Goal: Task Accomplishment & Management: Manage account settings

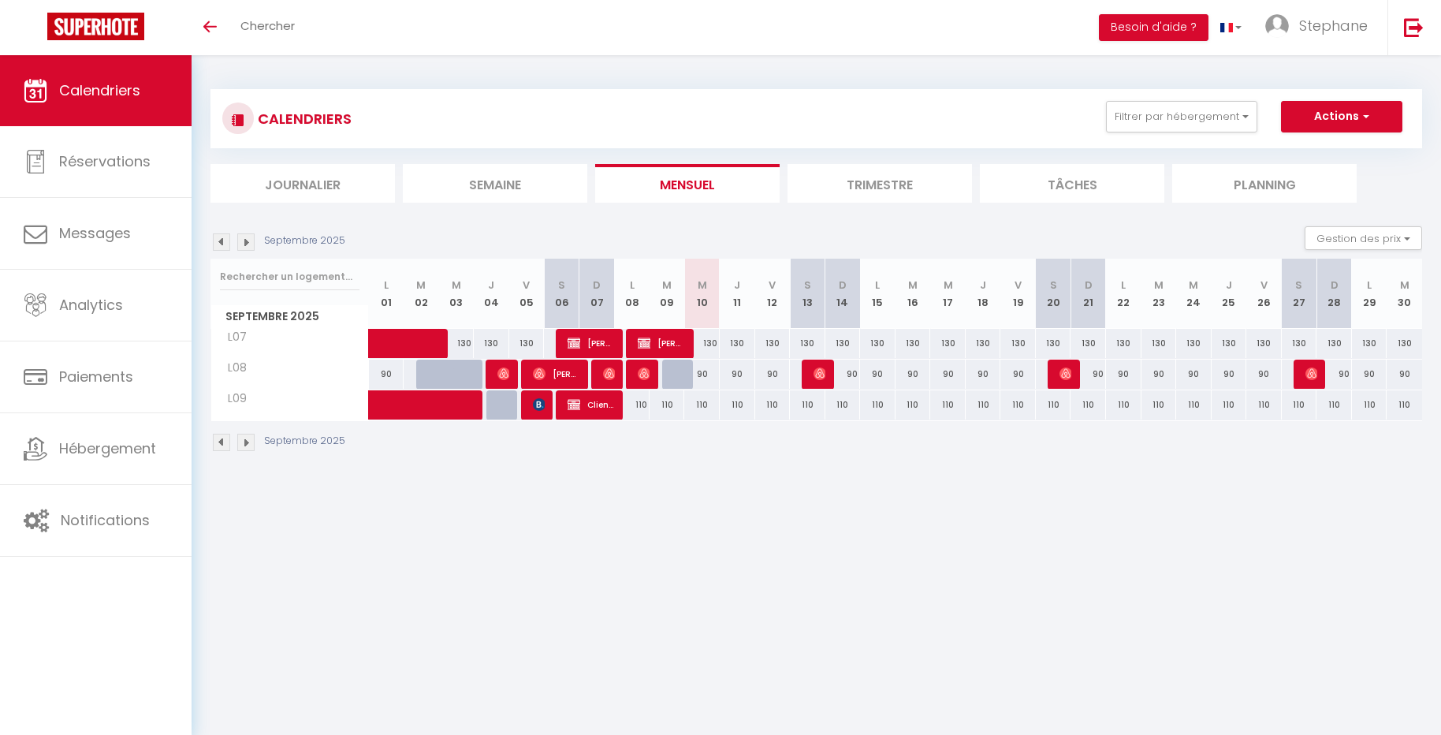
click at [686, 340] on div "130" at bounding box center [701, 343] width 35 height 29
type input "130"
type input "Mer 10 Septembre 2025"
type input "Jeu 11 Septembre 2025"
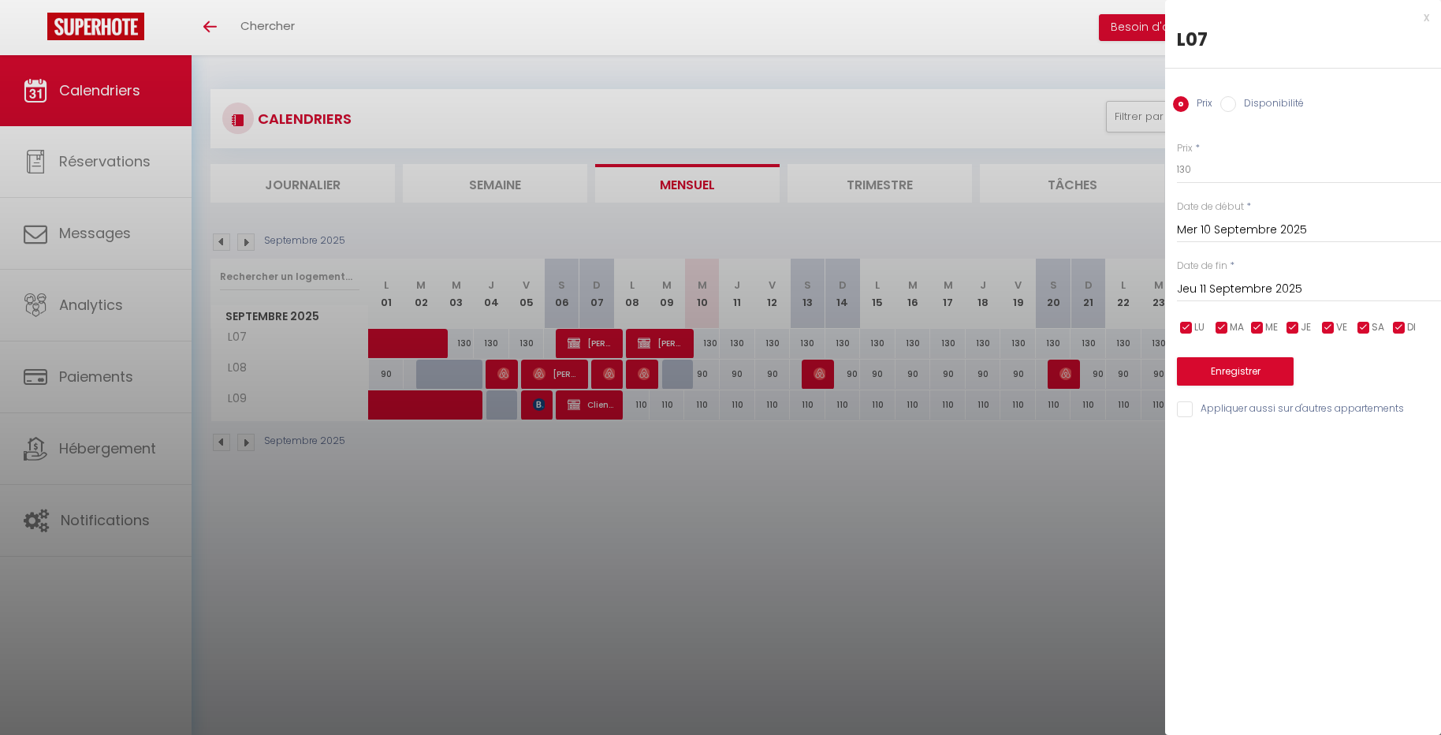
click at [663, 345] on div at bounding box center [720, 367] width 1441 height 735
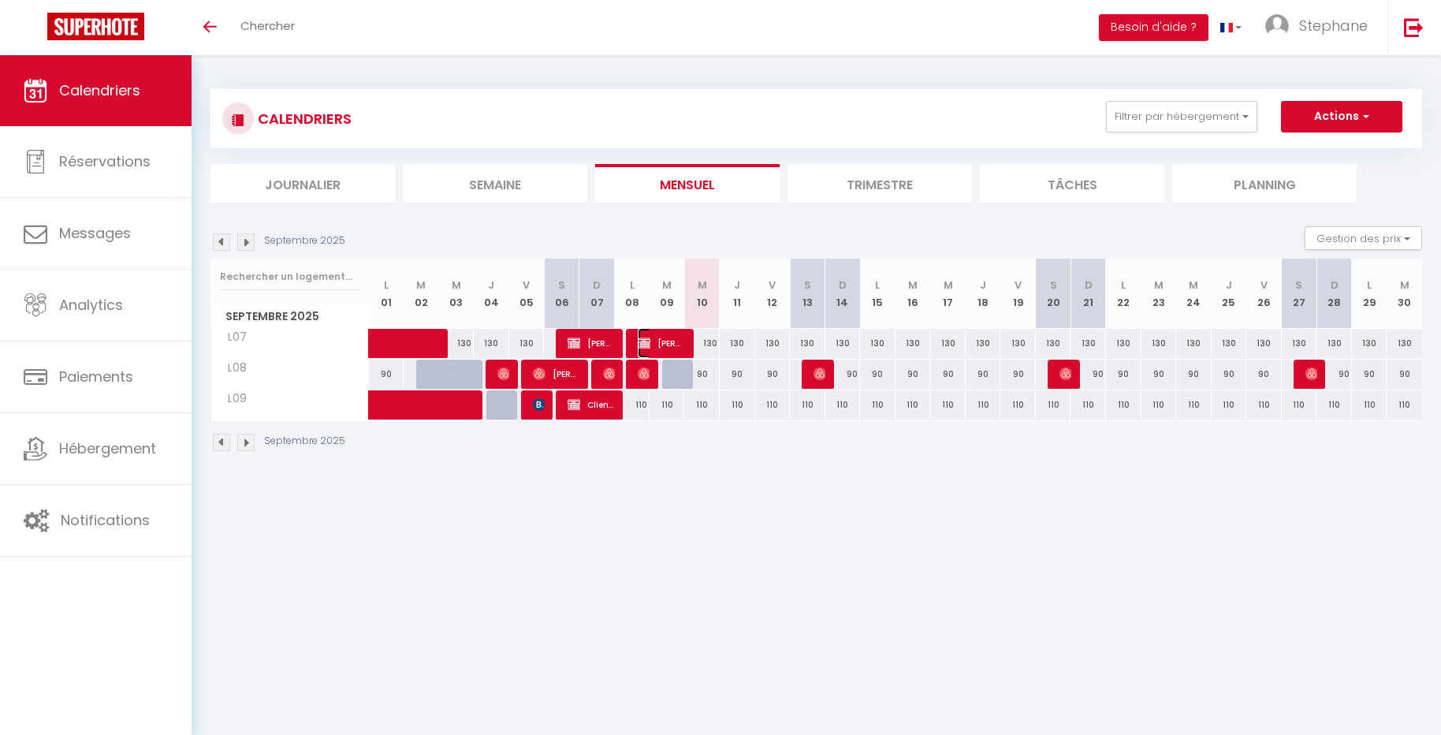
click at [660, 346] on span "Clara Terade" at bounding box center [661, 343] width 47 height 30
select select "OK"
select select "KO"
select select "0"
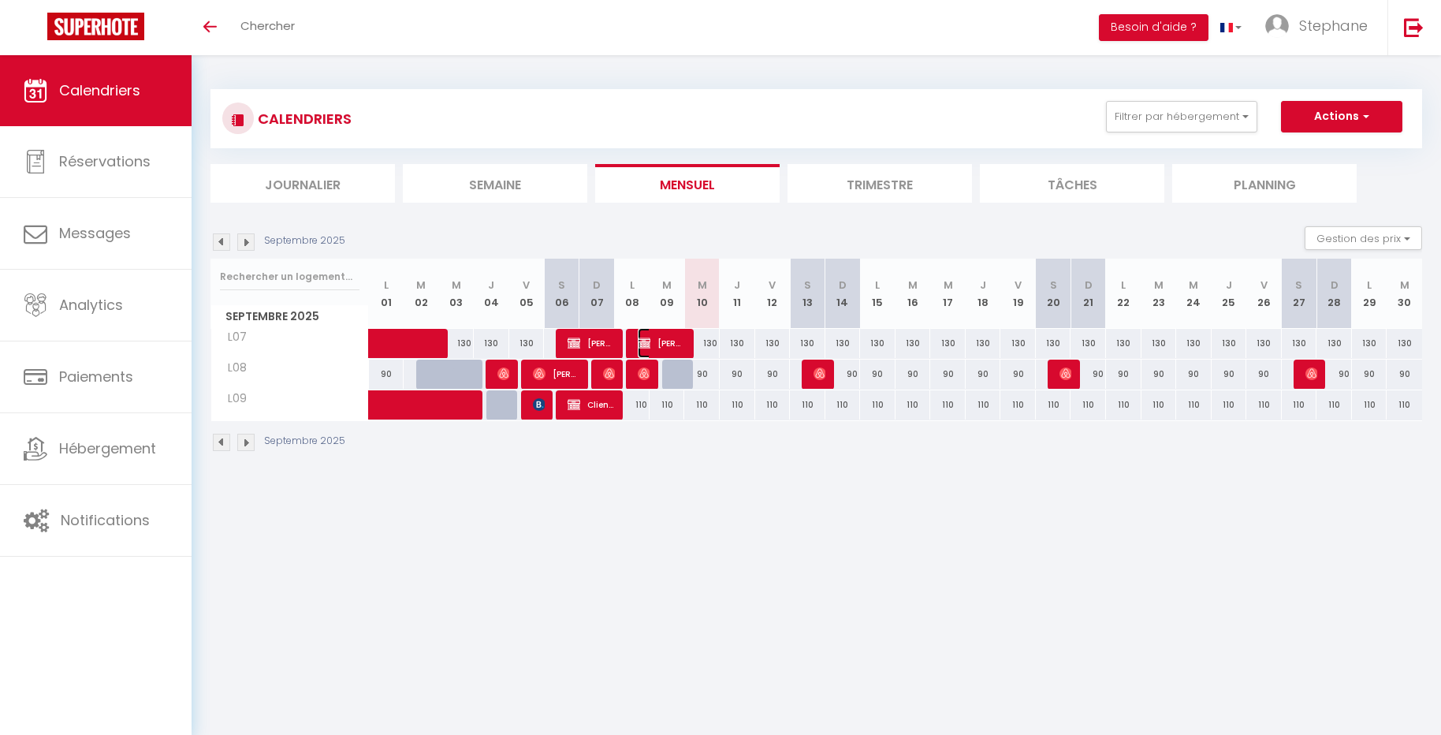
select select "1"
select select
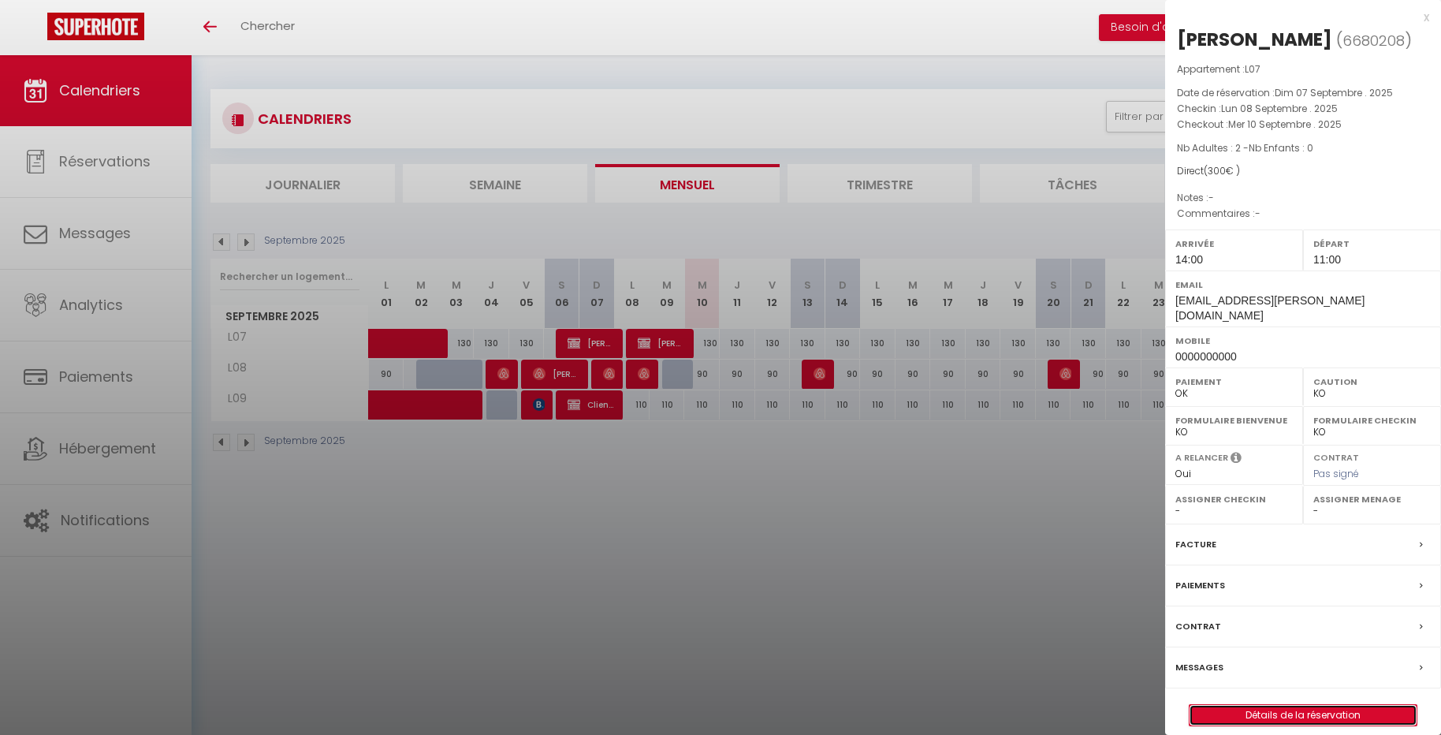
click at [1306, 705] on link "Détails de la réservation" at bounding box center [1302, 715] width 227 height 20
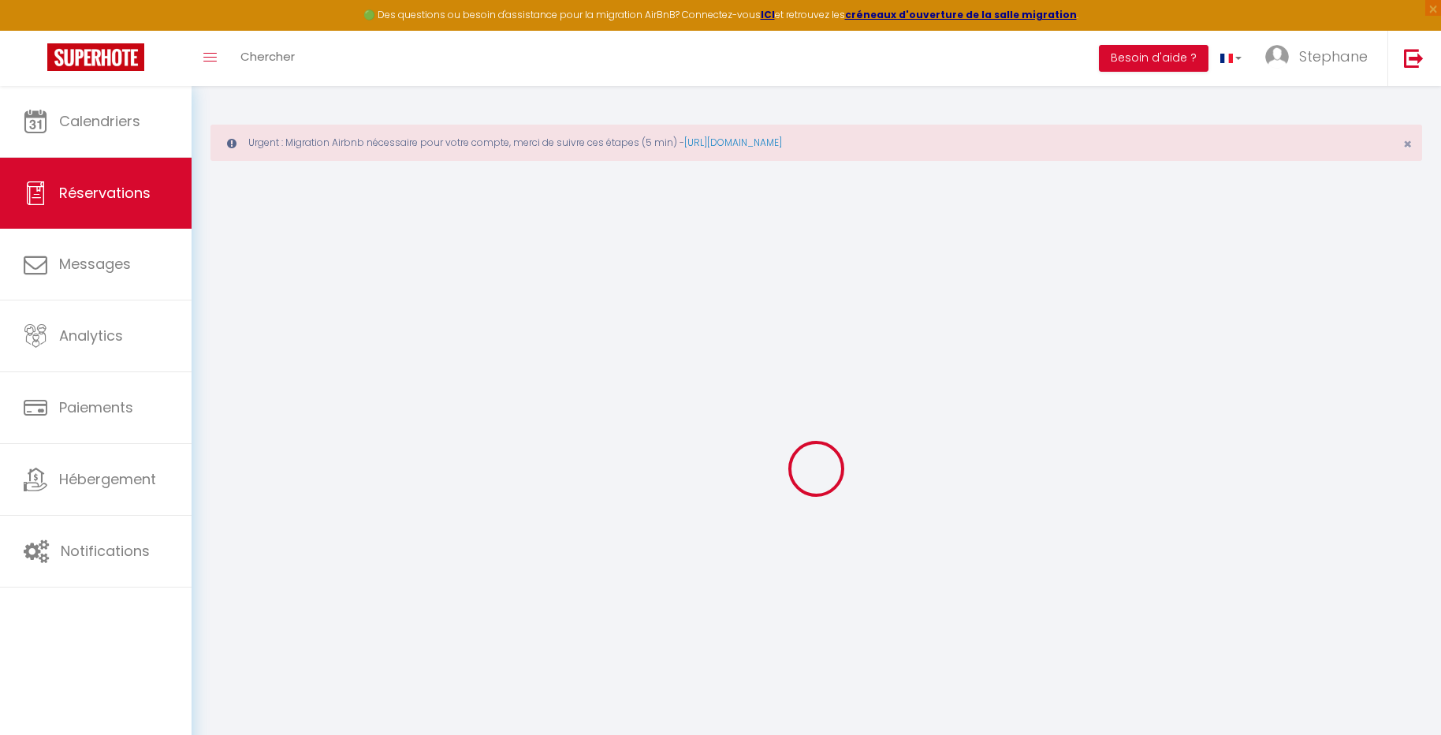
select select
checkbox input "false"
select select
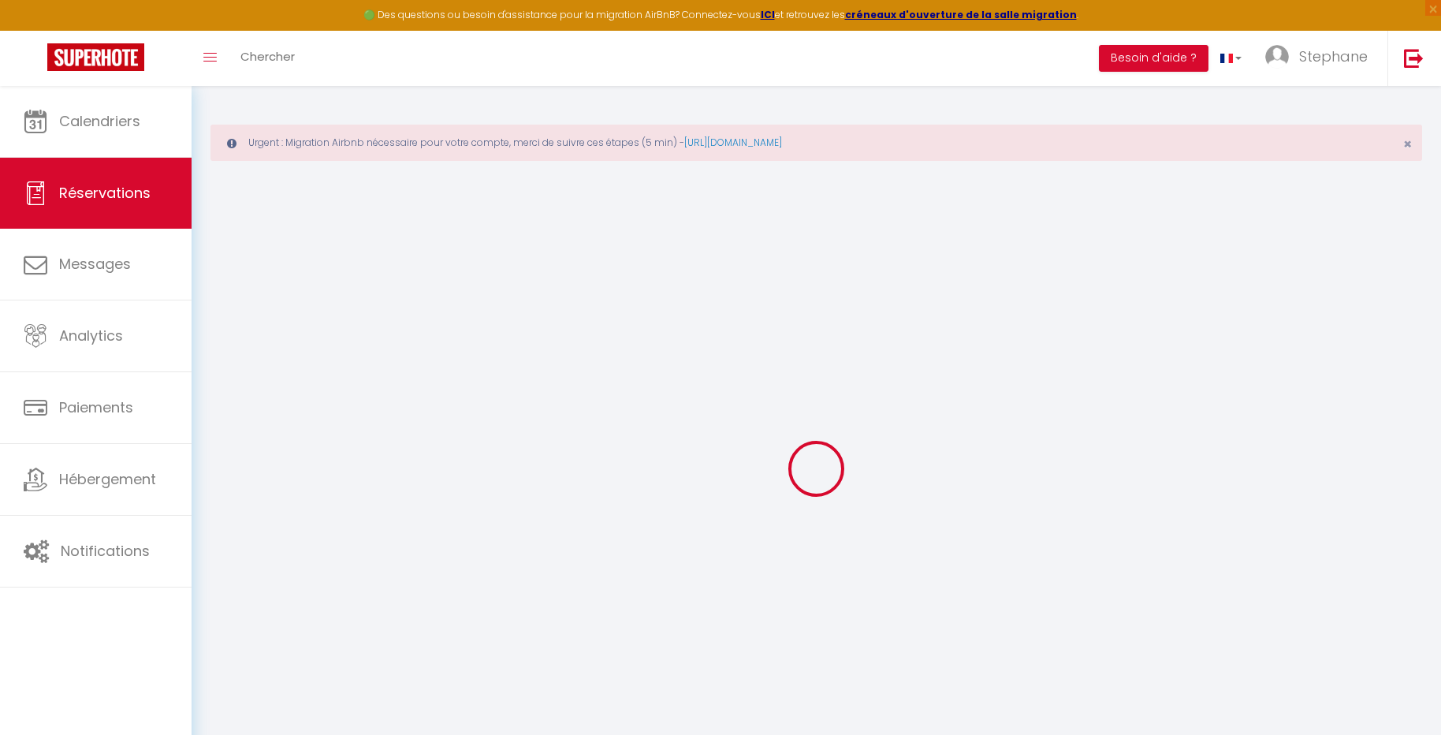
select select
checkbox input "false"
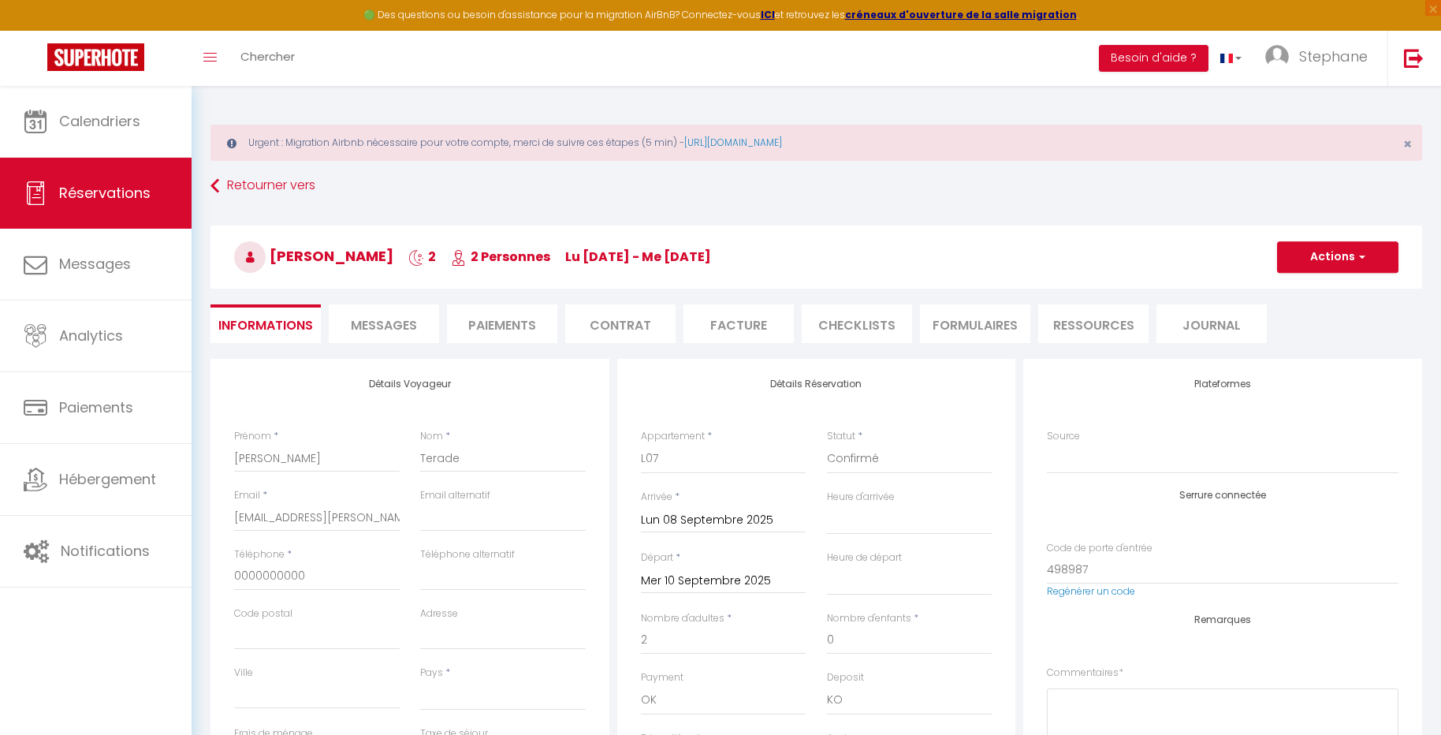
select select
type input "20"
select select
checkbox input "false"
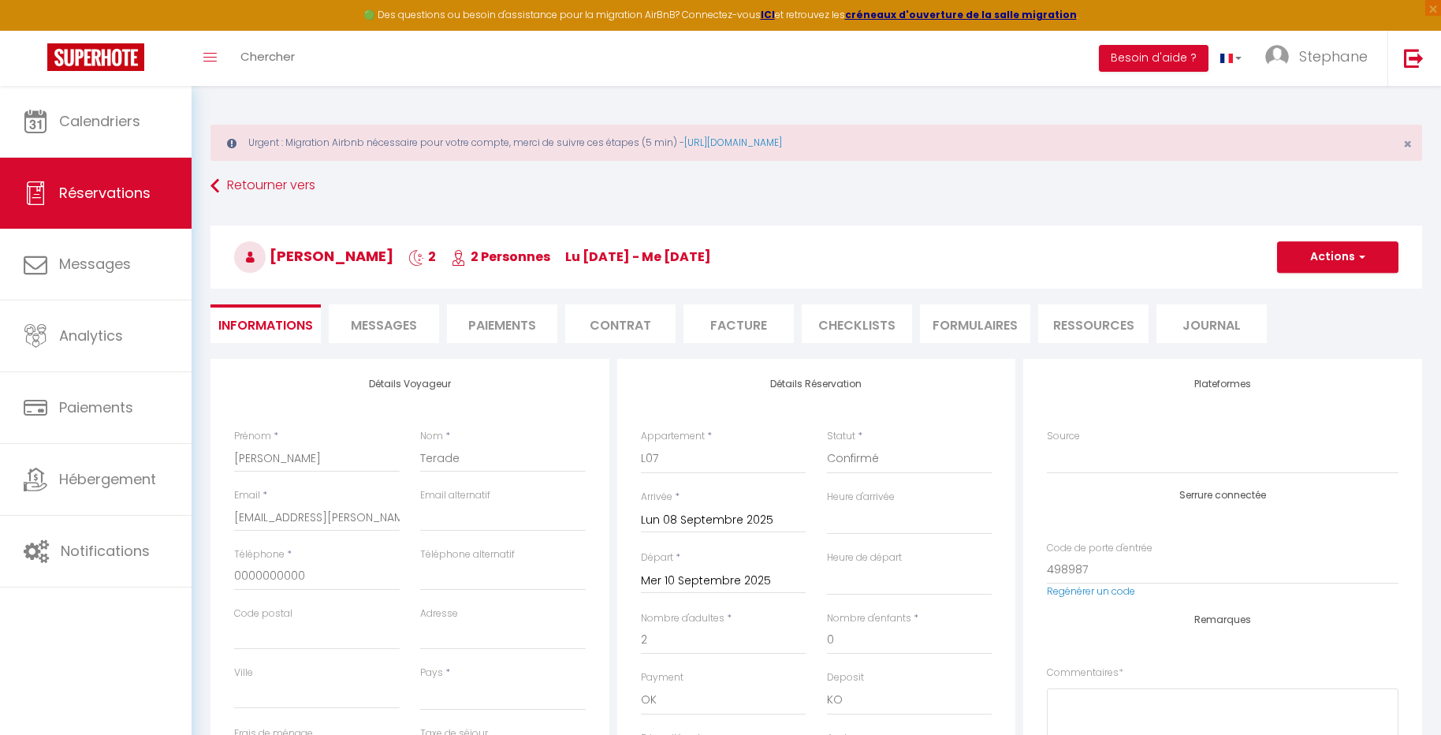
select select
checkbox input "false"
select select "14:00"
select select "11:00"
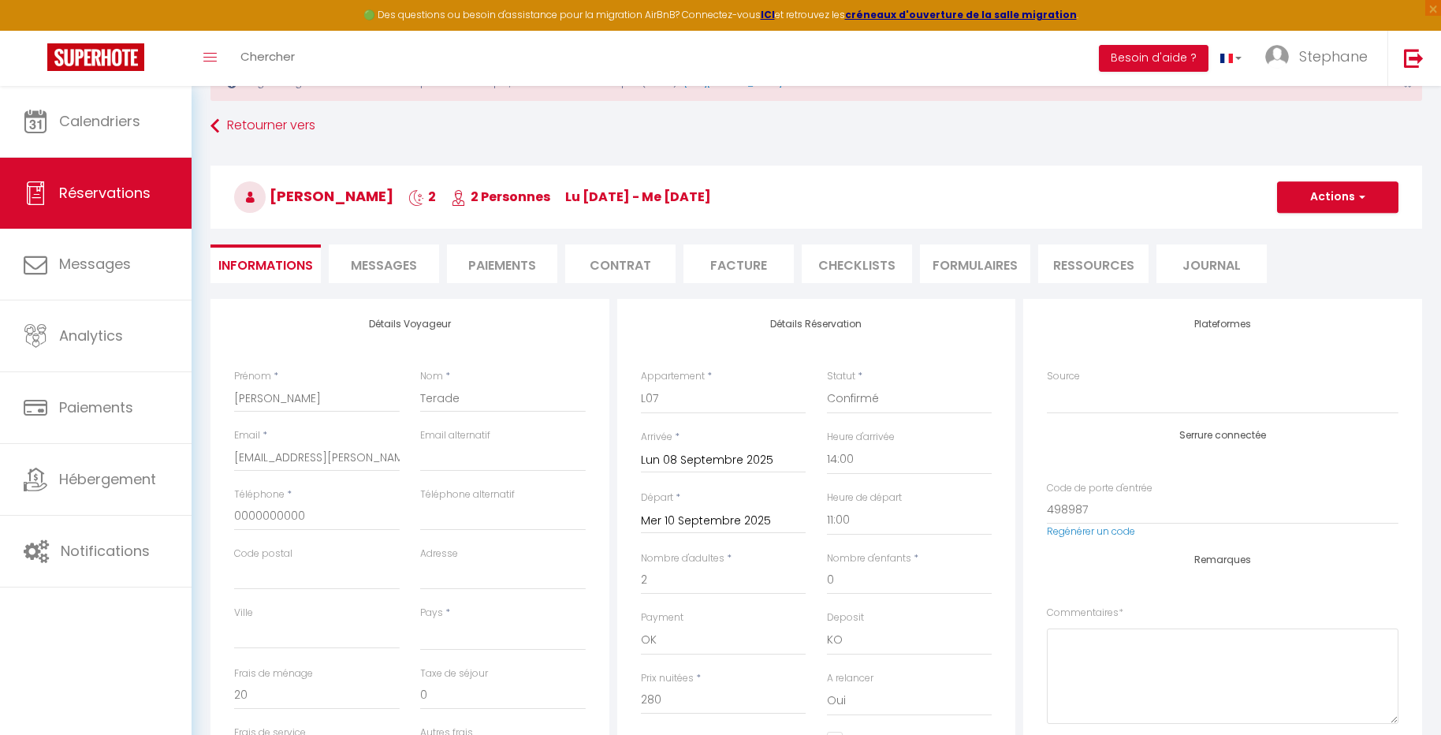
scroll to position [63, 0]
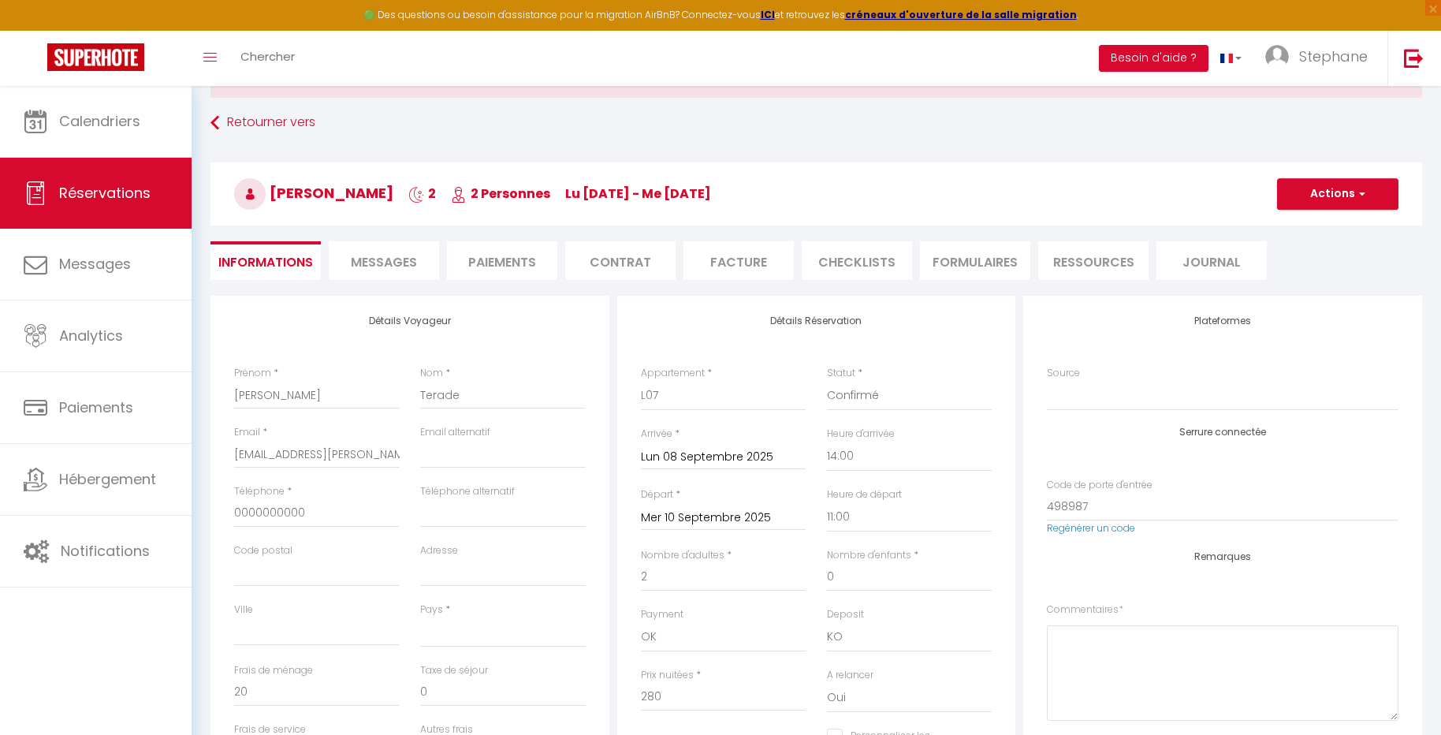
click at [705, 508] on input "Mer 10 Septembre 2025" at bounding box center [724, 518] width 166 height 20
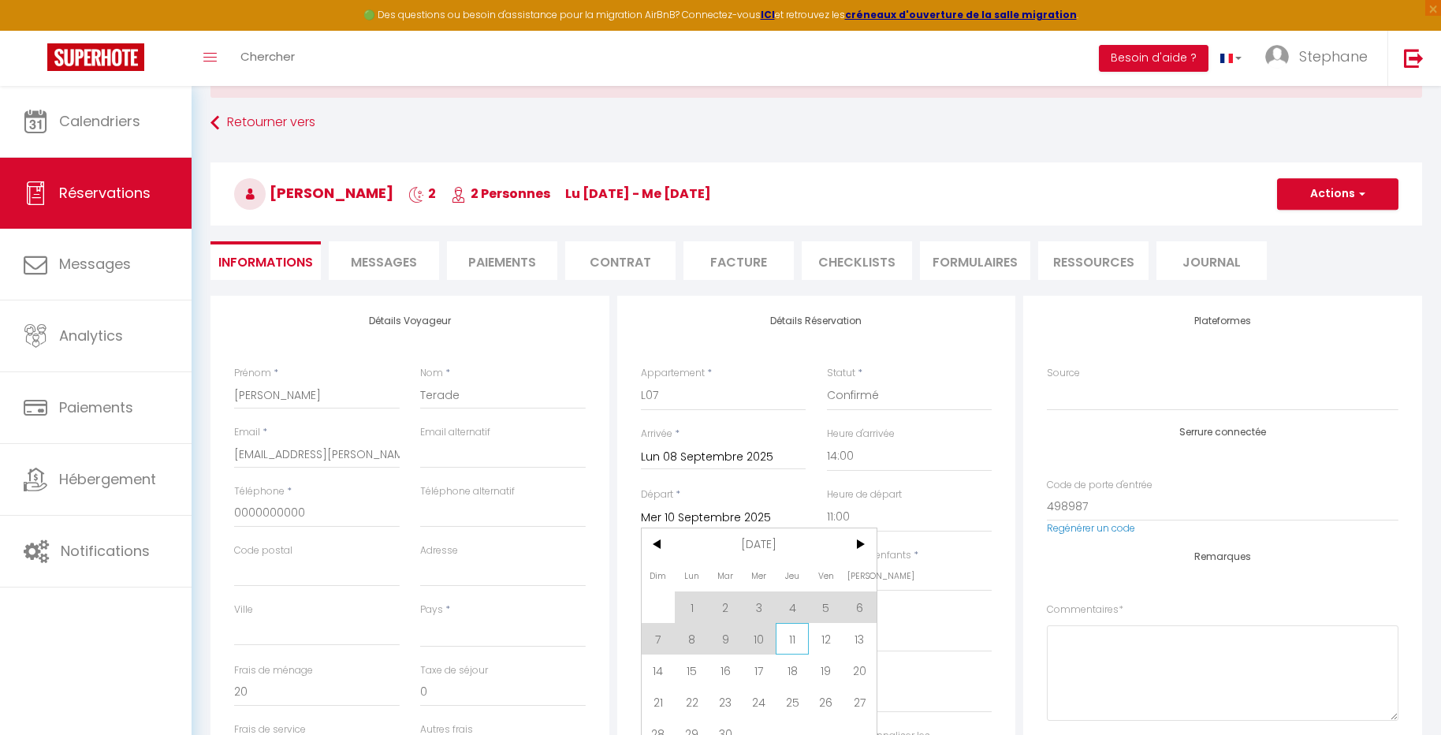
click at [787, 631] on span "11" at bounding box center [793, 639] width 34 height 32
select select
type input "Jeu 11 Septembre 2025"
checkbox input "false"
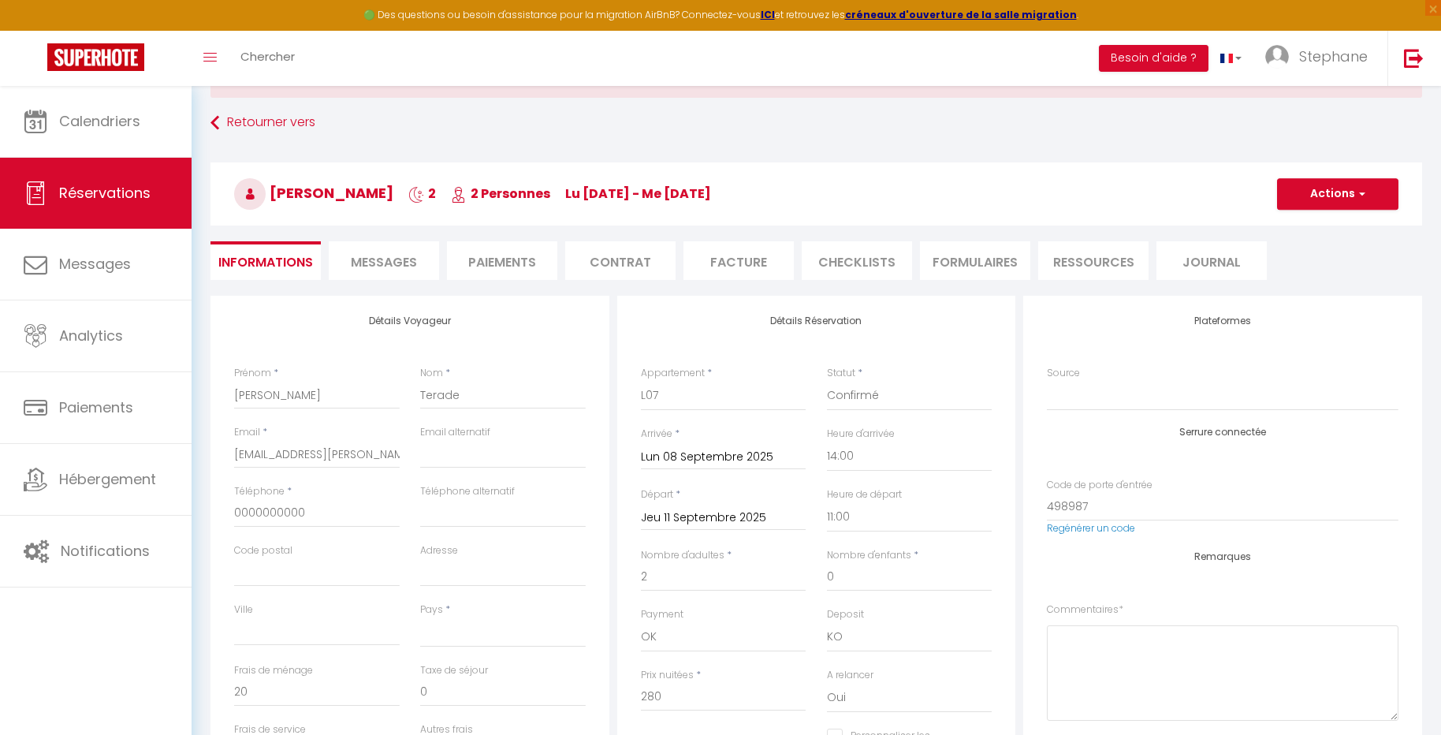
select select
type input "30"
type input "390"
checkbox input "false"
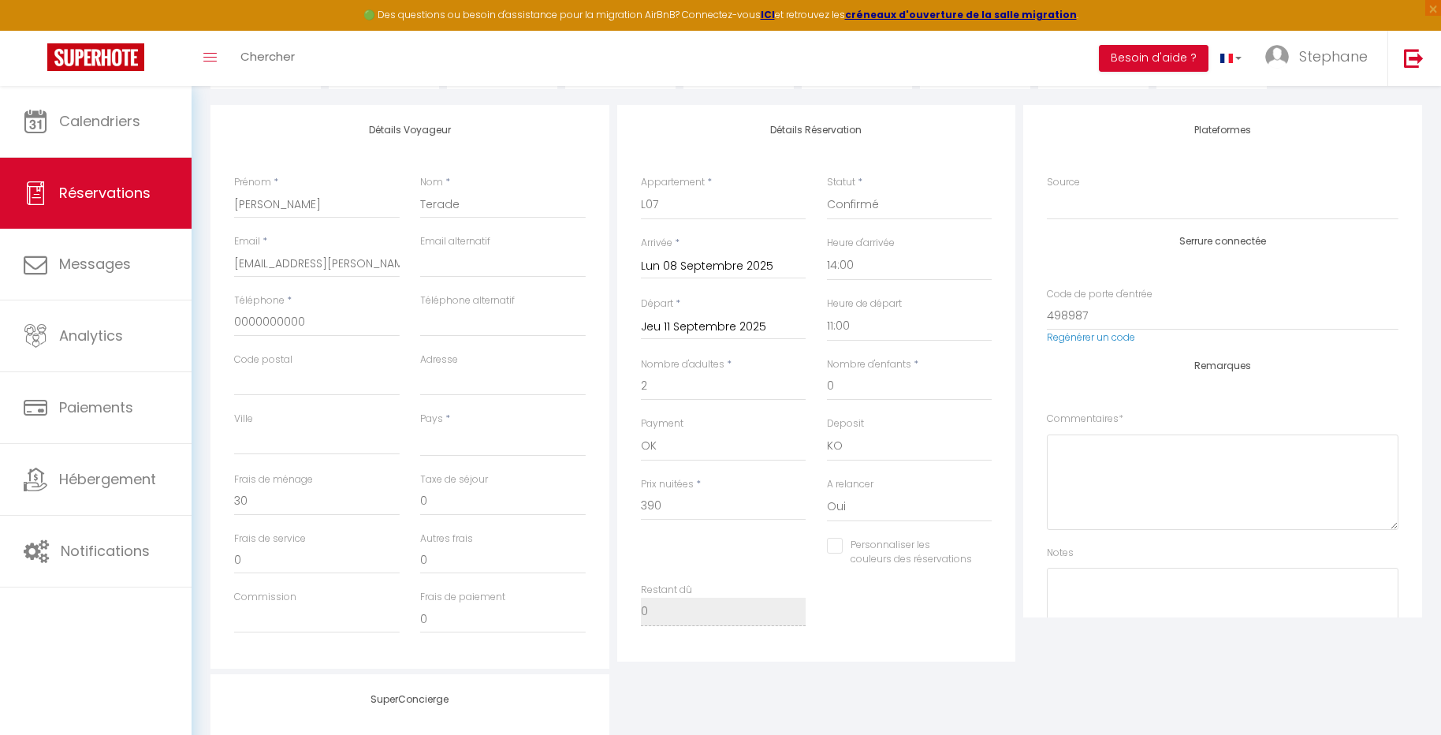
scroll to position [285, 0]
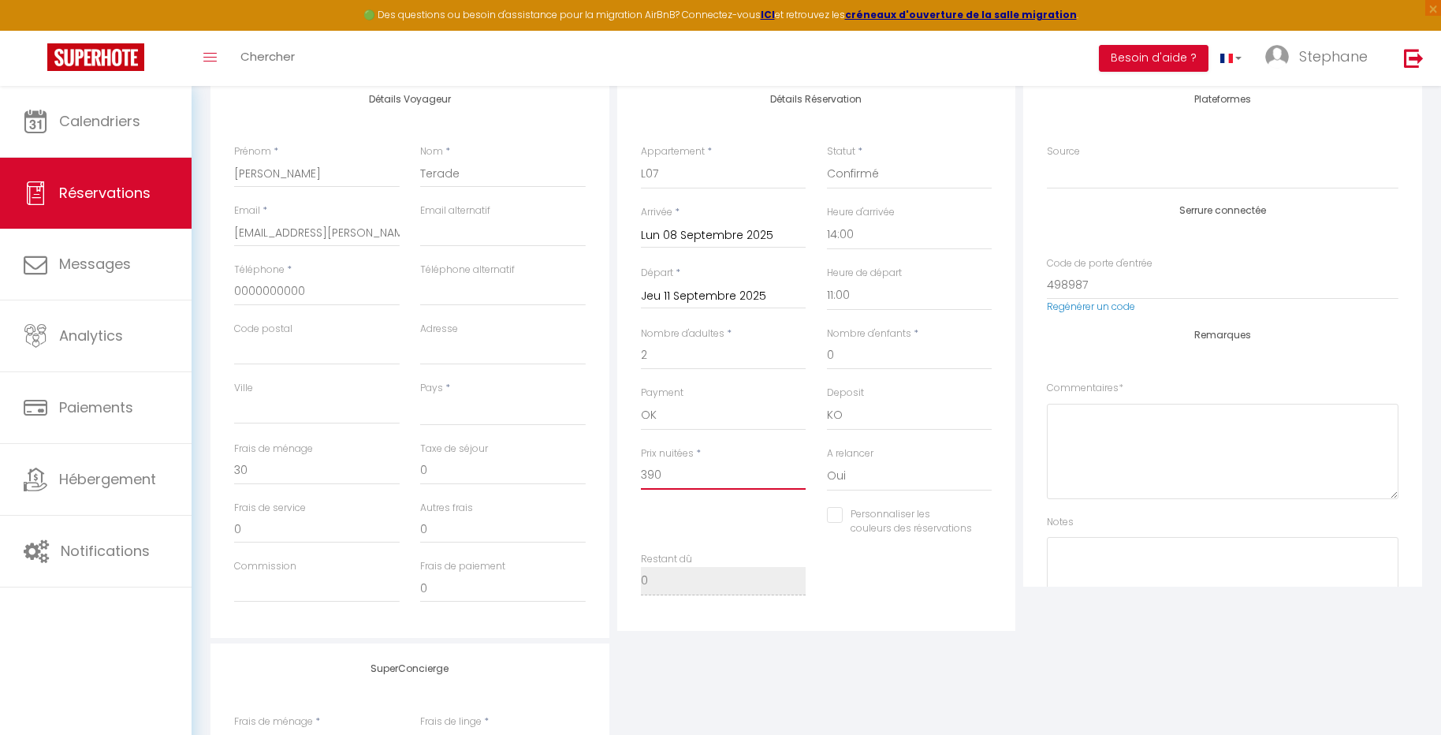
click at [684, 476] on input "390" at bounding box center [724, 475] width 166 height 28
type input "39"
select select
checkbox input "false"
type input "3"
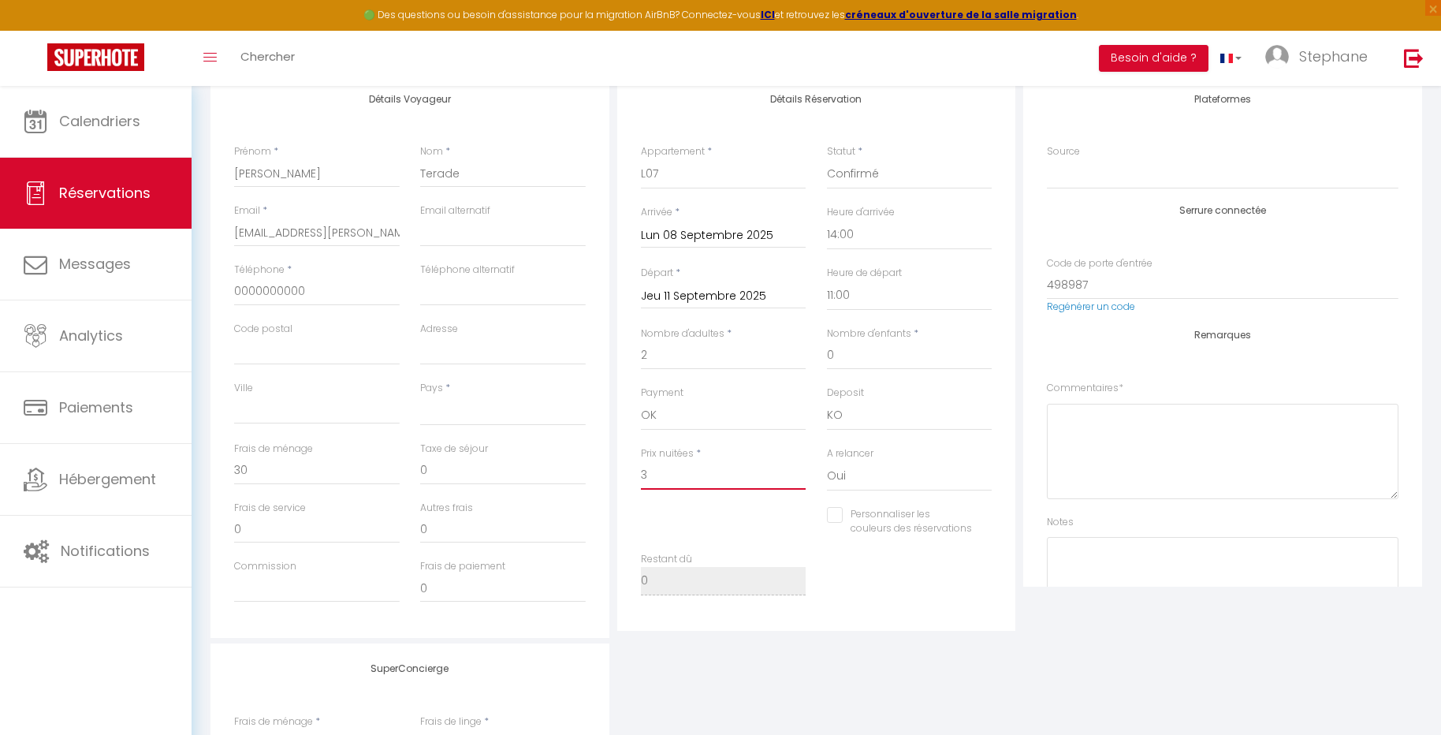
select select
checkbox input "false"
type input "31"
select select
checkbox input "false"
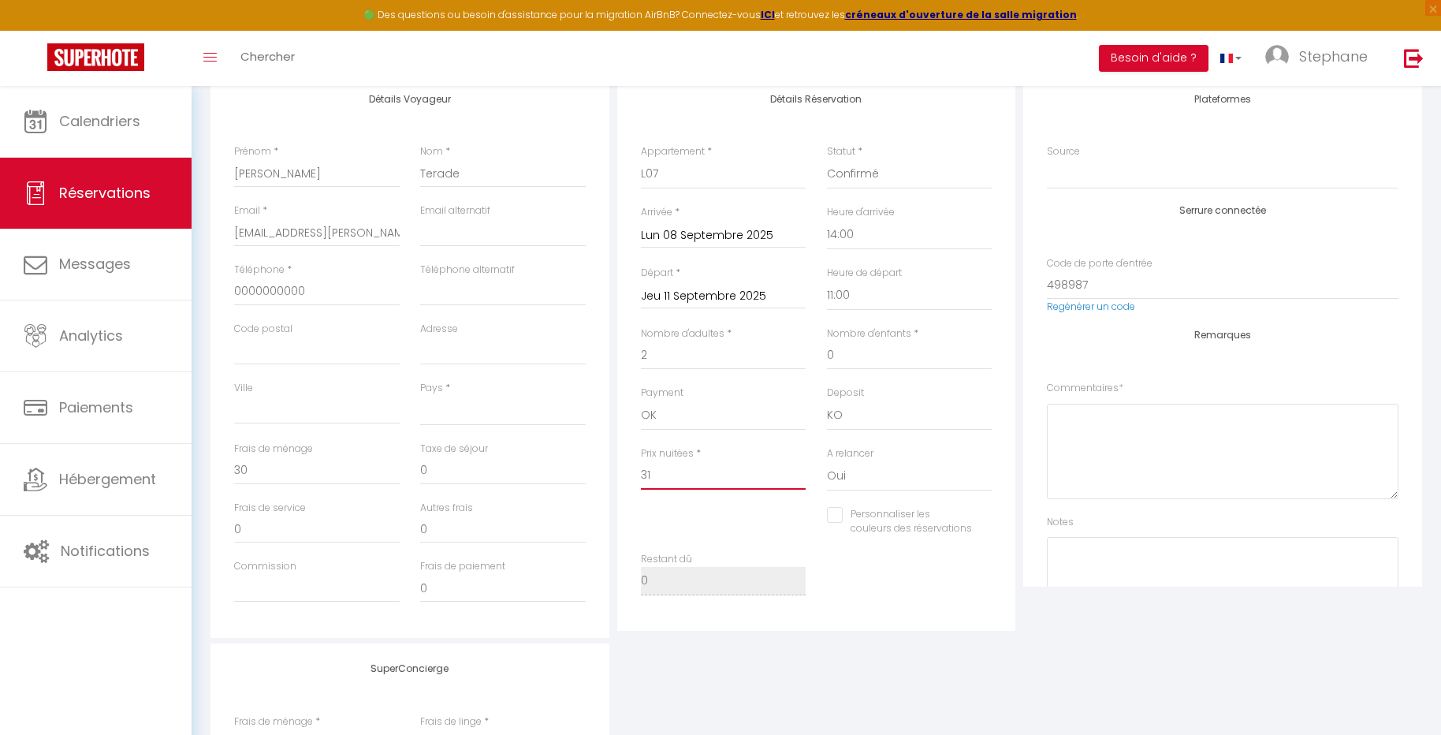
type input "310"
select select
checkbox input "false"
type input "310"
select select
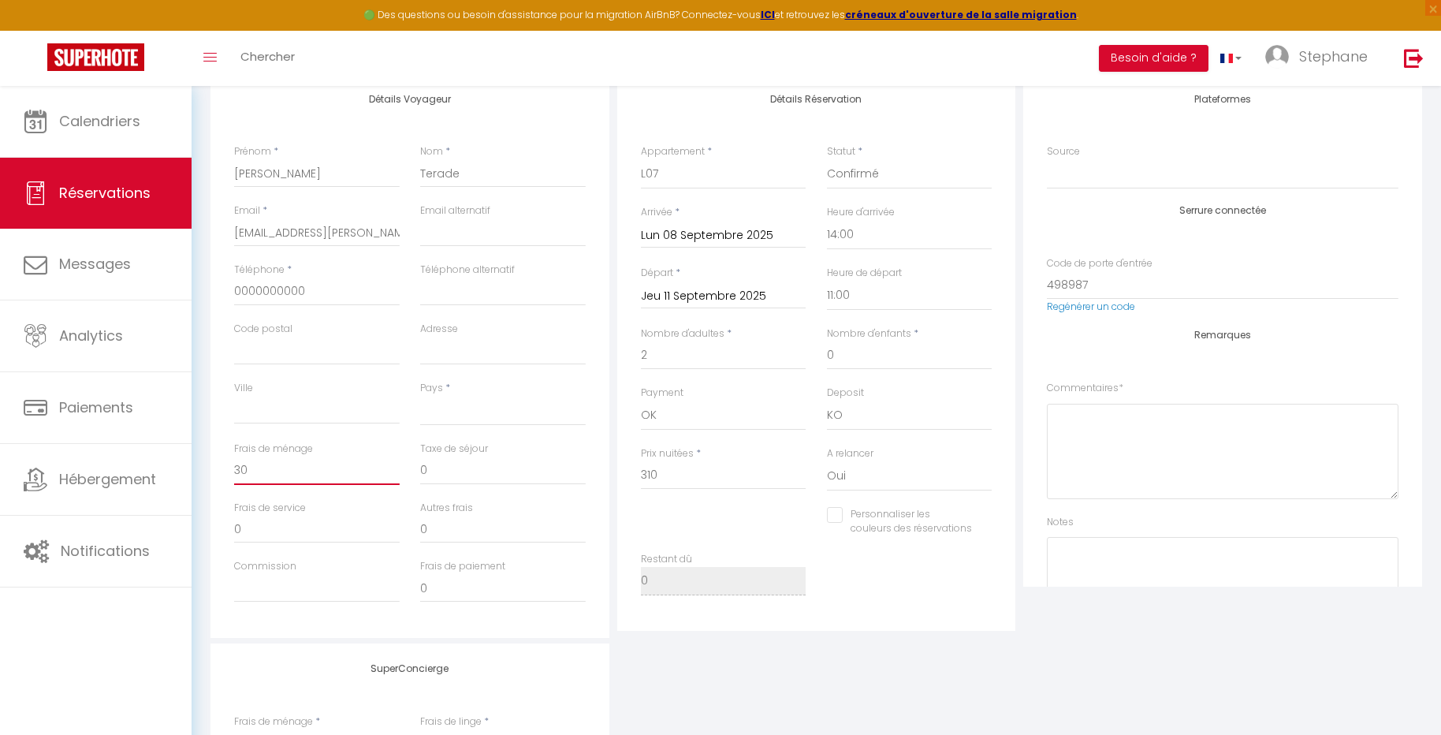
type input "0"
checkbox input "false"
click at [262, 460] on input "0" at bounding box center [317, 470] width 166 height 28
type input "2"
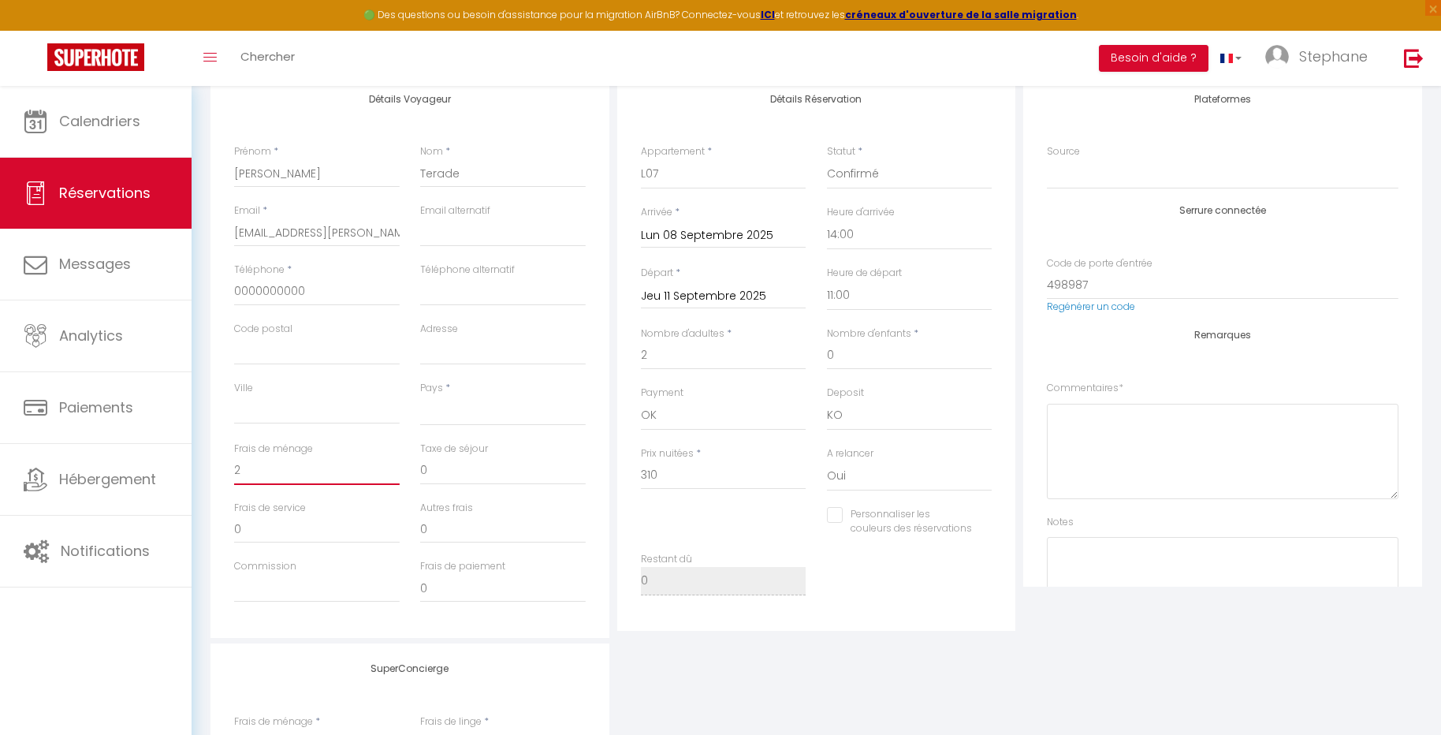
select select
checkbox input "false"
type input "20"
select select
checkbox input "false"
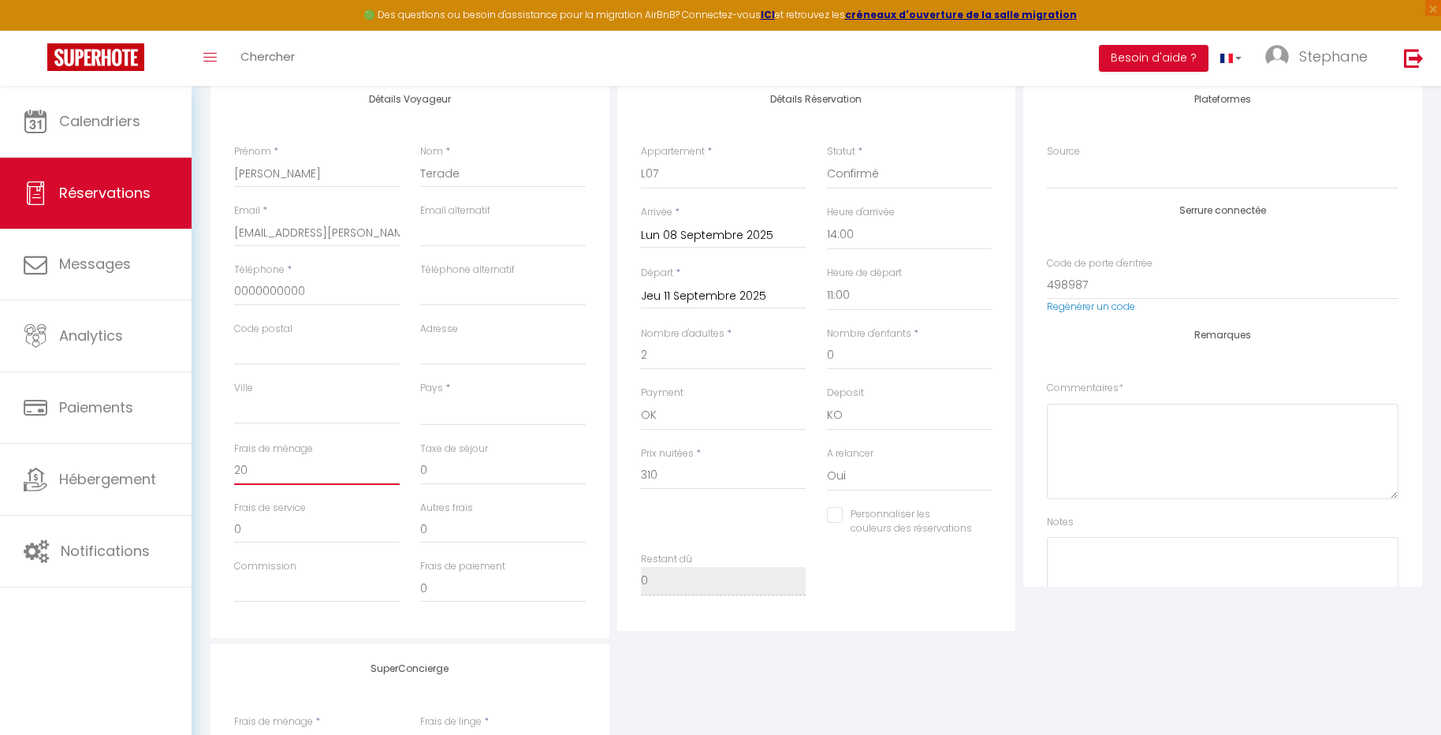
type input "20"
click at [1120, 655] on div "SuperConcierge Frais de ménage * 0 Frais de linge * 0 Frais de checkin * 0" at bounding box center [816, 747] width 1219 height 208
click at [1033, 639] on div "Détails Voyageur Prénom * Clara Nom * Terade Email * stephane.mamadou@gmail.com…" at bounding box center [815, 466] width 1211 height 785
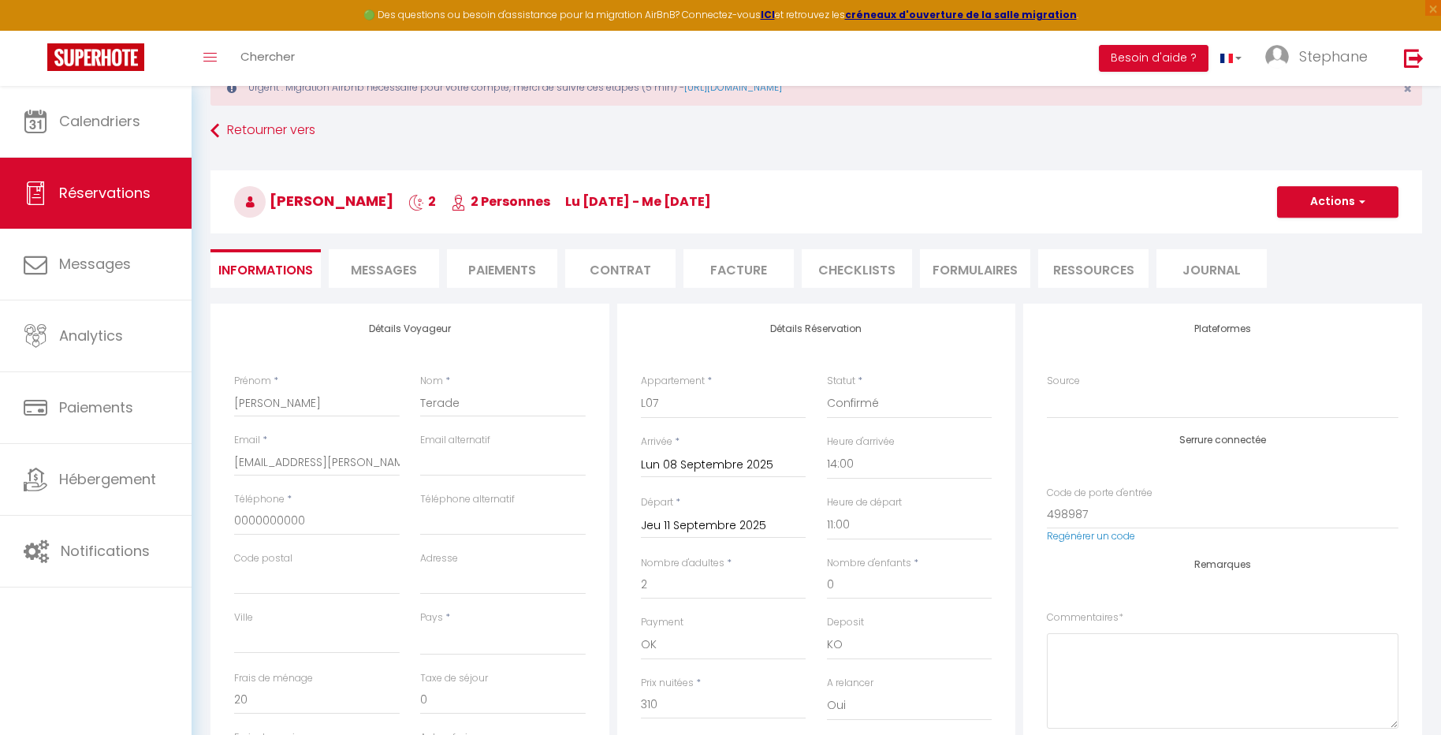
scroll to position [47, 0]
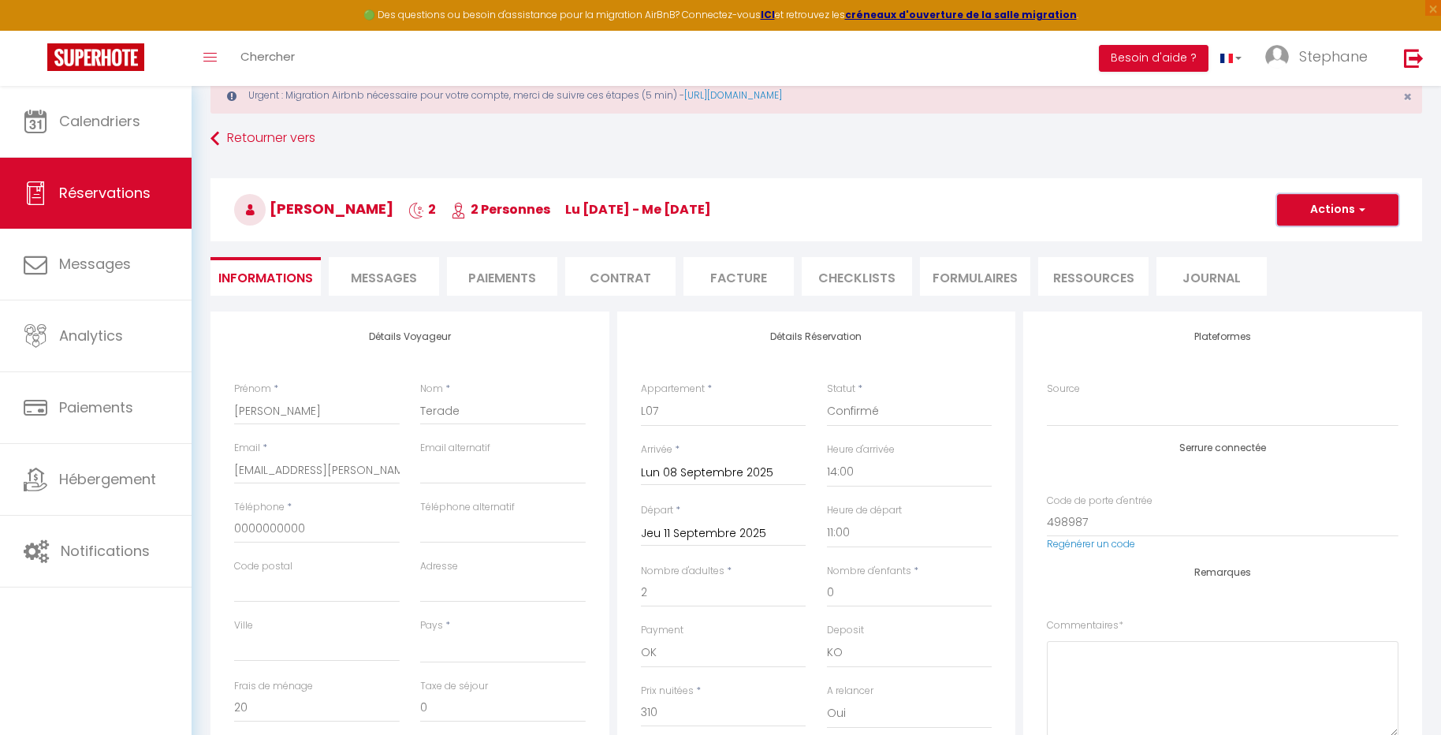
click at [1339, 206] on button "Actions" at bounding box center [1337, 210] width 121 height 32
click at [1313, 240] on link "Enregistrer" at bounding box center [1322, 244] width 125 height 20
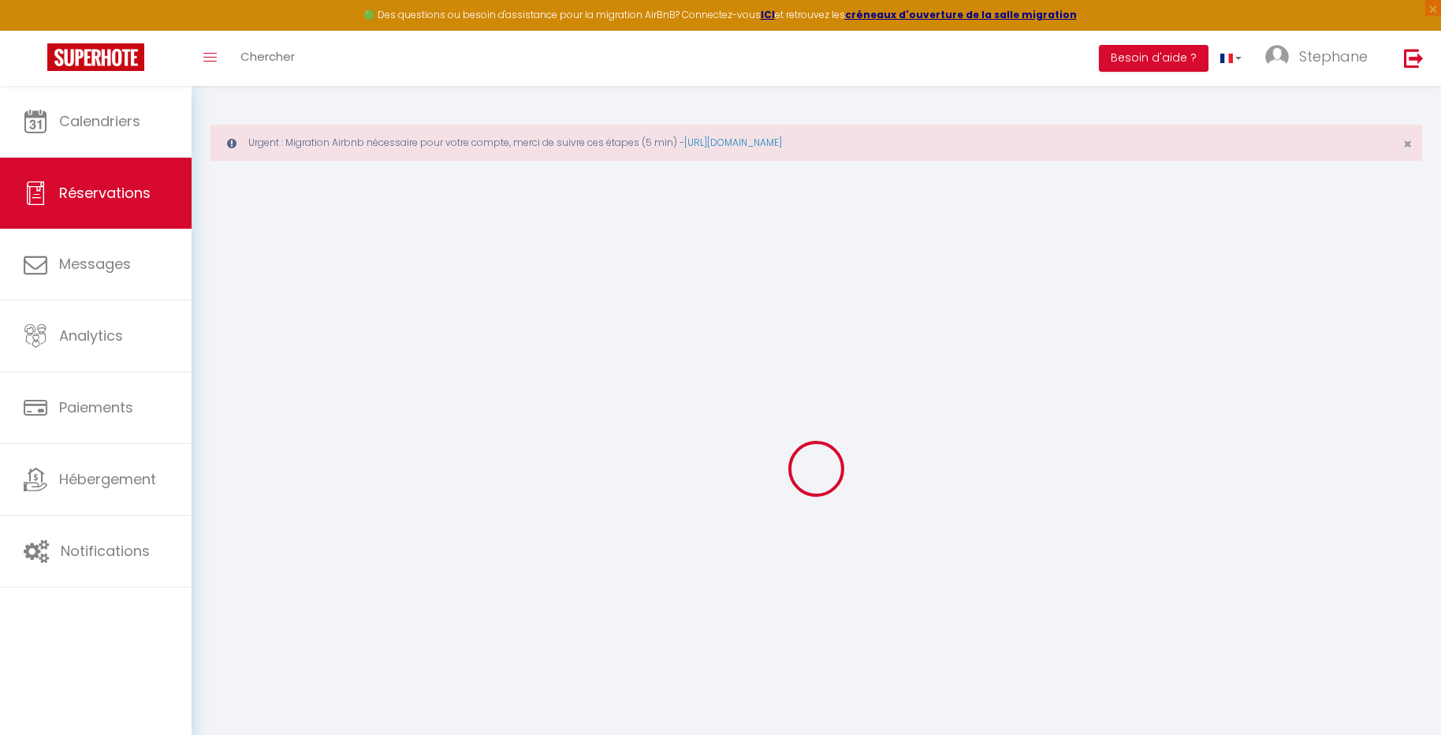
select select "not_cancelled"
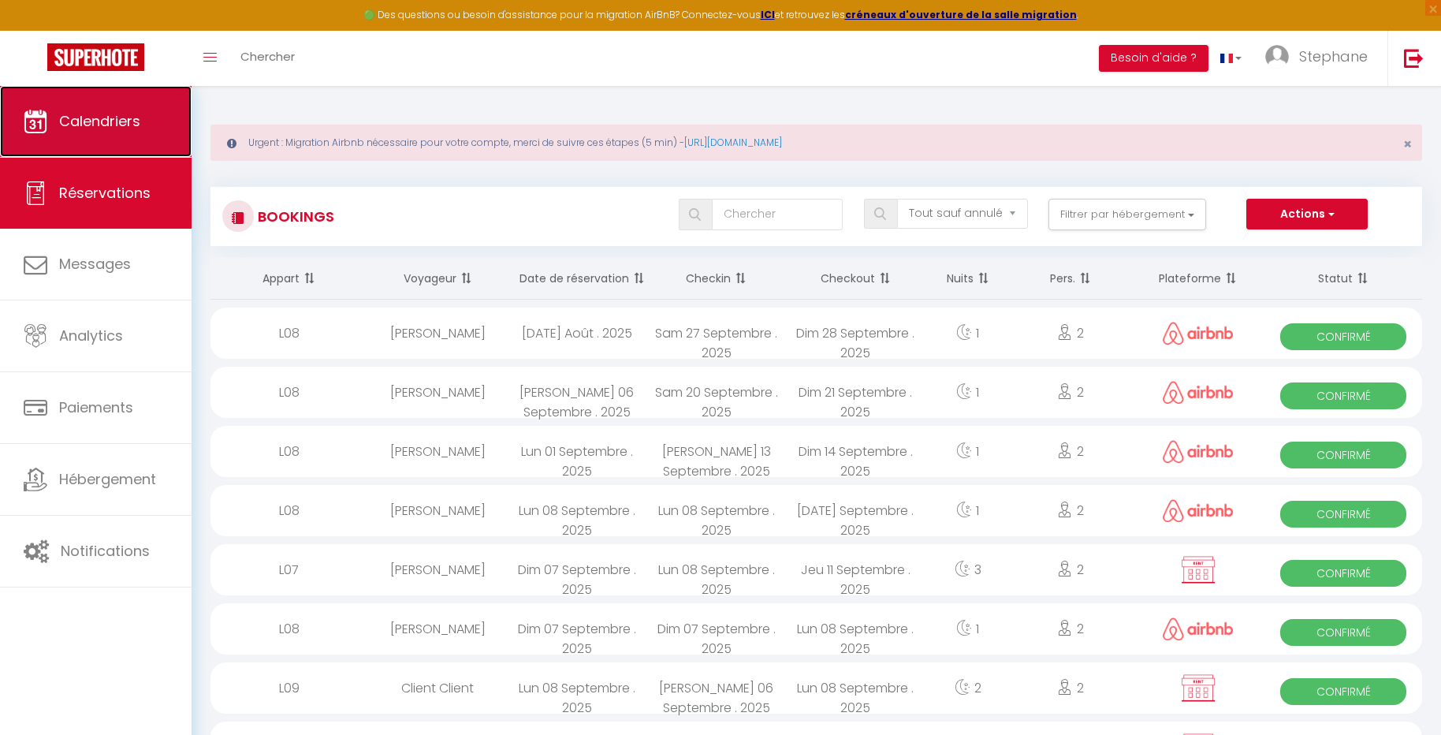
click at [98, 116] on span "Calendriers" at bounding box center [99, 121] width 81 height 20
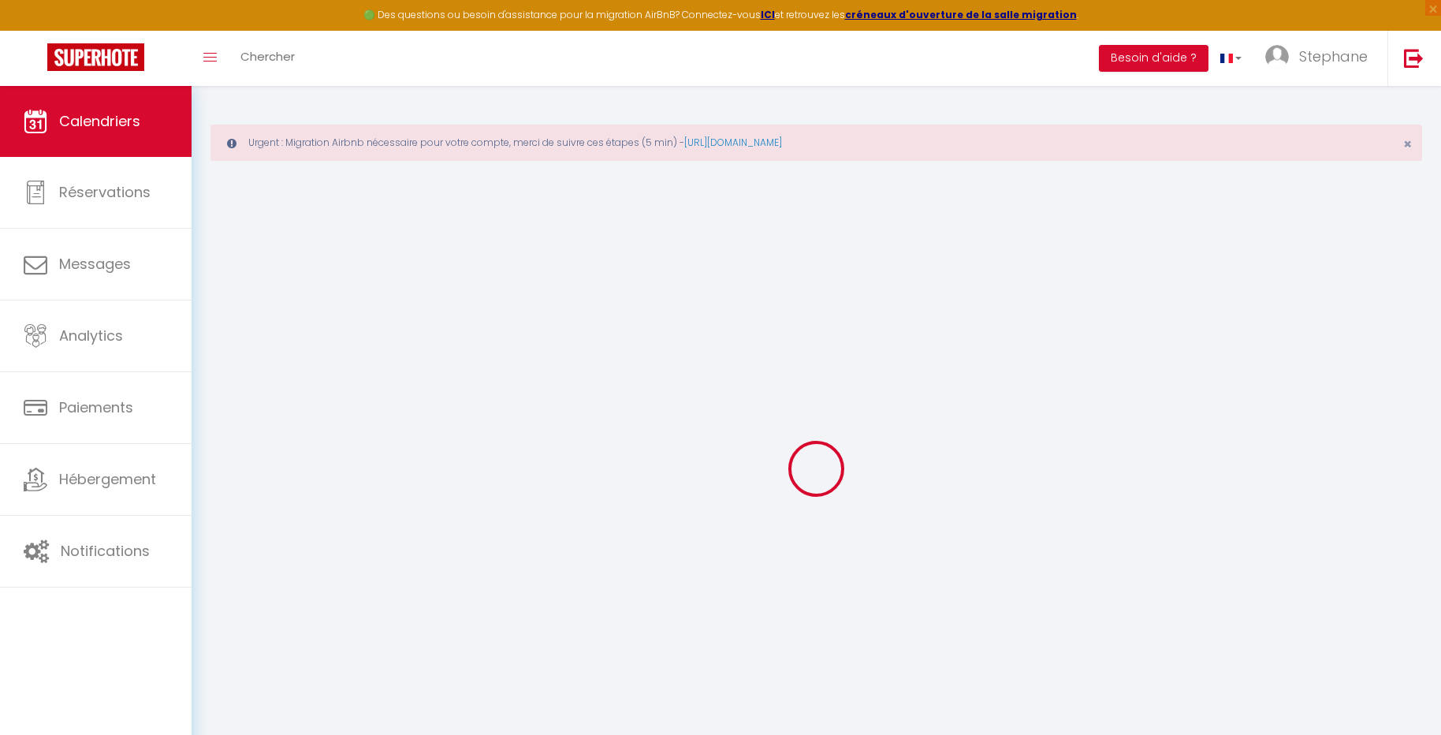
select select
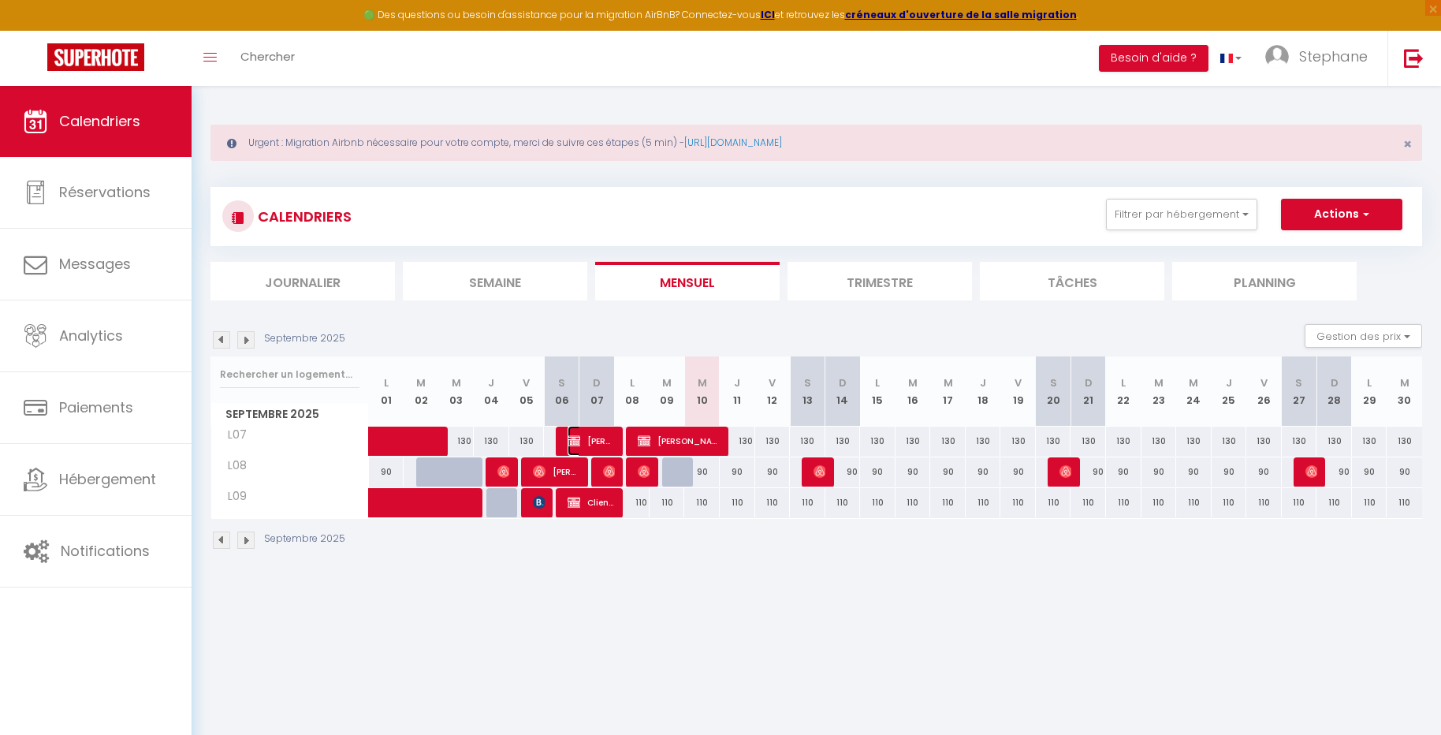
click at [588, 441] on span "Lili Lili" at bounding box center [590, 441] width 47 height 30
select select "OK"
select select "KO"
select select "0"
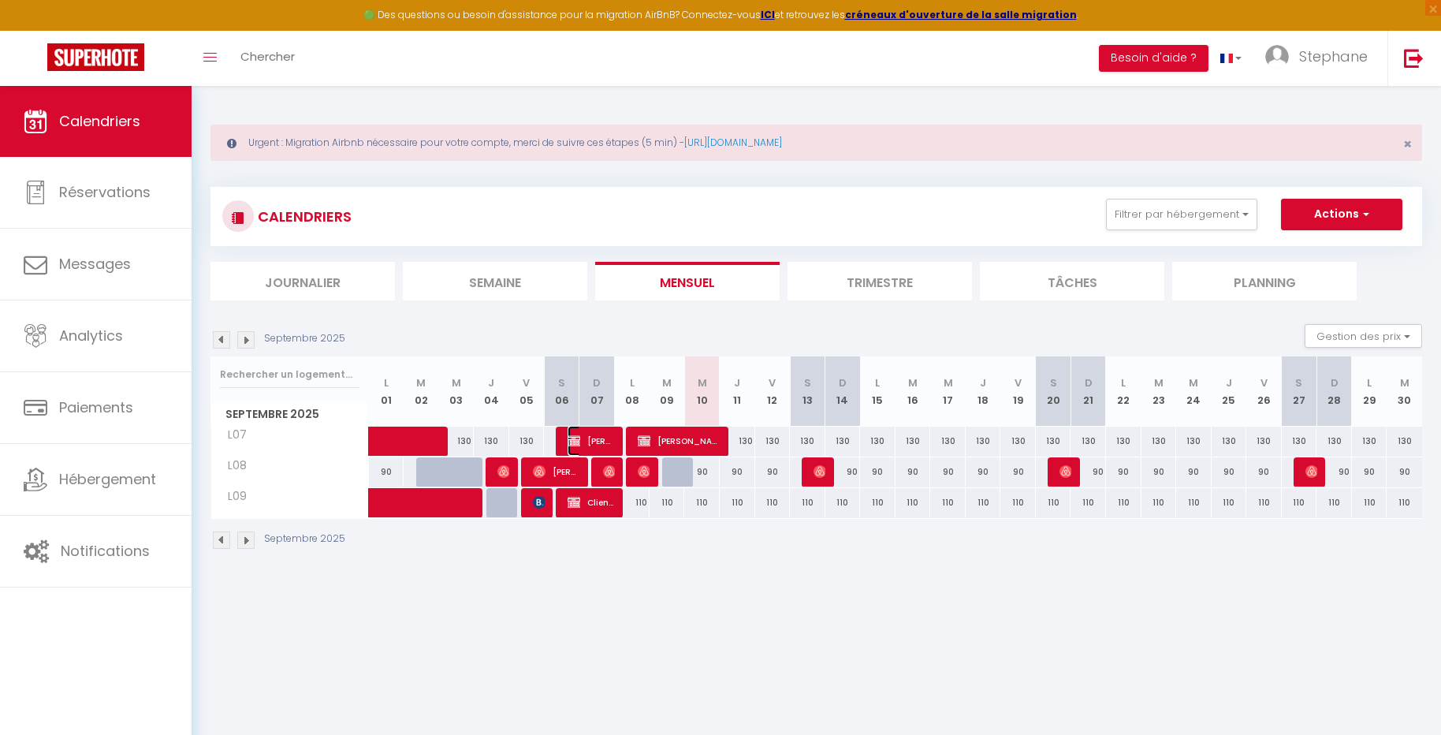
select select "1"
select select
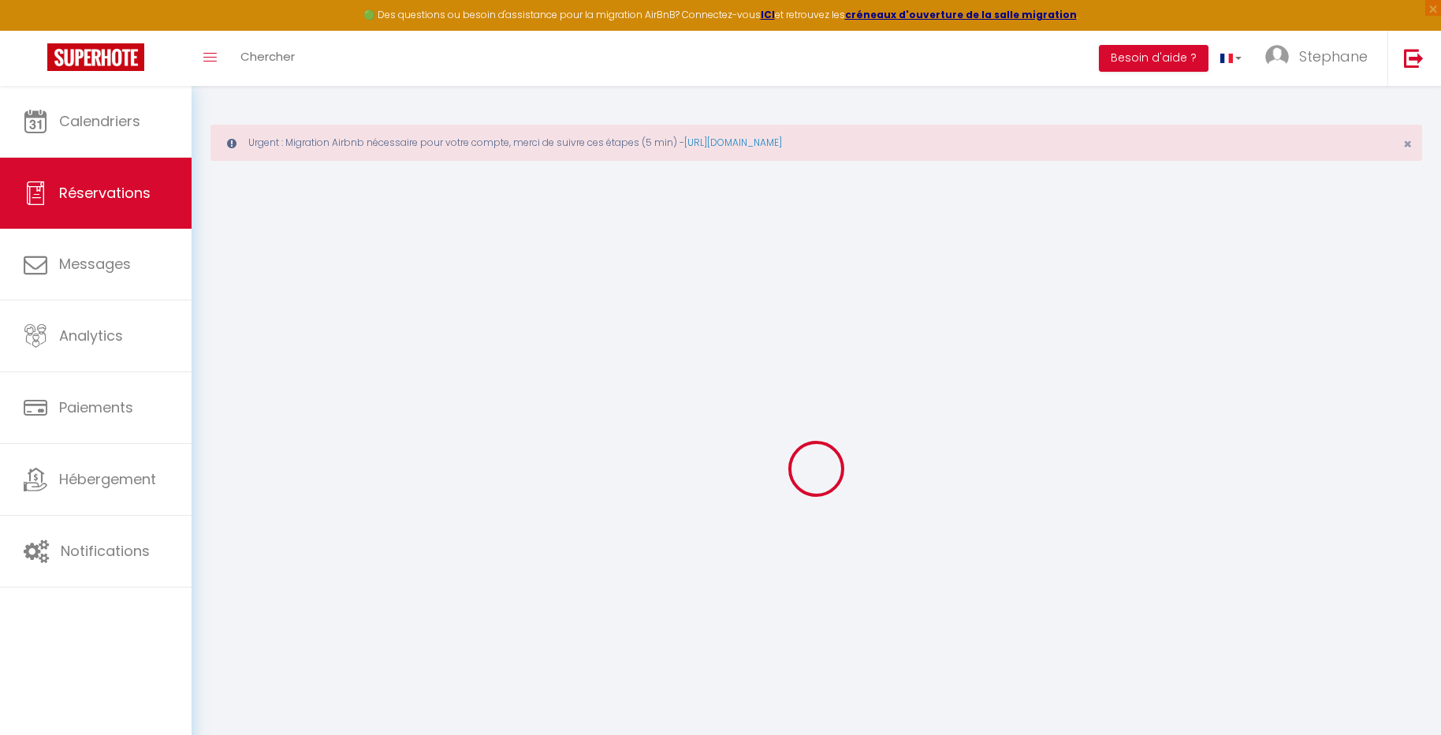
select select
checkbox input "false"
select select
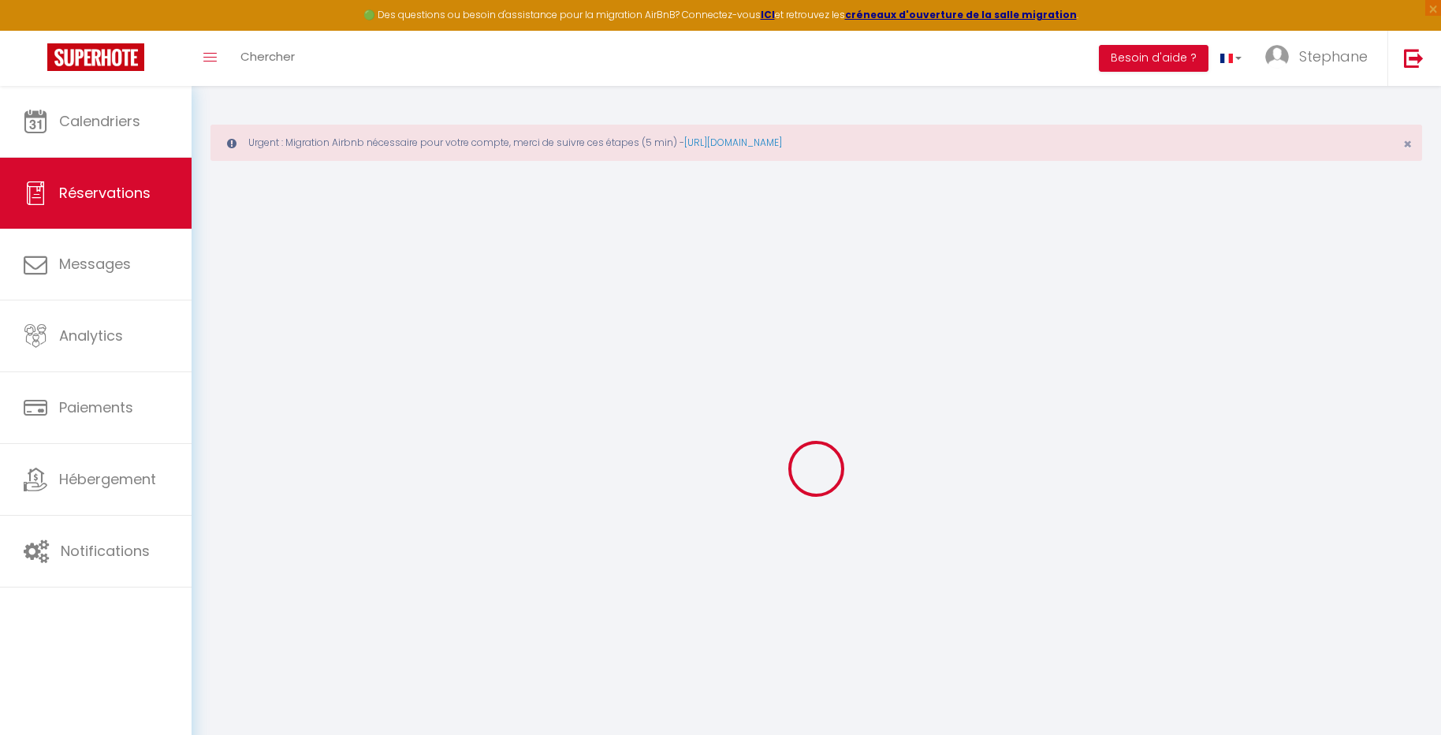
select select
checkbox input "false"
select select
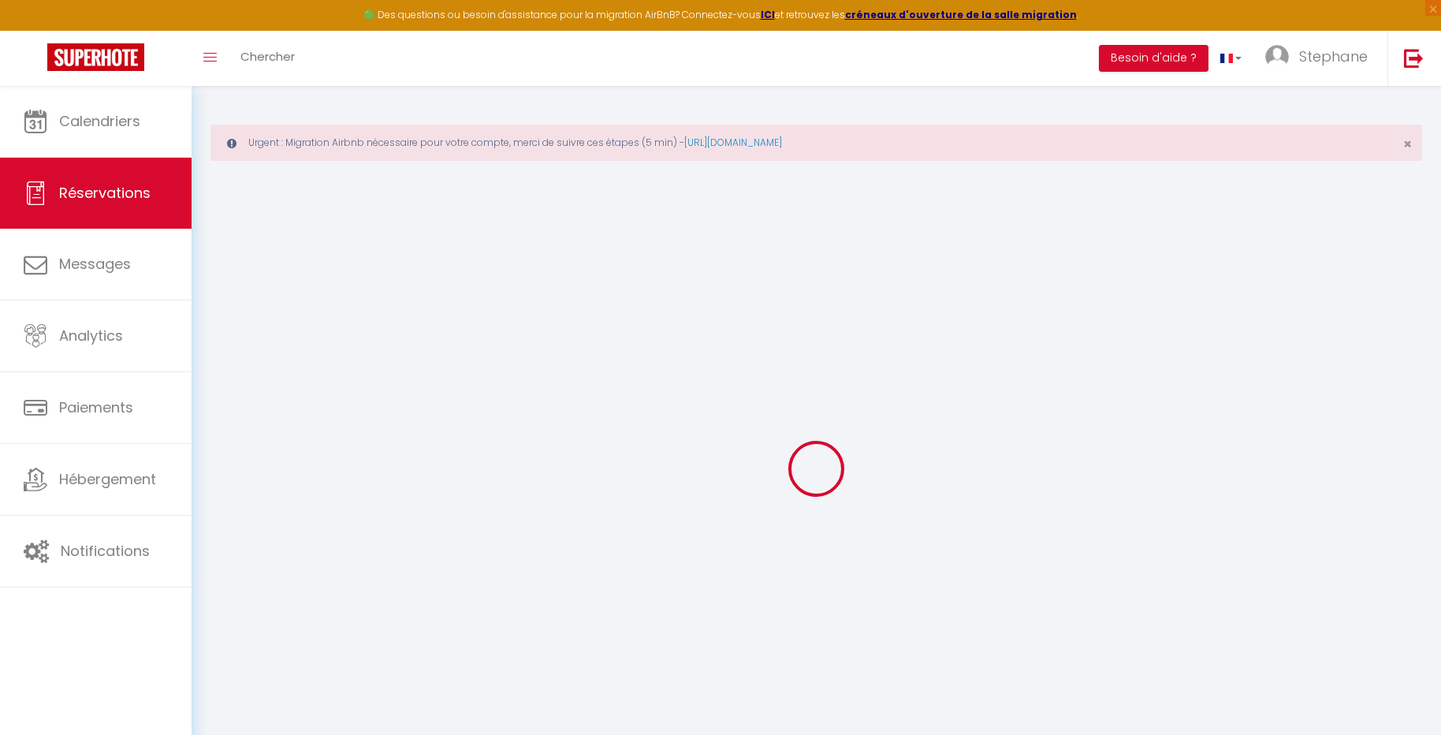
select select
checkbox input "false"
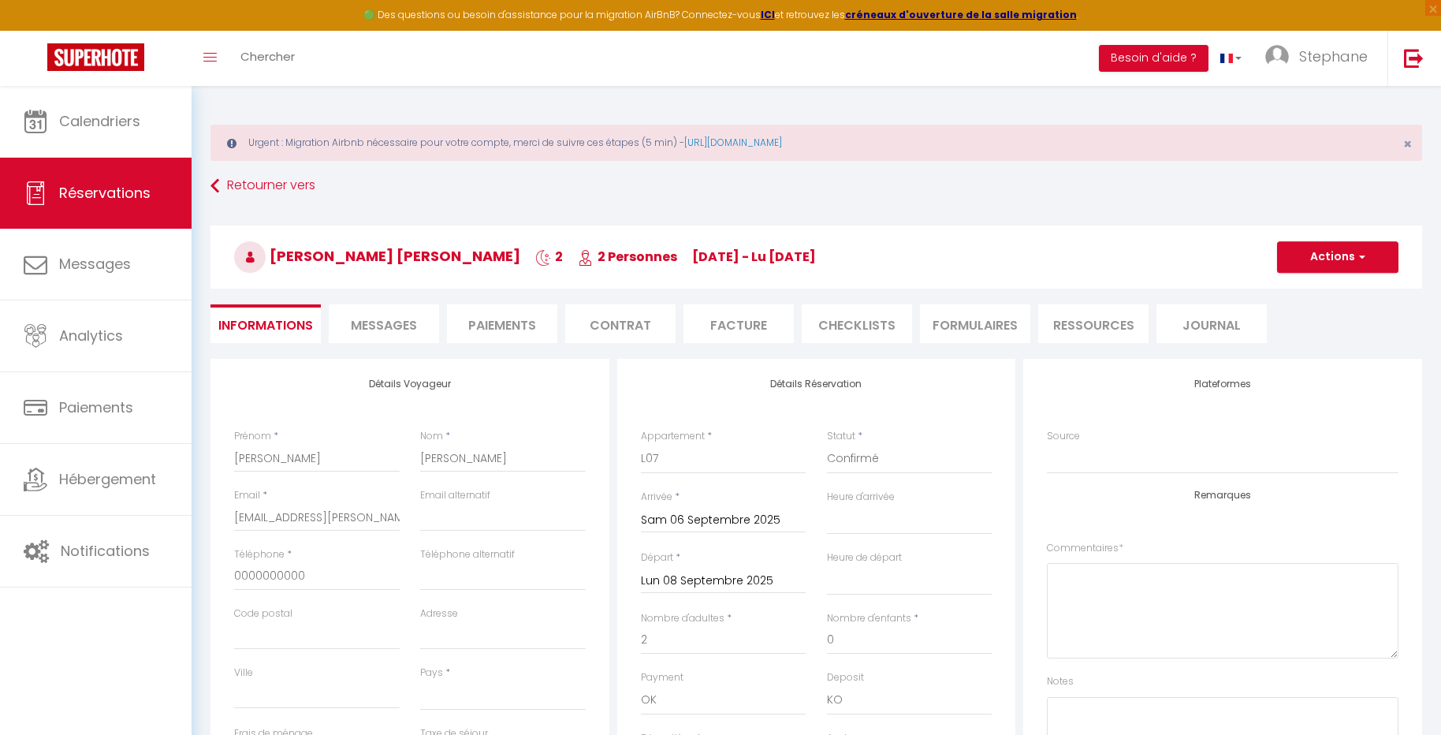
select select
type input "20"
select select
checkbox input "false"
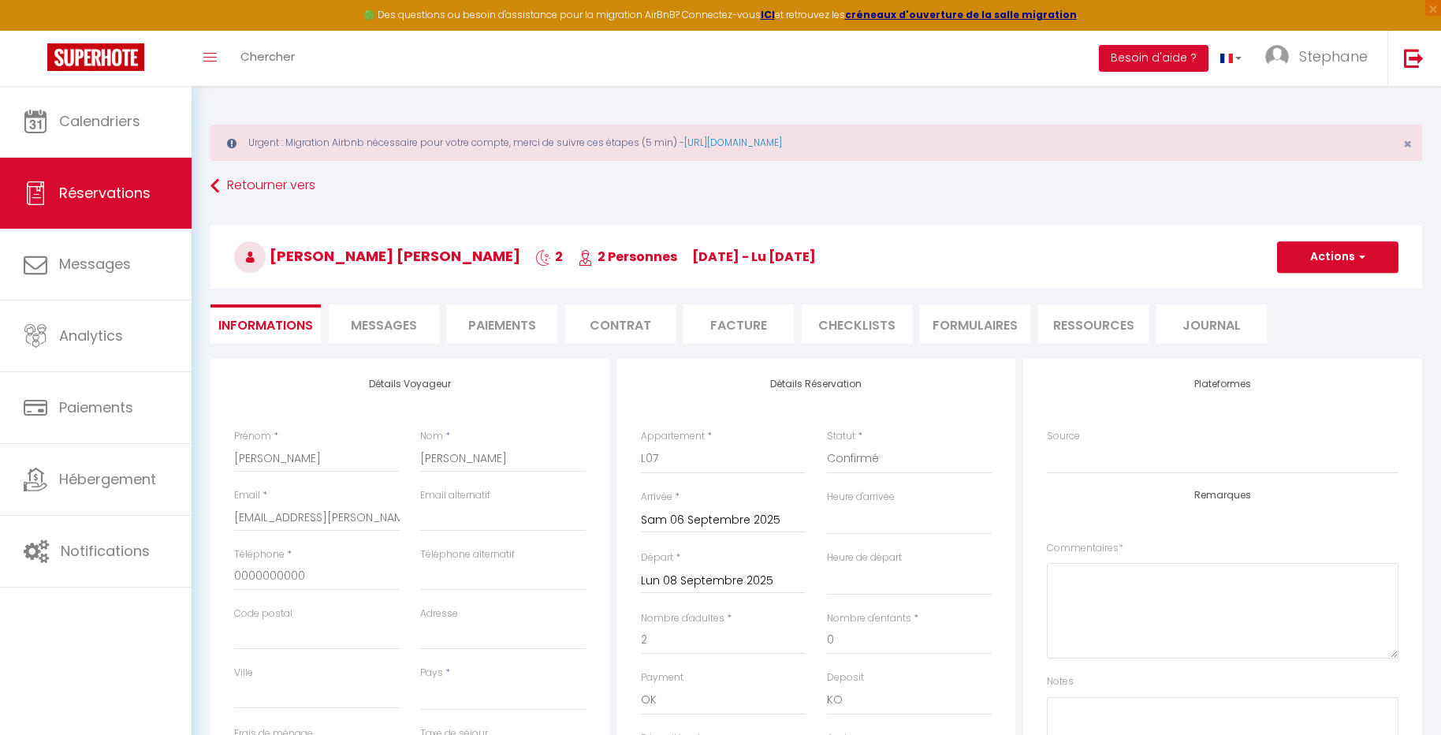
select select
checkbox input "false"
select select "14:00"
select select "11:00"
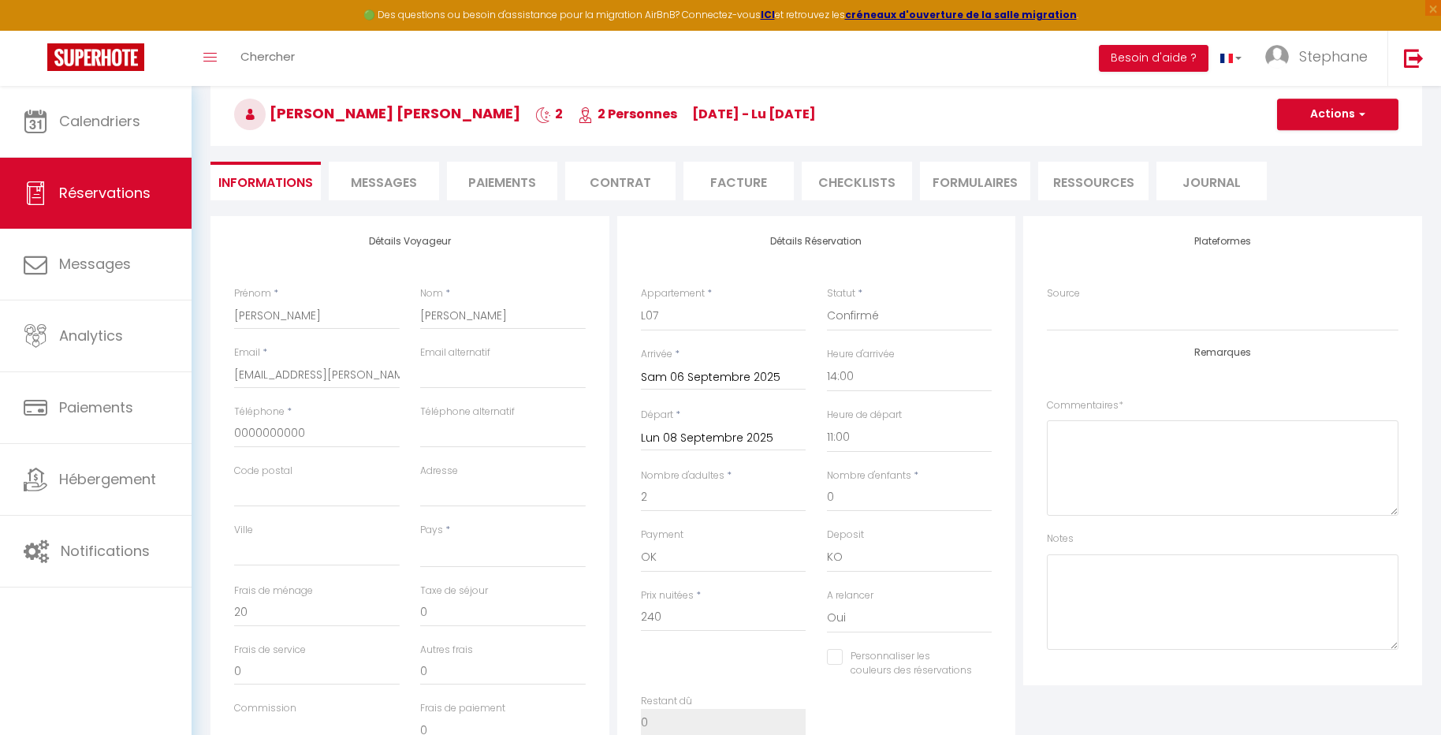
scroll to position [30, 0]
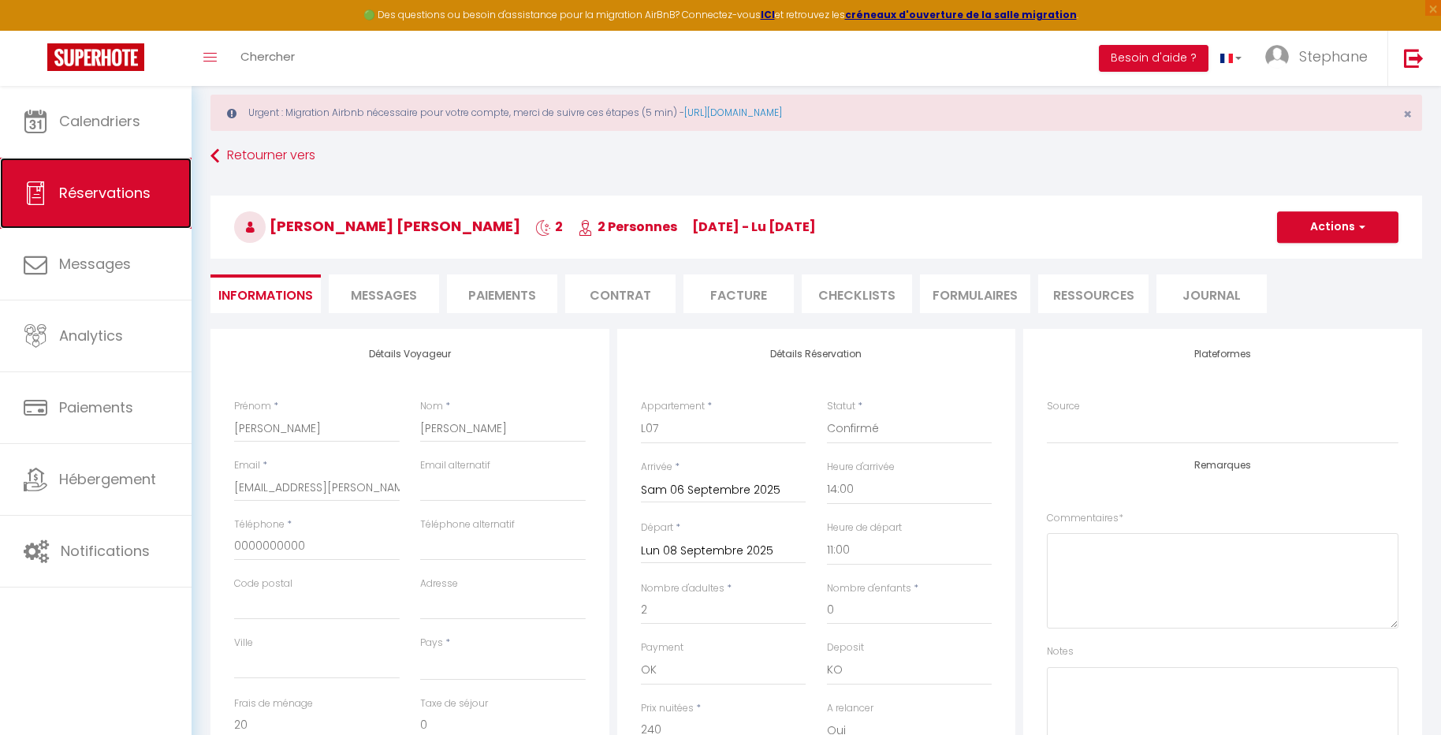
click at [117, 199] on span "Réservations" at bounding box center [104, 193] width 91 height 20
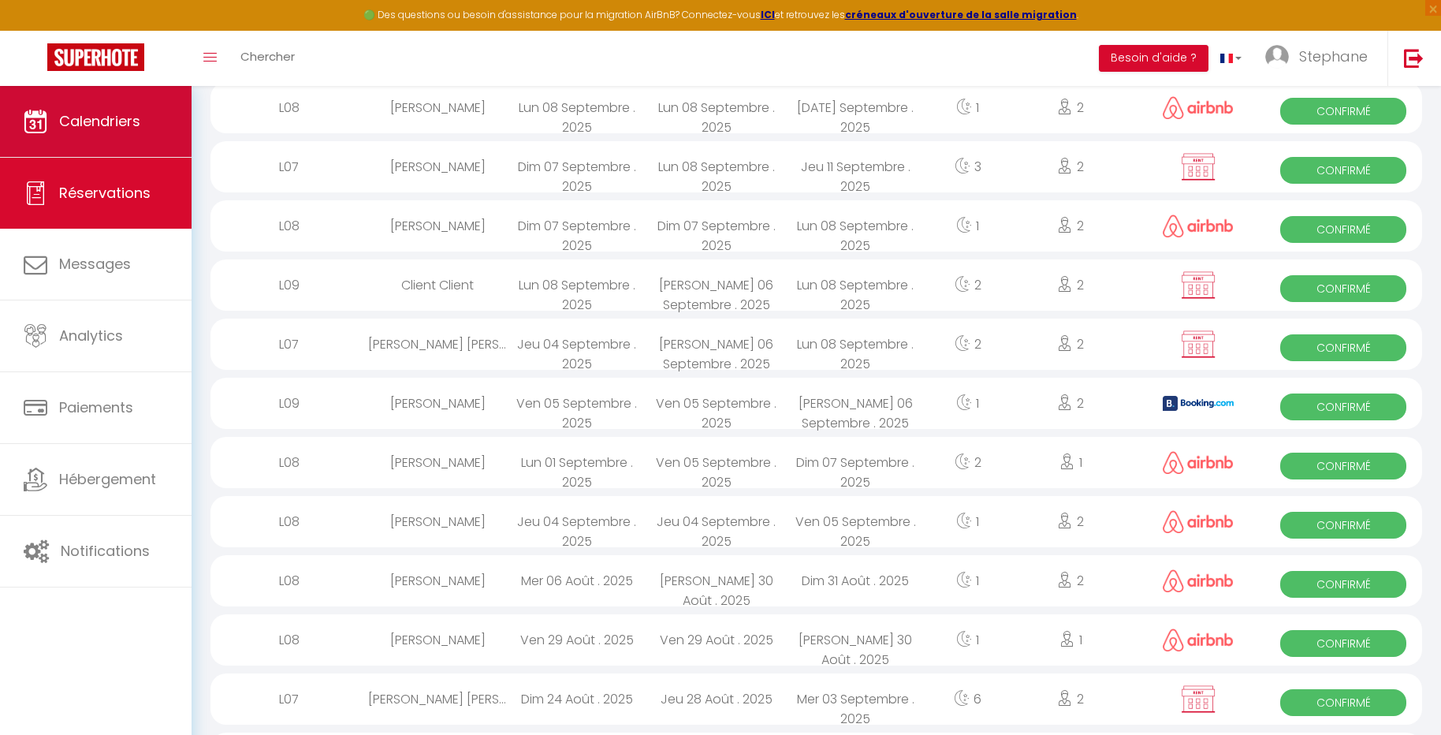
scroll to position [1102, 0]
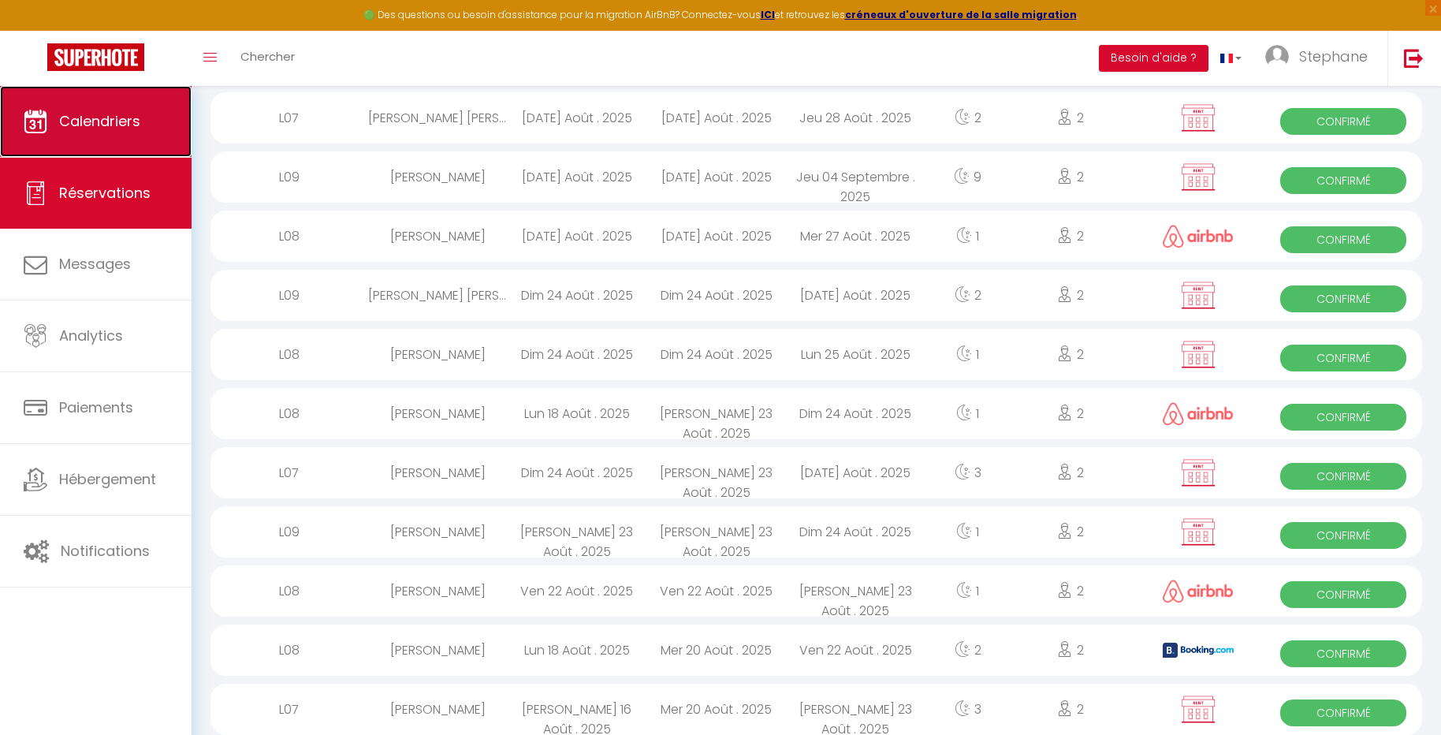
click at [102, 120] on span "Calendriers" at bounding box center [99, 121] width 81 height 20
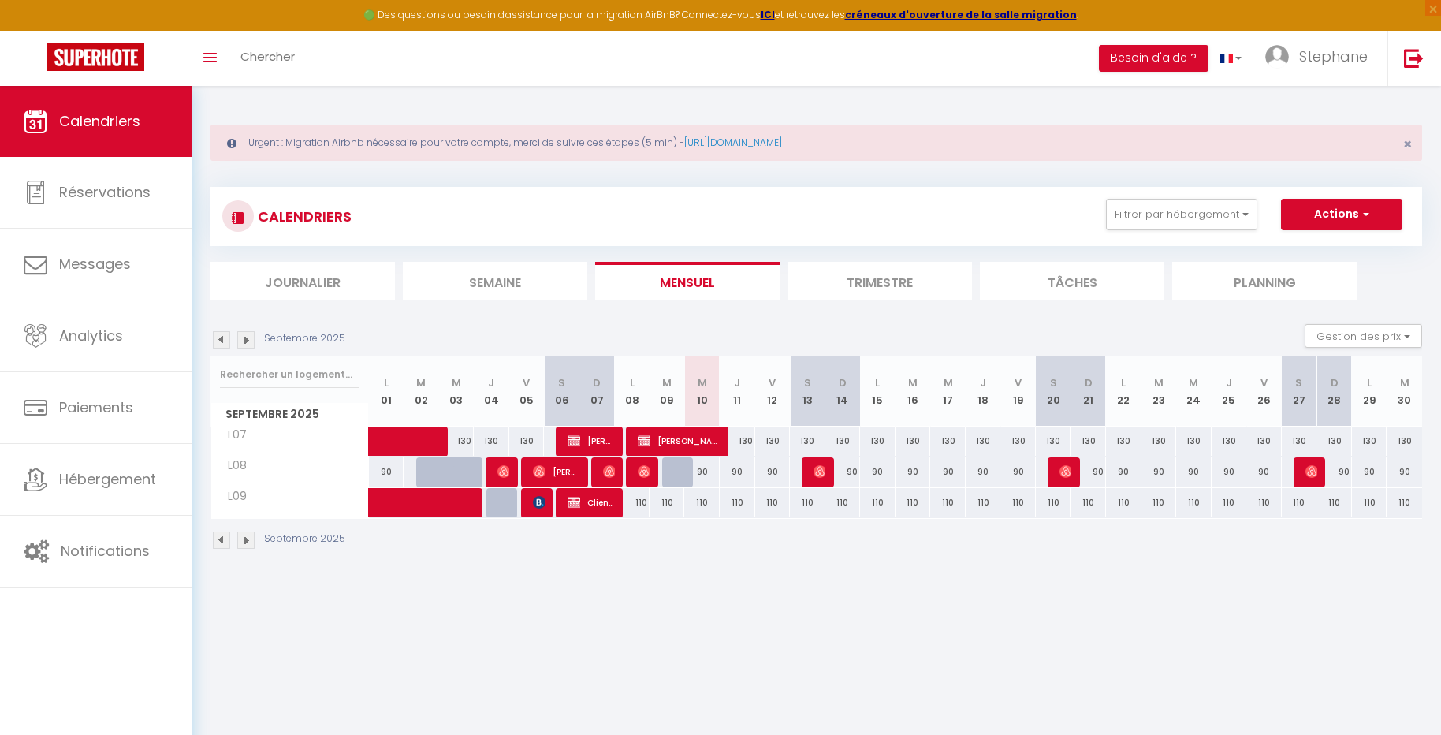
click at [683, 471] on div "90" at bounding box center [701, 471] width 36 height 29
type input "90"
type input "Mer 10 Septembre 2025"
type input "Jeu 11 Septembre 2025"
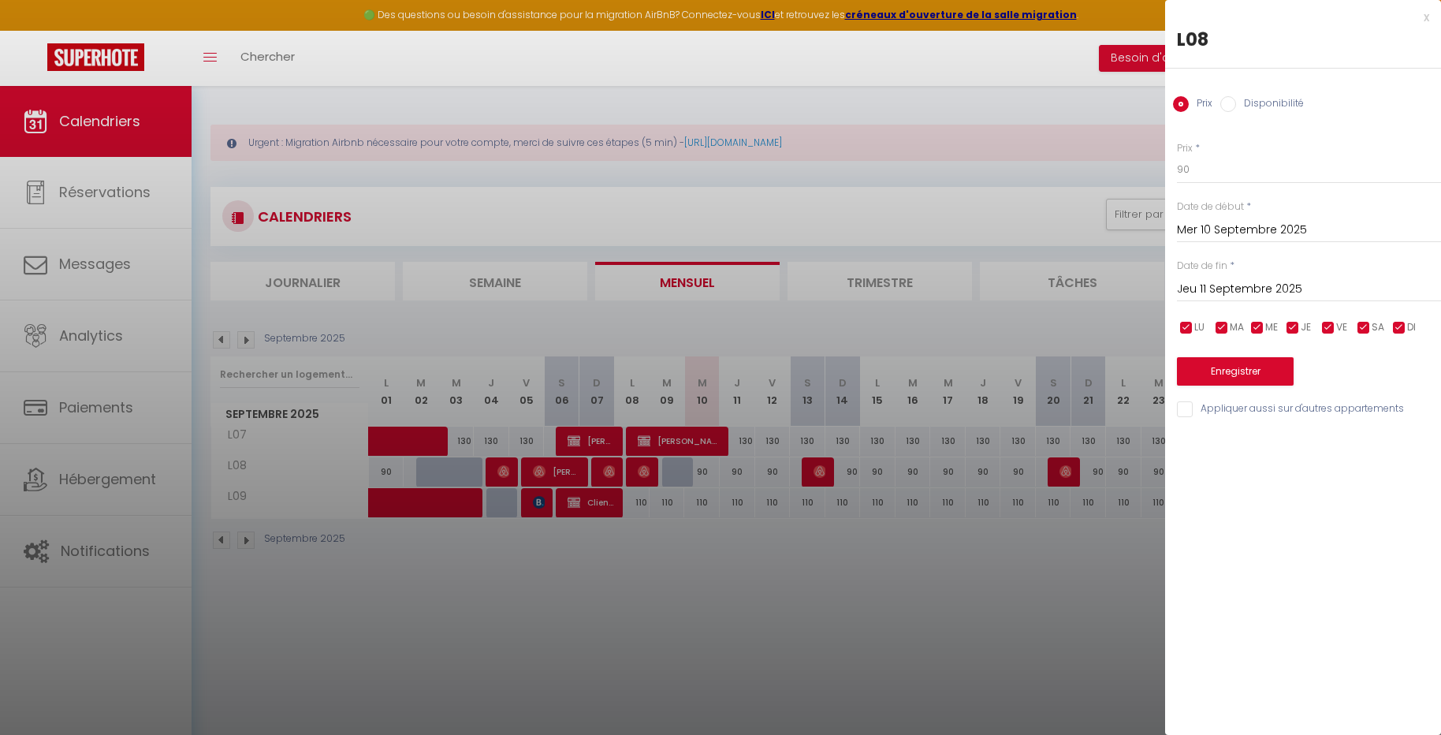
click at [1229, 97] on input "Disponibilité" at bounding box center [1228, 104] width 16 height 16
radio input "true"
radio input "false"
click at [1219, 374] on button "Enregistrer" at bounding box center [1235, 373] width 117 height 28
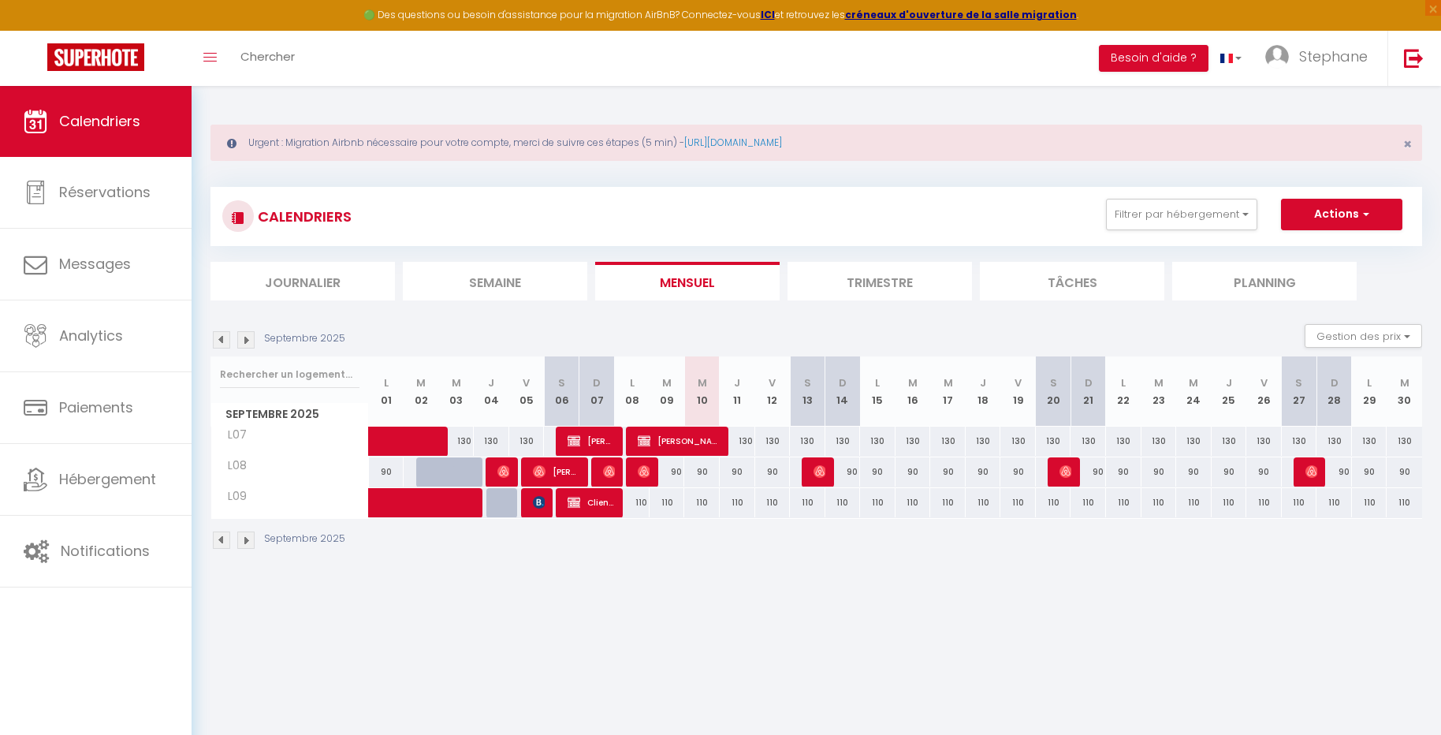
click at [223, 540] on img at bounding box center [221, 539] width 17 height 17
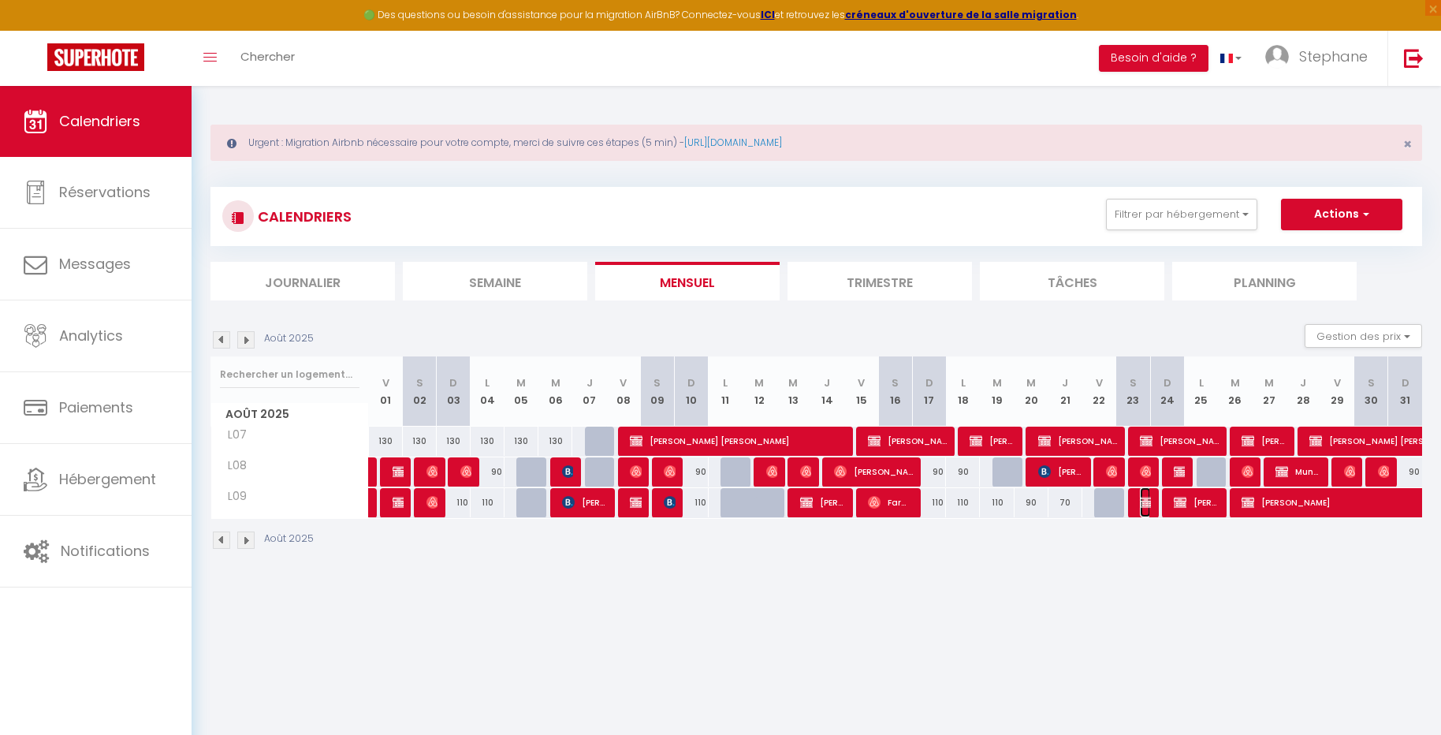
click at [1149, 507] on span "Josue Balamandji" at bounding box center [1145, 502] width 11 height 30
select select "OK"
select select "KO"
select select "0"
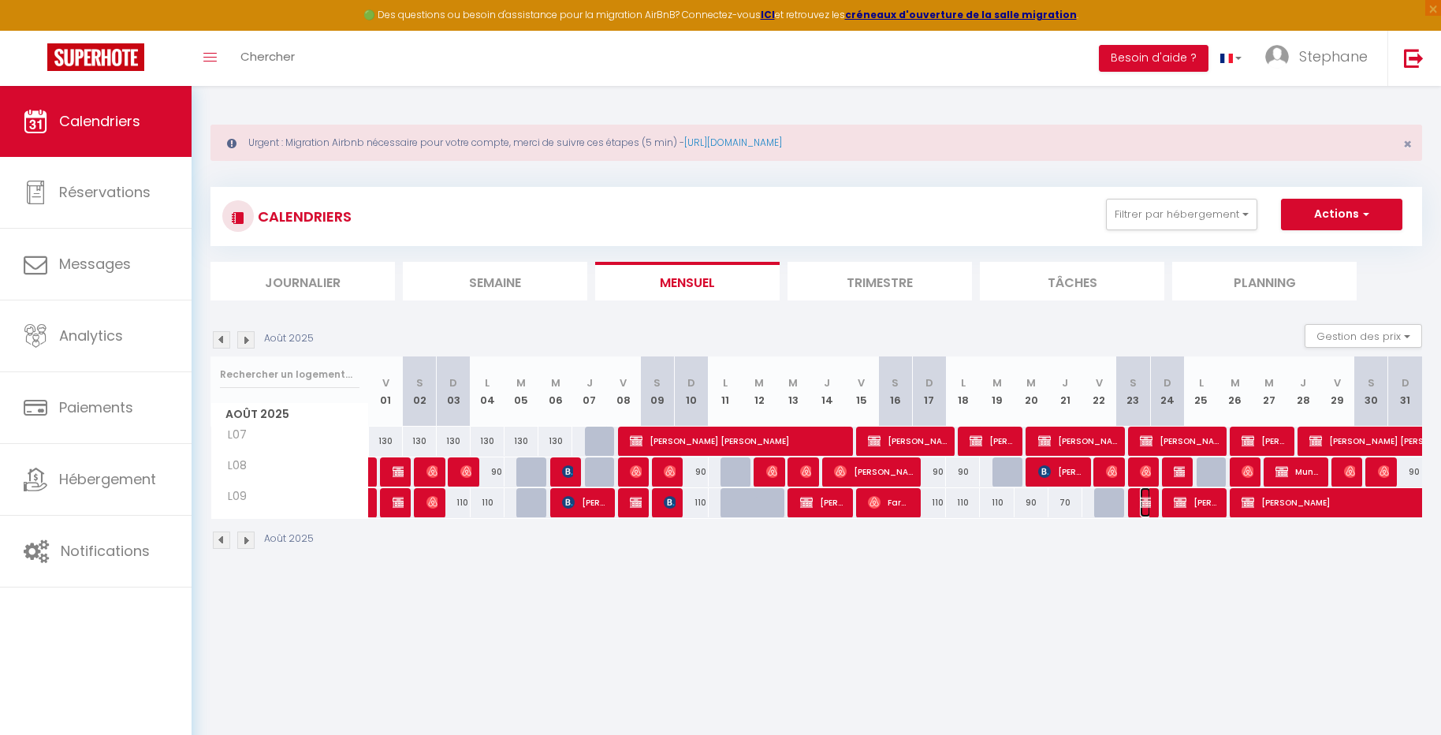
select select "1"
select select
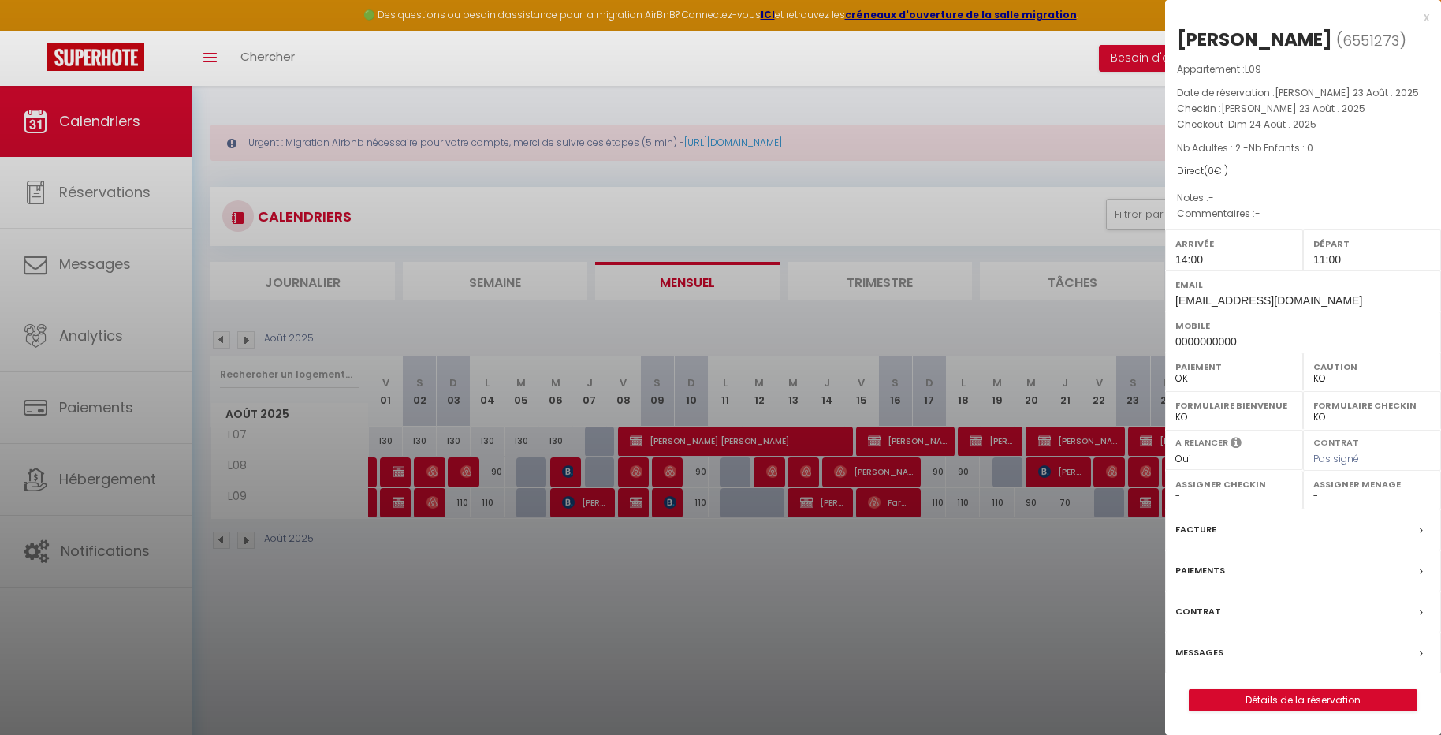
click at [1116, 577] on div at bounding box center [720, 367] width 1441 height 735
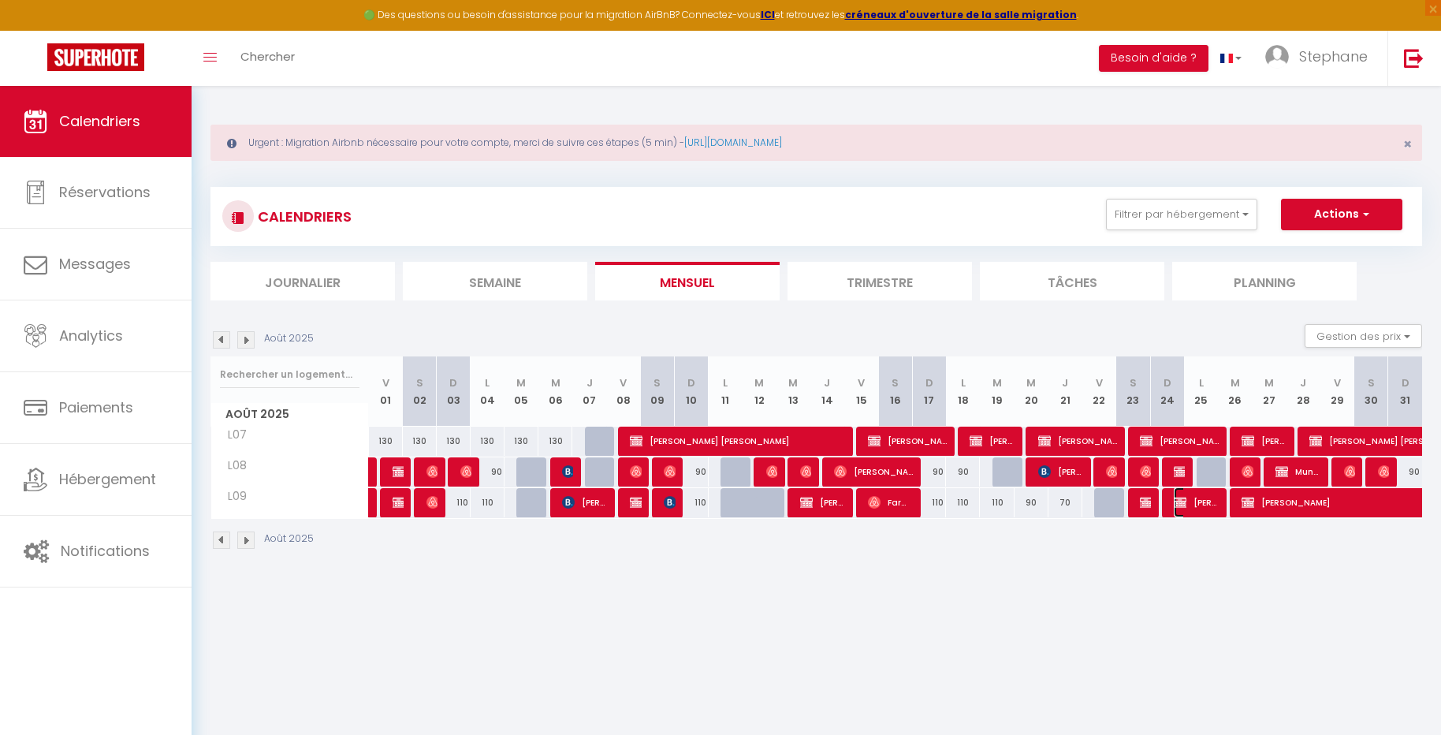
click at [1186, 500] on span "Lili Lili" at bounding box center [1196, 502] width 45 height 30
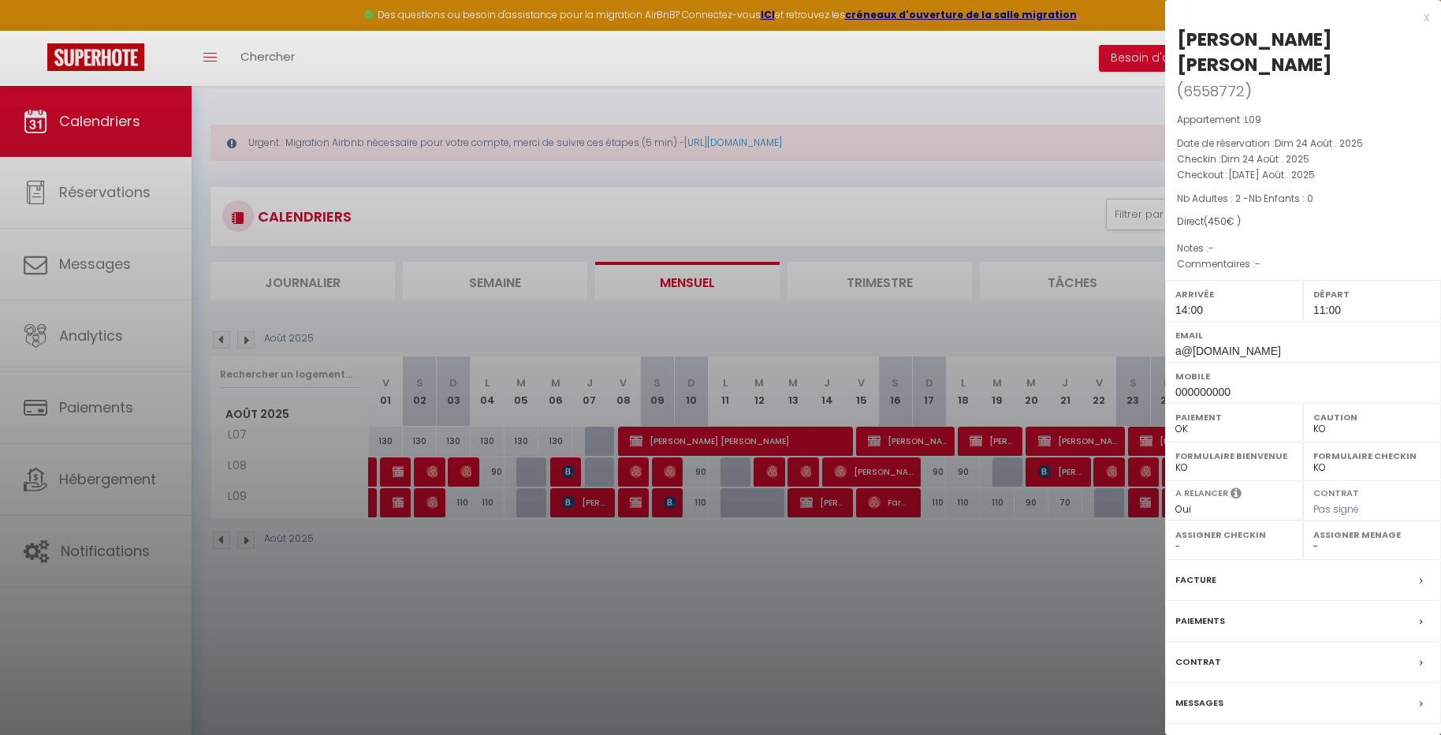
click at [1050, 610] on div at bounding box center [720, 367] width 1441 height 735
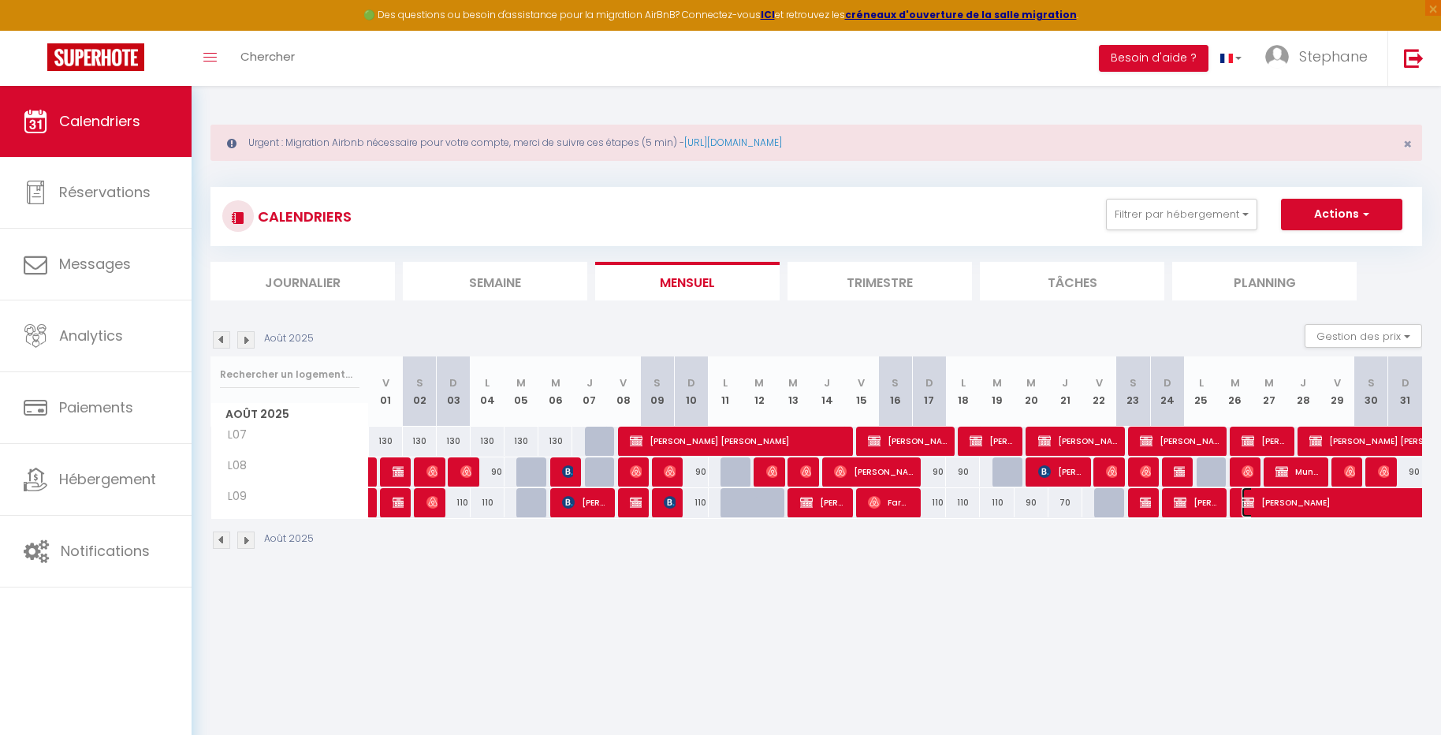
click at [1301, 508] on span "Mirta Venega" at bounding box center [1404, 502] width 326 height 30
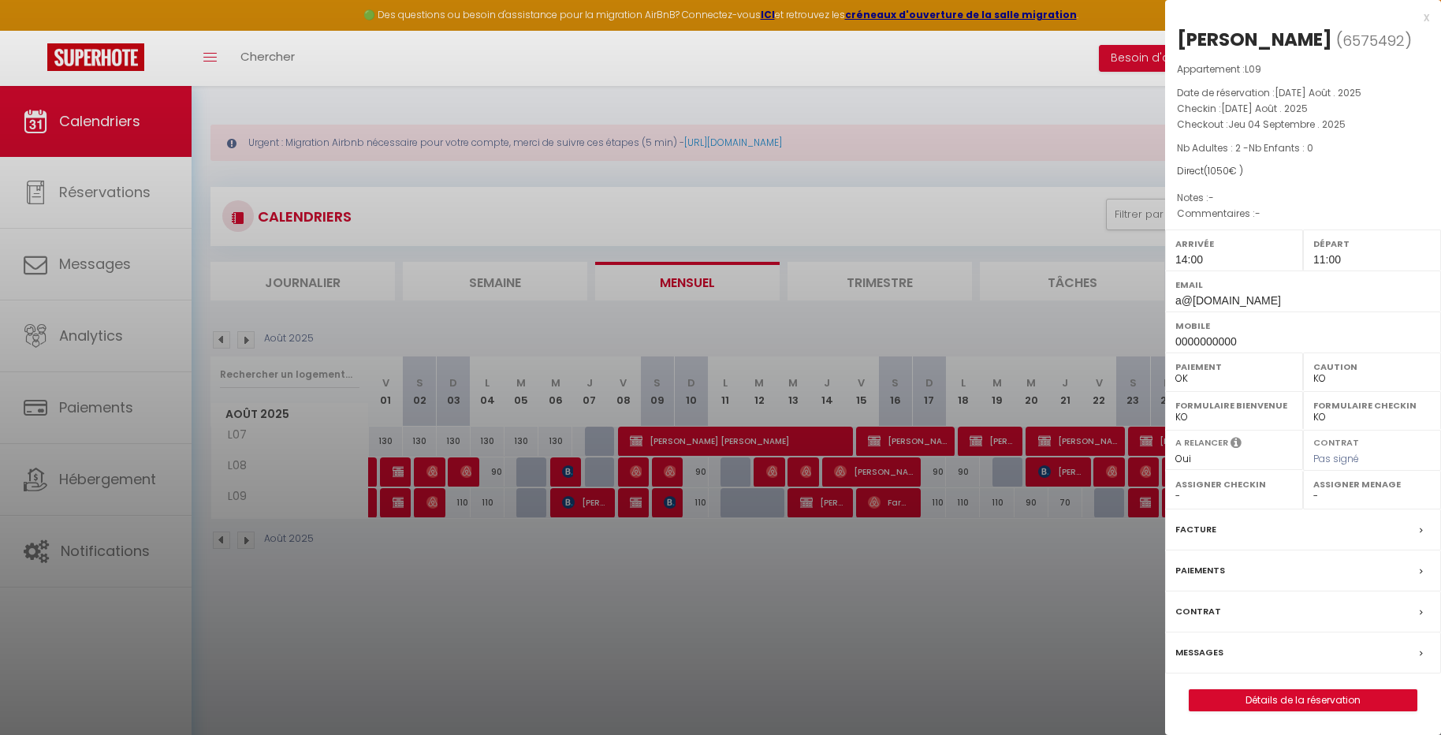
click at [1056, 560] on div at bounding box center [720, 367] width 1441 height 735
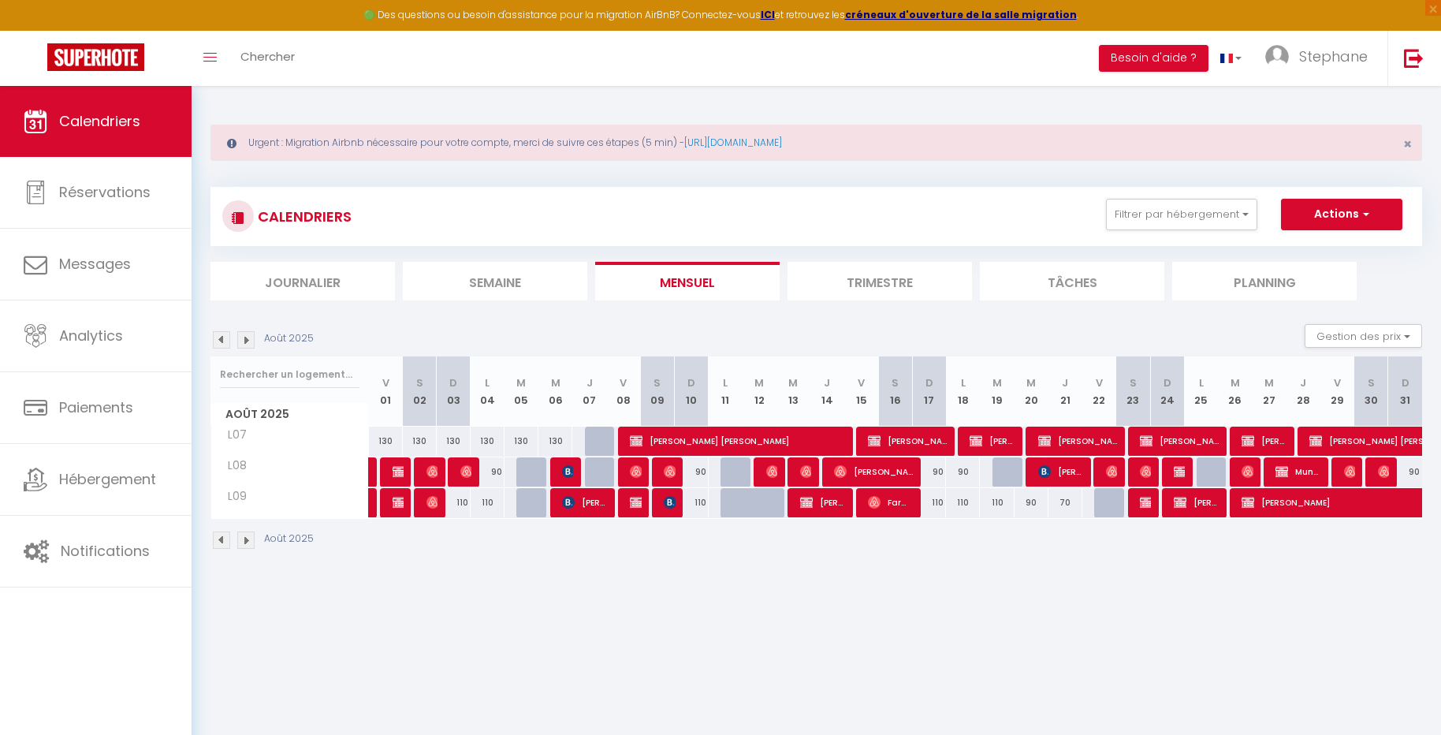
click at [218, 541] on img at bounding box center [221, 539] width 17 height 17
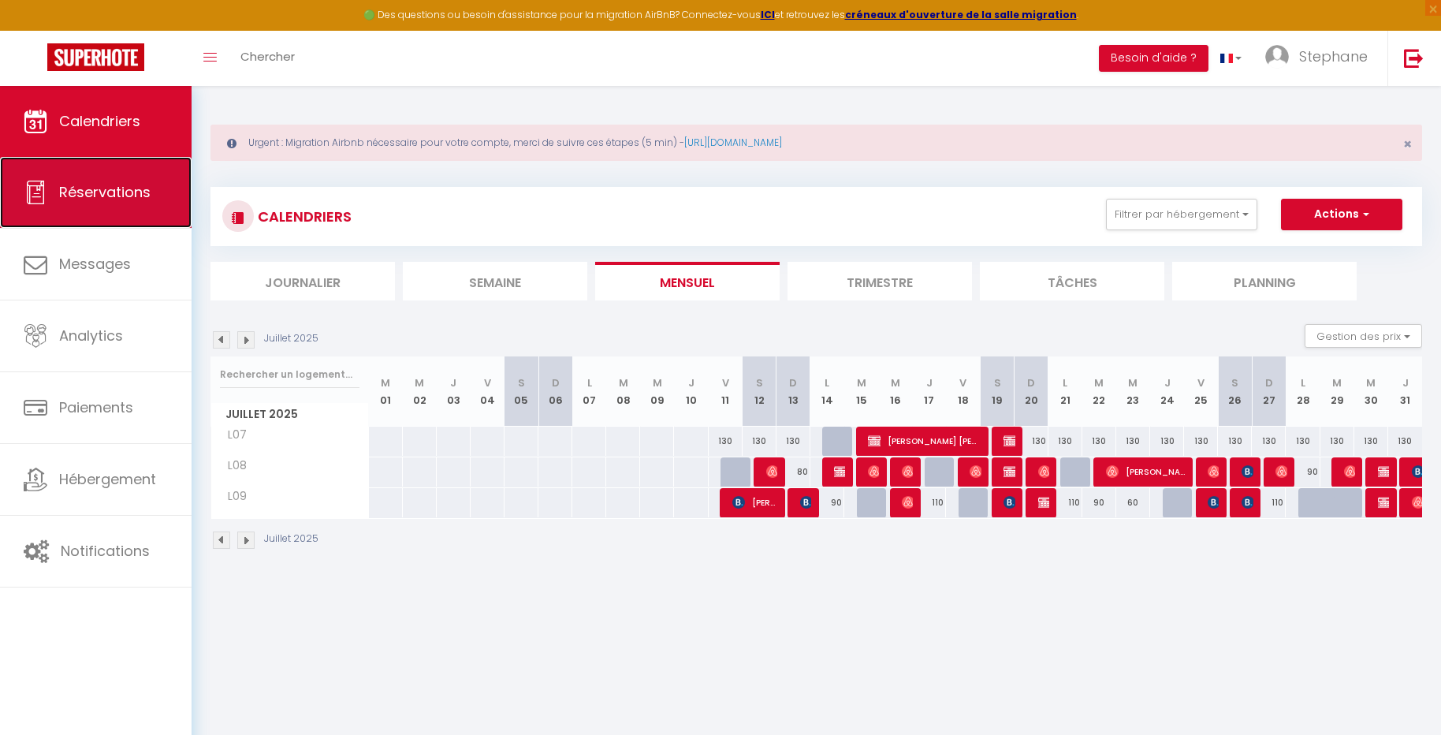
click at [128, 202] on link "Réservations" at bounding box center [96, 192] width 192 height 71
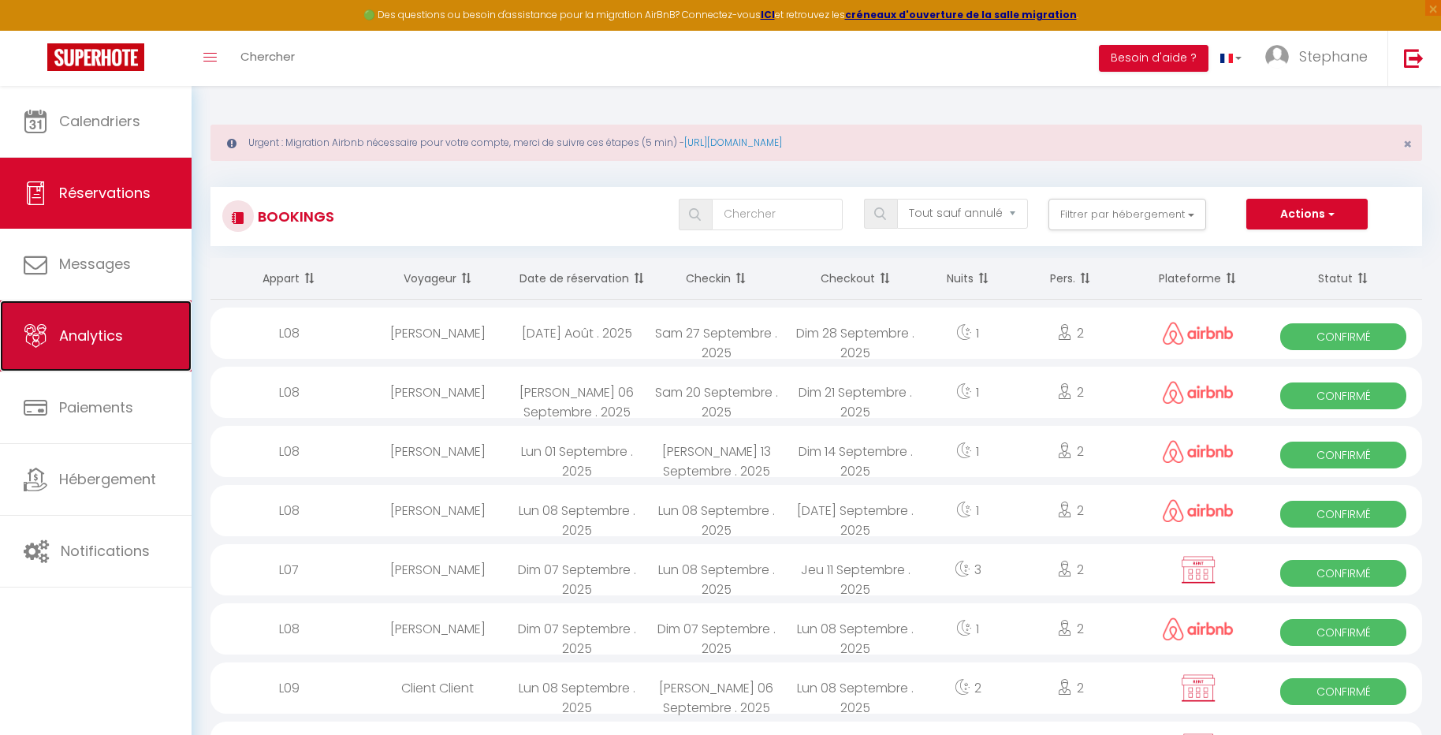
click at [113, 340] on span "Analytics" at bounding box center [91, 336] width 64 height 20
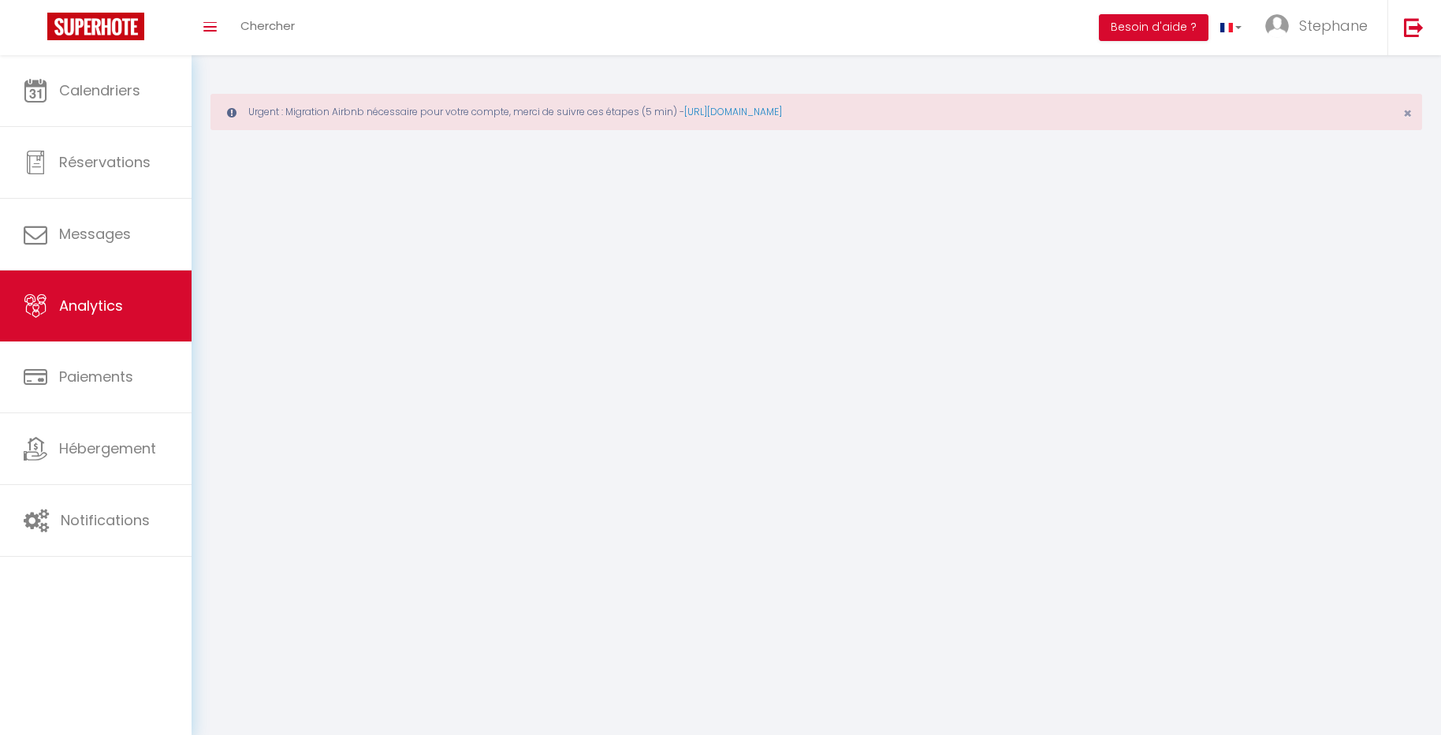
select select "2025"
select select "9"
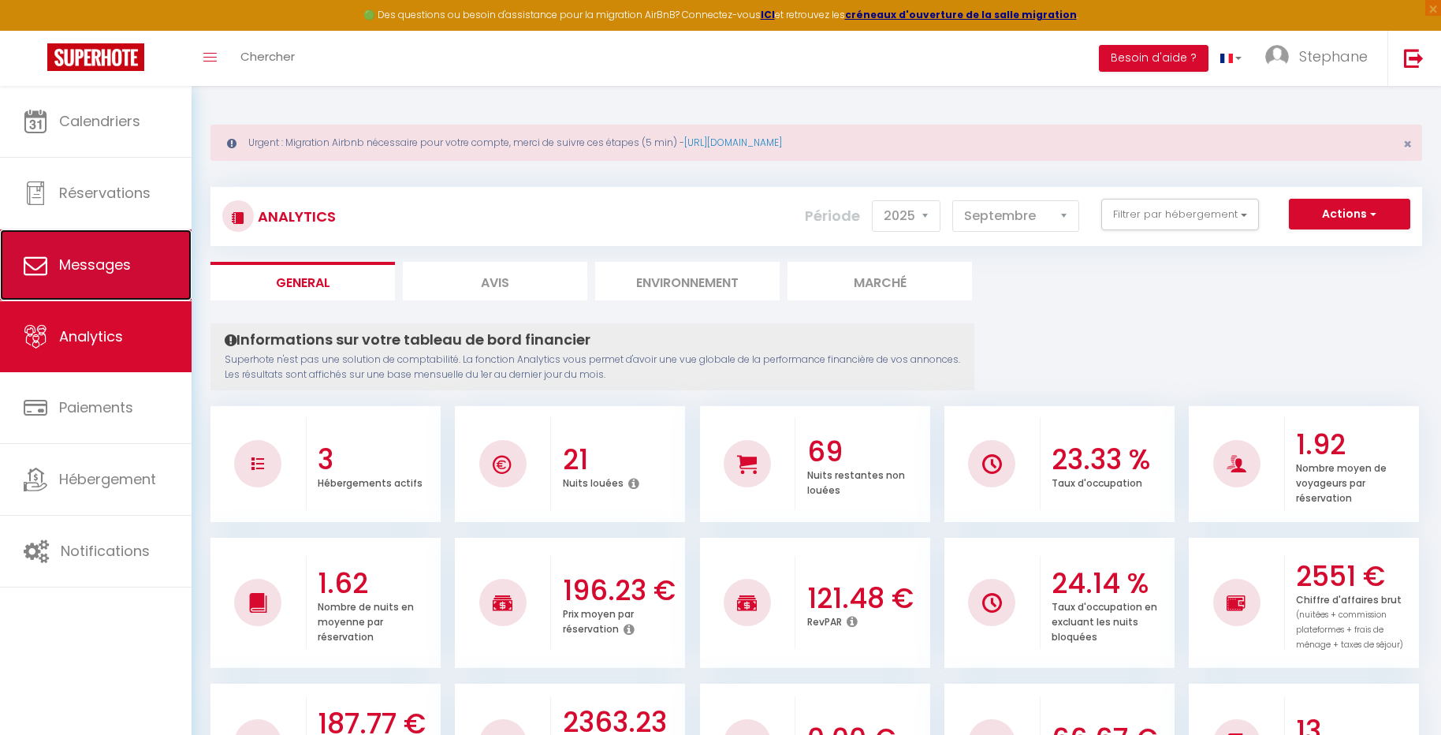
click at [73, 266] on span "Messages" at bounding box center [95, 265] width 72 height 20
select select "message"
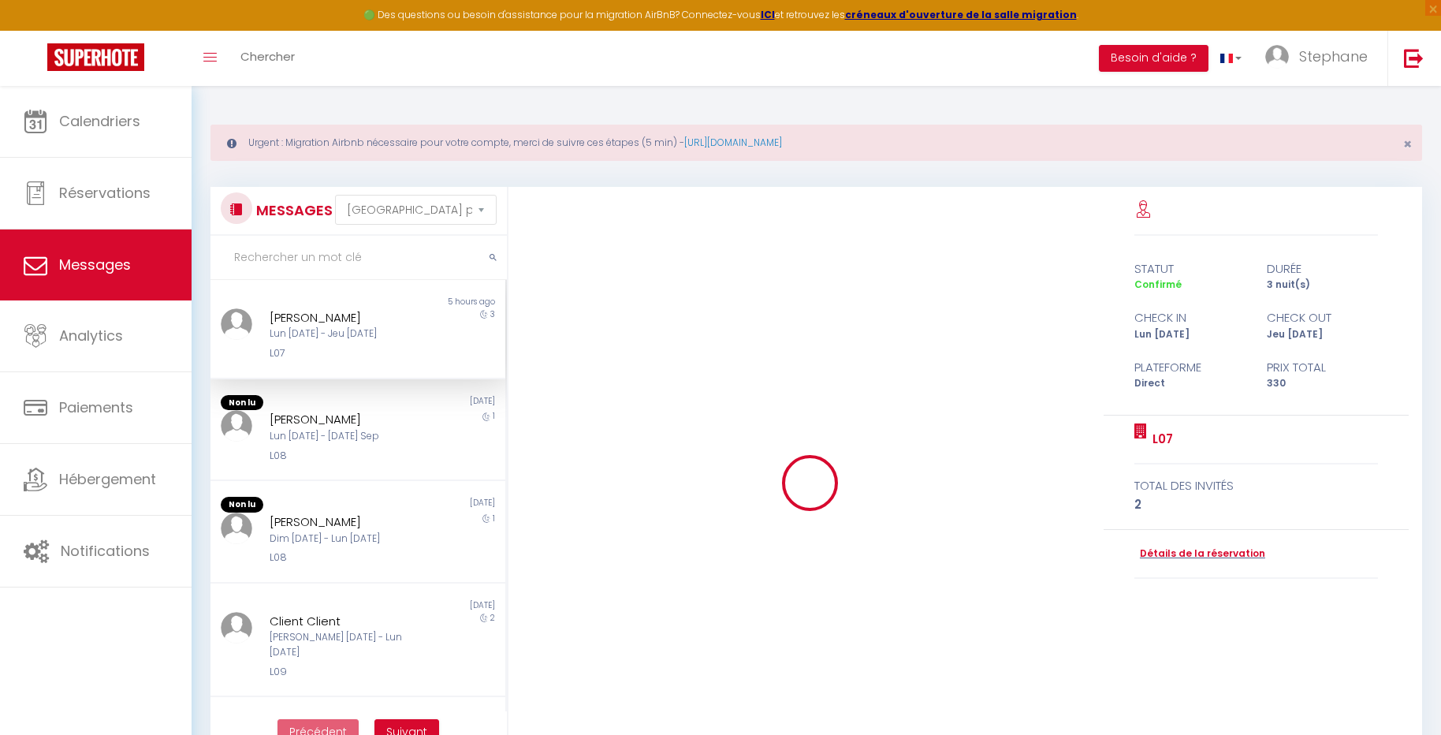
scroll to position [616, 0]
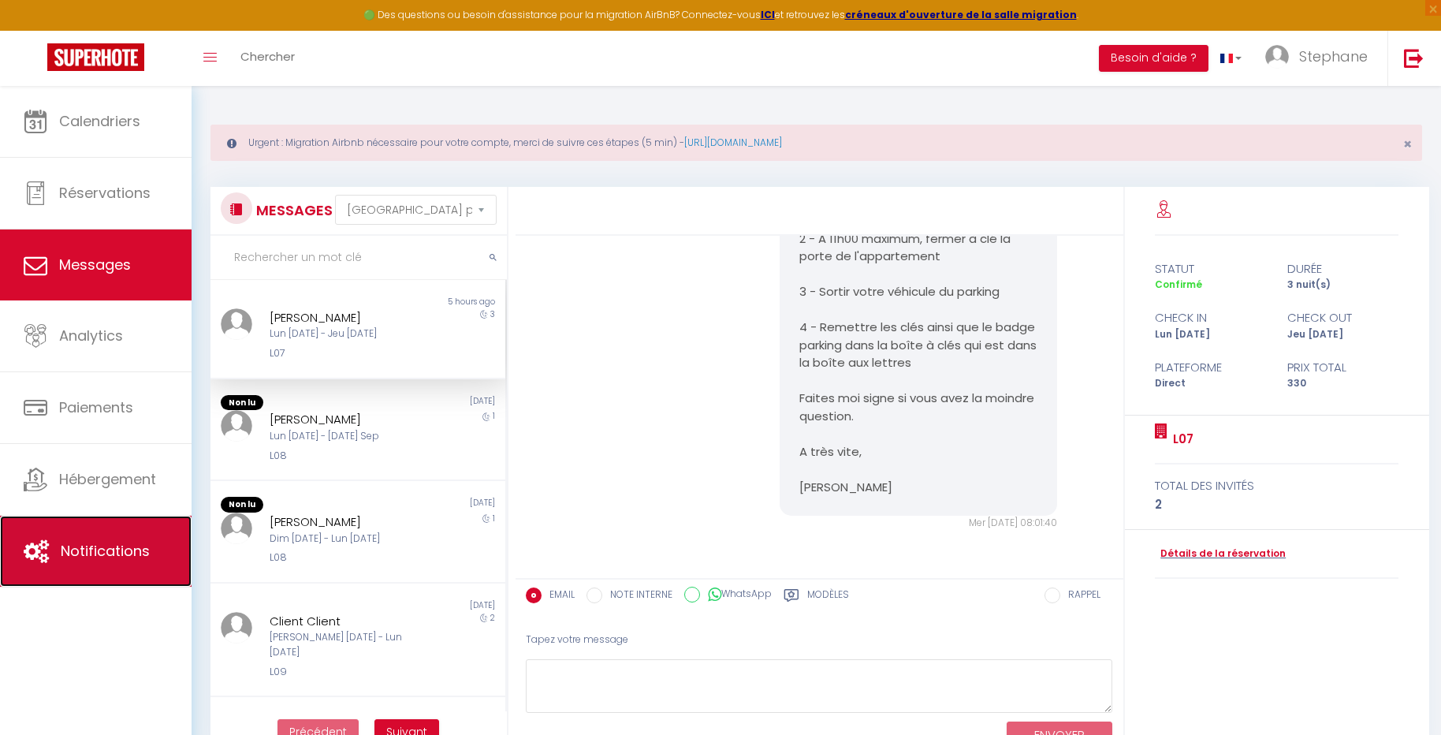
click at [114, 524] on link "Notifications" at bounding box center [96, 550] width 192 height 71
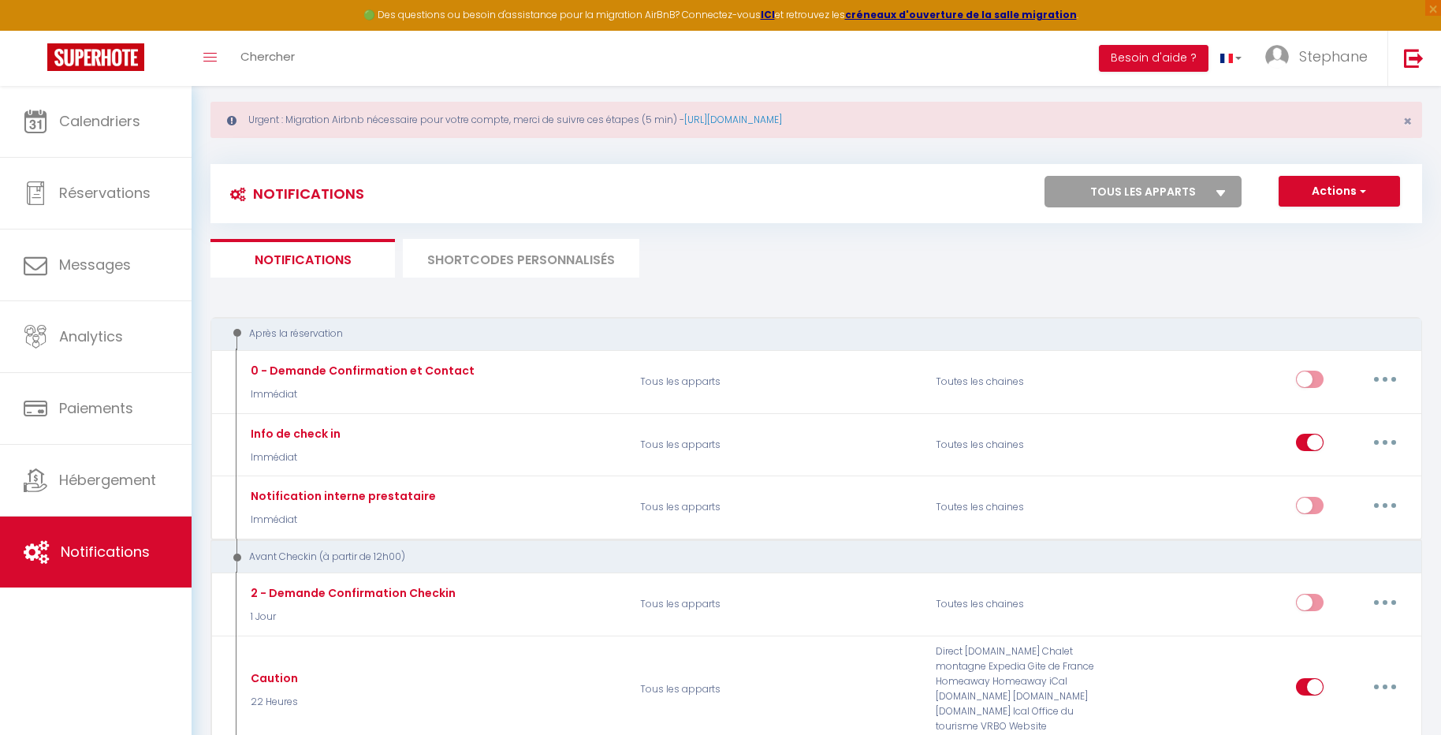
scroll to position [51, 0]
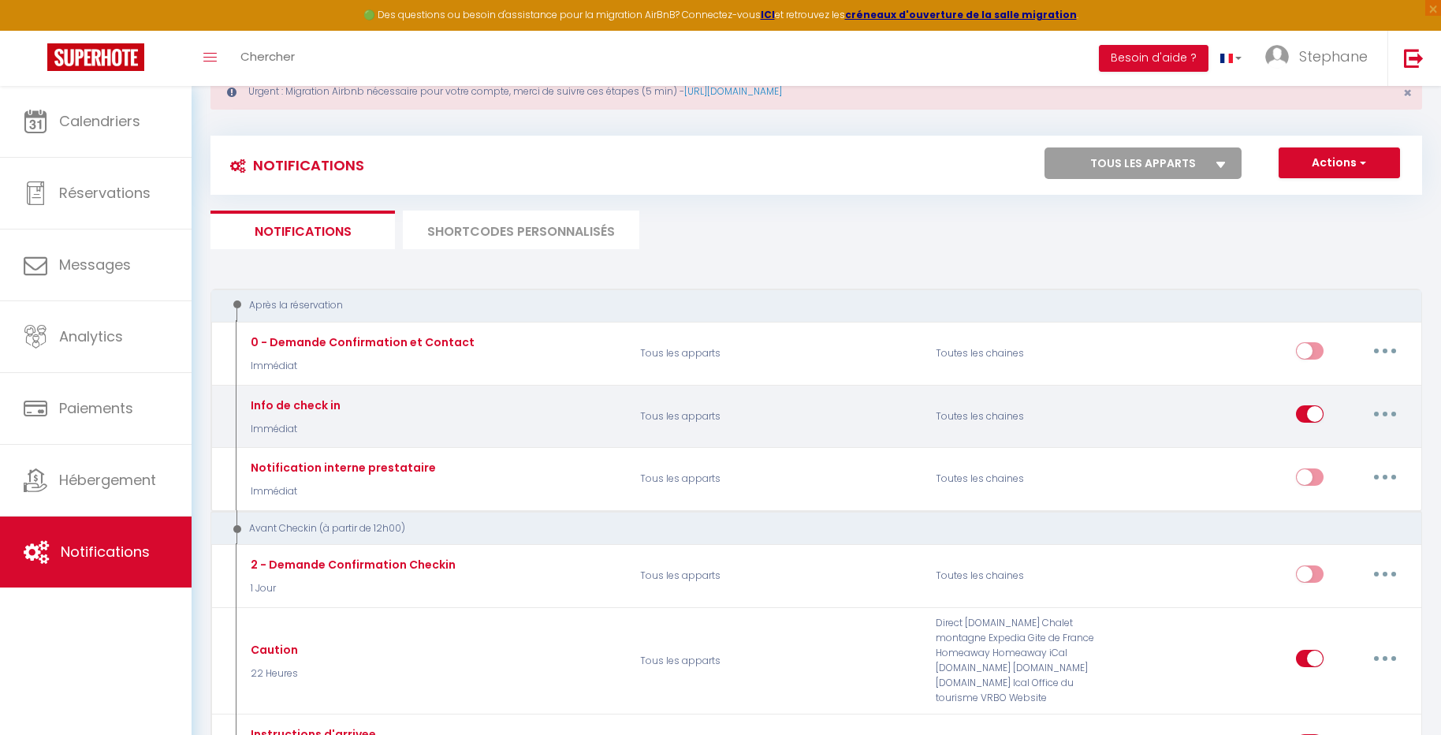
click at [1386, 407] on button "button" at bounding box center [1385, 413] width 44 height 25
click at [1332, 448] on link "Editer" at bounding box center [1344, 450] width 117 height 27
type input "Info de check in"
select select "Immédiat"
select select "if_deposit_is_paid"
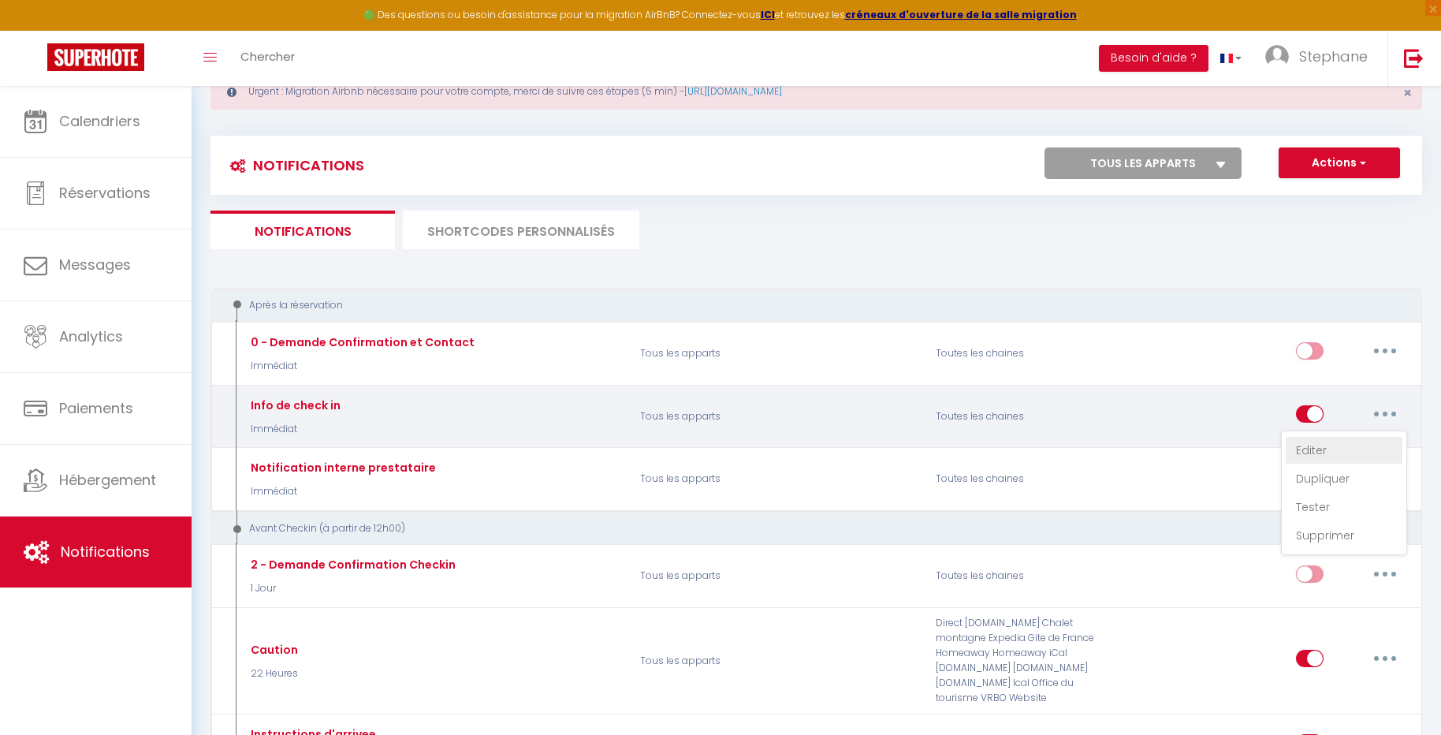
checkbox input "false"
radio input "true"
type input "Instructions d'entree dans l'appartement"
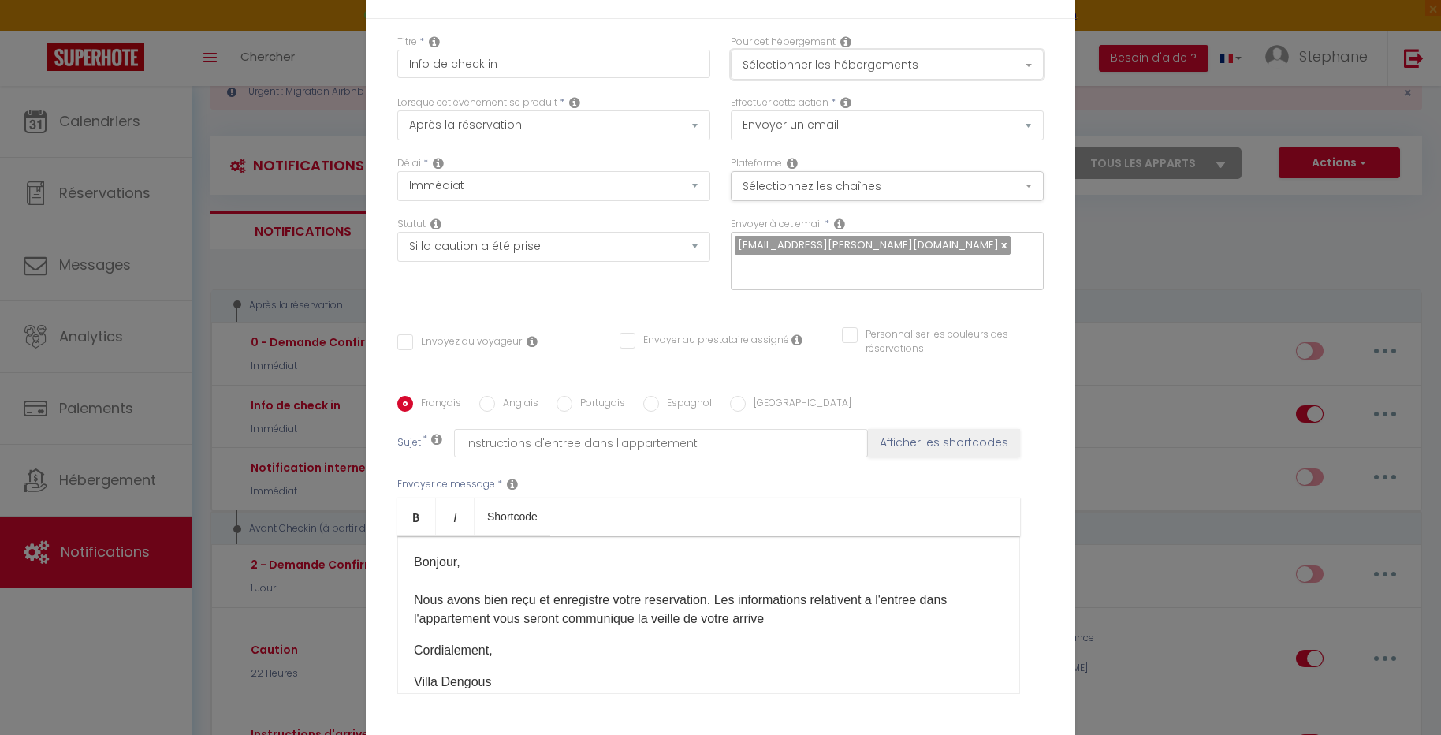
click at [982, 67] on button "Sélectionner les hébergements" at bounding box center [887, 65] width 313 height 30
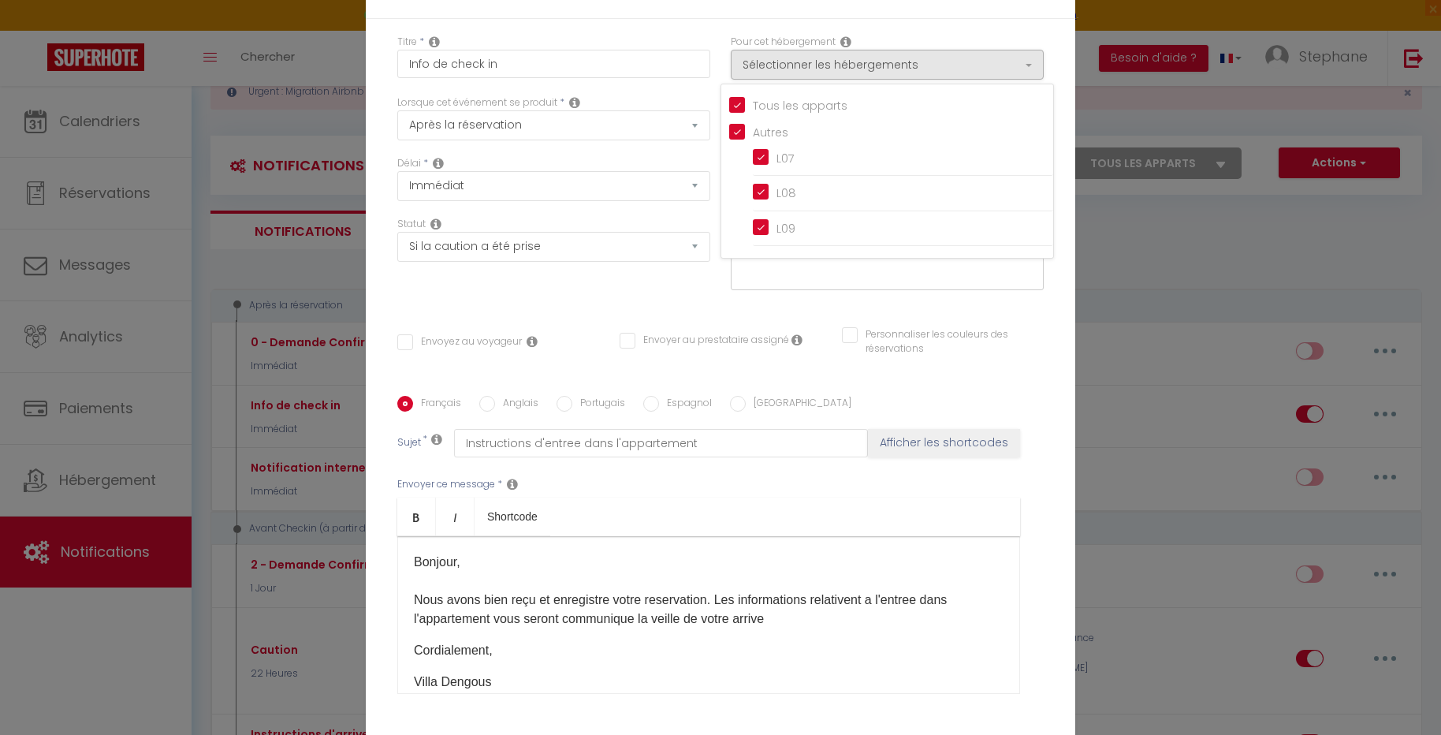
click at [832, 110] on input "Tous les apparts" at bounding box center [891, 104] width 324 height 16
checkbox input "false"
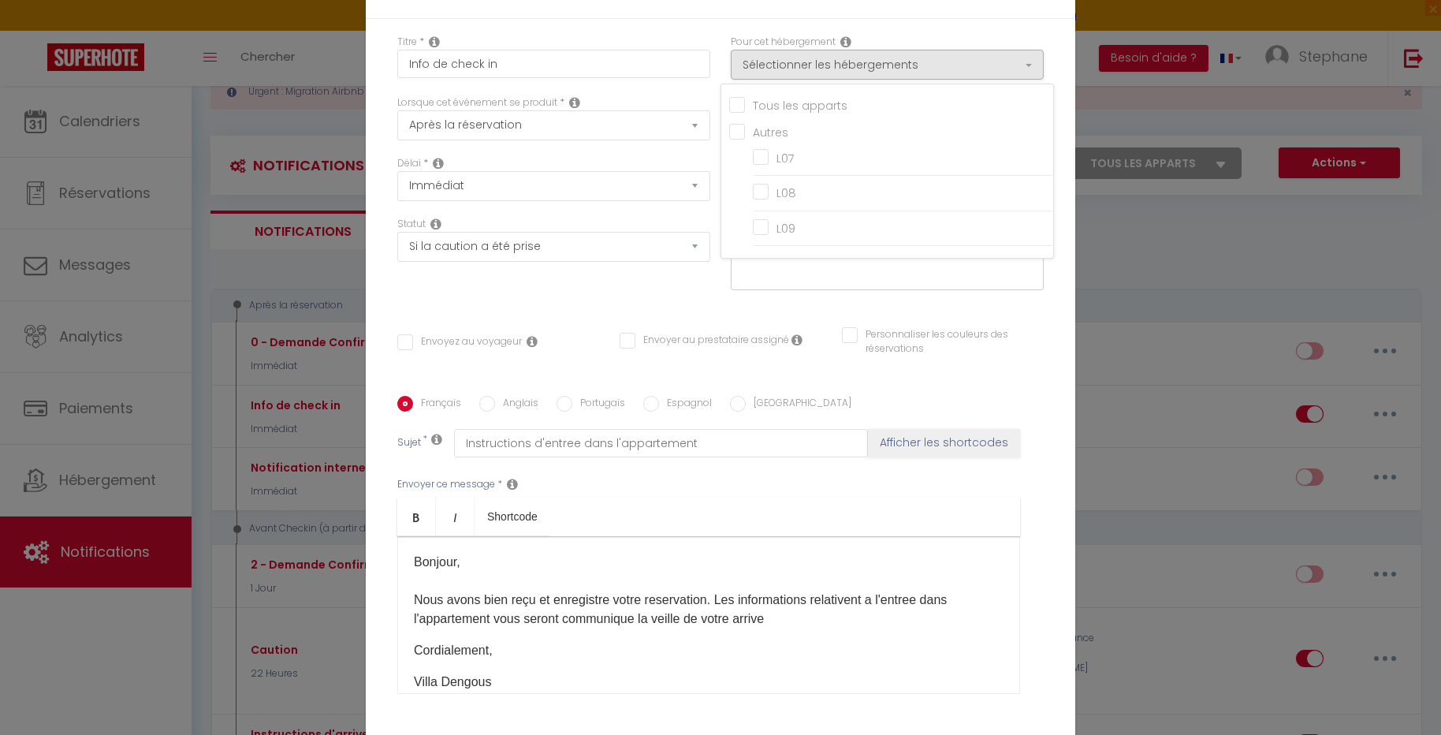
checkbox input "false"
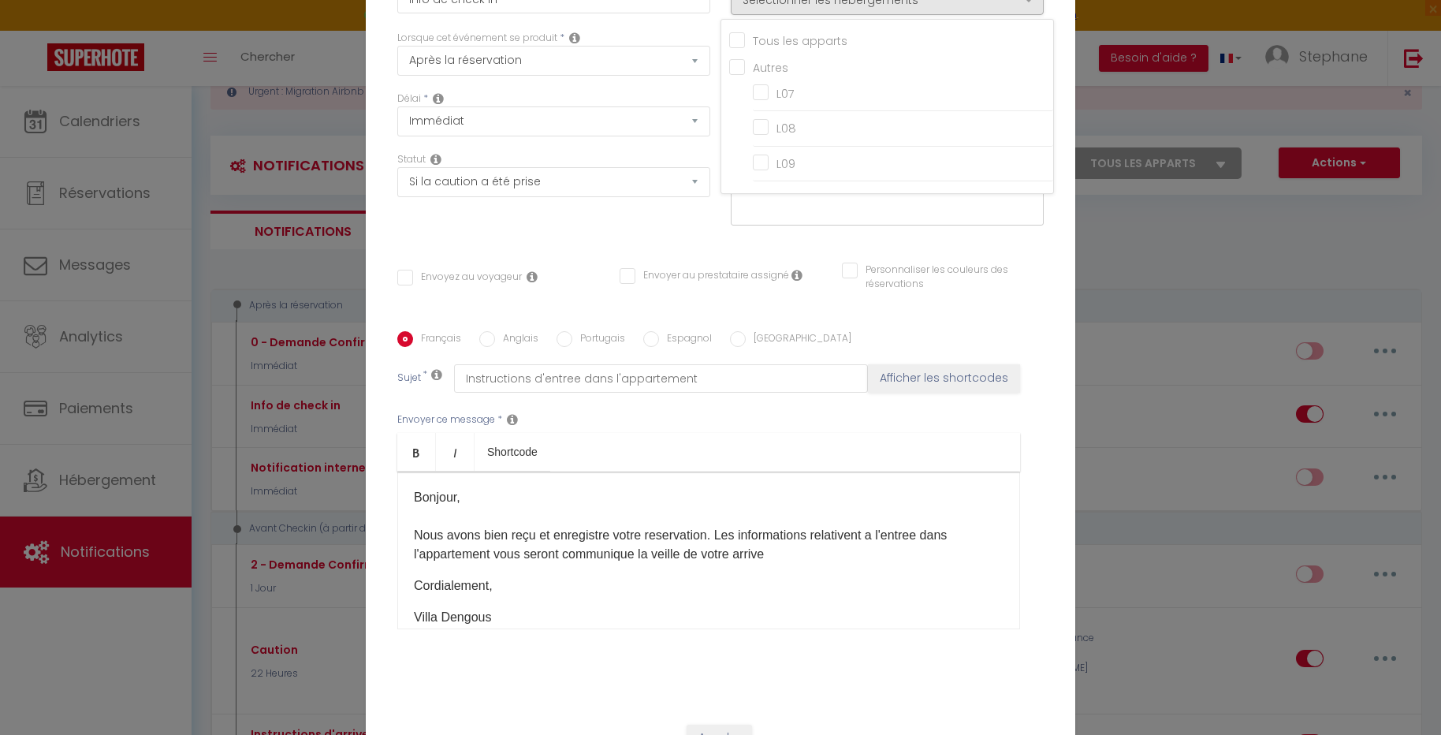
scroll to position [125, 0]
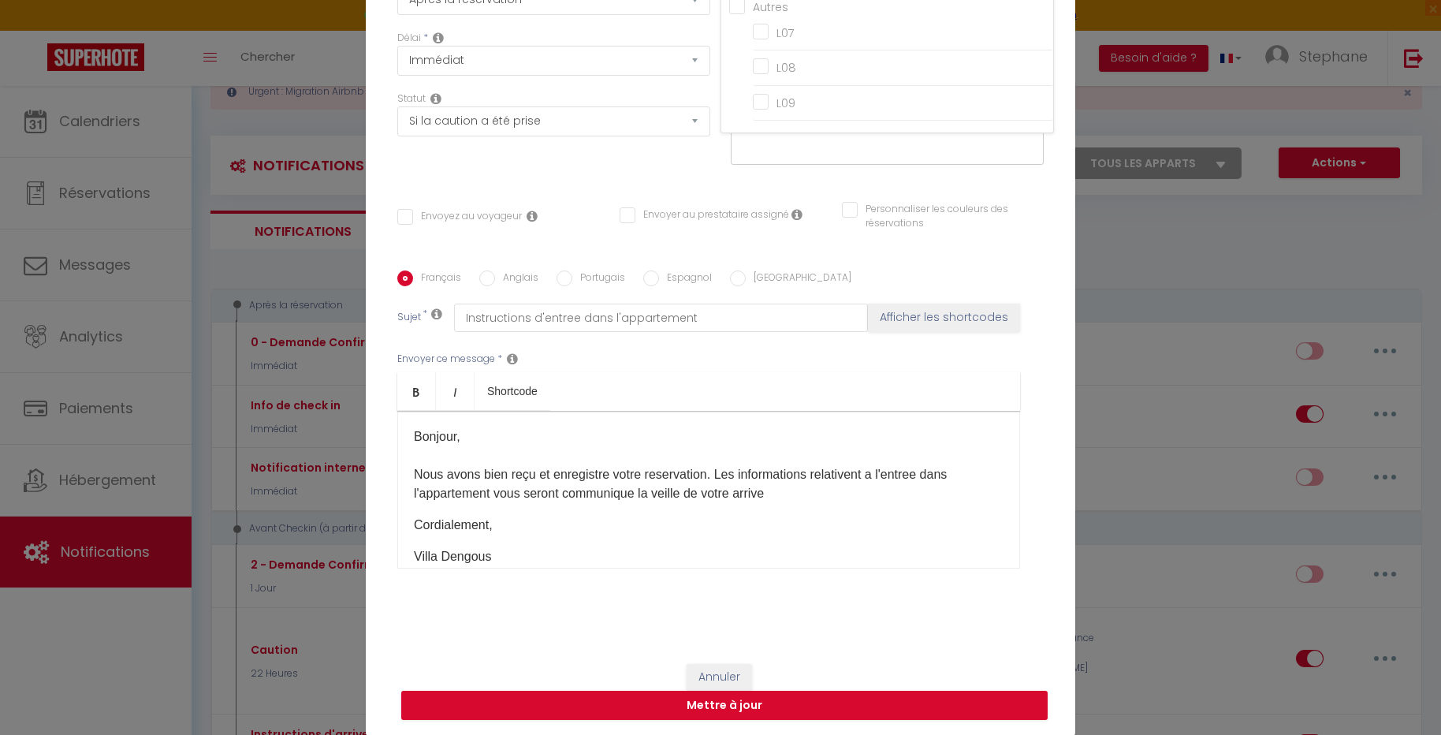
click at [776, 681] on div "Annuler Mettre à jour" at bounding box center [720, 691] width 709 height 87
click at [780, 694] on button "Mettre à jour" at bounding box center [724, 705] width 646 height 30
checkbox input "false"
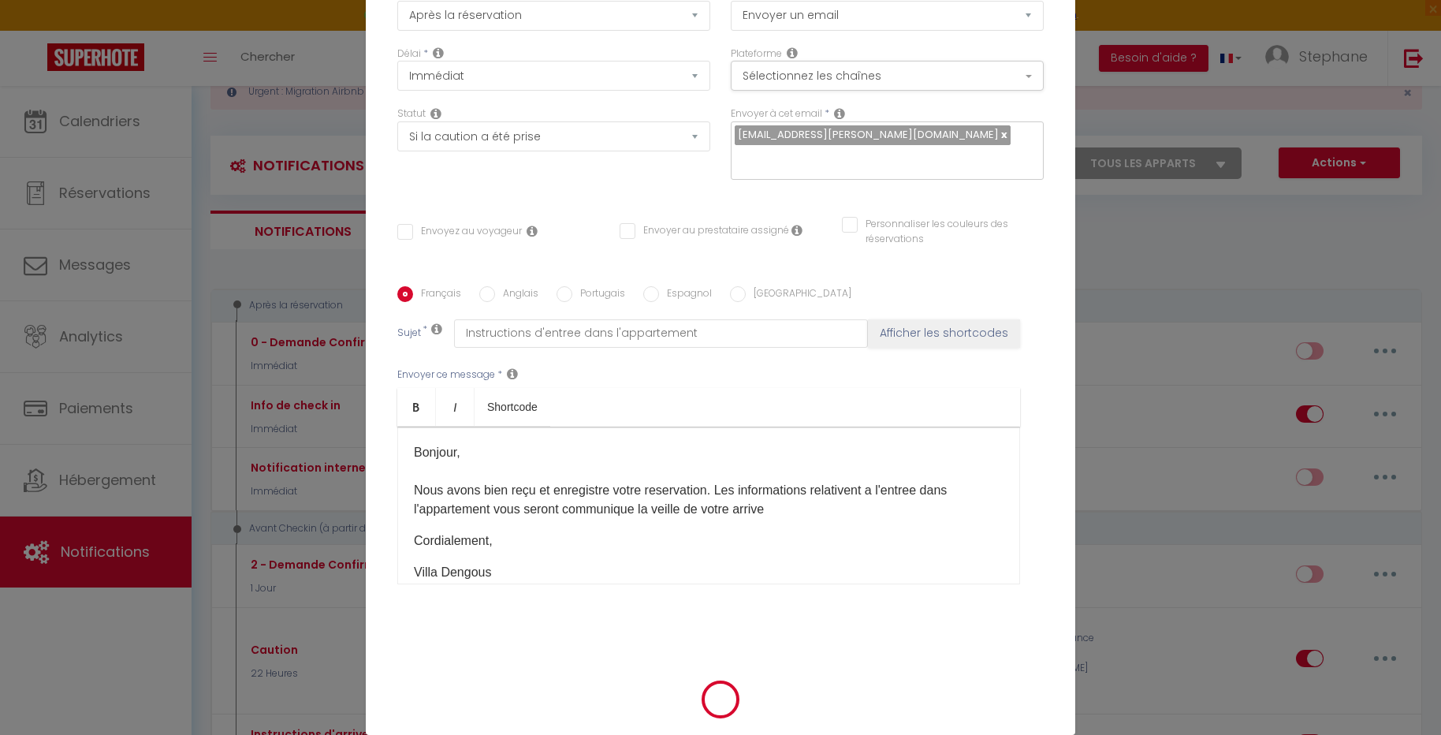
scroll to position [117, 0]
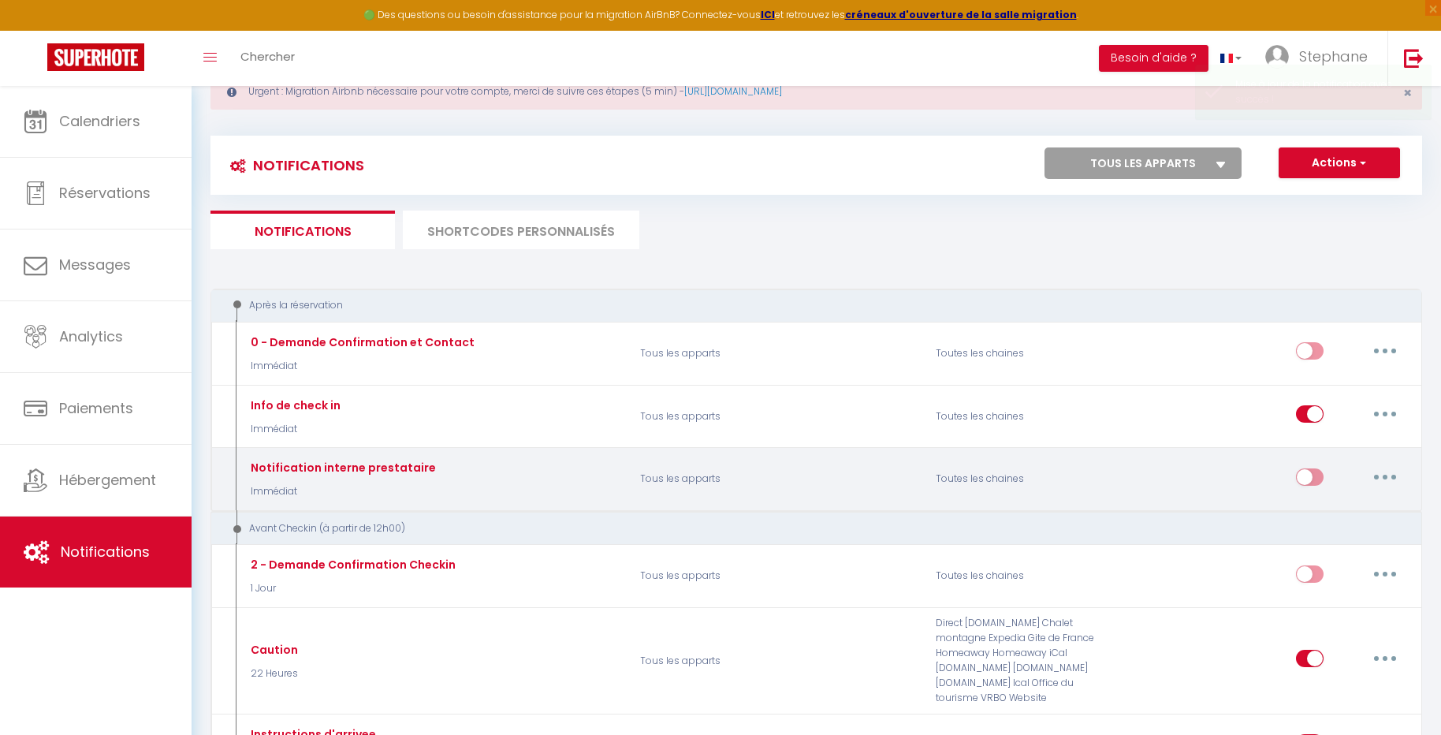
select select
checkbox input "false"
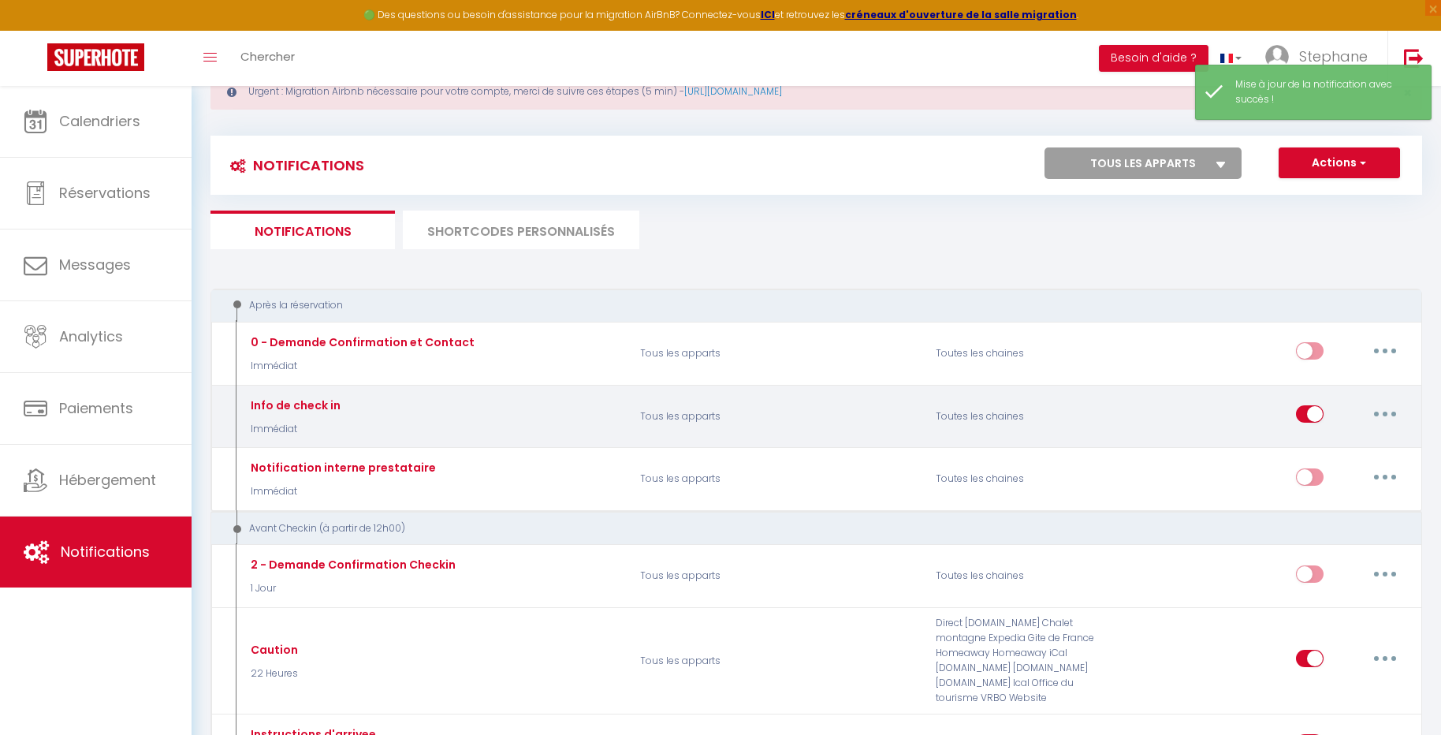
click at [1386, 411] on icon "button" at bounding box center [1384, 413] width 5 height 5
click at [1341, 455] on link "Editer" at bounding box center [1344, 450] width 117 height 27
type input "Info de check in"
select select "Immédiat"
select select "if_deposit_is_paid"
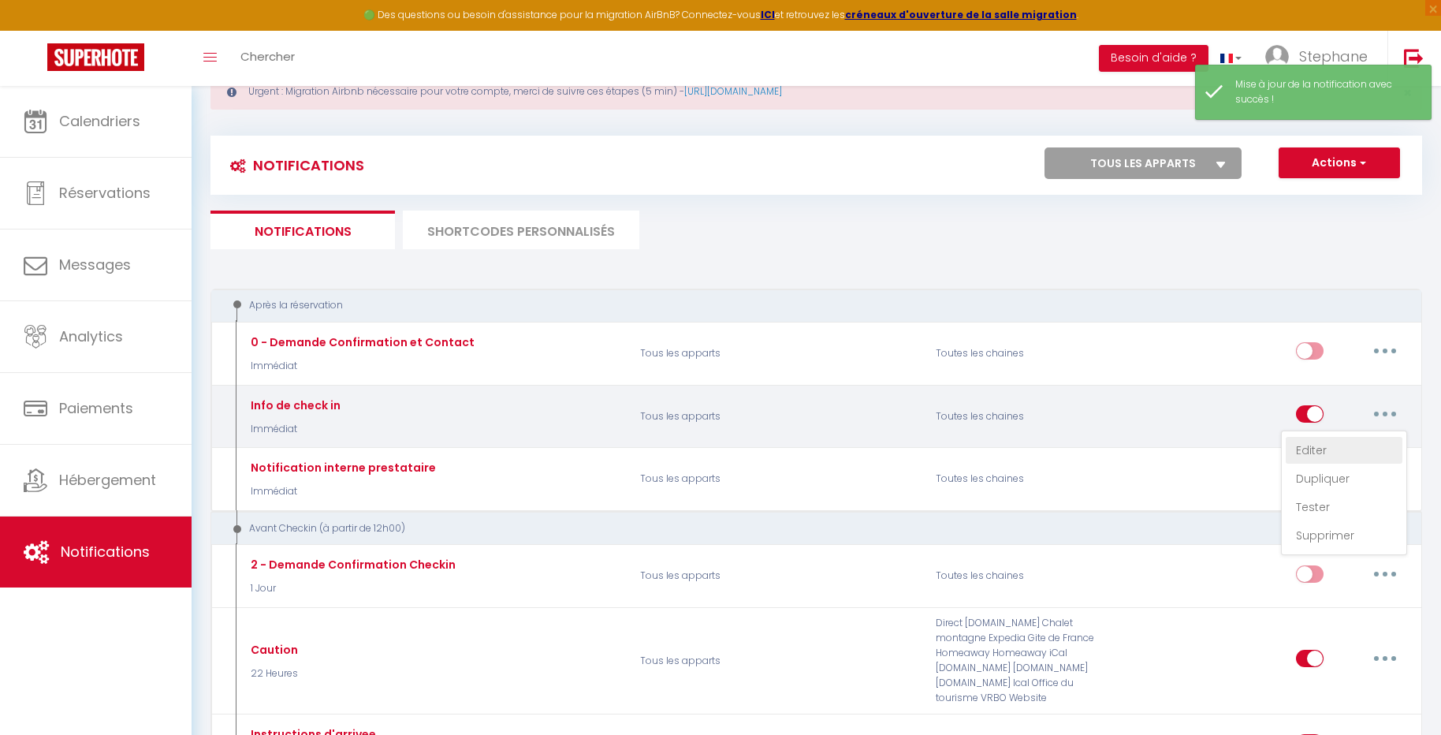
checkbox input "false"
radio input "true"
type input "Instructions d'entree dans l'appartement"
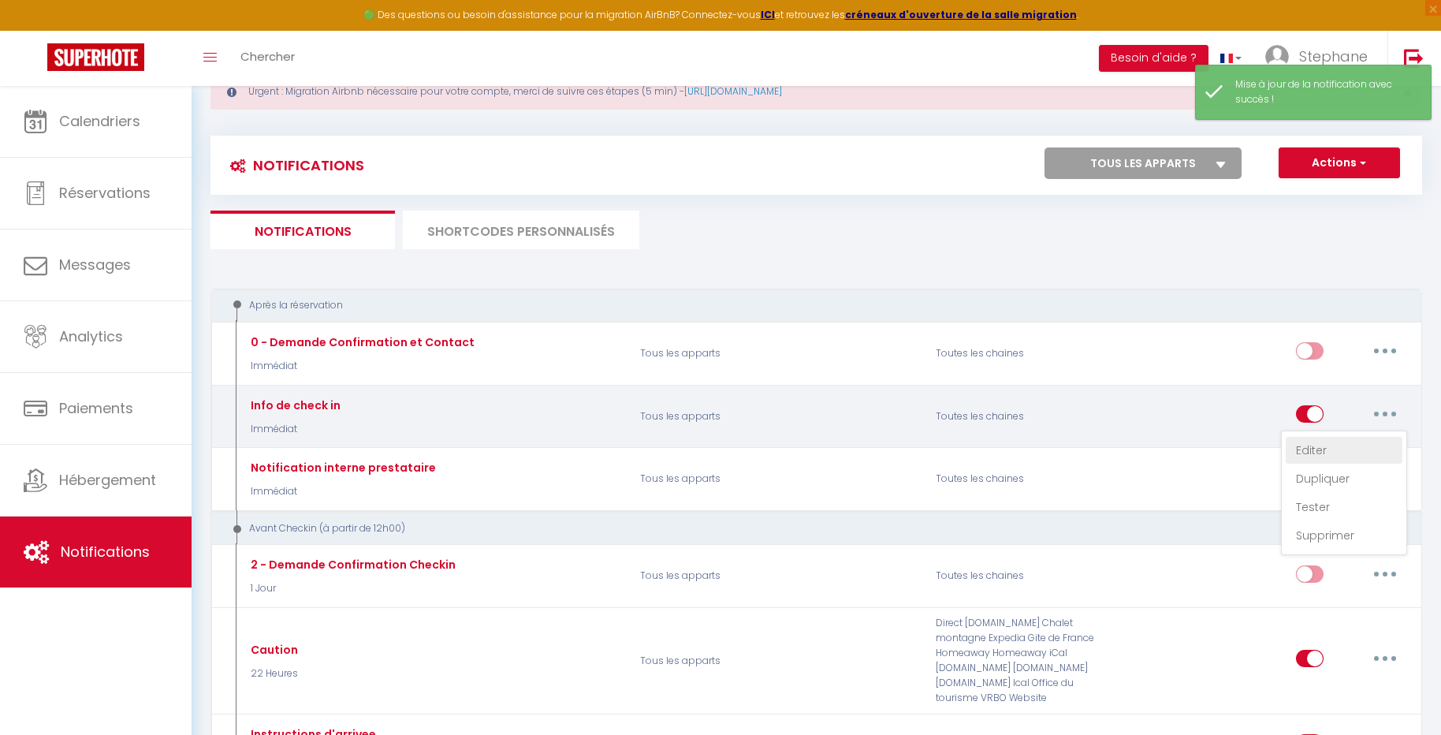
checkbox input "false"
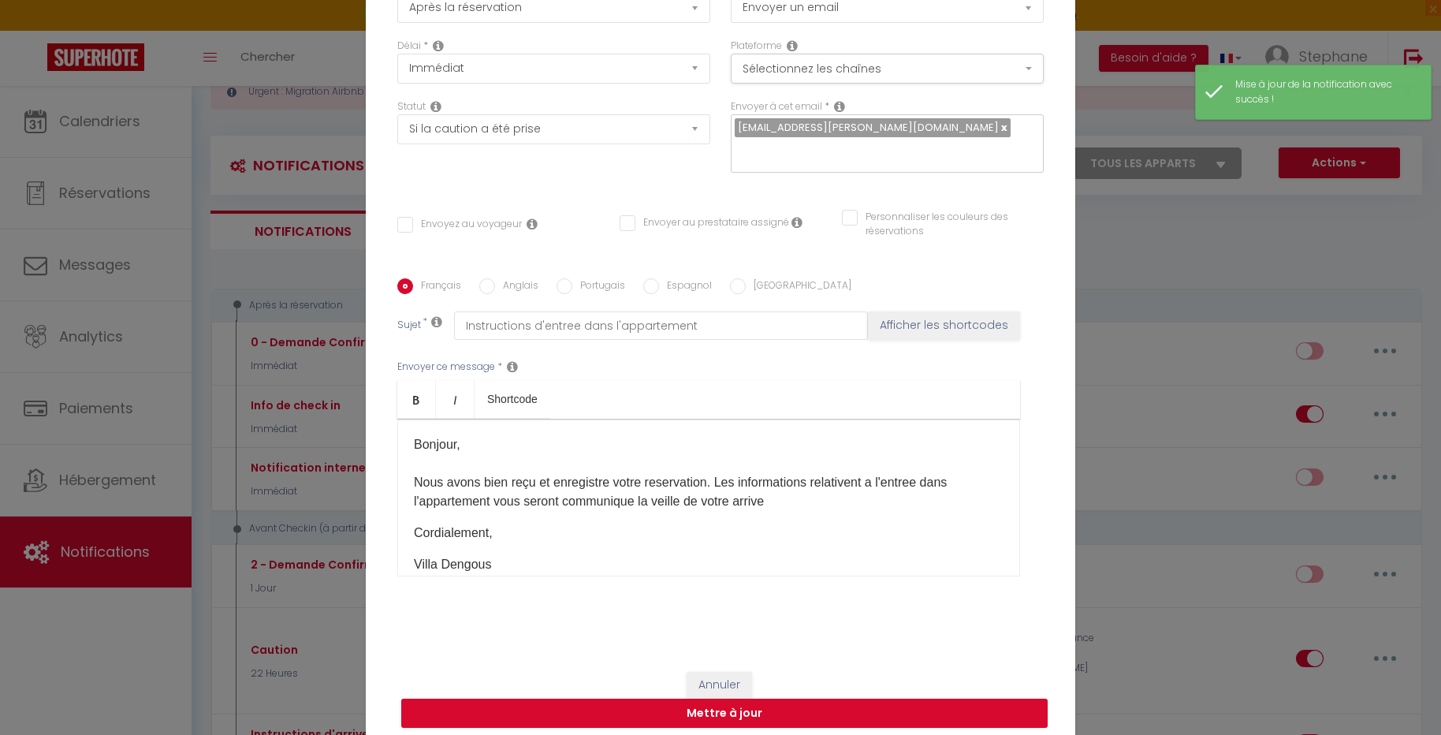
scroll to position [0, 0]
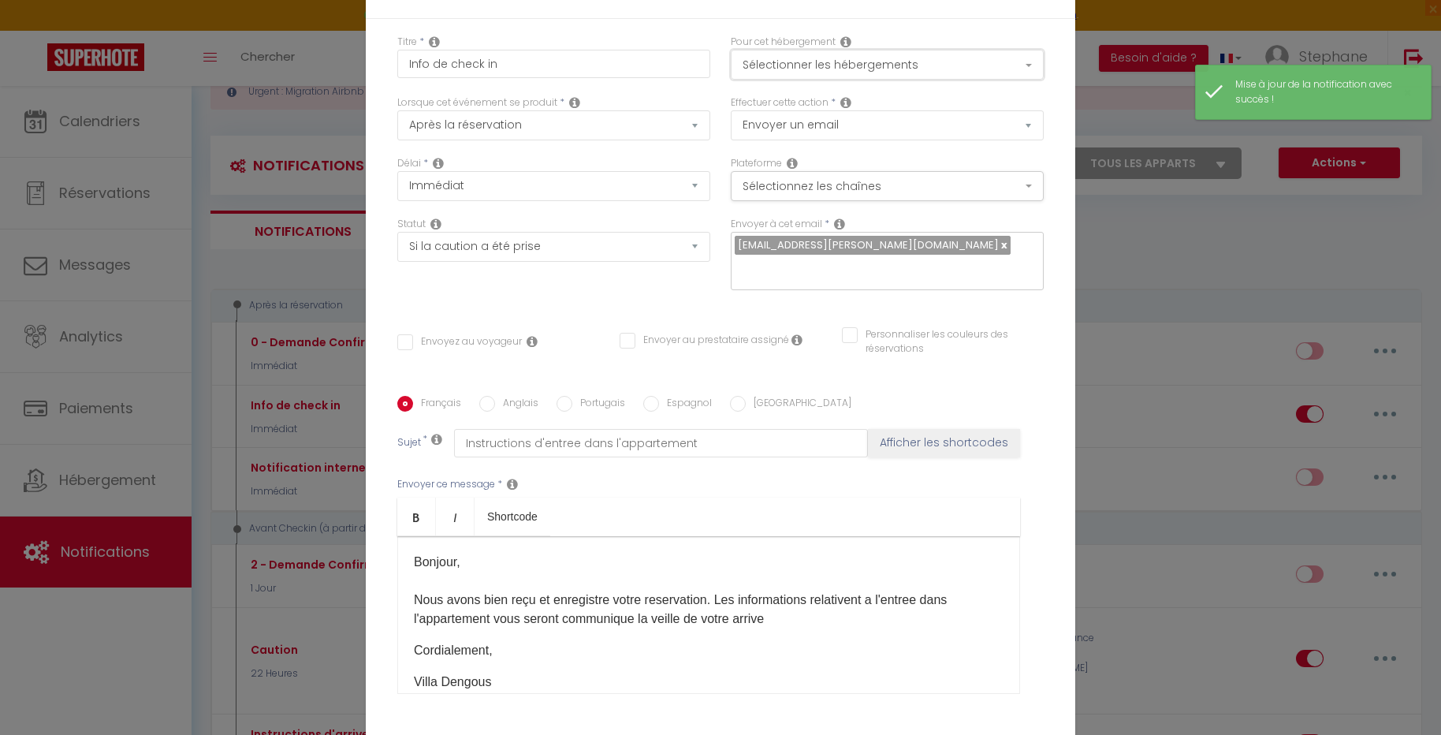
click at [927, 69] on button "Sélectionner les hébergements" at bounding box center [887, 65] width 313 height 30
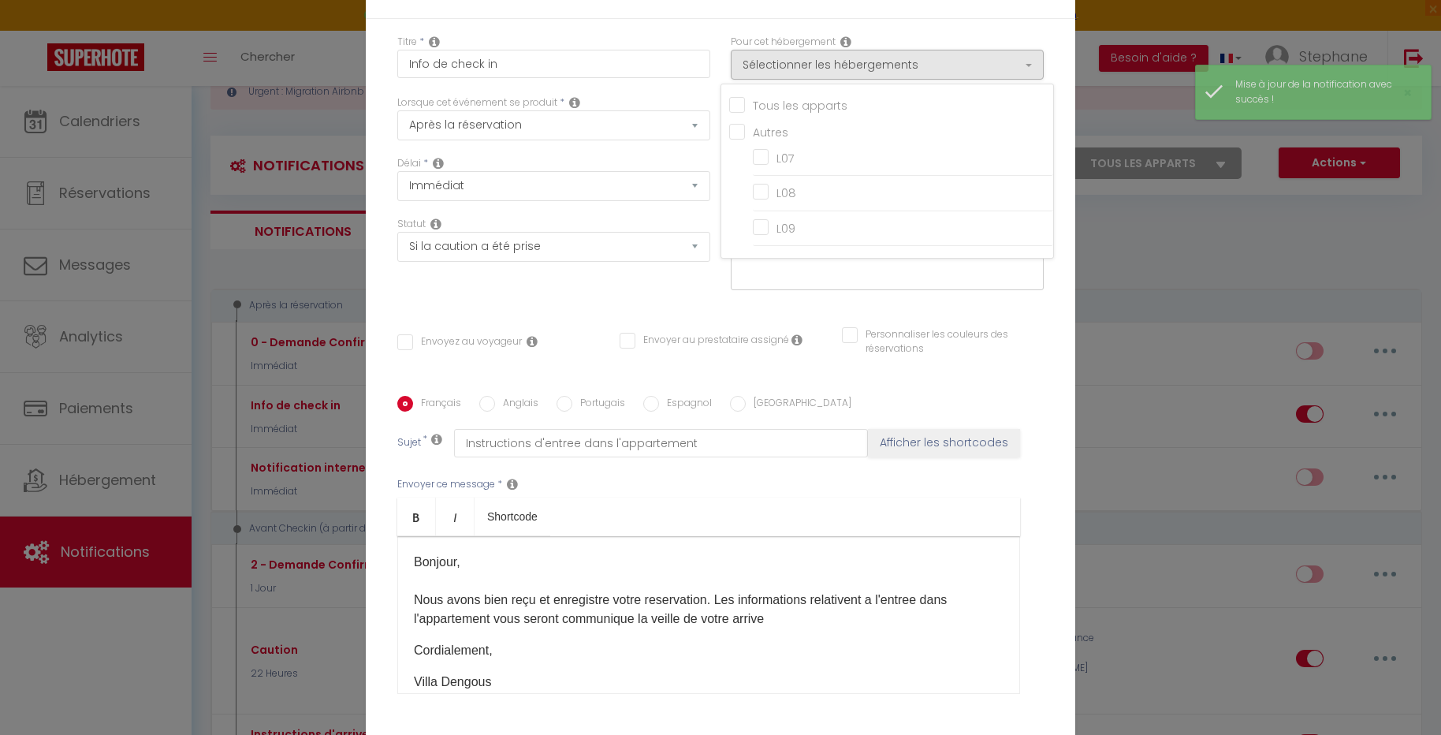
click at [910, 107] on input "Tous les apparts" at bounding box center [891, 104] width 324 height 16
checkbox input "true"
checkbox input "false"
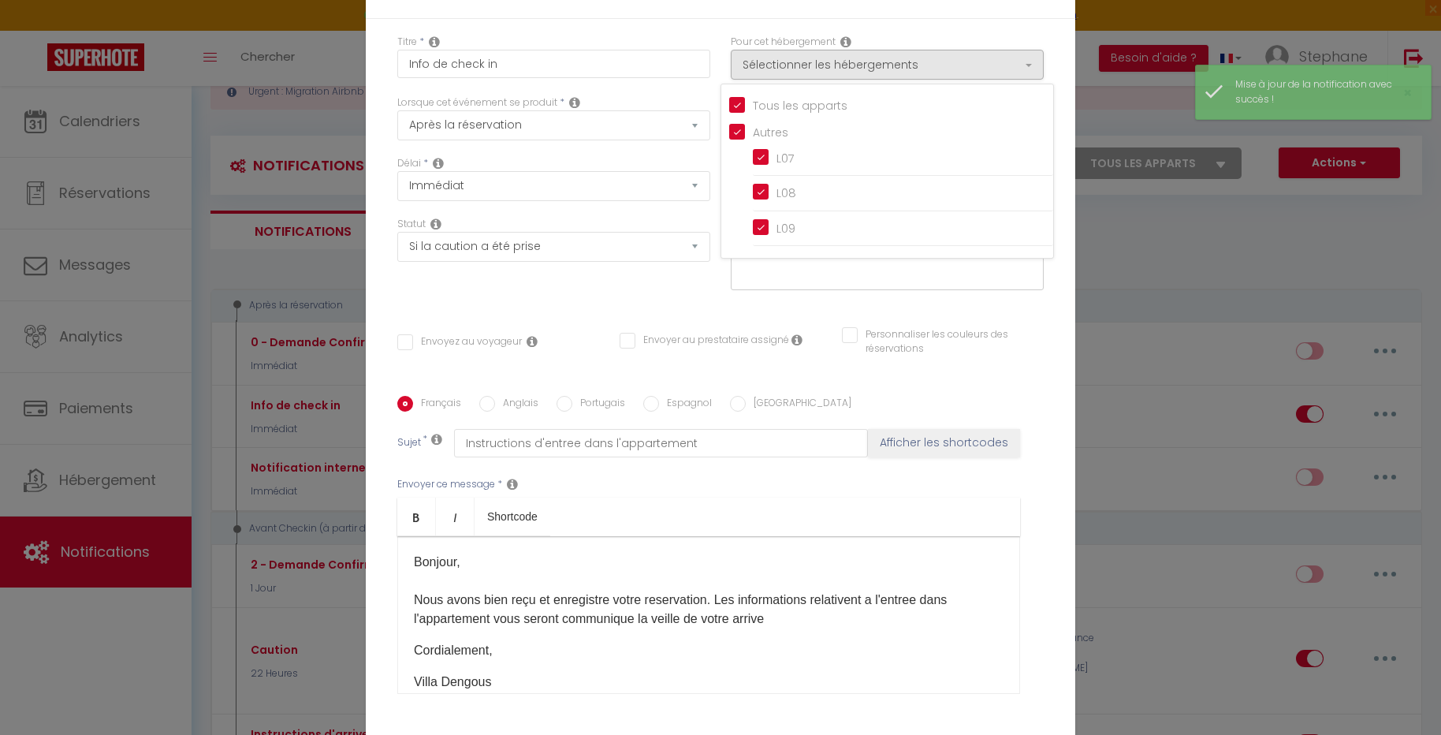
checkbox input "true"
click at [639, 293] on div "Statut Aucun Si la réservation est payée Si réservation non payée Si la caution…" at bounding box center [553, 261] width 333 height 89
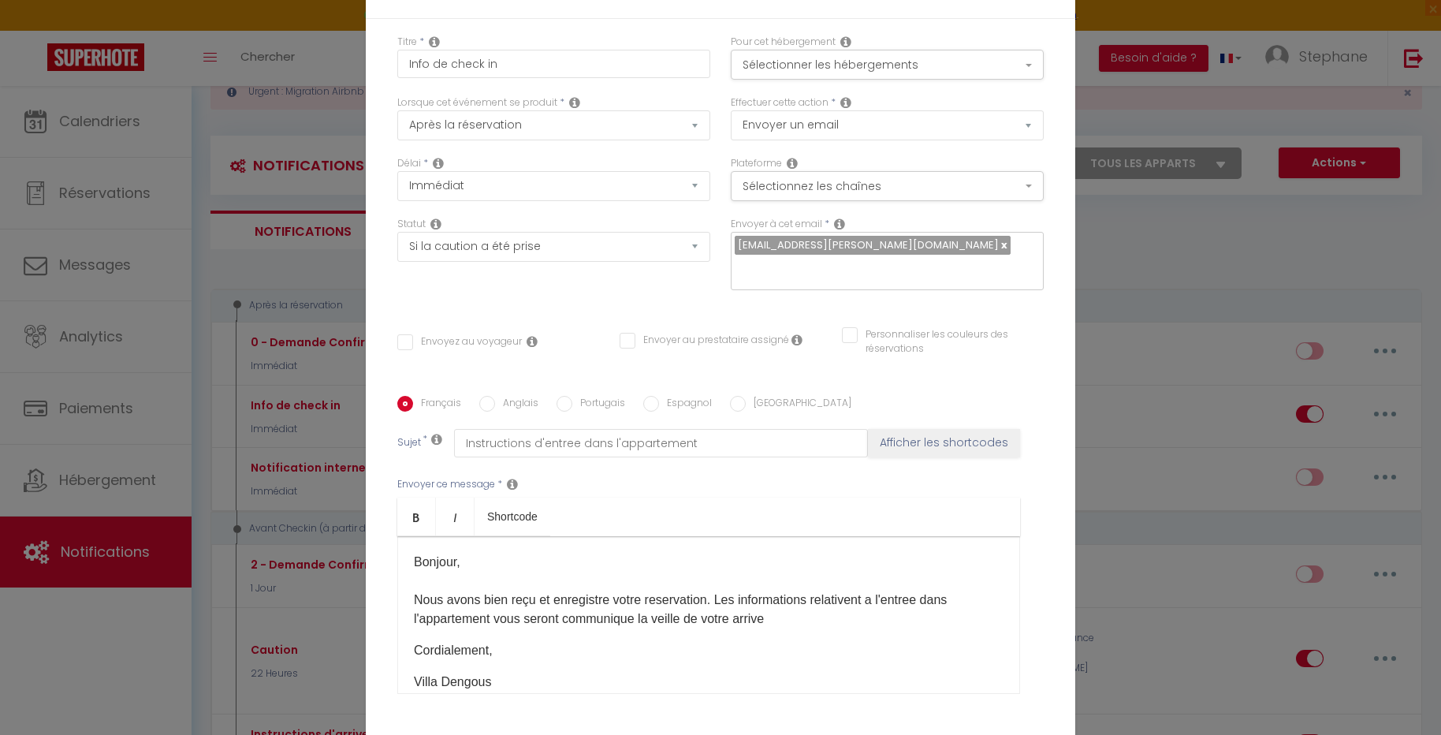
scroll to position [125, 0]
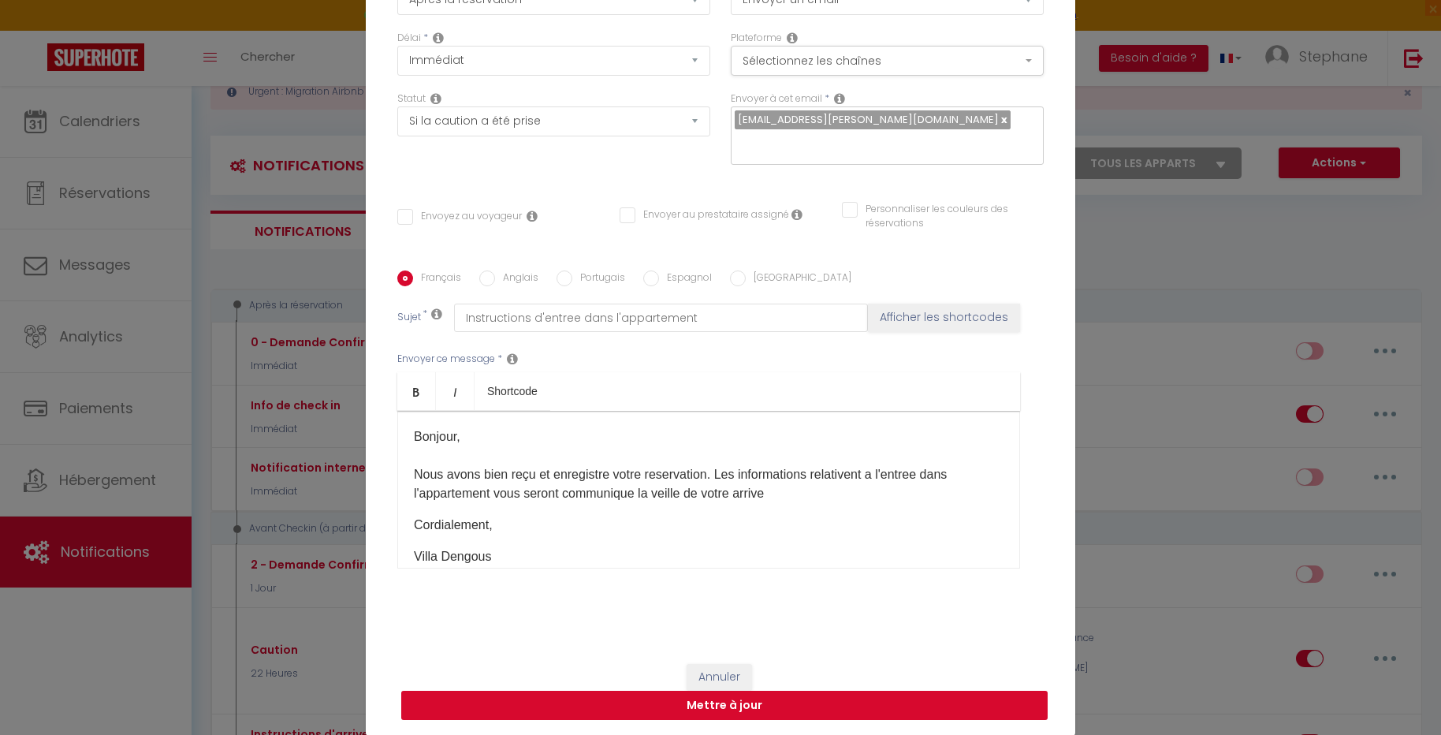
click at [705, 700] on button "Mettre à jour" at bounding box center [724, 705] width 646 height 30
checkbox input "false"
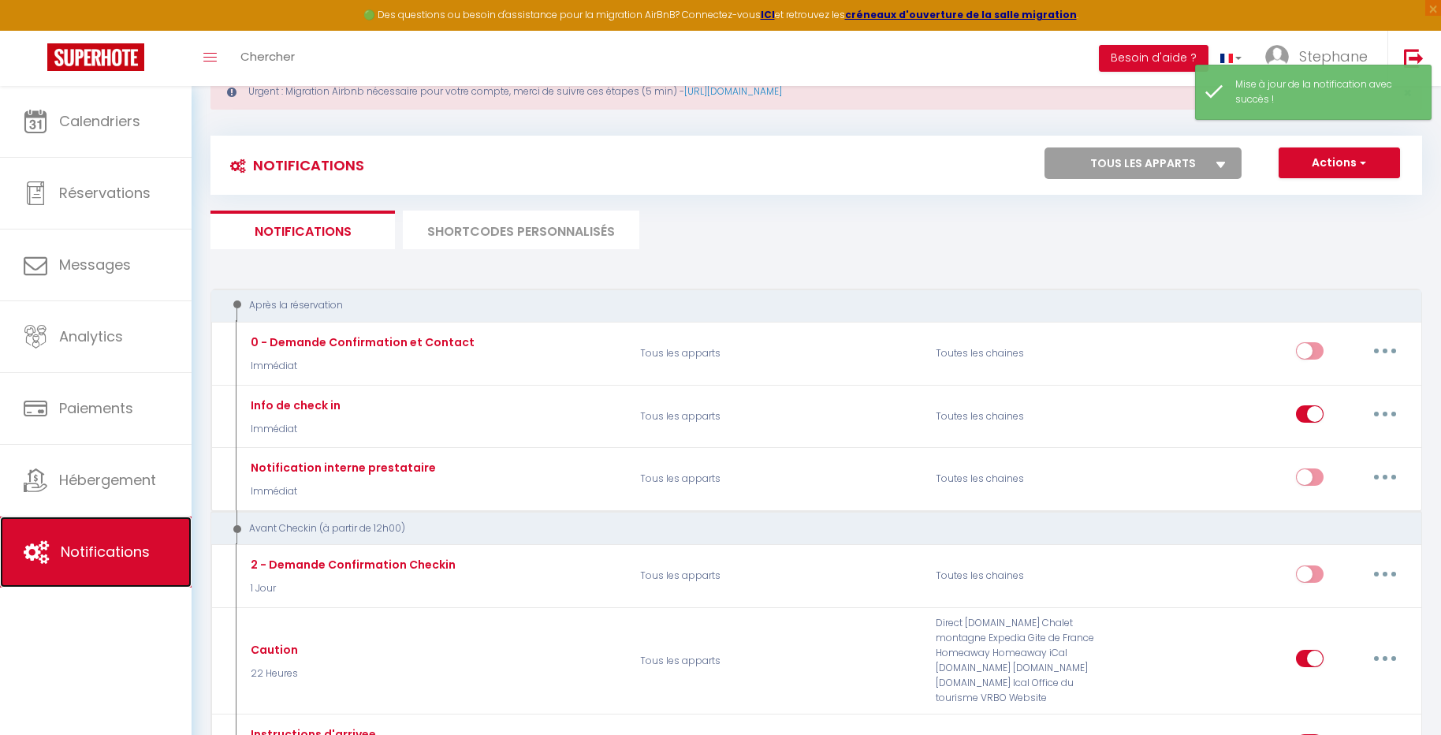
click at [102, 550] on span "Notifications" at bounding box center [105, 551] width 89 height 20
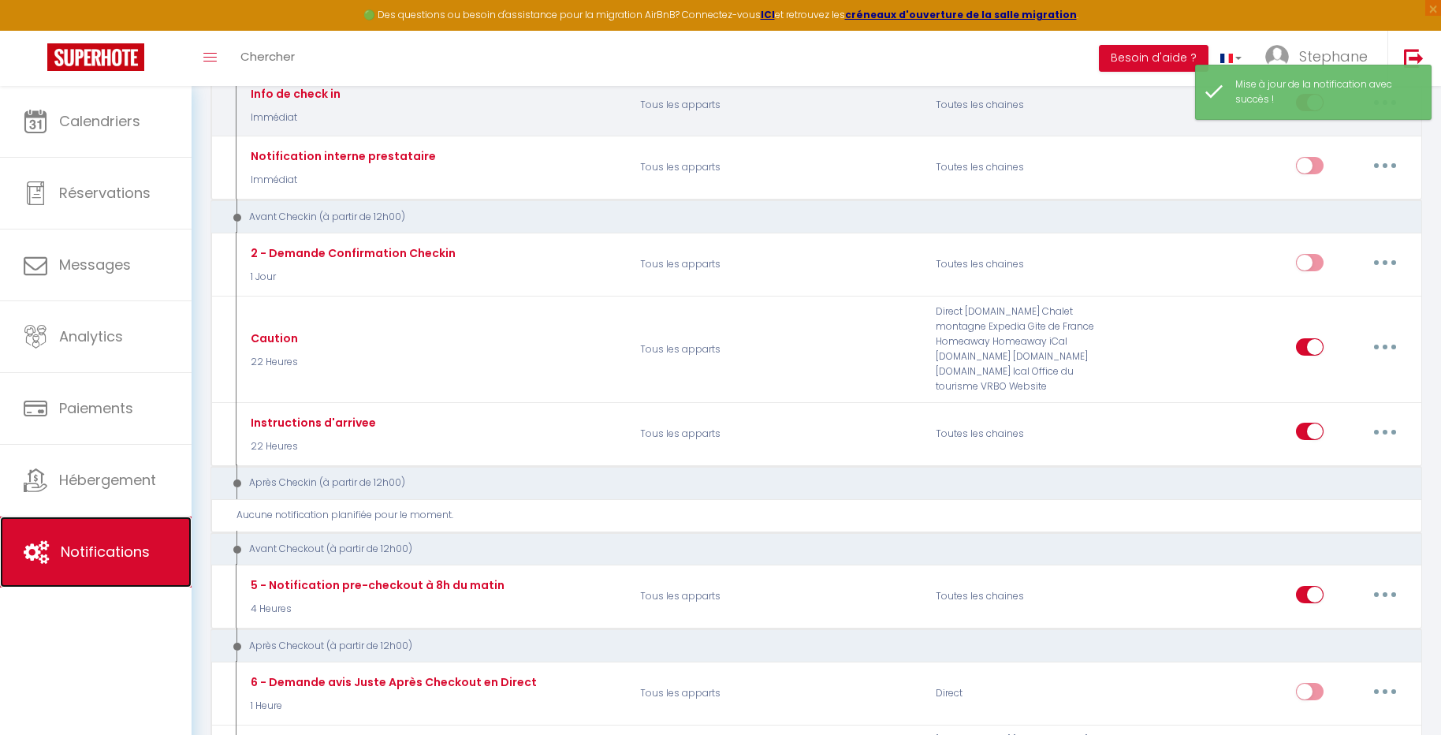
scroll to position [413, 0]
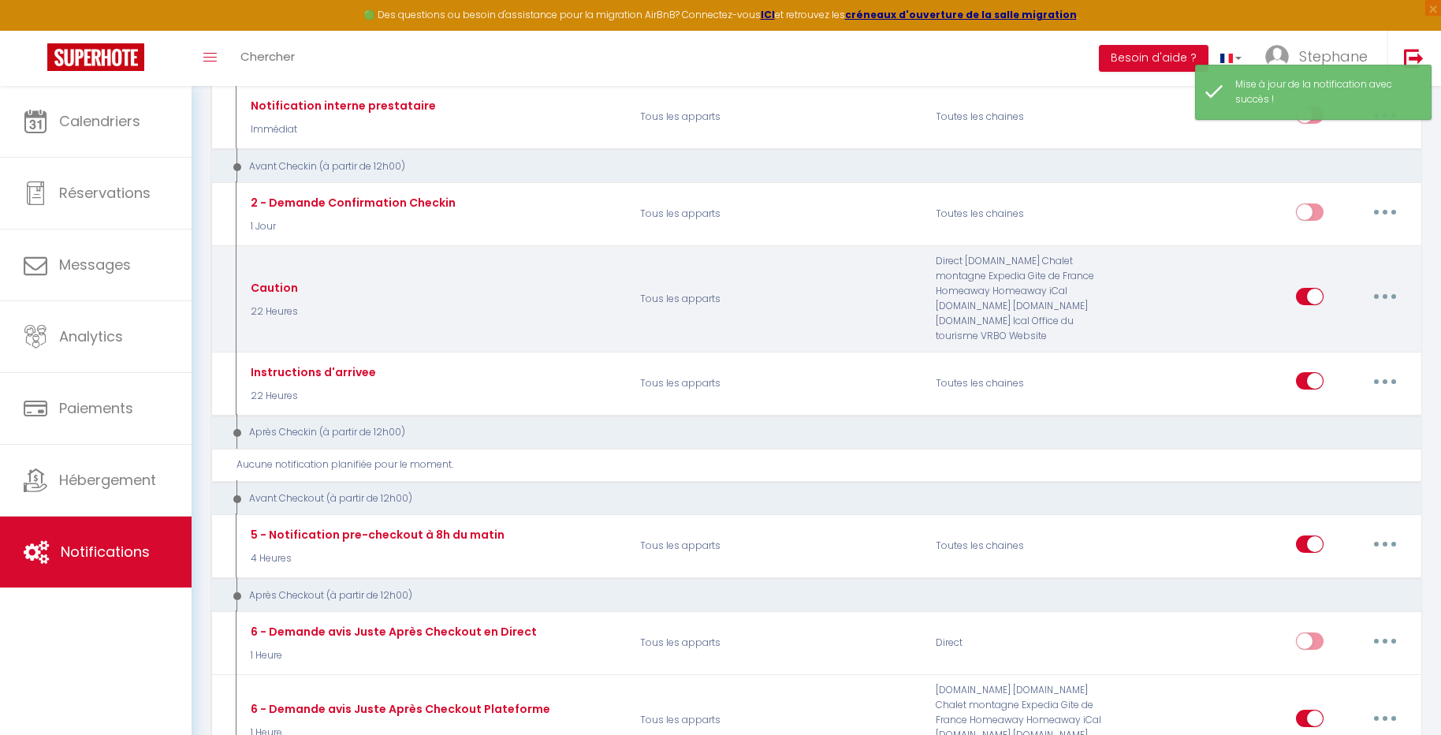
click at [1382, 284] on button "button" at bounding box center [1385, 296] width 44 height 25
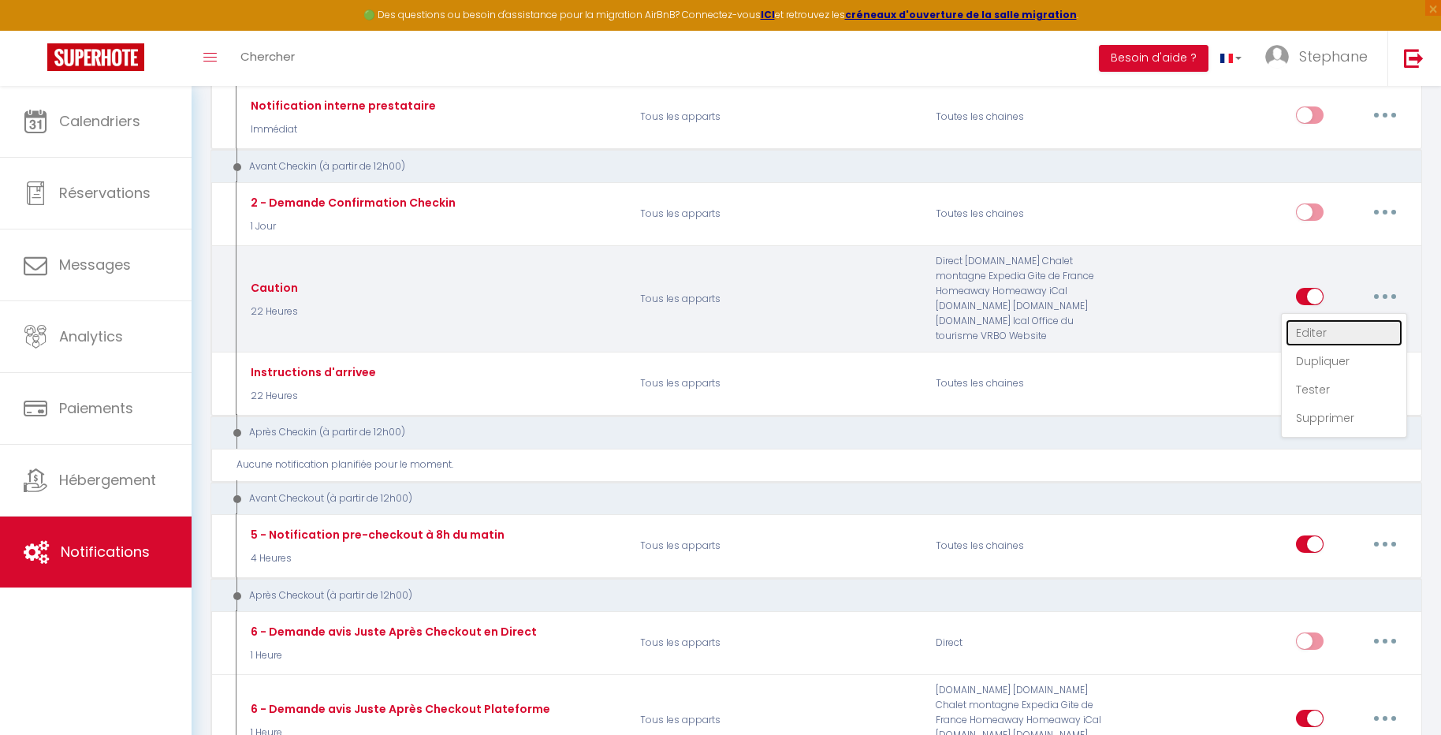
click at [1364, 319] on link "Editer" at bounding box center [1344, 332] width 117 height 27
type input "Caution"
select select "22 Heures"
select select "if_booking_is_paid"
checkbox input "true"
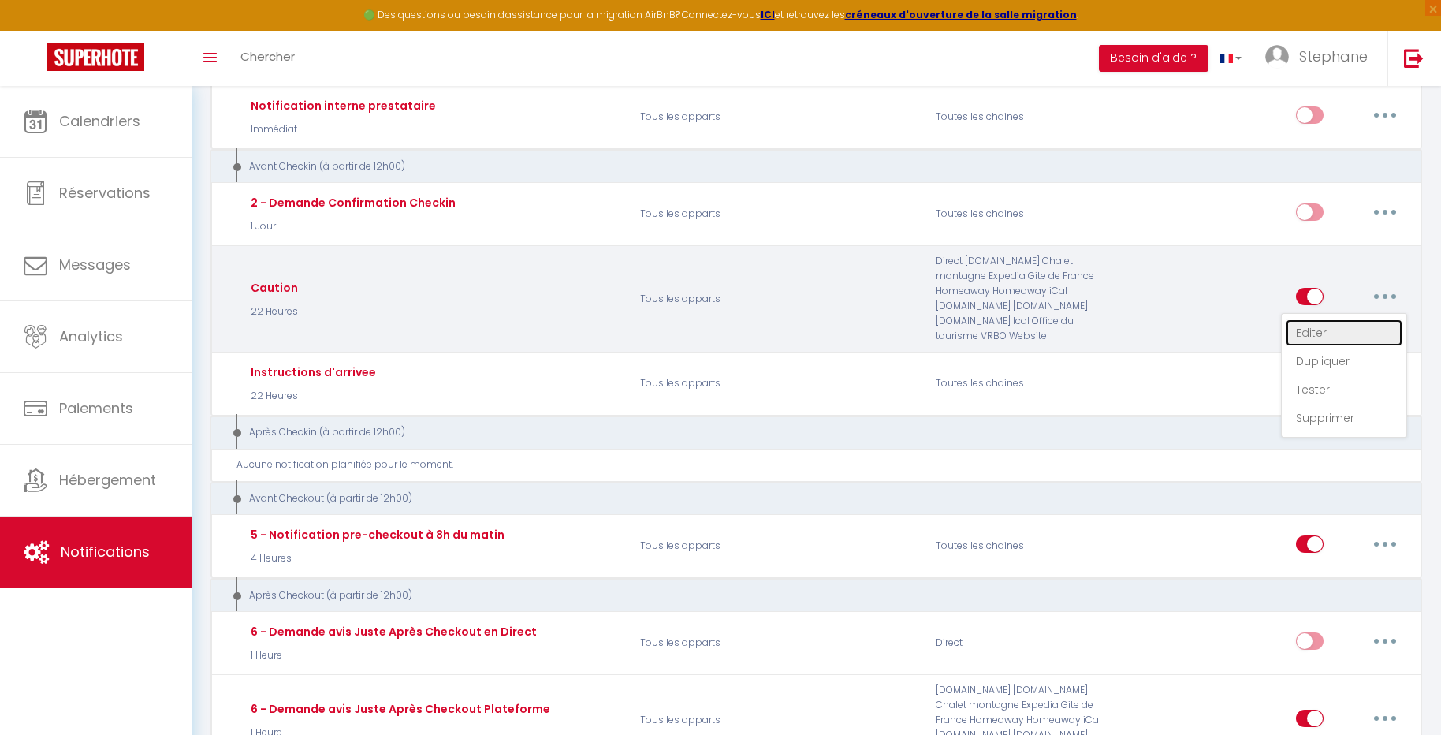
checkbox input "false"
radio input "true"
type input "Lien de Caution"
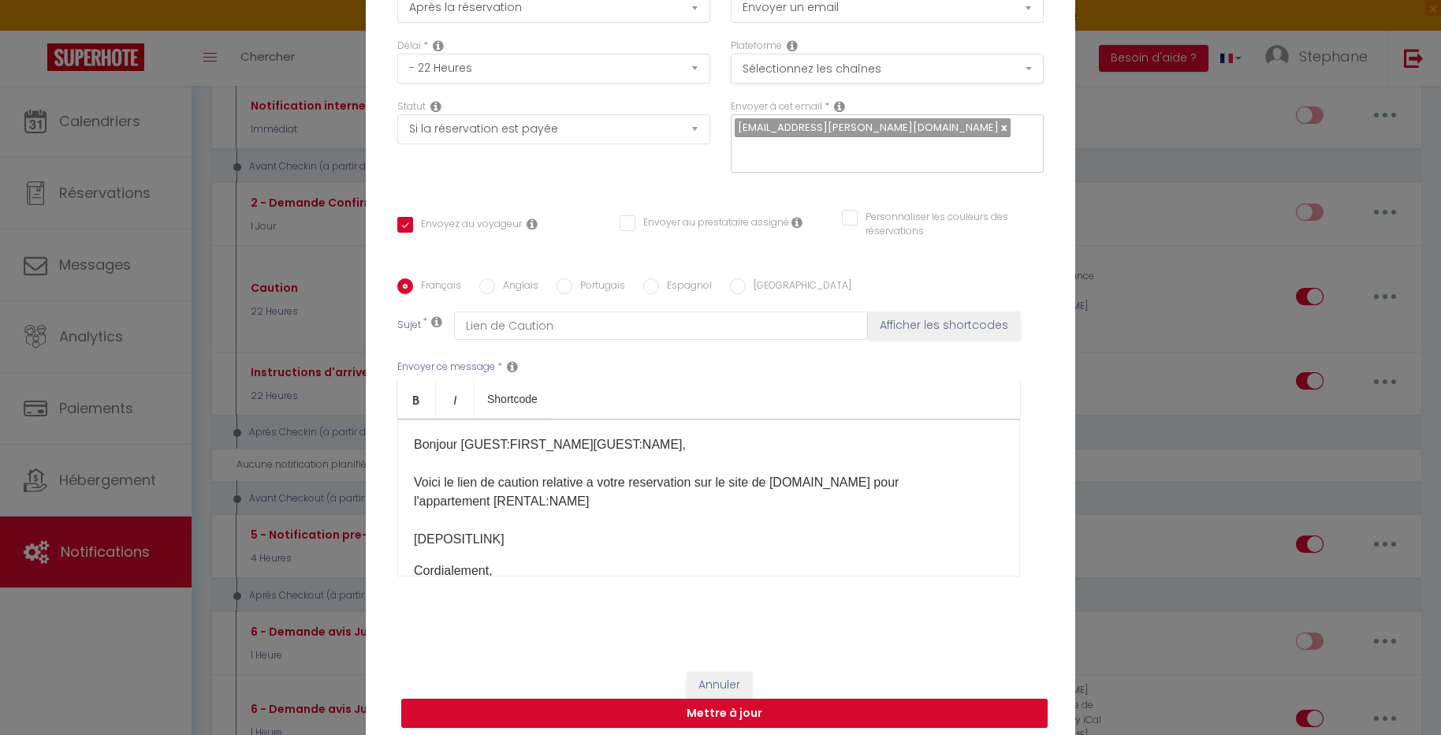
scroll to position [0, 0]
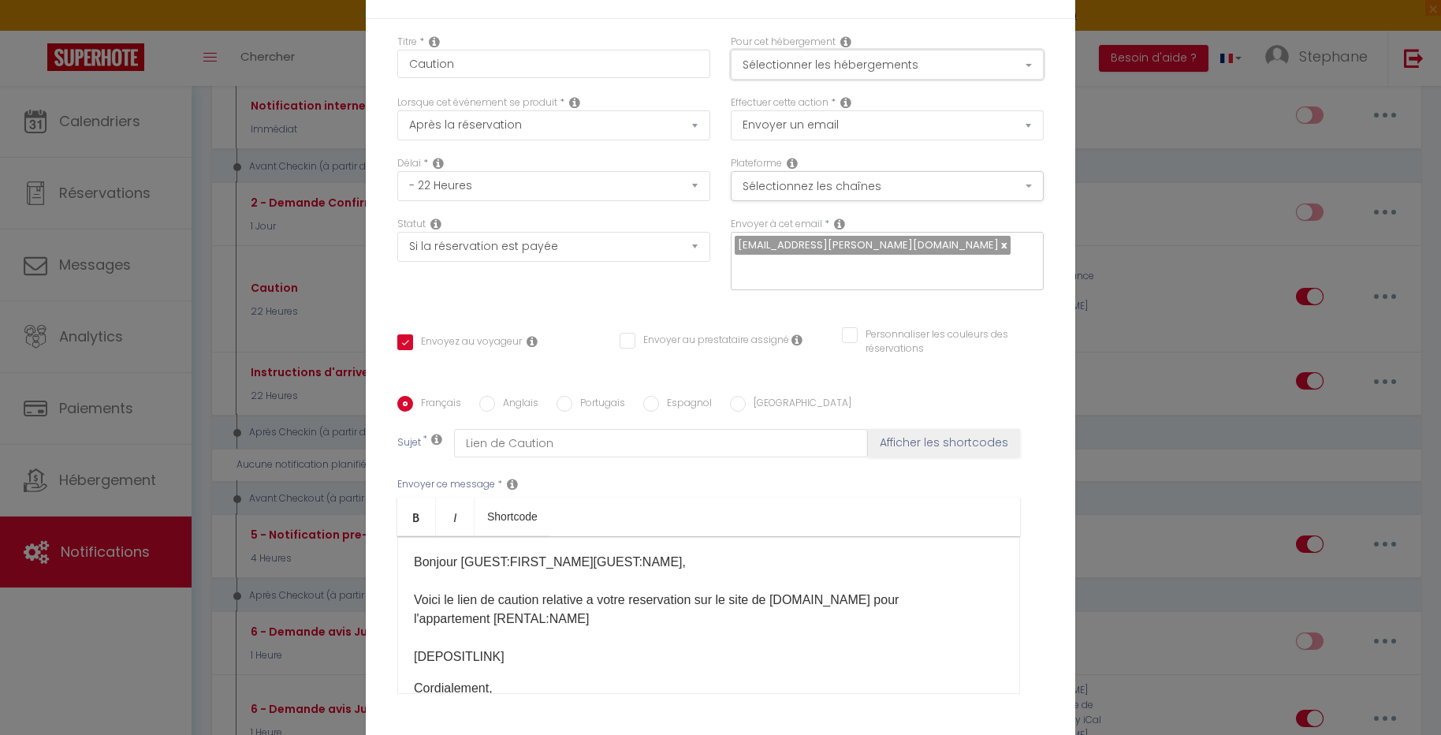
click at [962, 70] on button "Sélectionner les hébergements" at bounding box center [887, 65] width 313 height 30
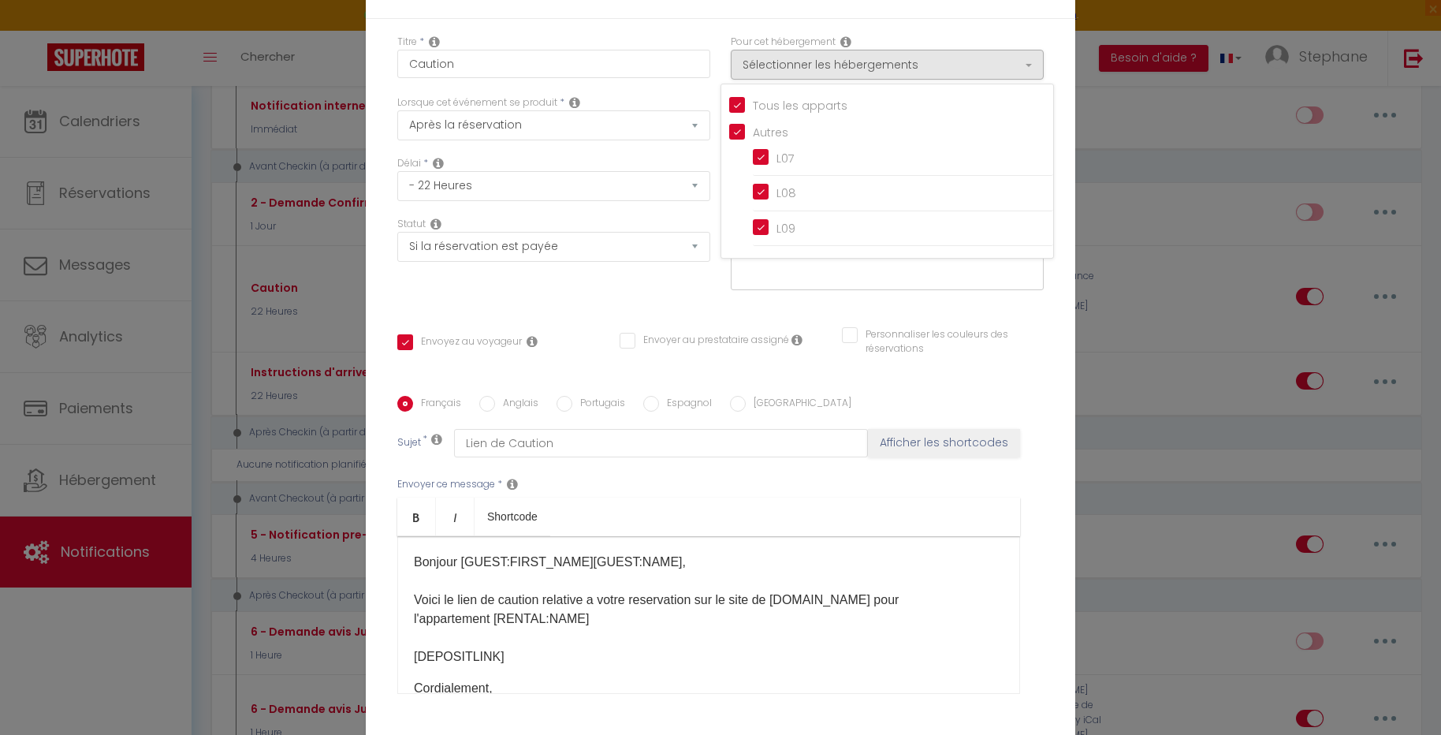
click at [923, 106] on input "Tous les apparts" at bounding box center [891, 104] width 324 height 16
checkbox input "false"
checkbox input "true"
checkbox input "false"
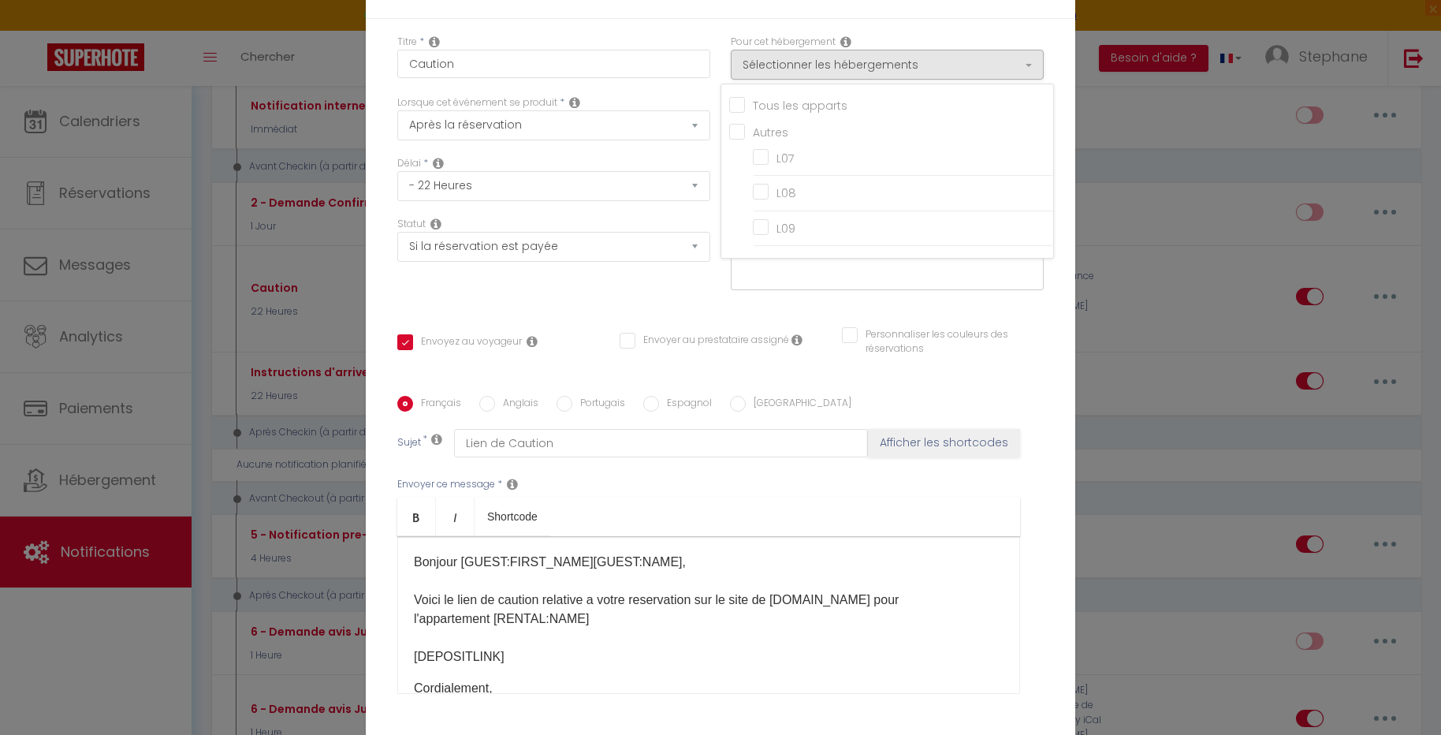
checkbox input "false"
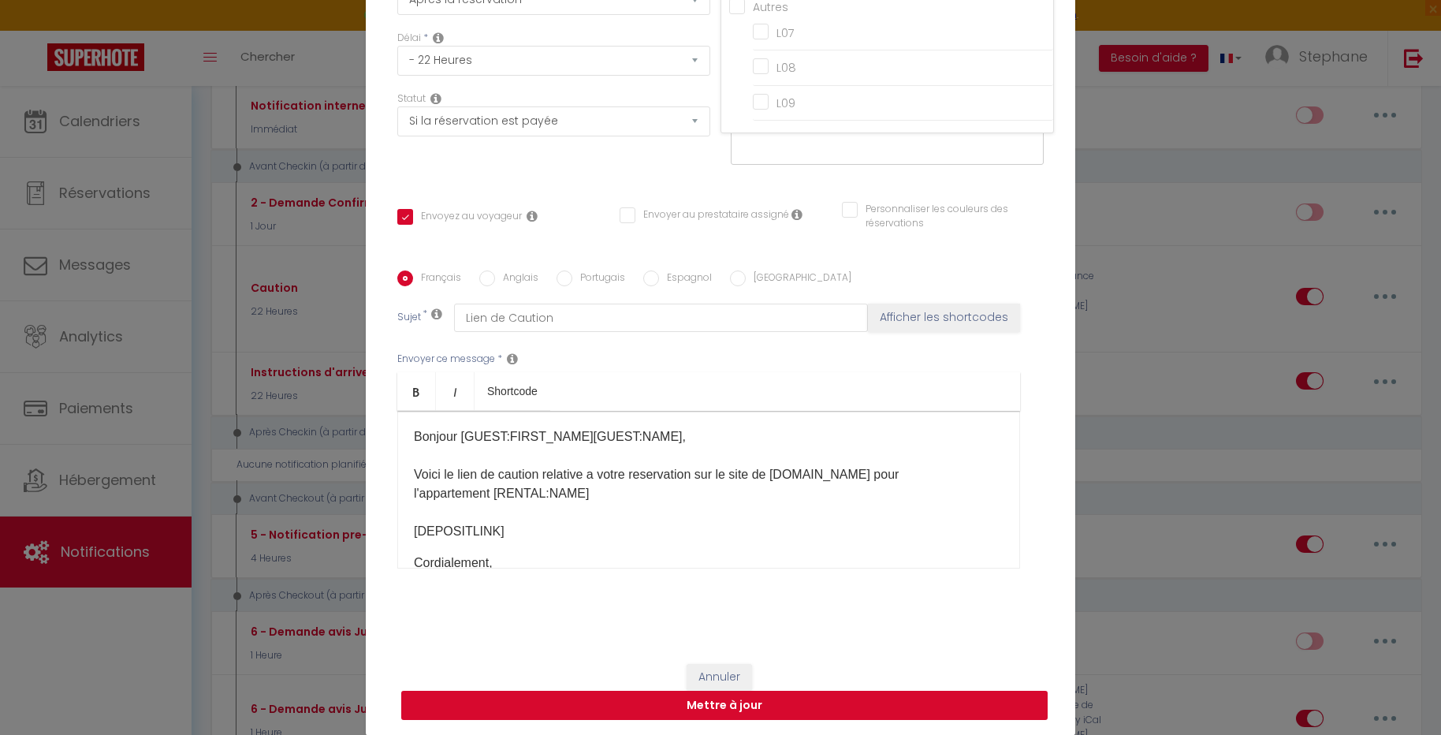
click at [757, 699] on button "Mettre à jour" at bounding box center [724, 705] width 646 height 30
checkbox input "true"
checkbox input "false"
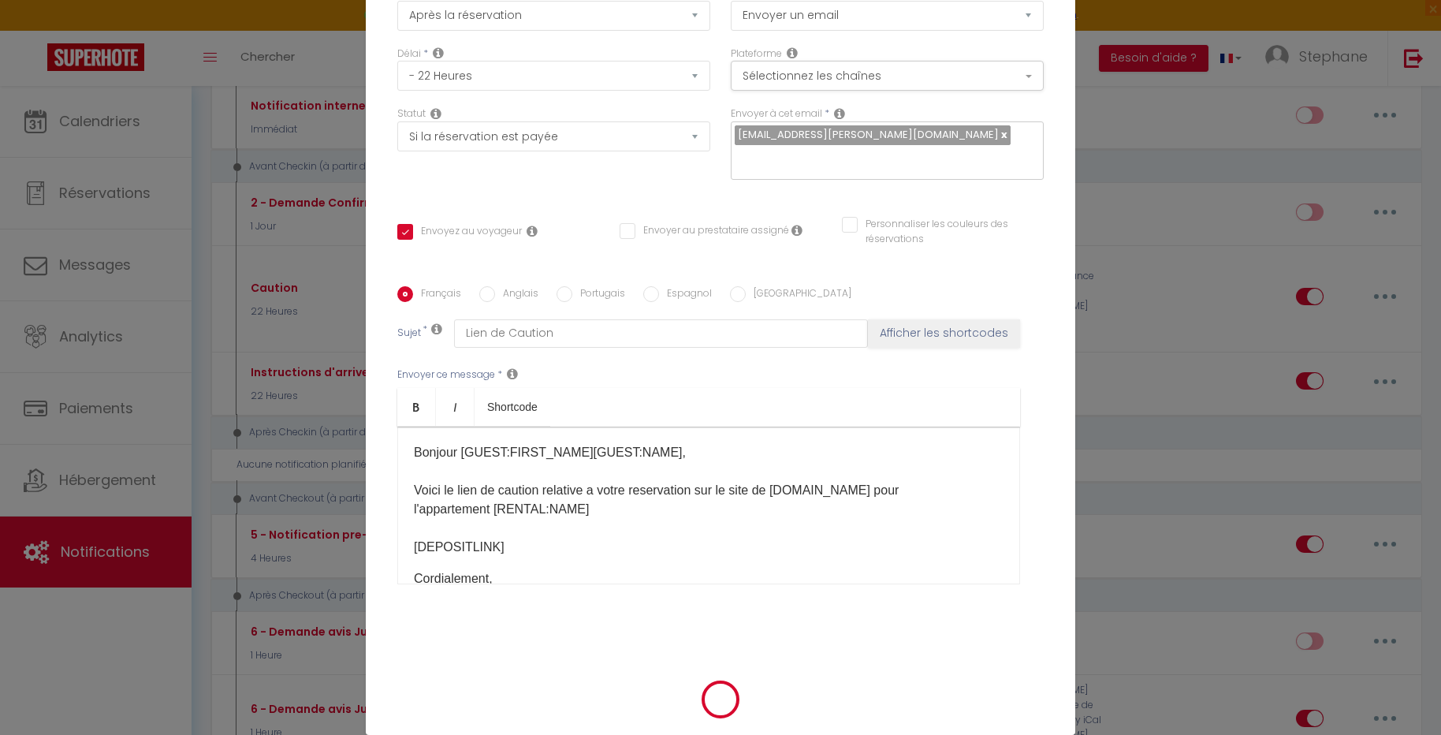
scroll to position [117, 0]
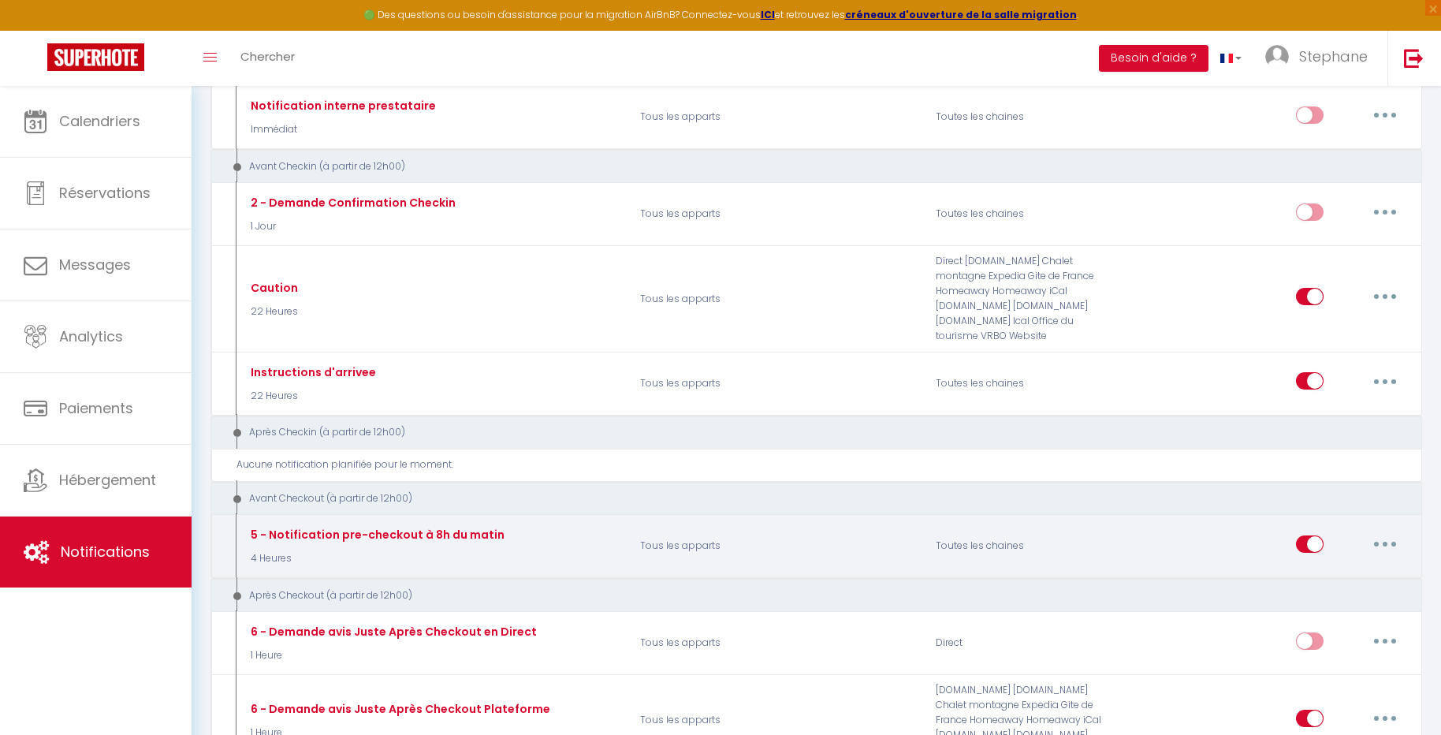
click at [1392, 531] on button "button" at bounding box center [1385, 543] width 44 height 25
click at [1353, 566] on link "Editer" at bounding box center [1344, 579] width 117 height 27
type input "5 - Notification pre-checkout à 8h du matin"
select select "4"
select select "4 Heures"
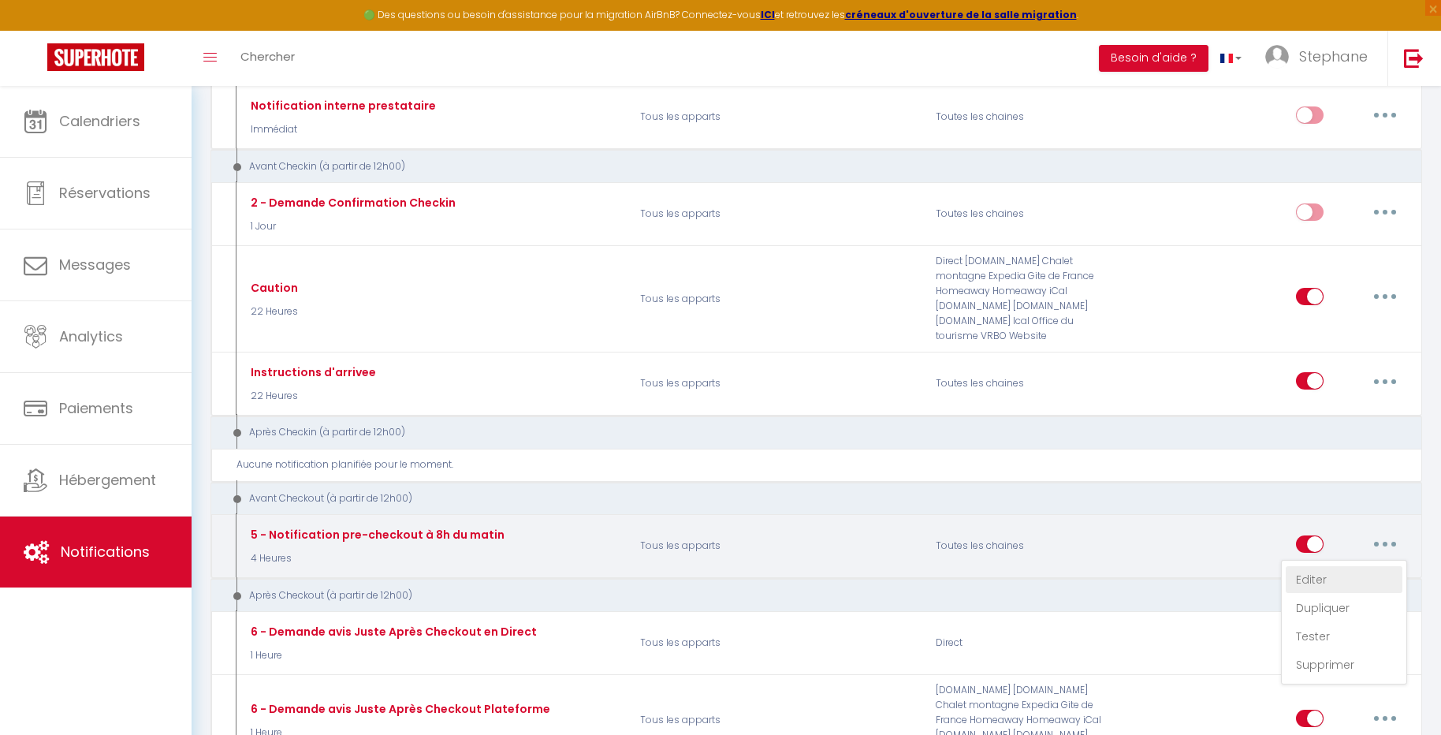
select select "if_booking_is_paid"
checkbox input "true"
checkbox input "false"
radio input "true"
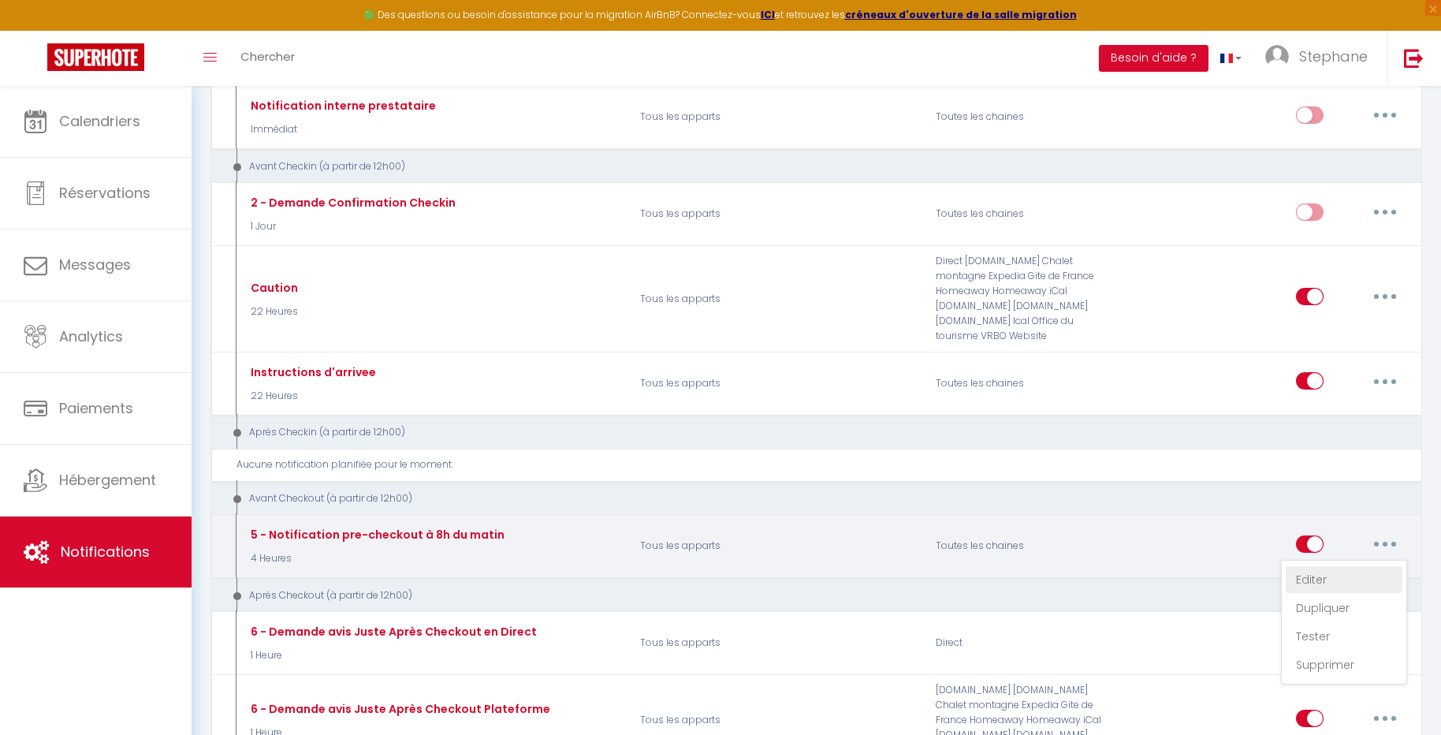
type input "Procédure pour votre départ - [RENTAL:NAME] - [GUEST:FIRST_NAME] [GUEST:NAME]"
checkbox input "false"
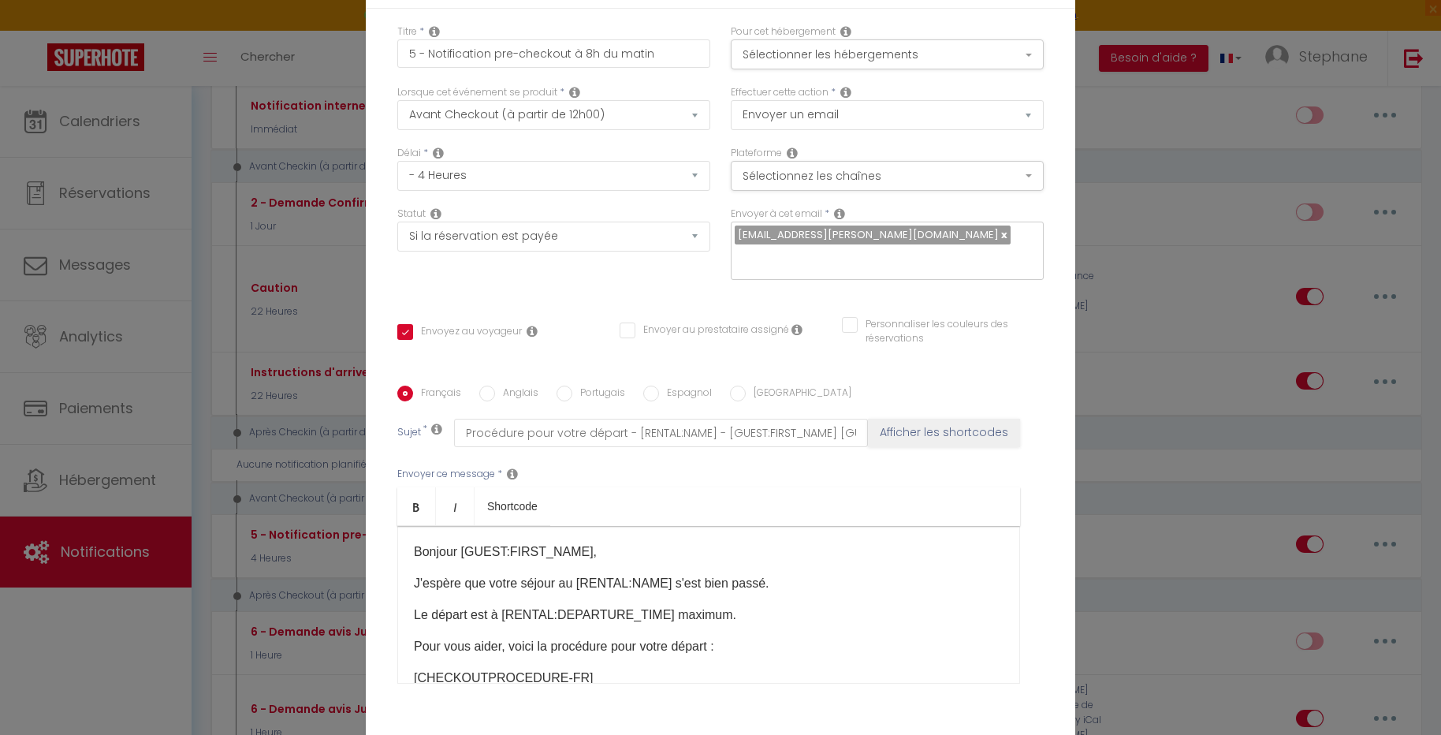
scroll to position [0, 0]
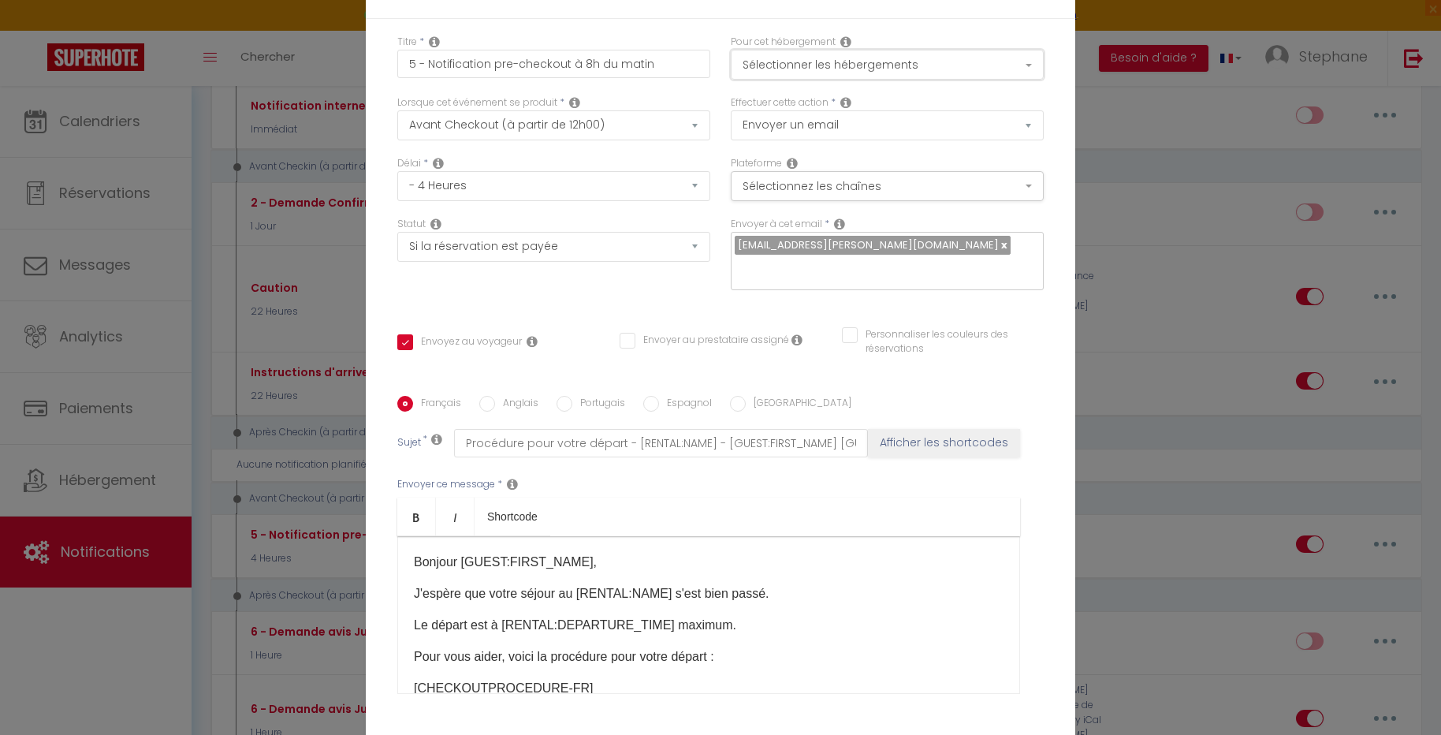
click at [874, 68] on button "Sélectionner les hébergements" at bounding box center [887, 65] width 313 height 30
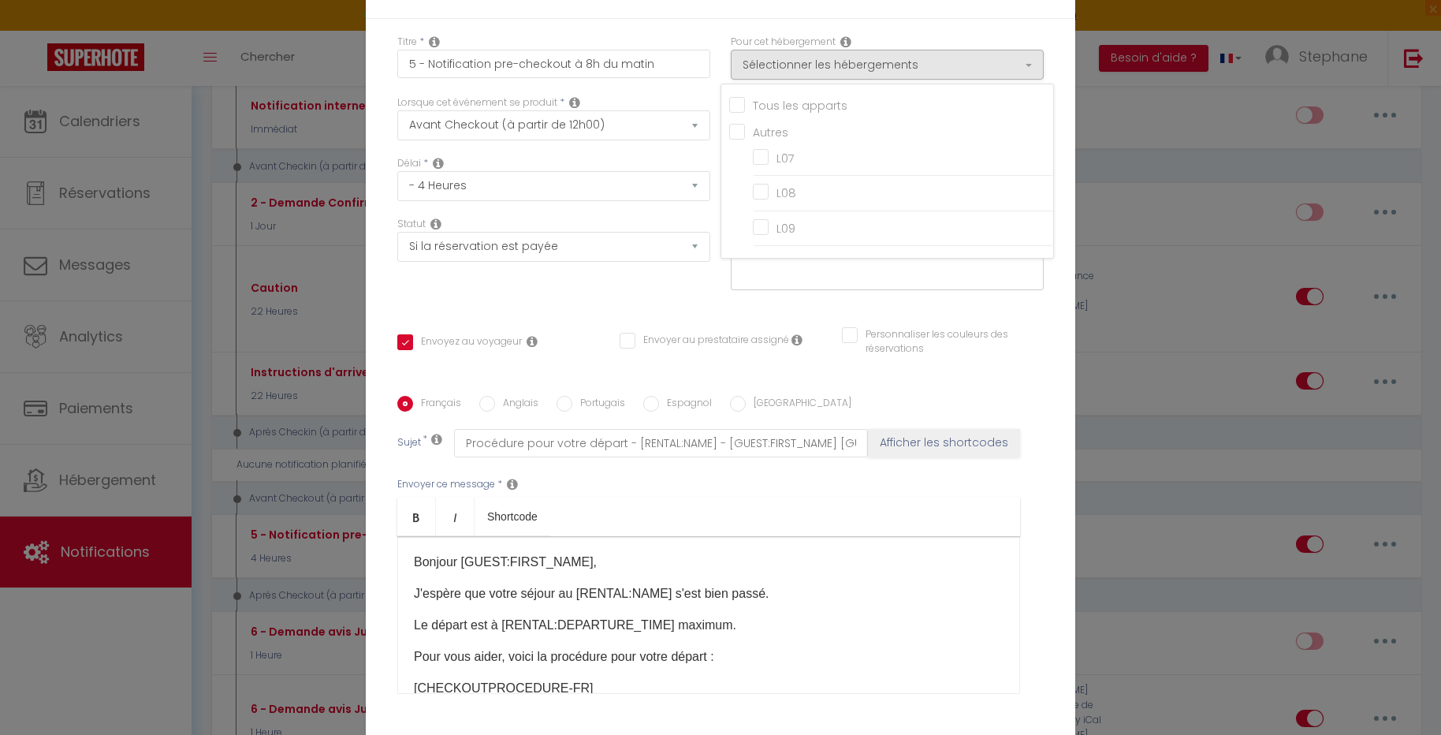
click at [845, 102] on input "Tous les apparts" at bounding box center [891, 104] width 324 height 16
checkbox input "true"
checkbox input "false"
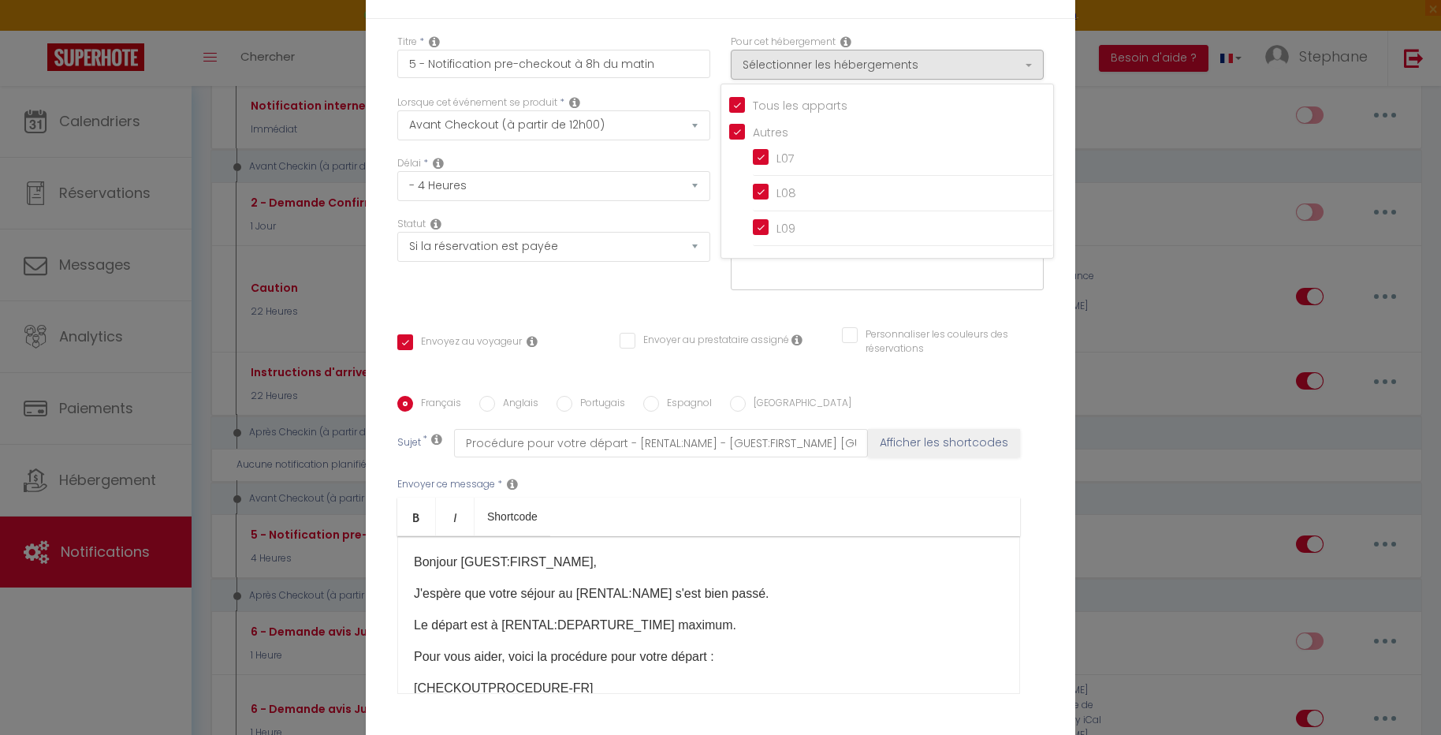
checkbox input "true"
click at [665, 292] on div "Statut Aucun Si la réservation est payée Si réservation non payée Si la caution…" at bounding box center [553, 261] width 333 height 89
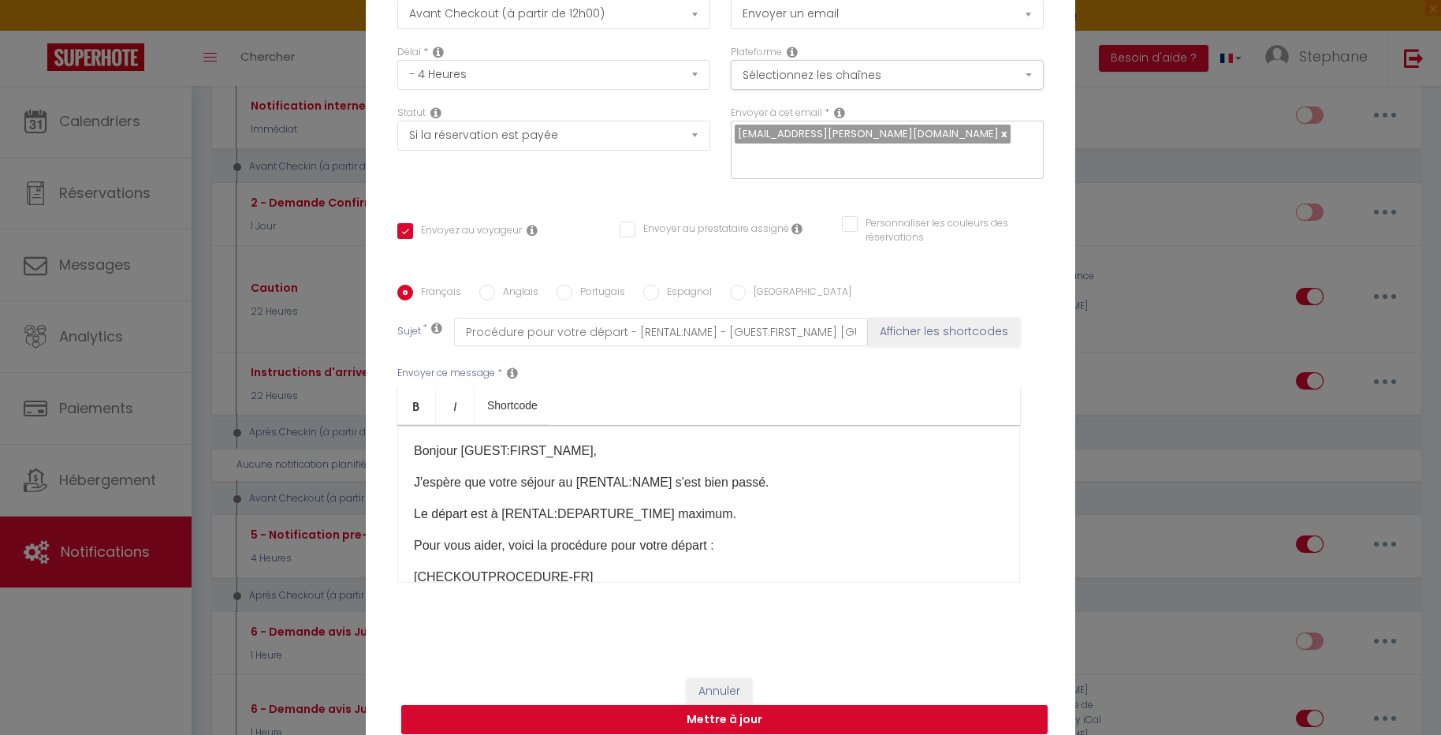
scroll to position [125, 0]
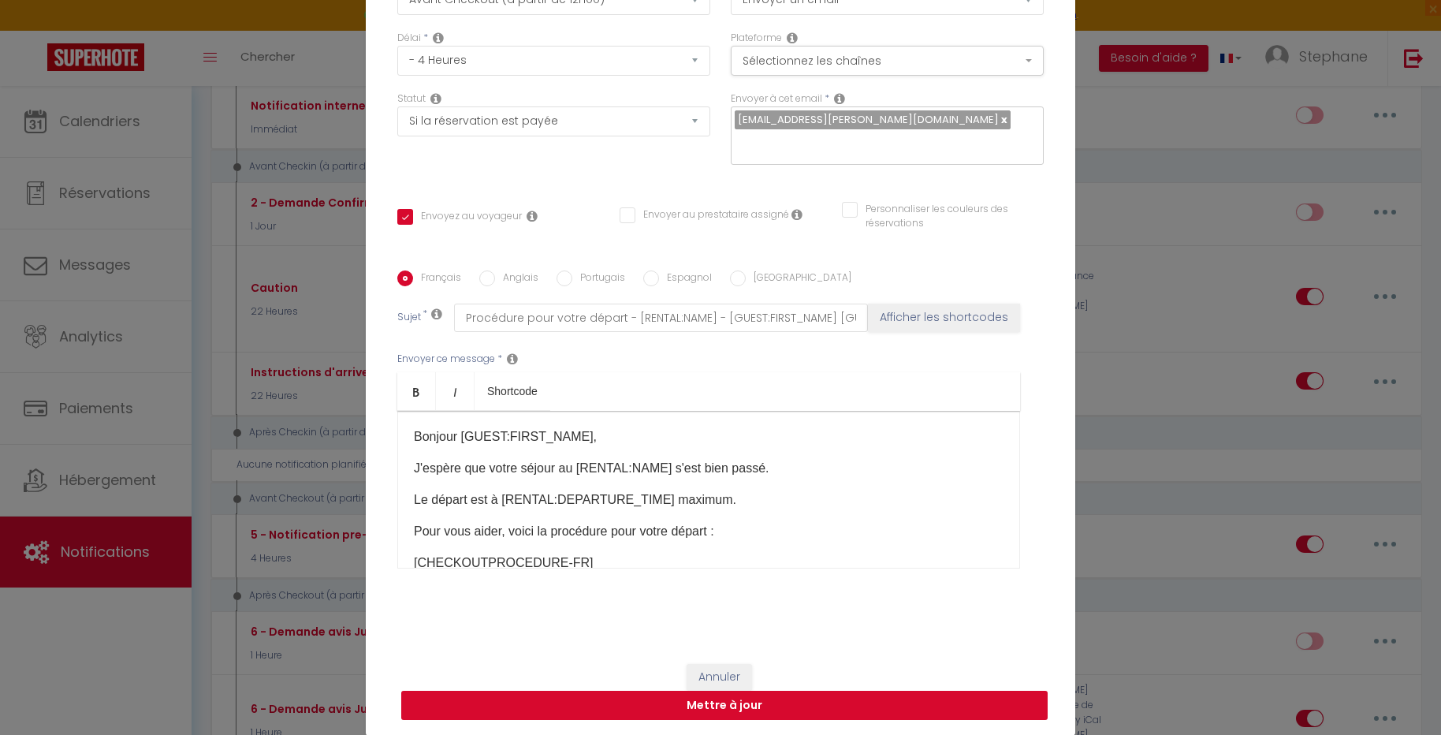
click at [650, 697] on button "Mettre à jour" at bounding box center [724, 705] width 646 height 30
checkbox input "true"
checkbox input "false"
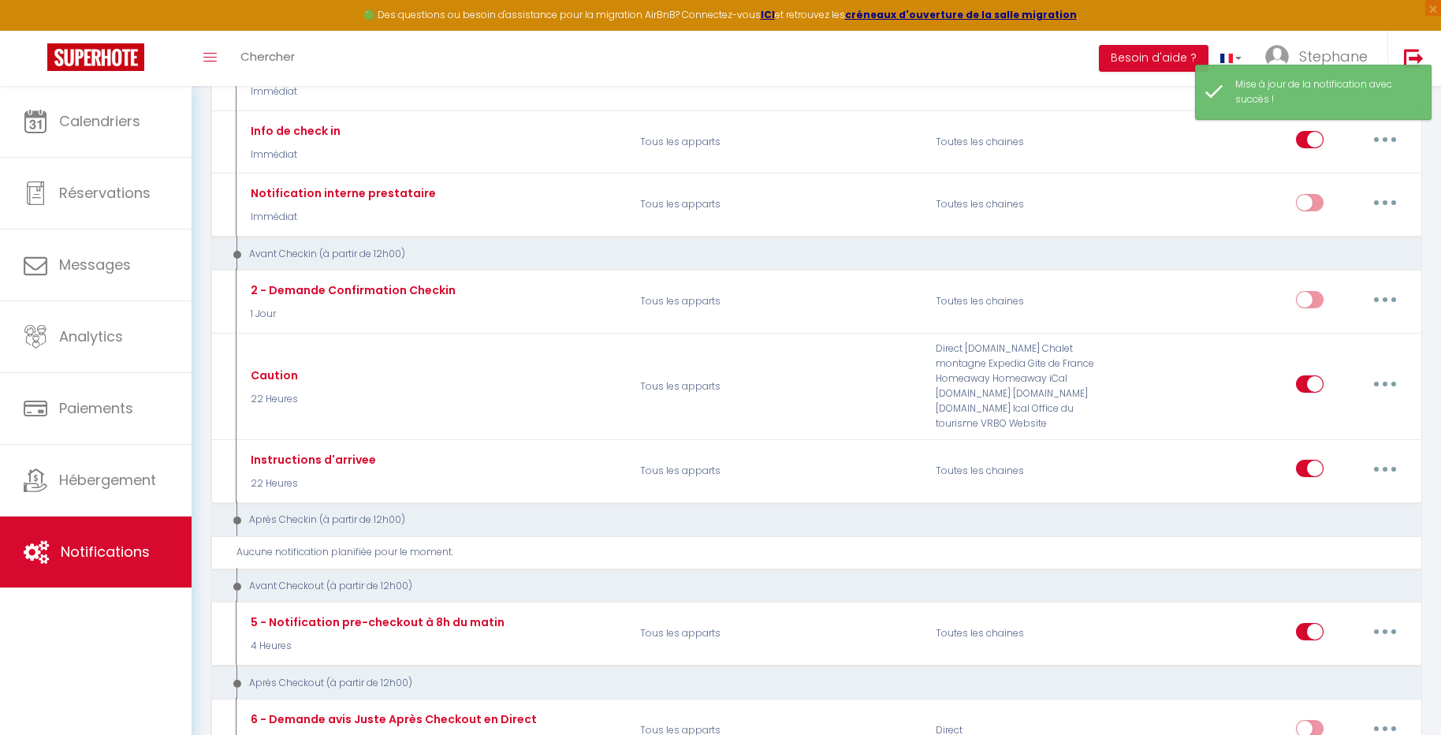
scroll to position [358, 0]
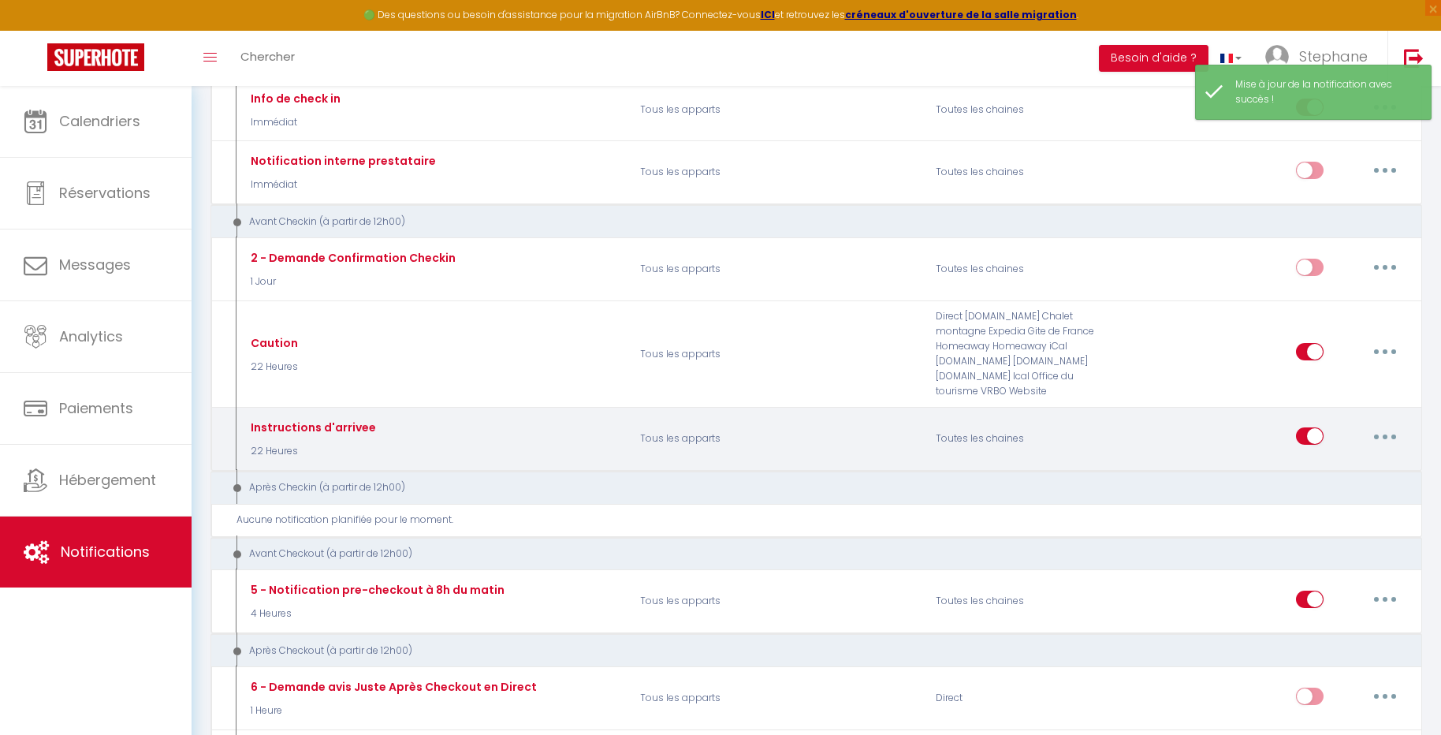
click at [1310, 427] on input "checkbox" at bounding box center [1310, 439] width 28 height 24
checkbox input "true"
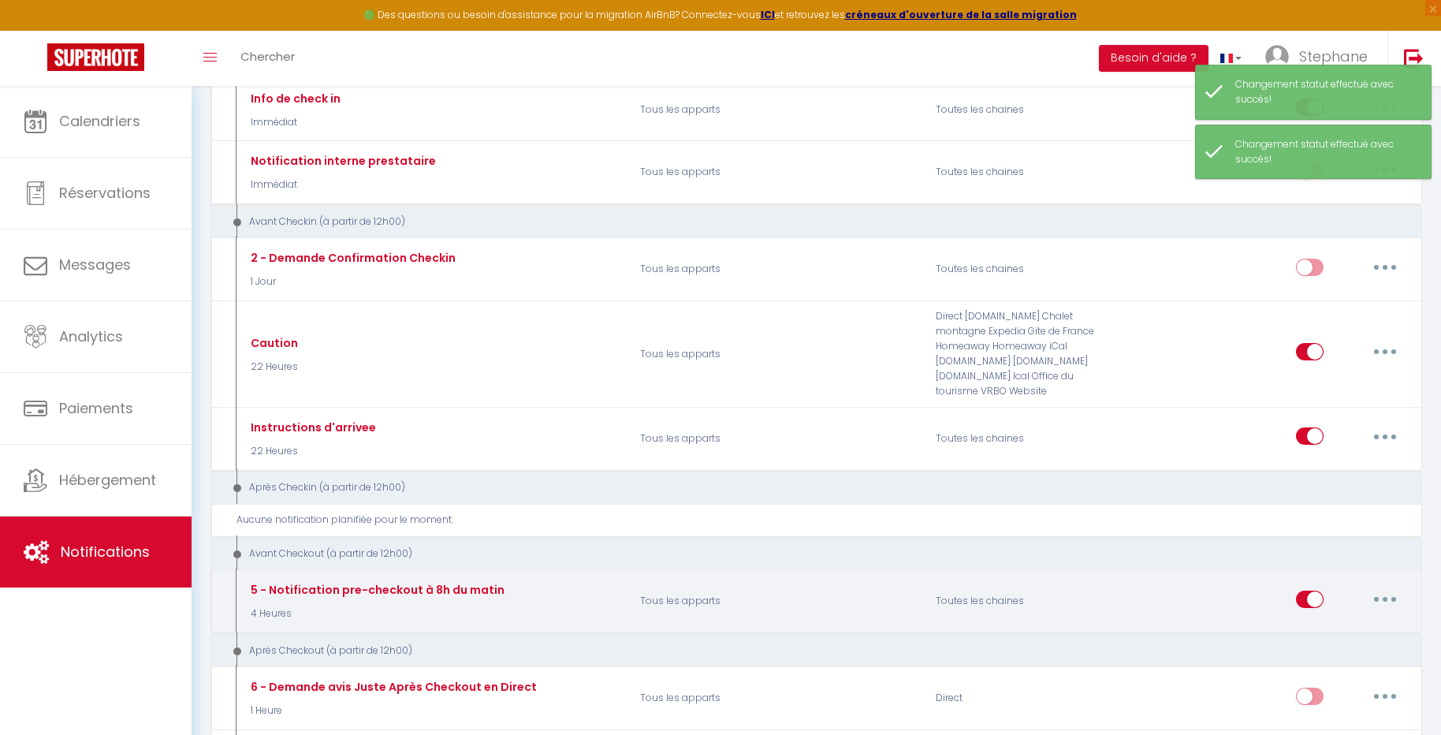
click at [1304, 590] on input "checkbox" at bounding box center [1310, 602] width 28 height 24
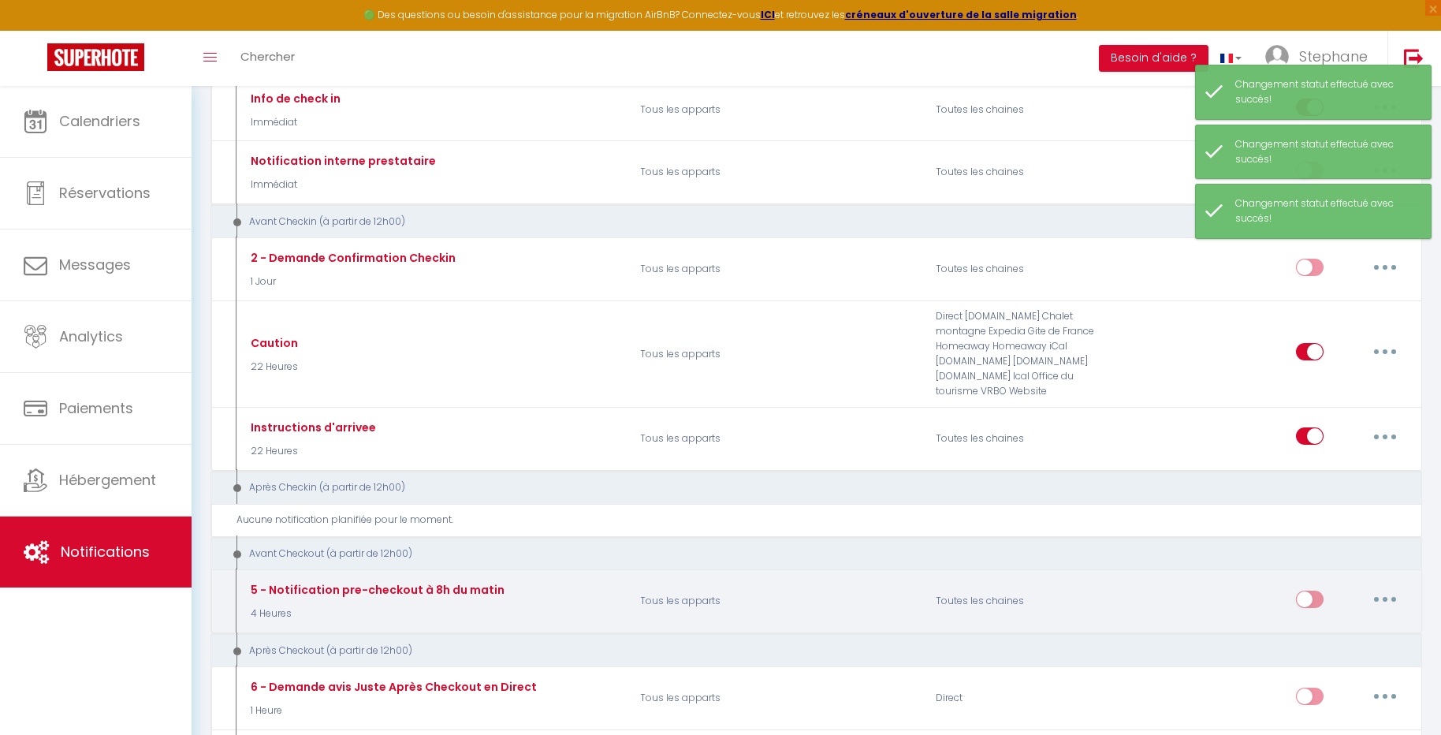
click at [1304, 590] on input "checkbox" at bounding box center [1310, 602] width 28 height 24
checkbox input "true"
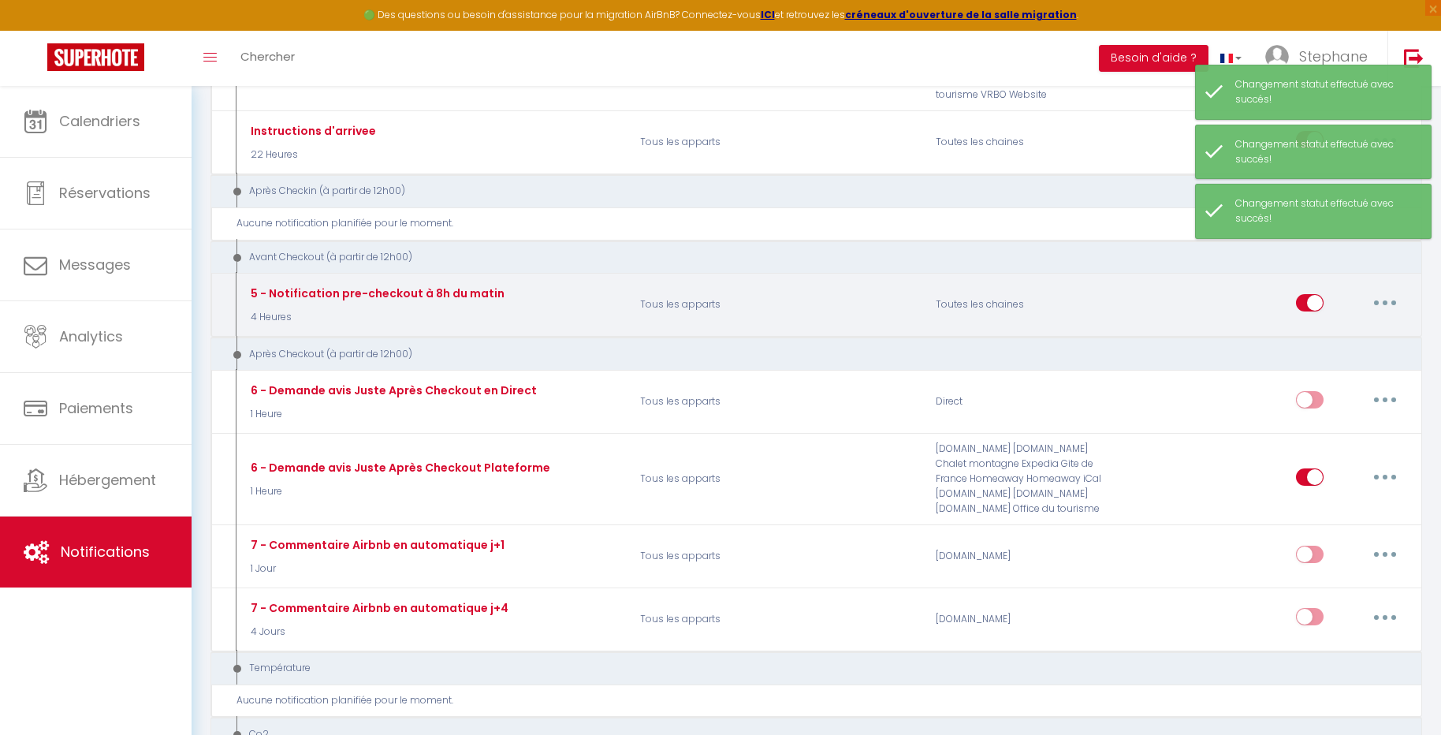
scroll to position [653, 0]
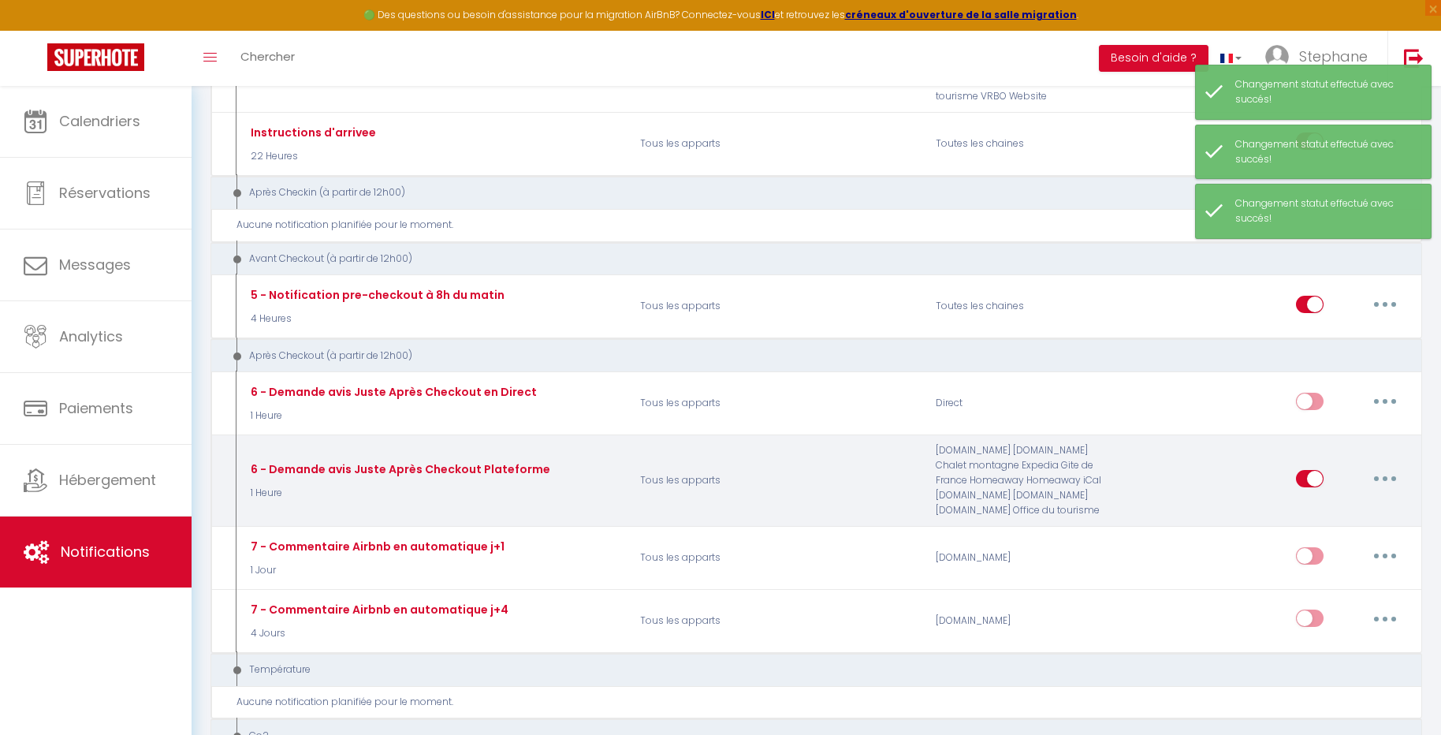
click at [1309, 470] on input "checkbox" at bounding box center [1310, 482] width 28 height 24
checkbox input "true"
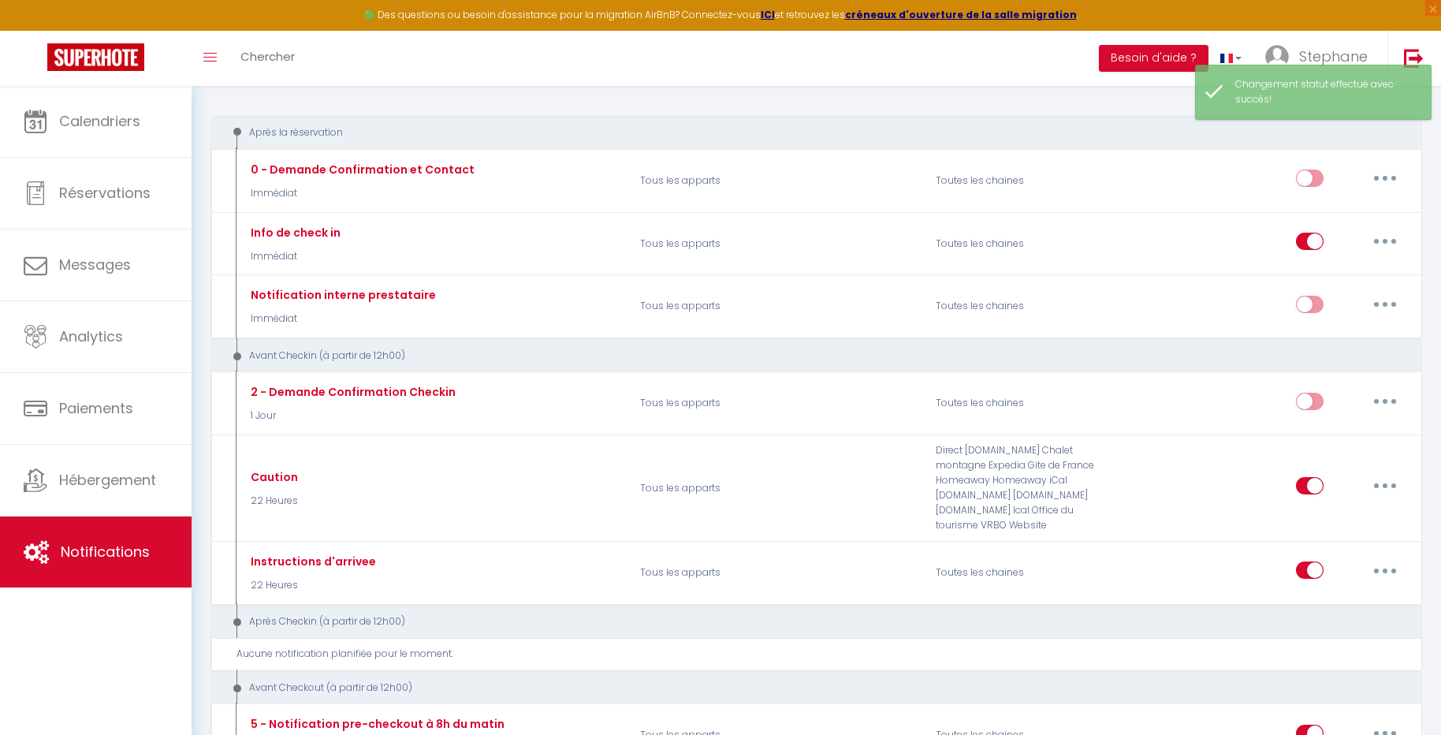
scroll to position [0, 0]
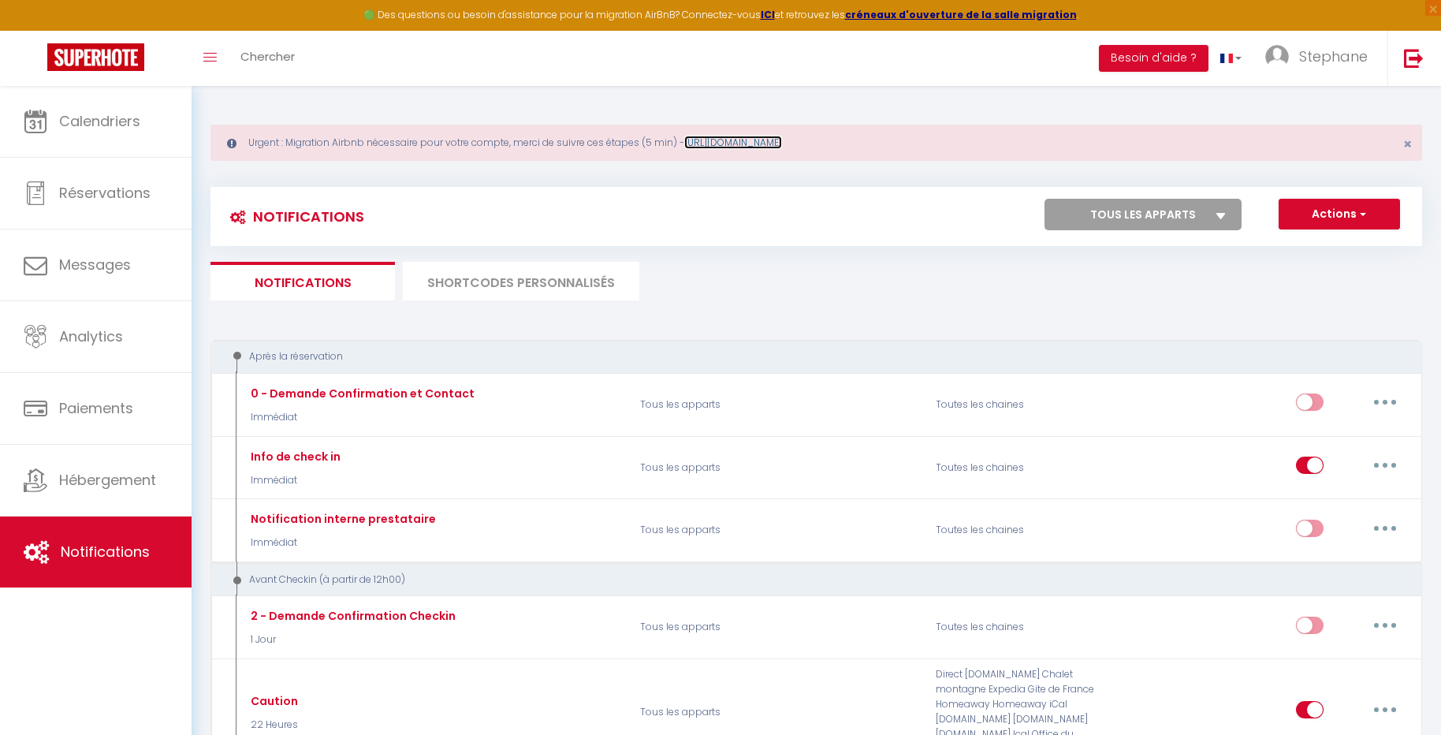
click at [782, 137] on link "https://superhote.com/migration-airbnb" at bounding box center [733, 142] width 98 height 13
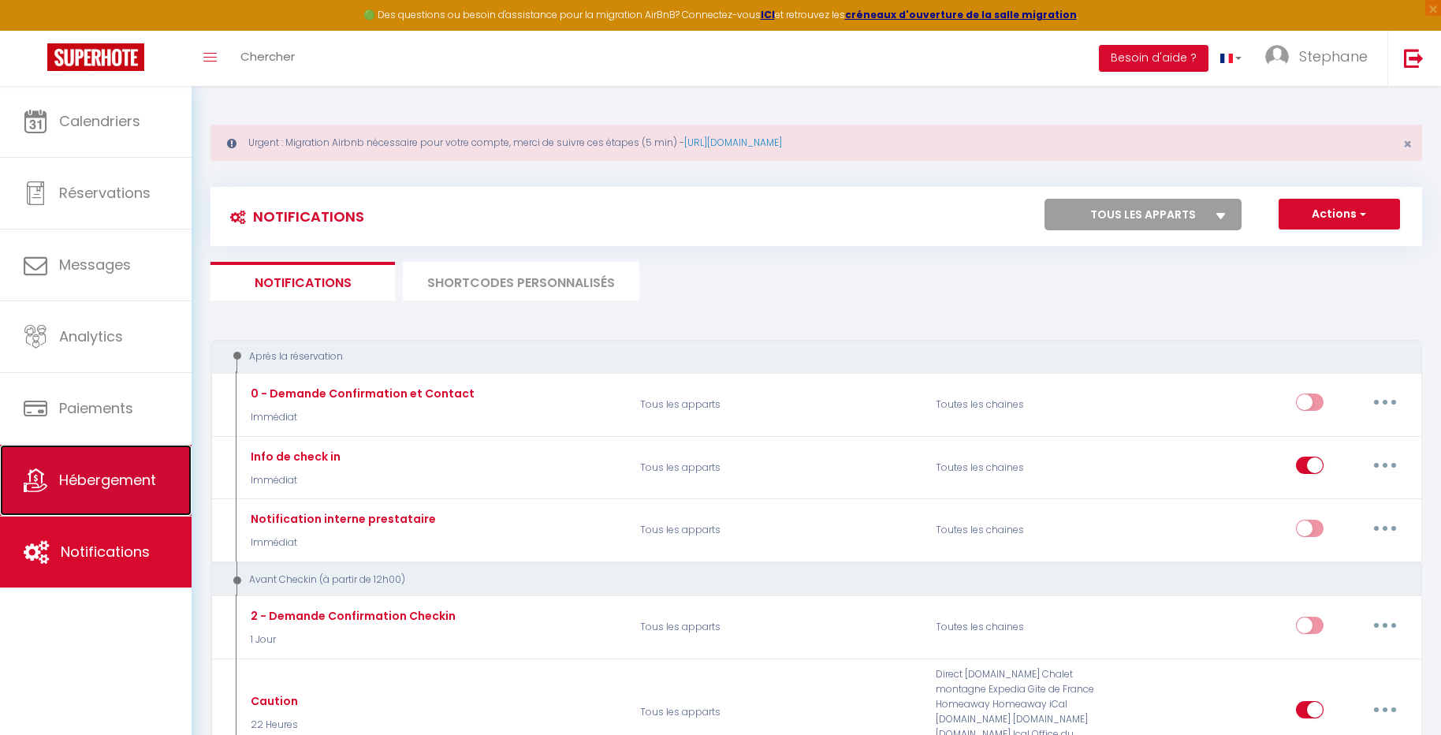
click at [151, 504] on link "Hébergement" at bounding box center [96, 480] width 192 height 71
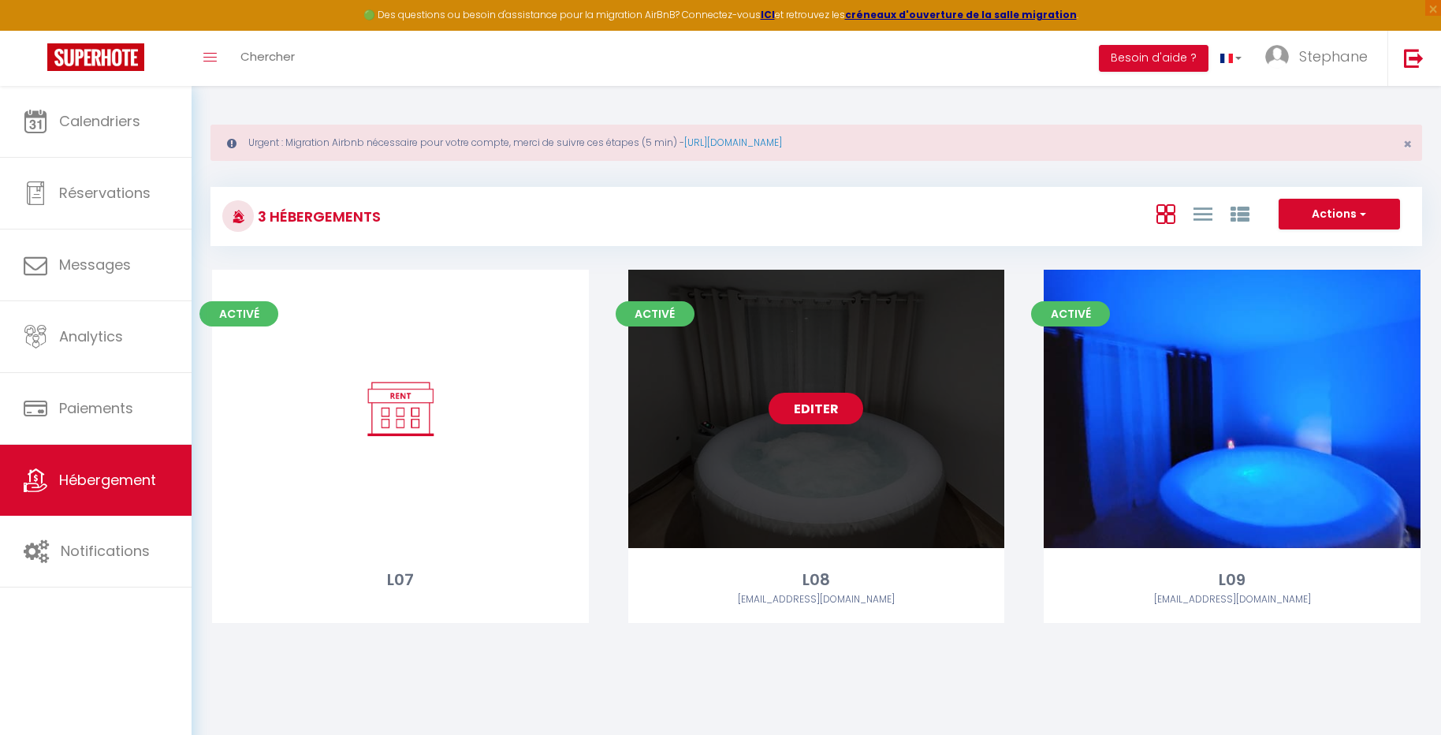
click at [809, 407] on link "Editer" at bounding box center [815, 409] width 95 height 32
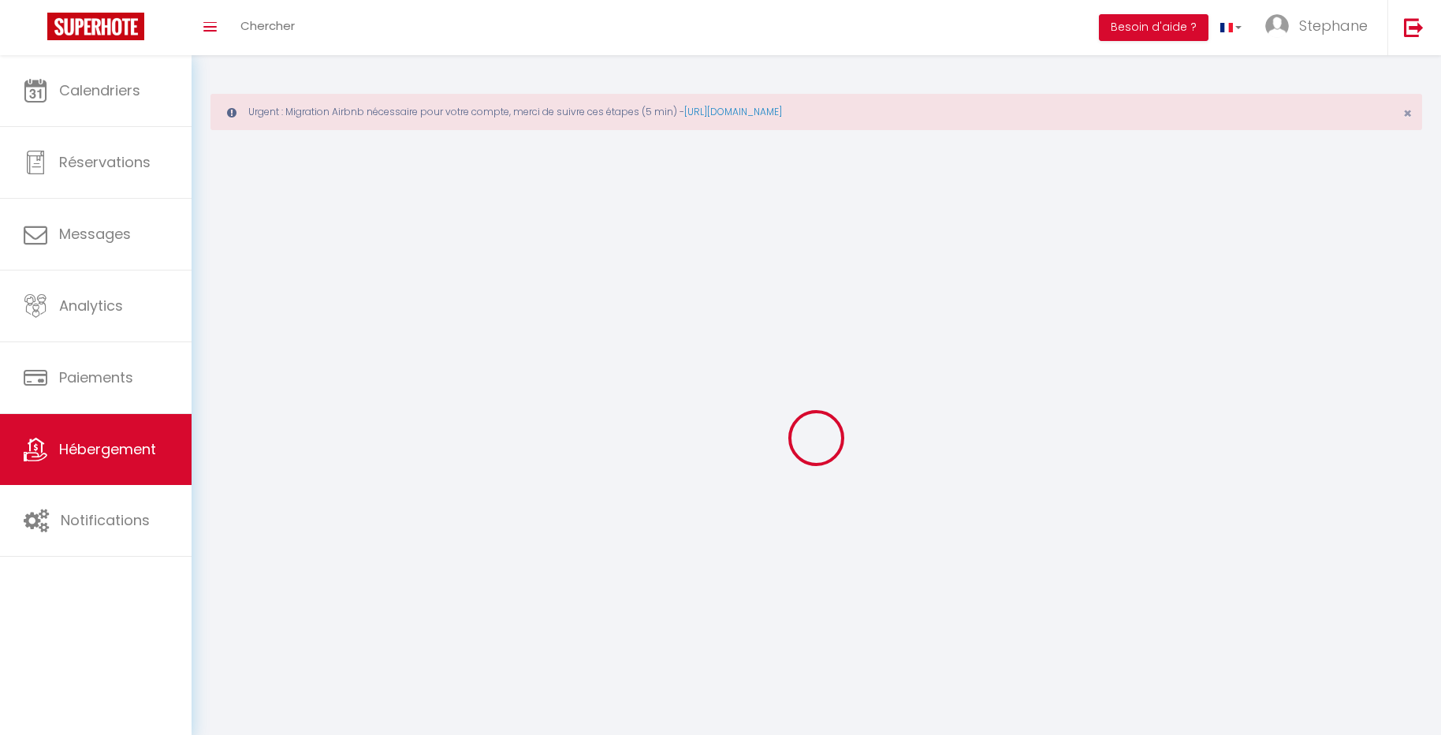
select select
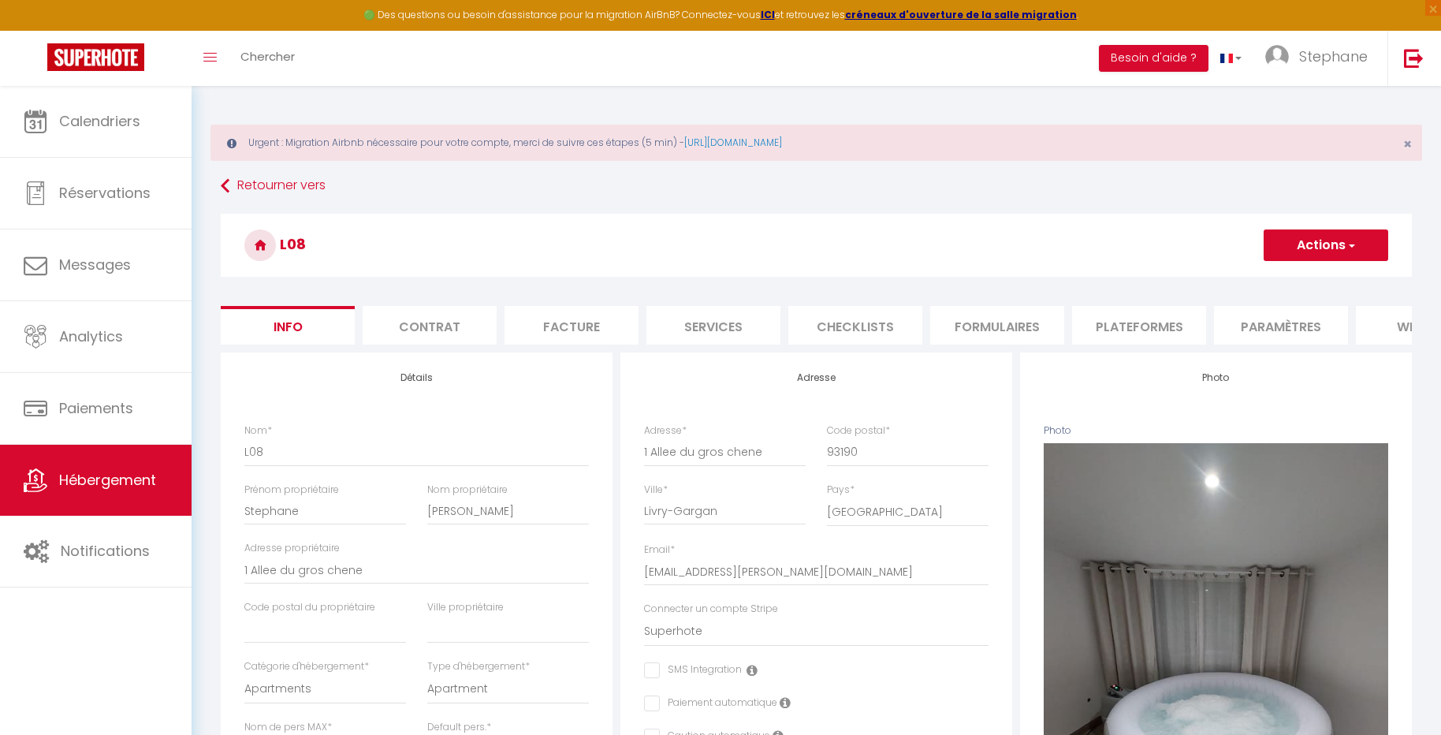
click at [568, 316] on li "Facture" at bounding box center [571, 325] width 134 height 39
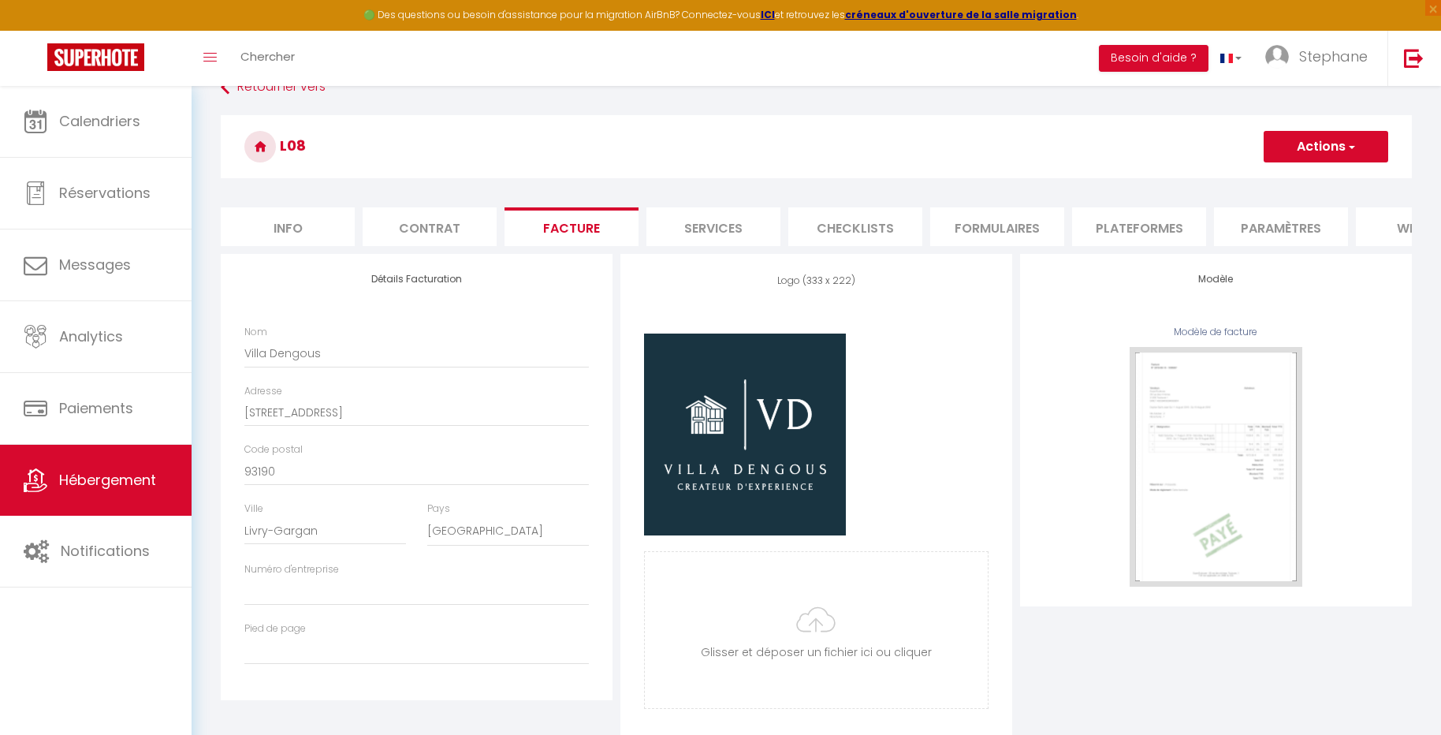
scroll to position [123, 0]
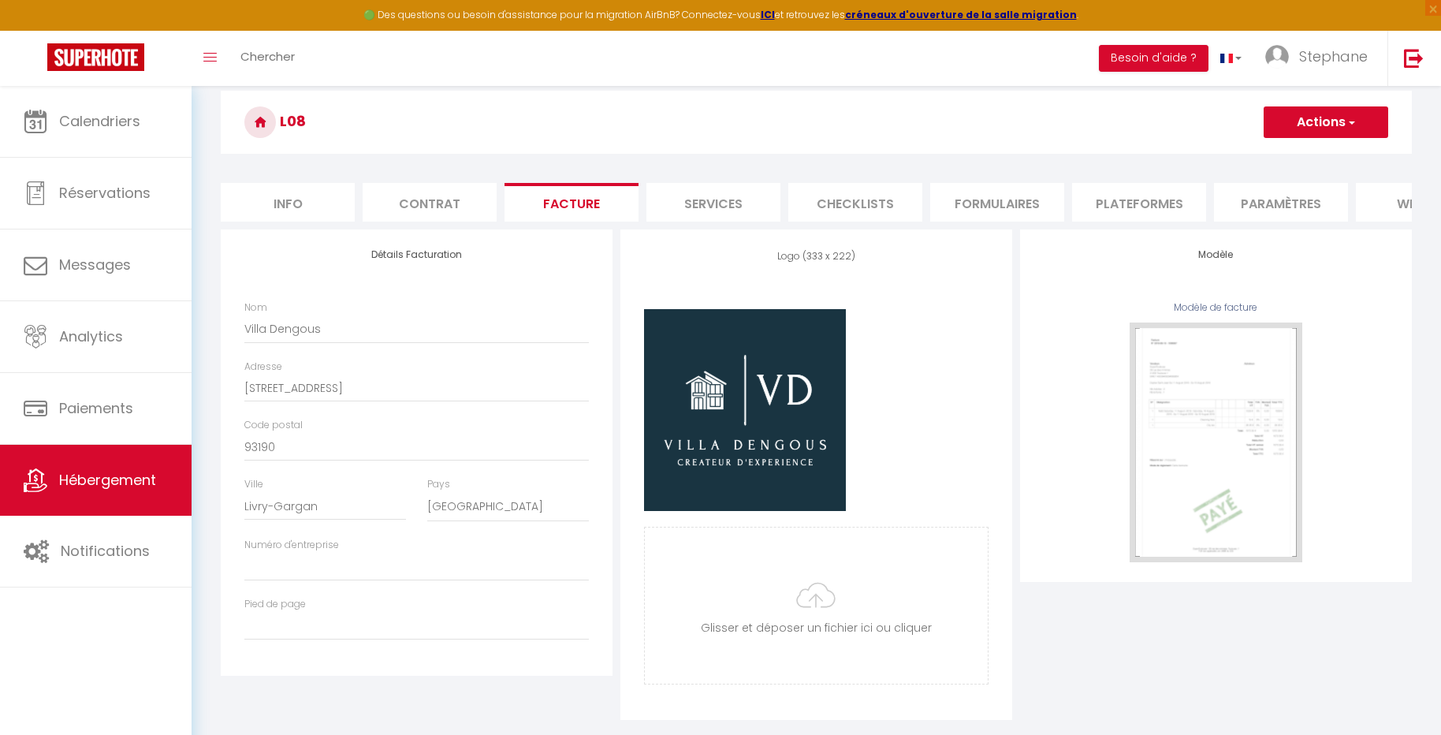
click at [720, 188] on li "Services" at bounding box center [713, 202] width 134 height 39
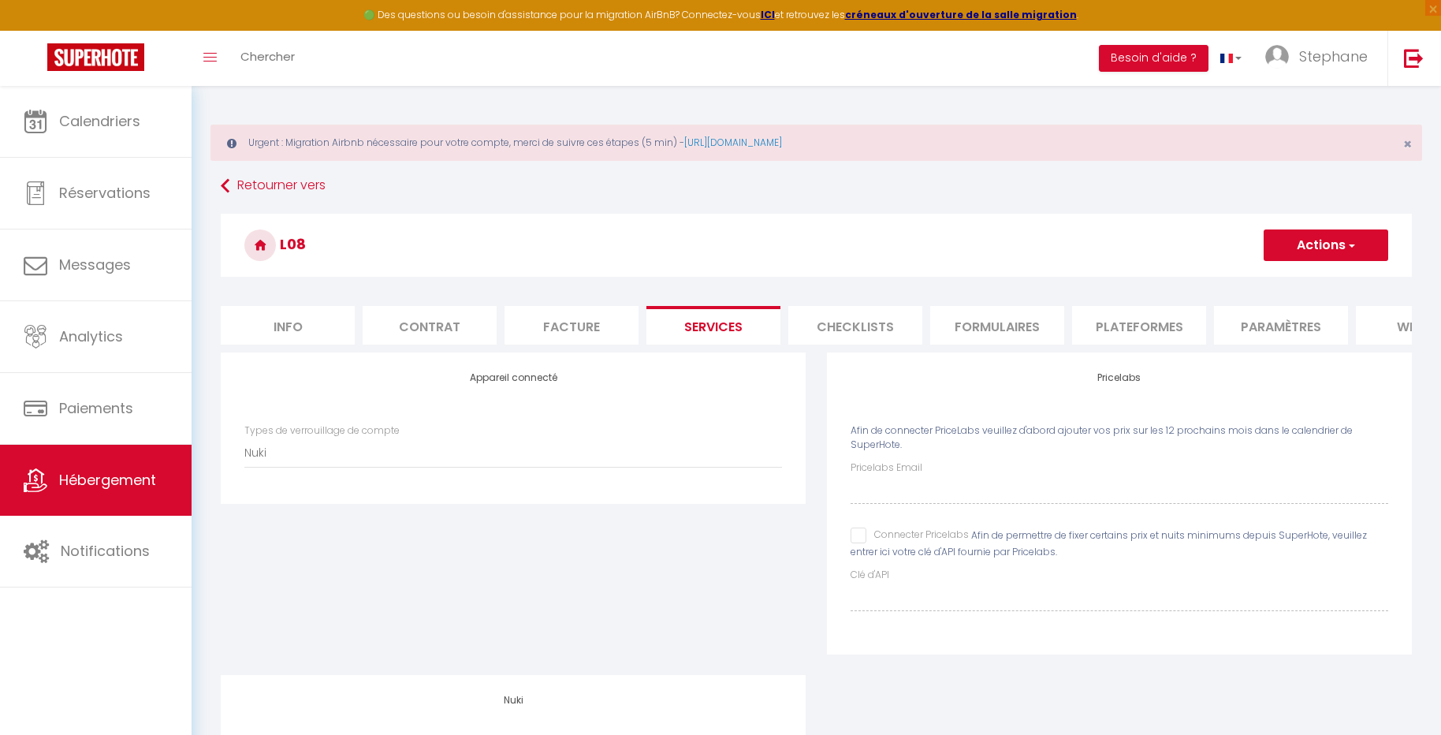
click at [869, 332] on li "Checklists" at bounding box center [855, 325] width 134 height 39
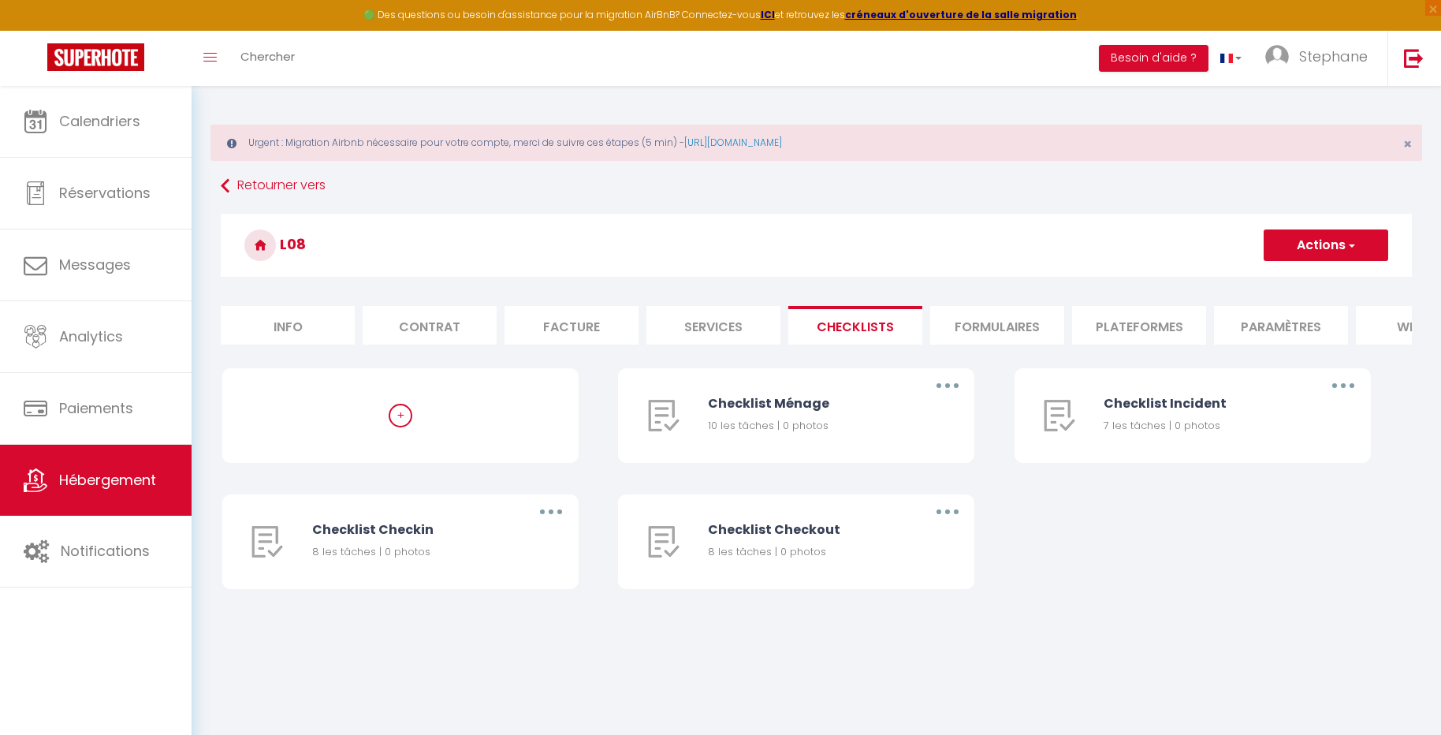
click at [986, 329] on li "Formulaires" at bounding box center [997, 325] width 134 height 39
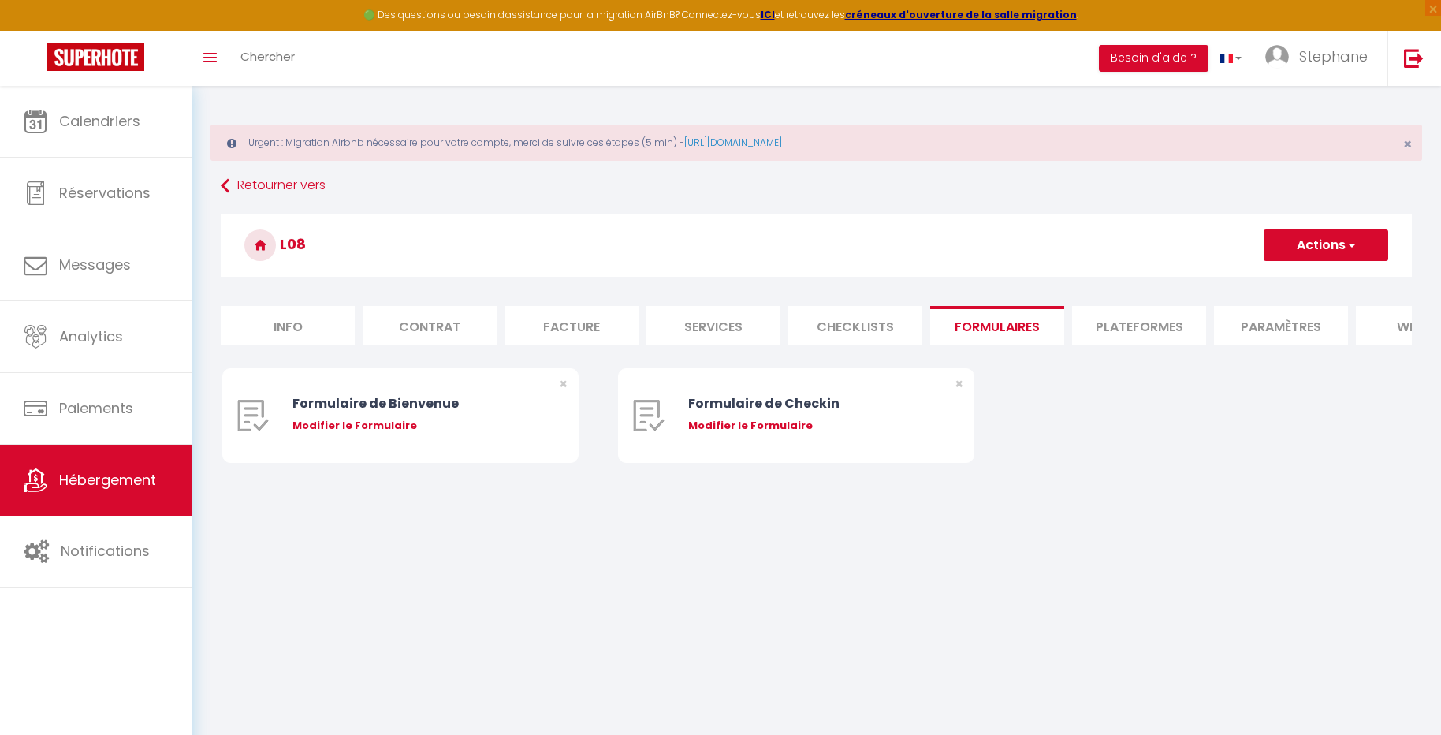
click at [1118, 326] on li "Plateformes" at bounding box center [1139, 325] width 134 height 39
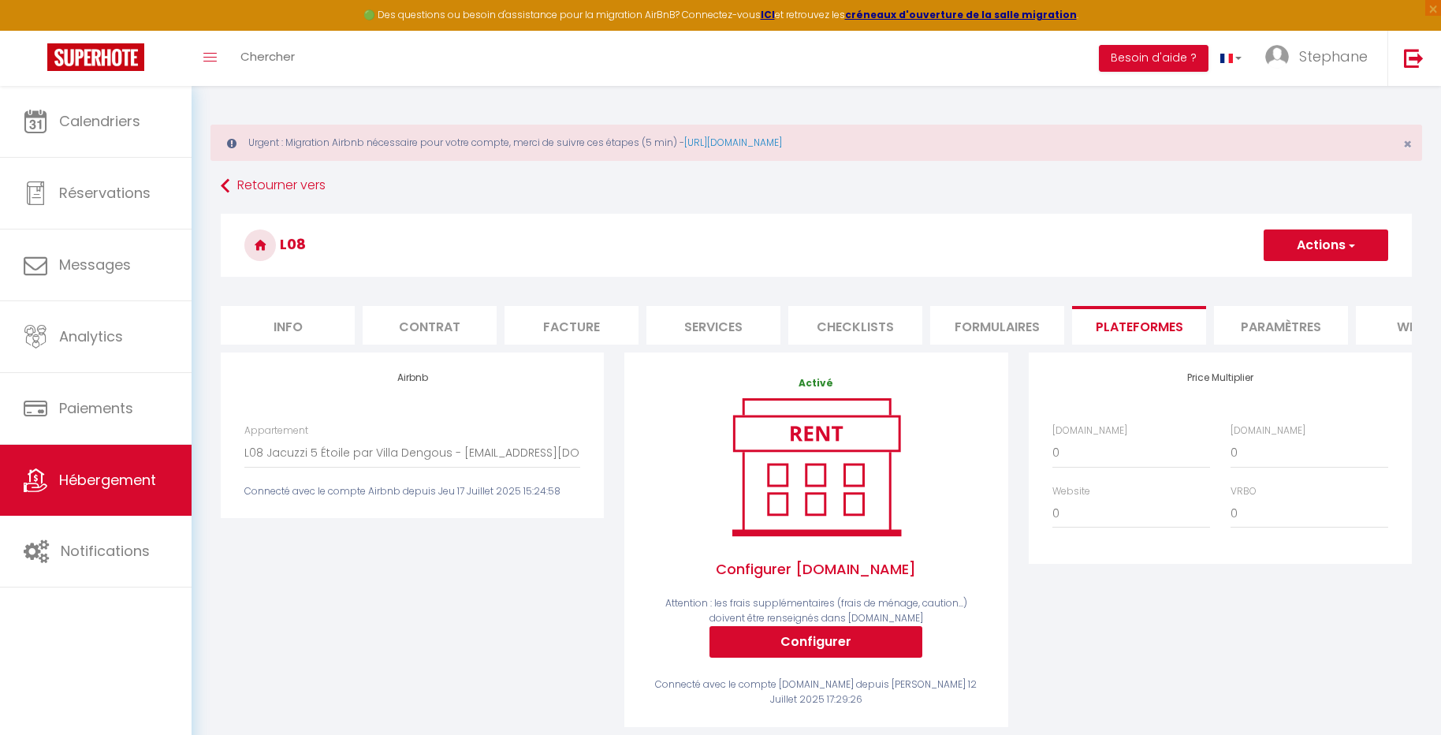
scroll to position [32, 0]
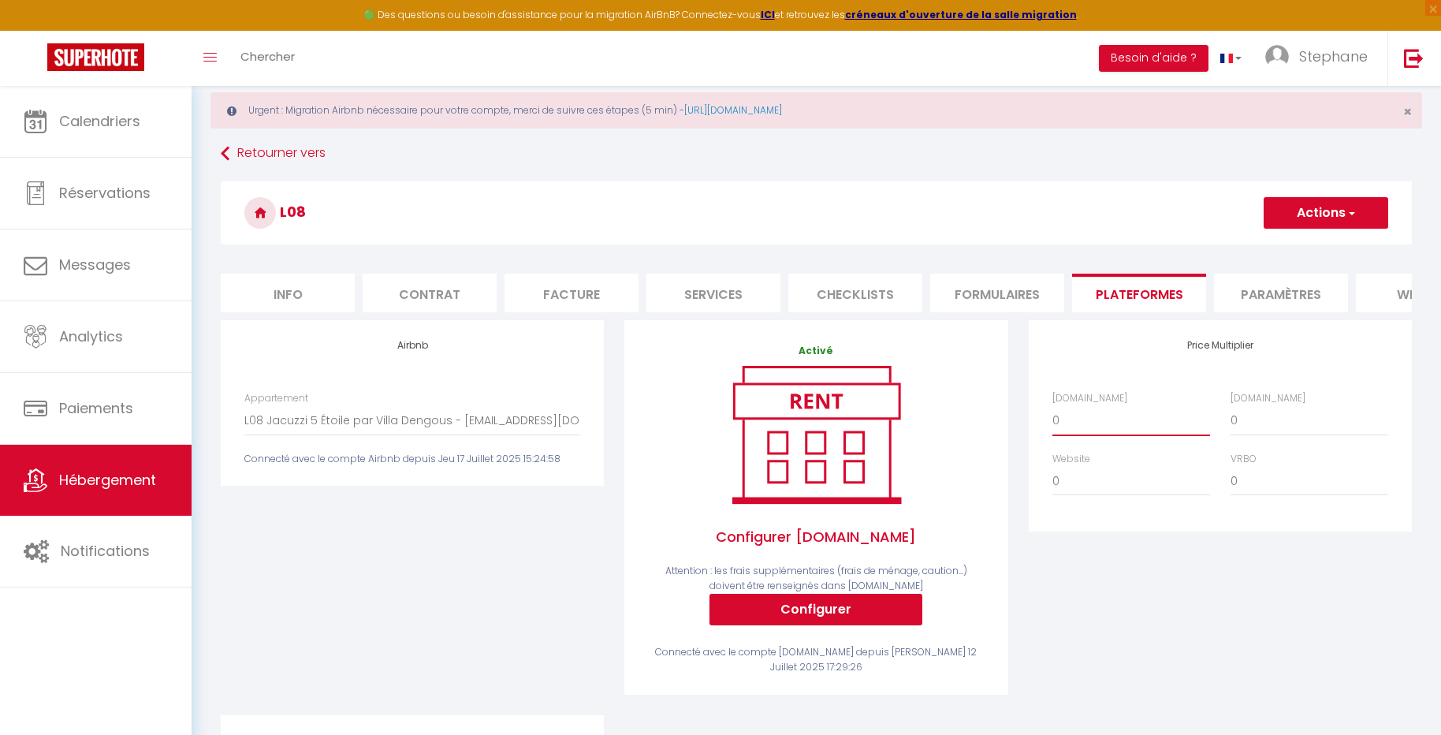
click at [1108, 423] on select "0 + 1 % + 2 % + 3 % + 4 % + 5 % + 6 % + 7 % + 8 % + 9 %" at bounding box center [1131, 420] width 158 height 30
click at [1052, 405] on select "0 + 1 % + 2 % + 3 % + 4 % + 5 % + 6 % + 7 % + 8 % + 9 %" at bounding box center [1131, 420] width 158 height 30
click at [1267, 419] on select "0 + 1 % + 2 % + 3 % + 4 % + 5 % + 6 % + 7 % + 8 % + 9 %" at bounding box center [1309, 420] width 158 height 30
click at [1335, 203] on button "Actions" at bounding box center [1325, 213] width 125 height 32
click at [1323, 240] on link "Enregistrer" at bounding box center [1325, 247] width 125 height 20
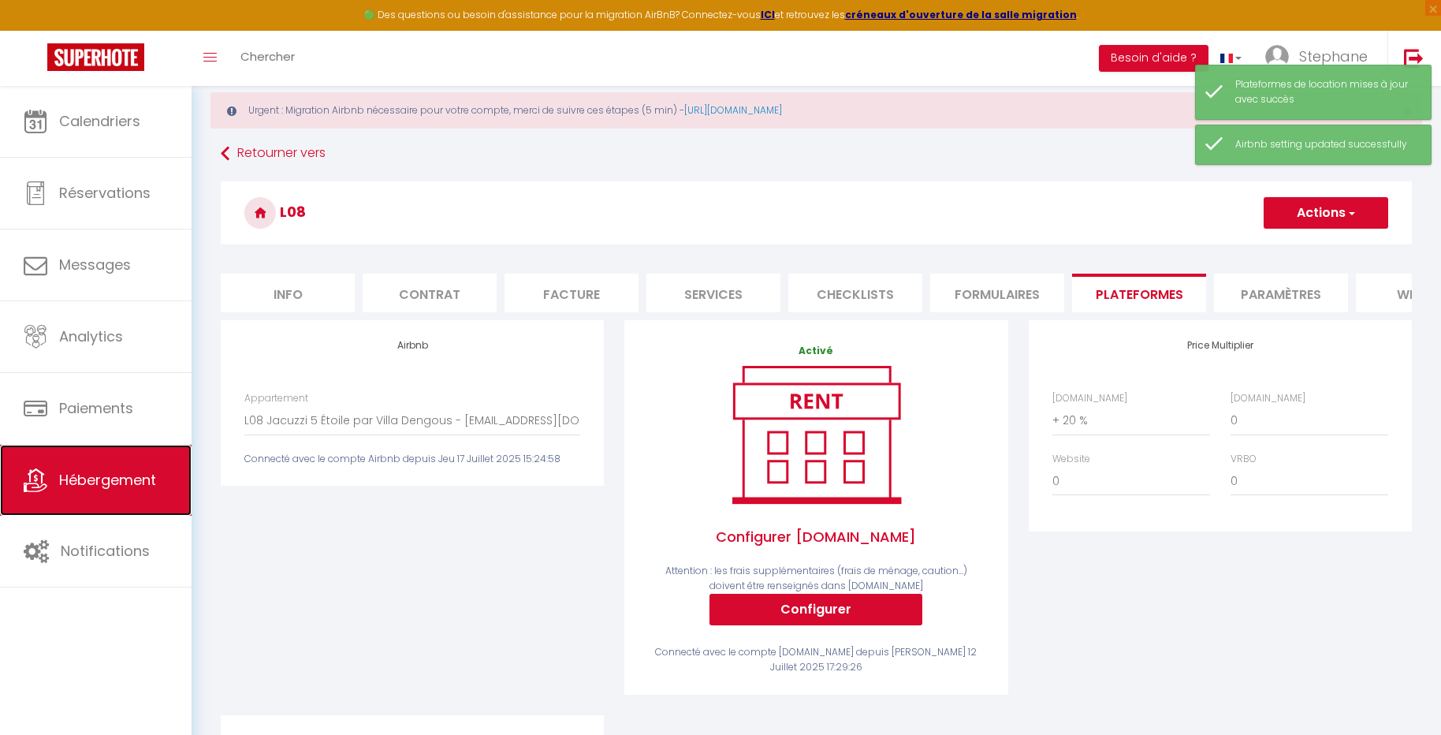
click at [109, 467] on link "Hébergement" at bounding box center [96, 480] width 192 height 71
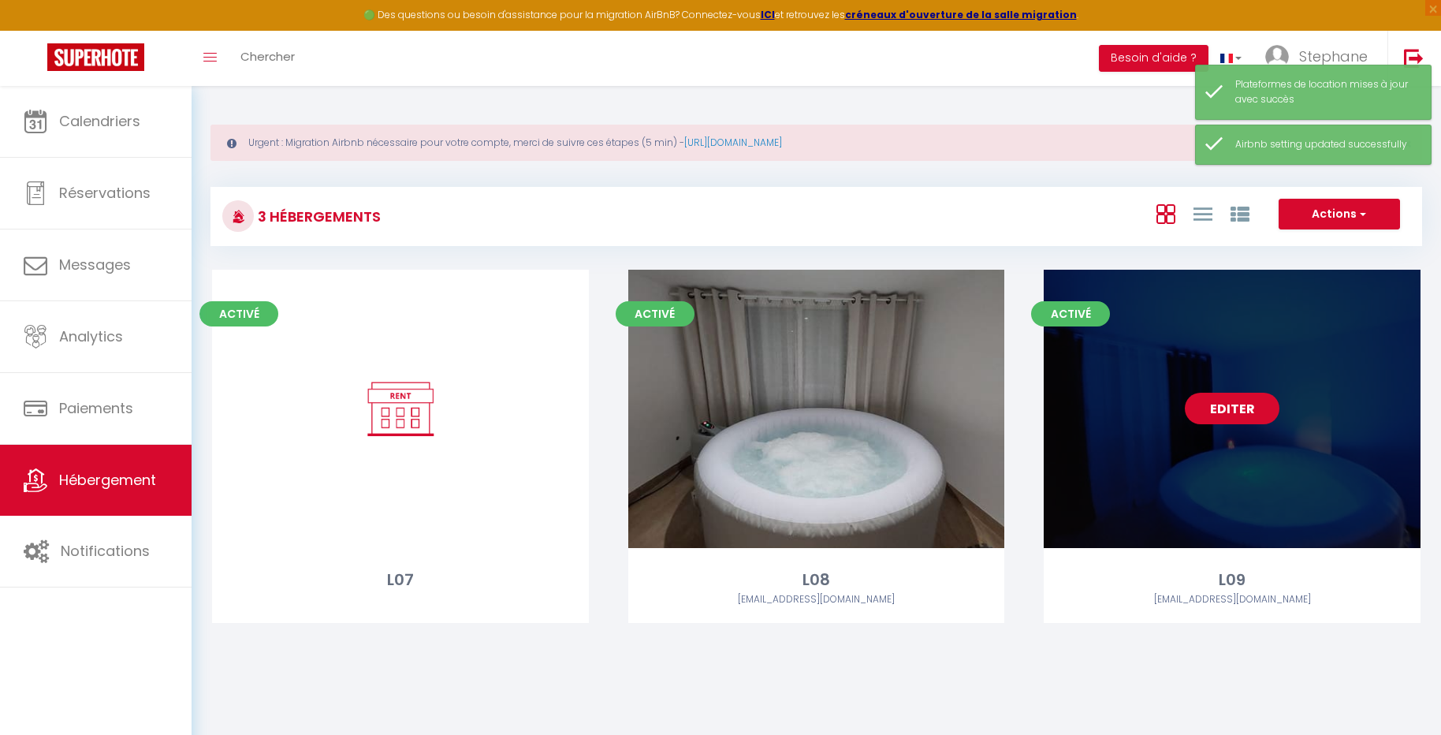
click at [1230, 404] on link "Editer" at bounding box center [1232, 409] width 95 height 32
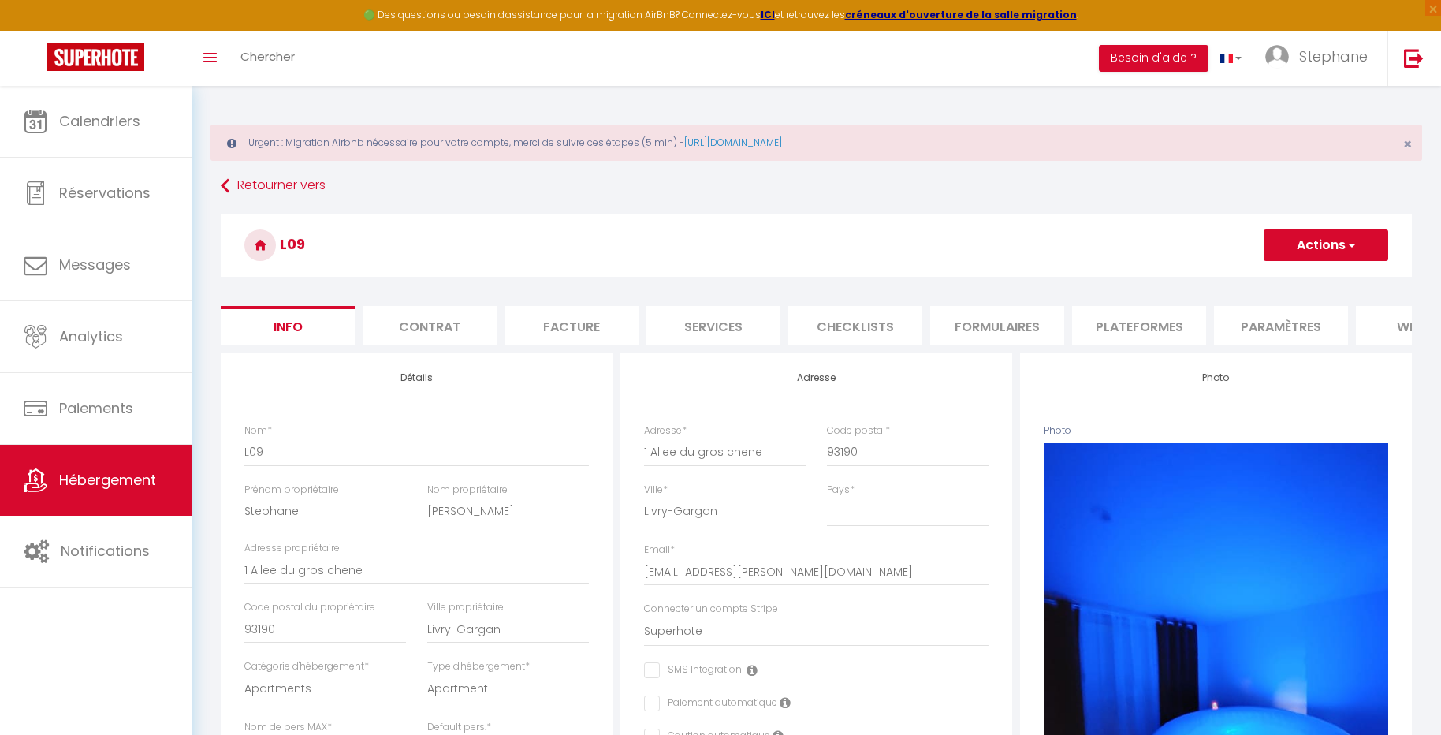
click at [1274, 326] on li "Paramètres" at bounding box center [1281, 325] width 134 height 39
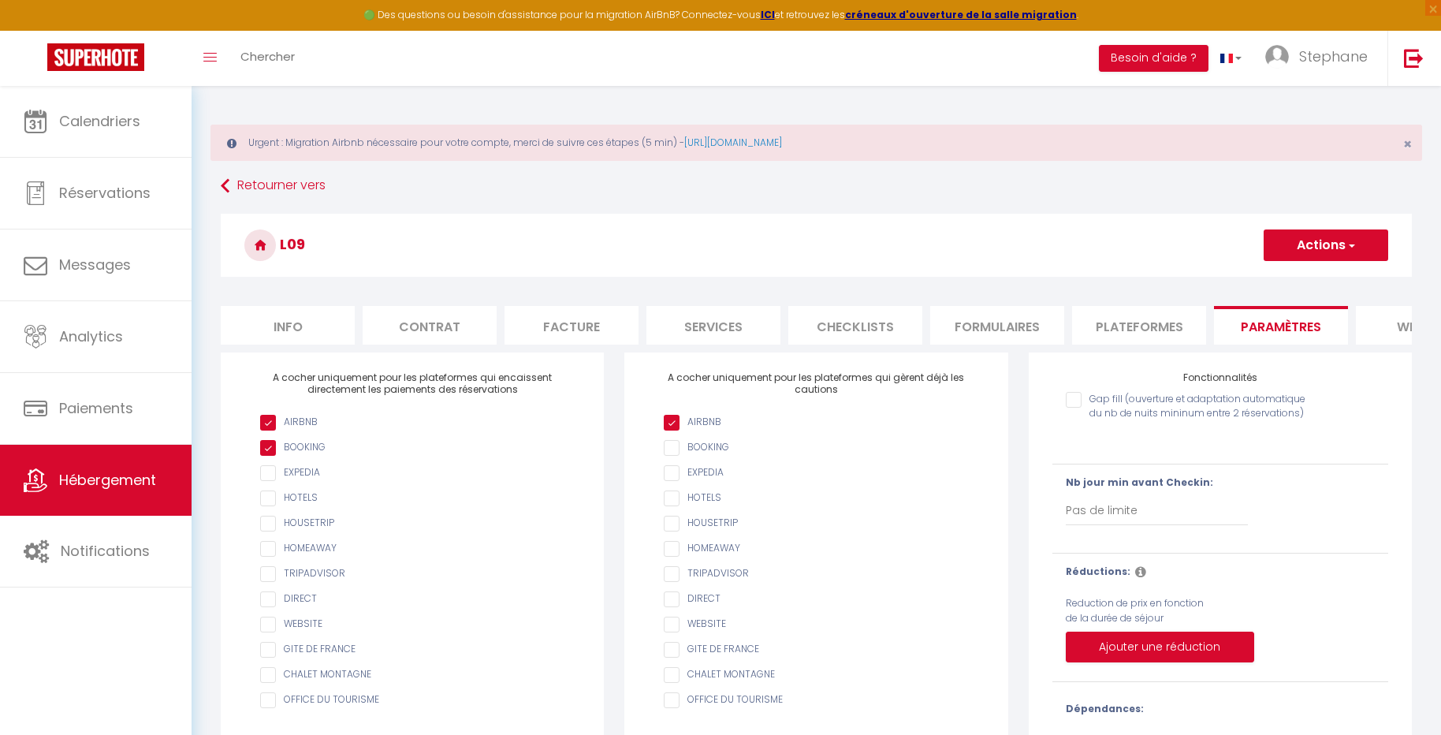
click at [1140, 318] on li "Plateformes" at bounding box center [1139, 325] width 134 height 39
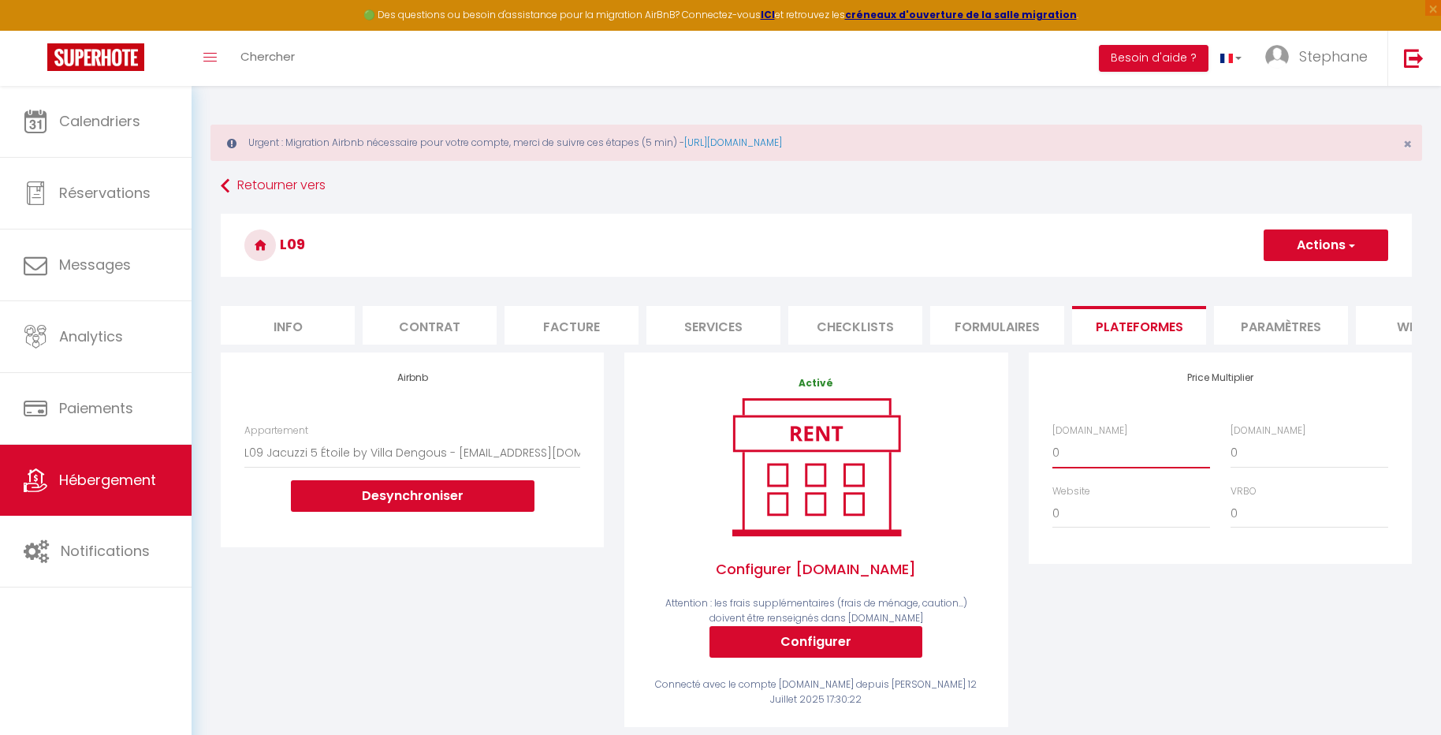
click at [1113, 448] on select "0 + 1 % + 2 % + 3 % + 4 % + 5 % + 6 % + 7 % + 8 % + 9 %" at bounding box center [1131, 452] width 158 height 30
click at [1052, 437] on select "0 + 1 % + 2 % + 3 % + 4 % + 5 % + 6 % + 7 % + 8 % + 9 %" at bounding box center [1131, 452] width 158 height 30
click at [1319, 244] on button "Actions" at bounding box center [1325, 245] width 125 height 32
click at [1306, 270] on link "Enregistrer" at bounding box center [1325, 280] width 125 height 20
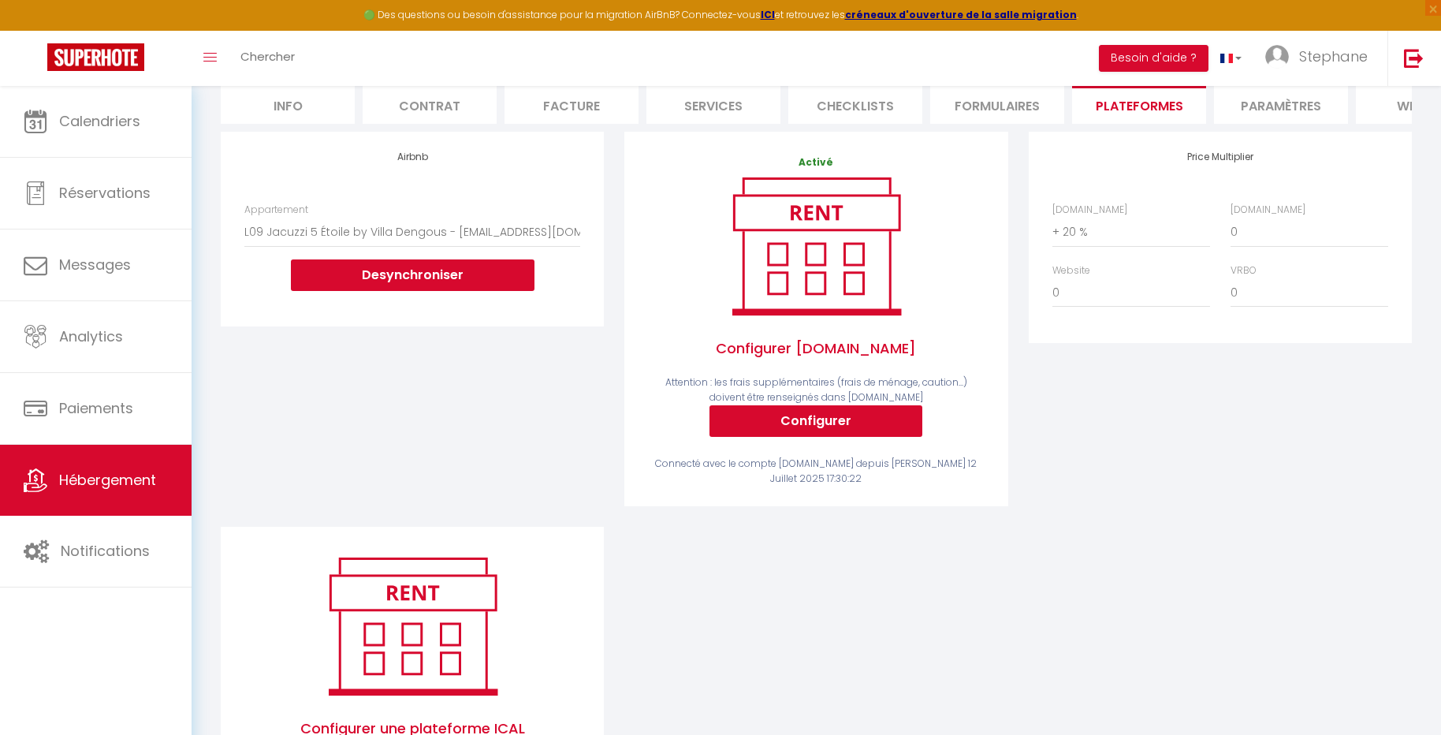
scroll to position [38, 0]
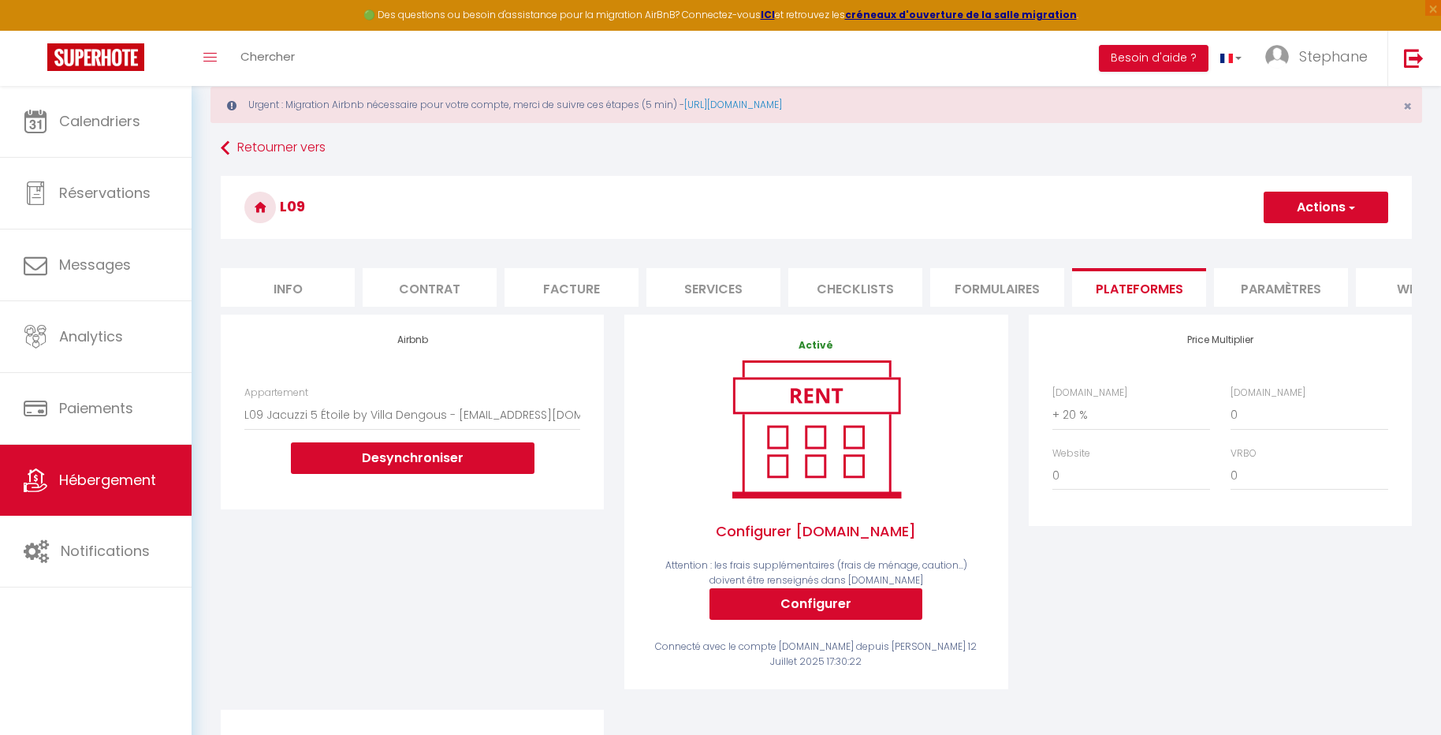
click at [497, 394] on div "Appartement L09 Jacuzzi 5 Étoile by Villa Dengous - ota@villadengous.com Desync…" at bounding box center [412, 429] width 336 height 88
click at [497, 411] on select "L09 Jacuzzi 5 Étoile by Villa Dengous - ota@villadengous.com" at bounding box center [412, 415] width 336 height 30
click at [1330, 58] on span "Stephane" at bounding box center [1333, 57] width 69 height 20
click at [1319, 100] on link "Paramètres" at bounding box center [1324, 109] width 117 height 27
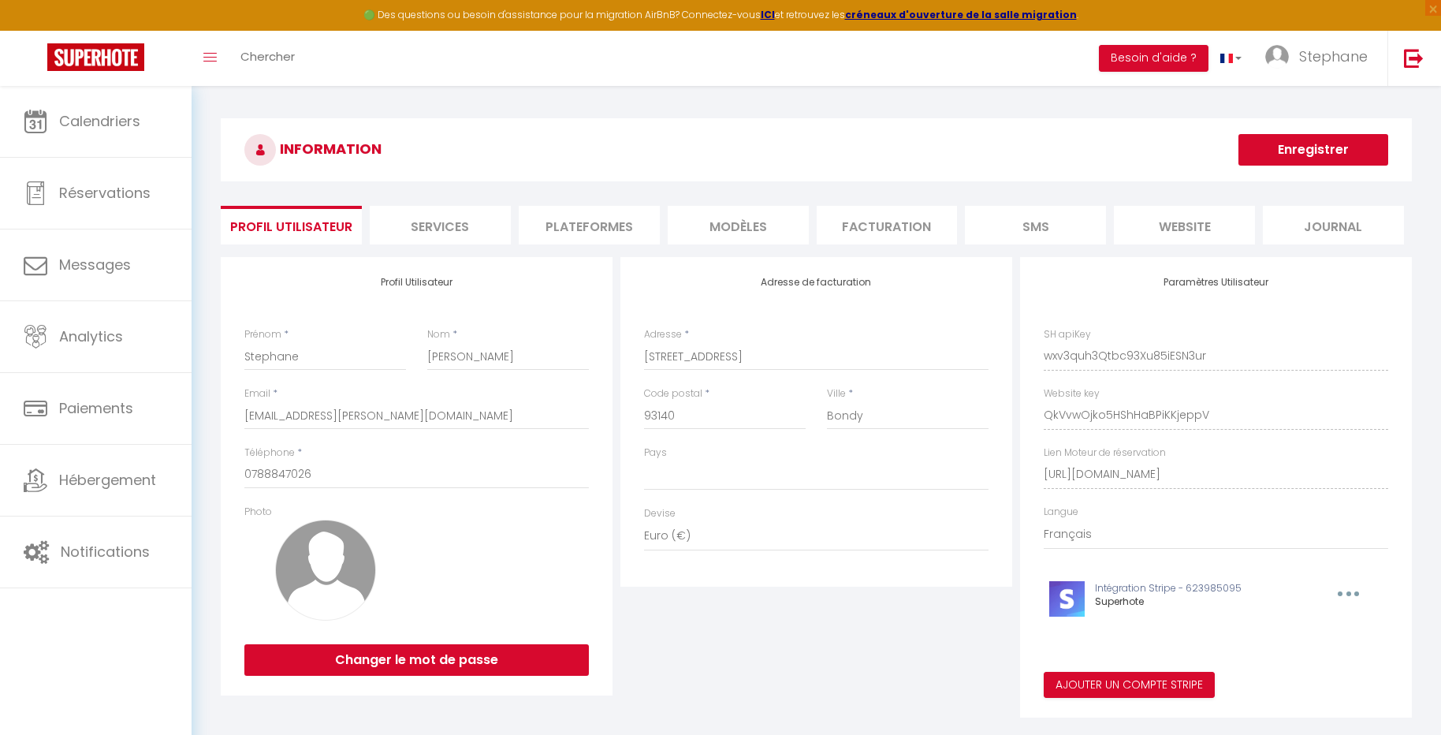
click at [602, 229] on li "Plateformes" at bounding box center [589, 225] width 141 height 39
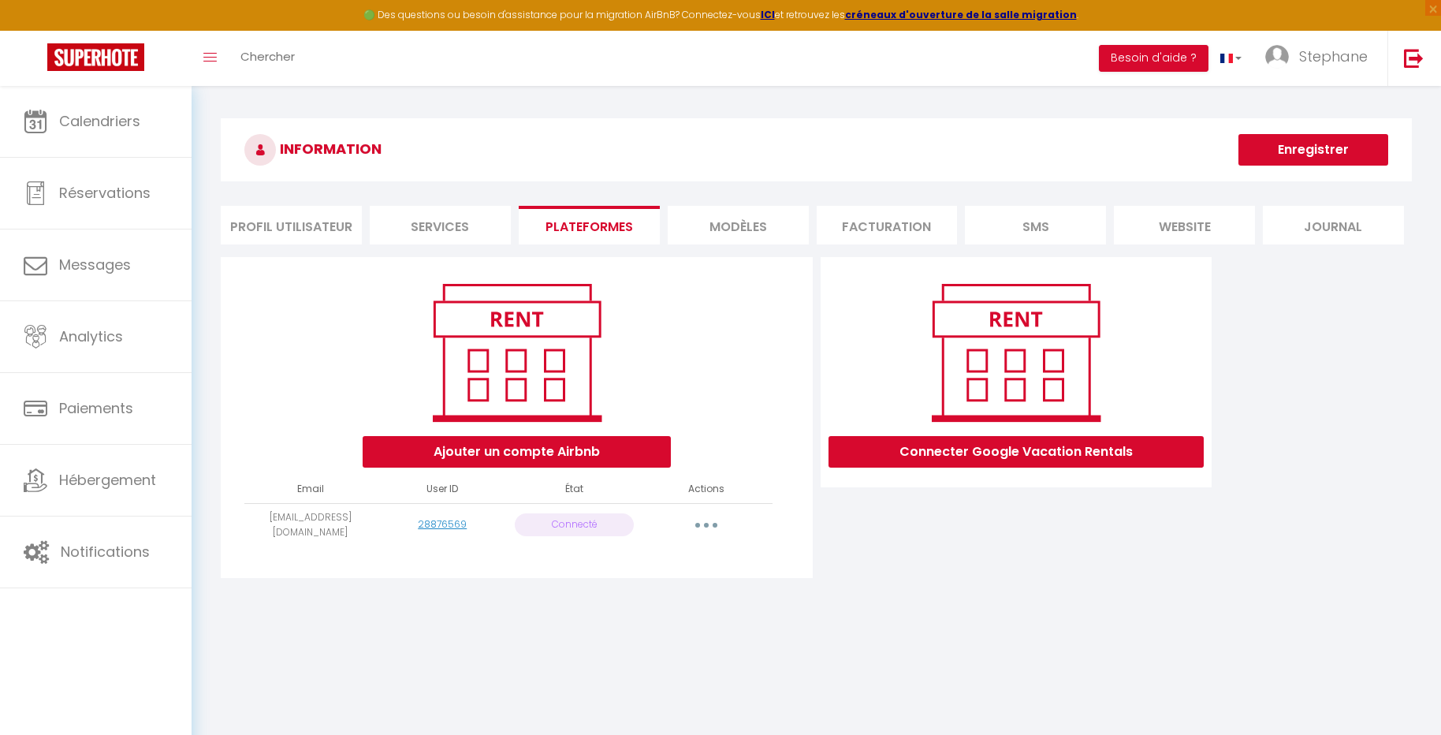
click at [719, 518] on button "button" at bounding box center [706, 524] width 44 height 25
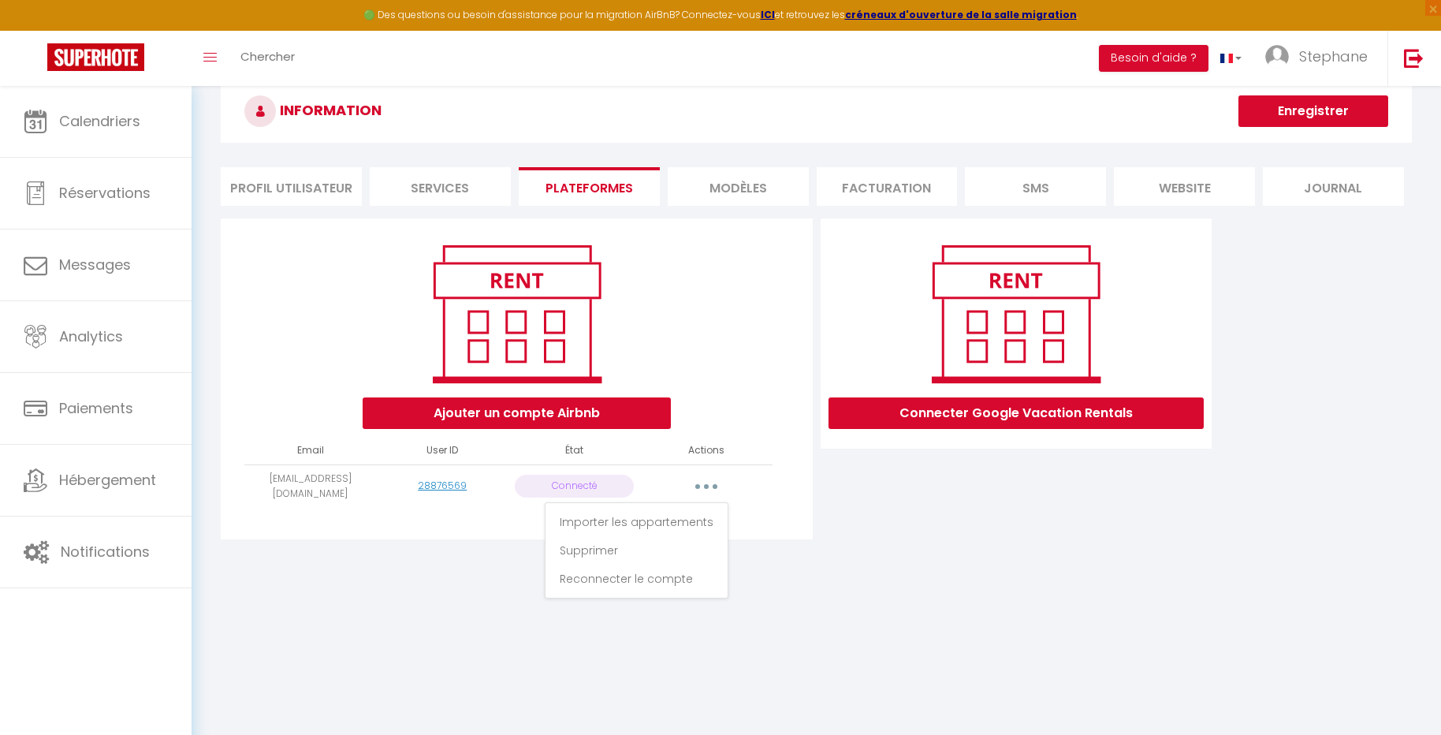
scroll to position [39, 0]
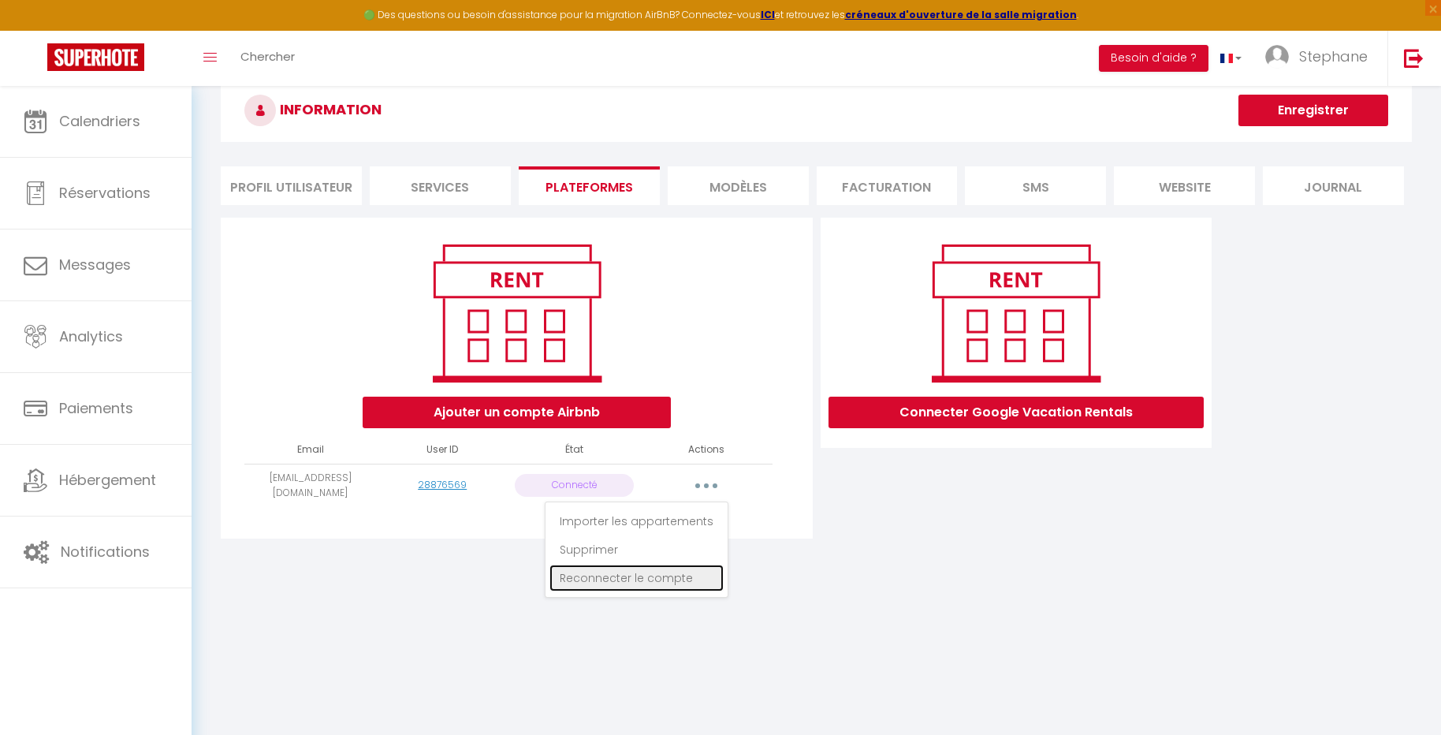
click at [638, 582] on link "Reconnecter le compte" at bounding box center [636, 577] width 174 height 27
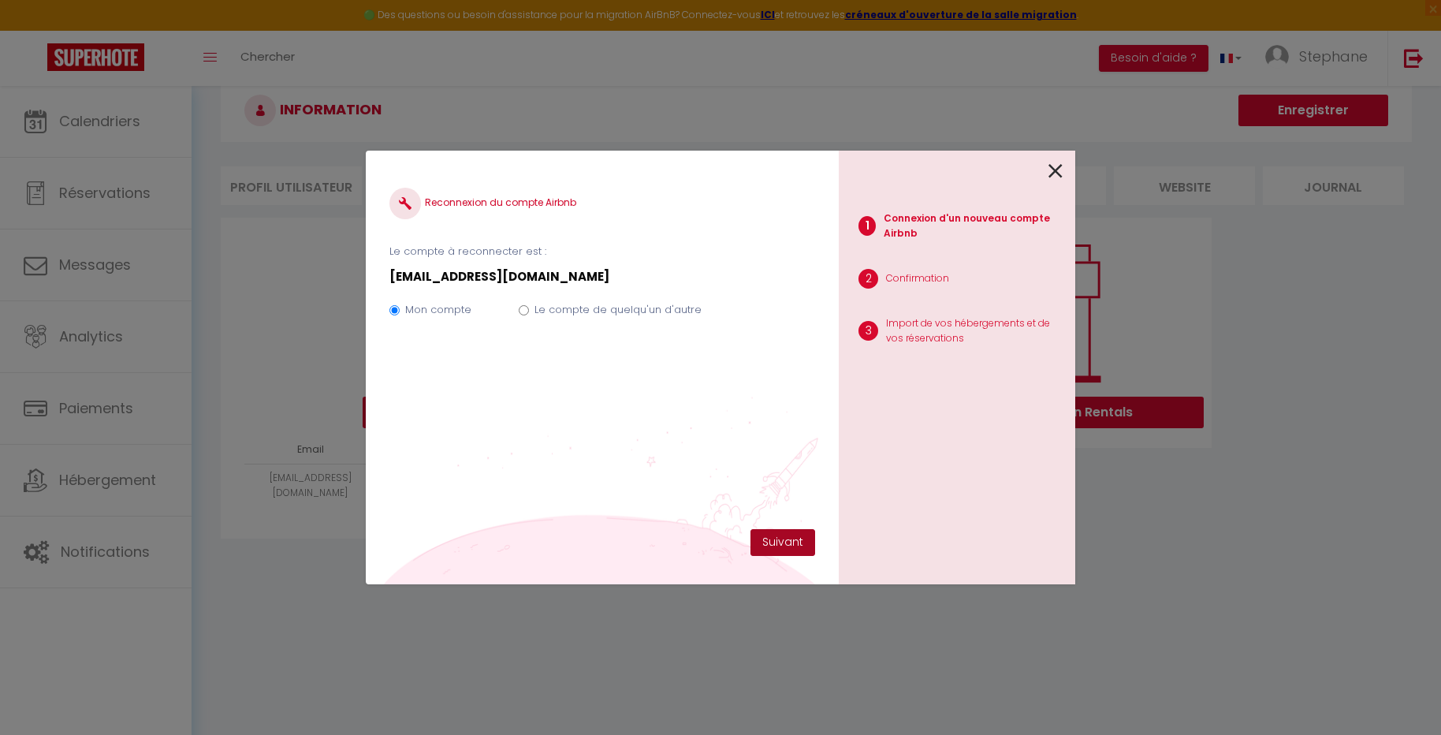
click at [772, 541] on button "Suivant" at bounding box center [782, 542] width 65 height 27
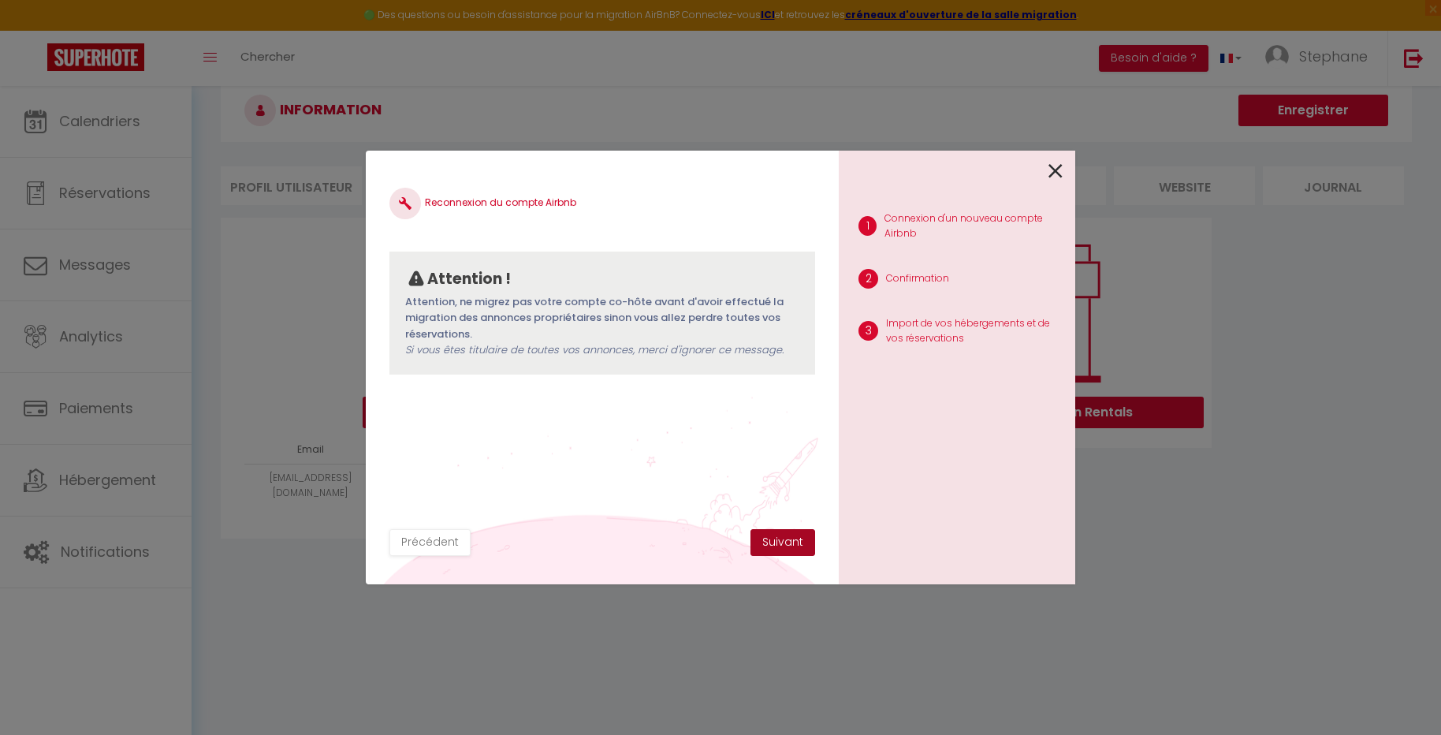
click at [768, 551] on button "Suivant" at bounding box center [782, 542] width 65 height 27
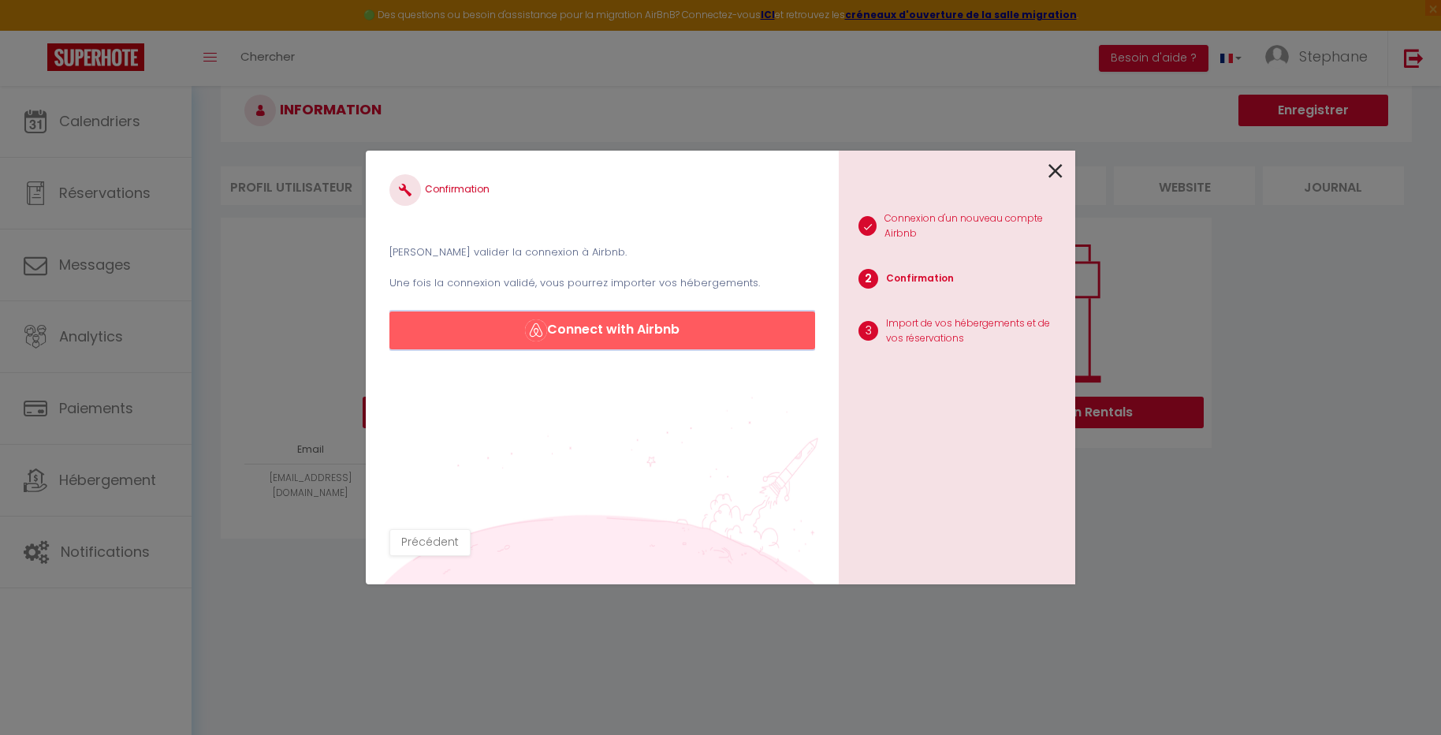
click at [595, 344] on button "Connect with Airbnb" at bounding box center [602, 330] width 426 height 38
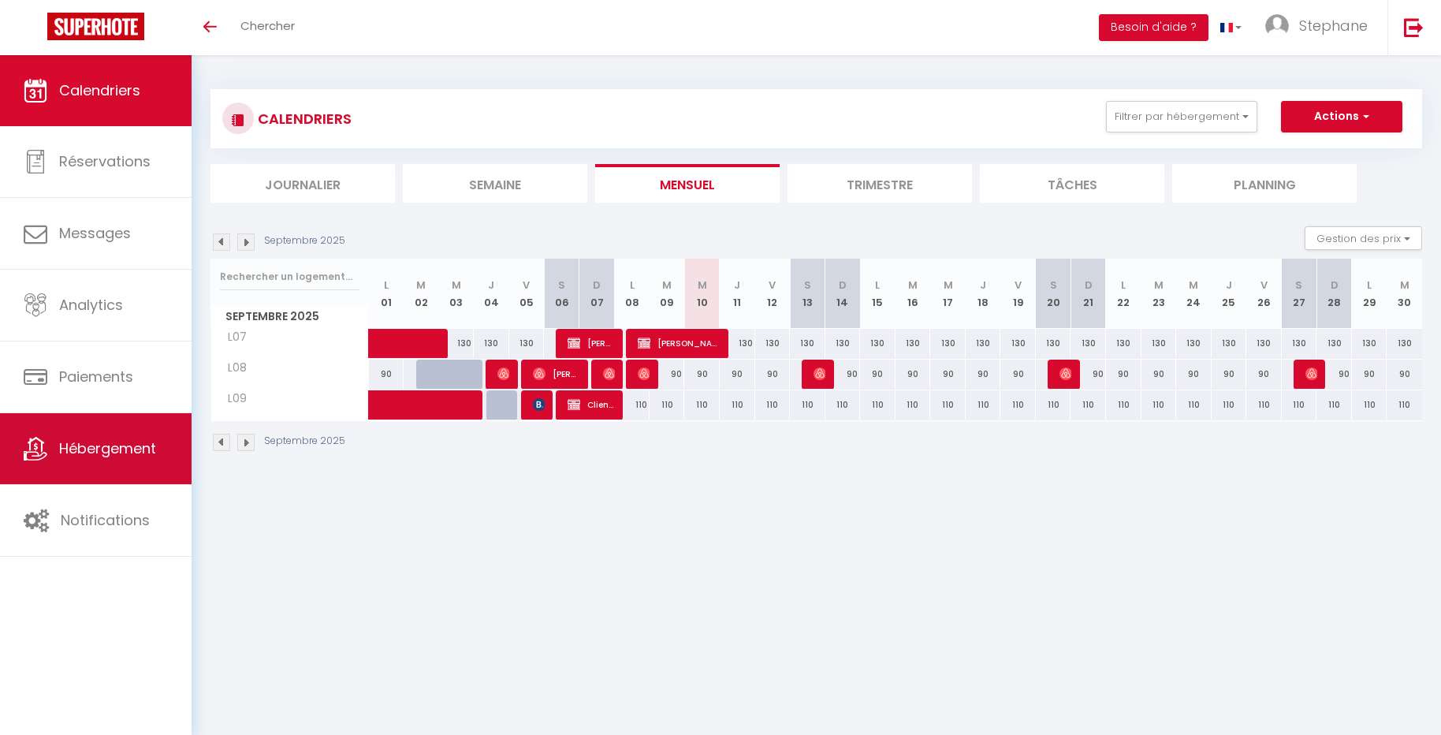
click at [156, 446] on span "Hébergement" at bounding box center [107, 448] width 97 height 20
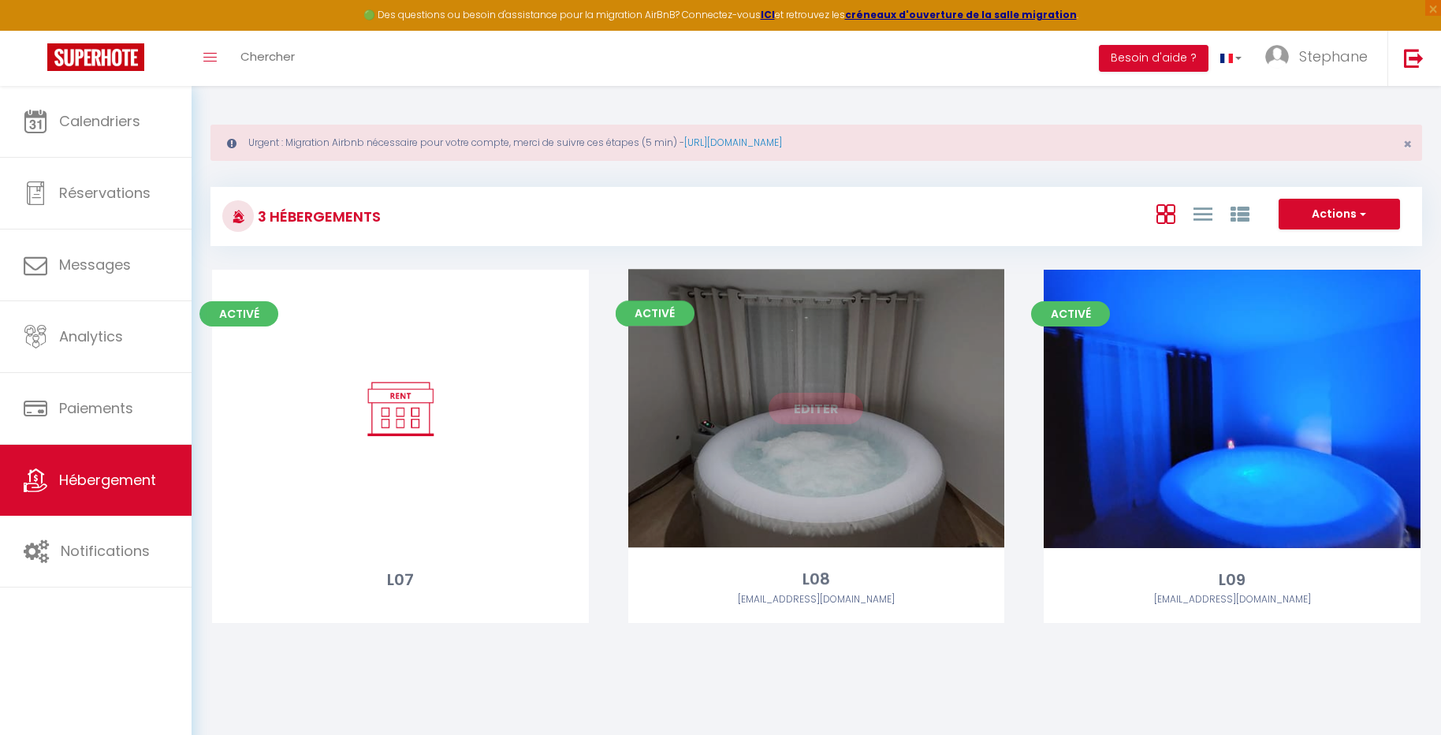
click at [819, 407] on link "Editer" at bounding box center [815, 409] width 95 height 32
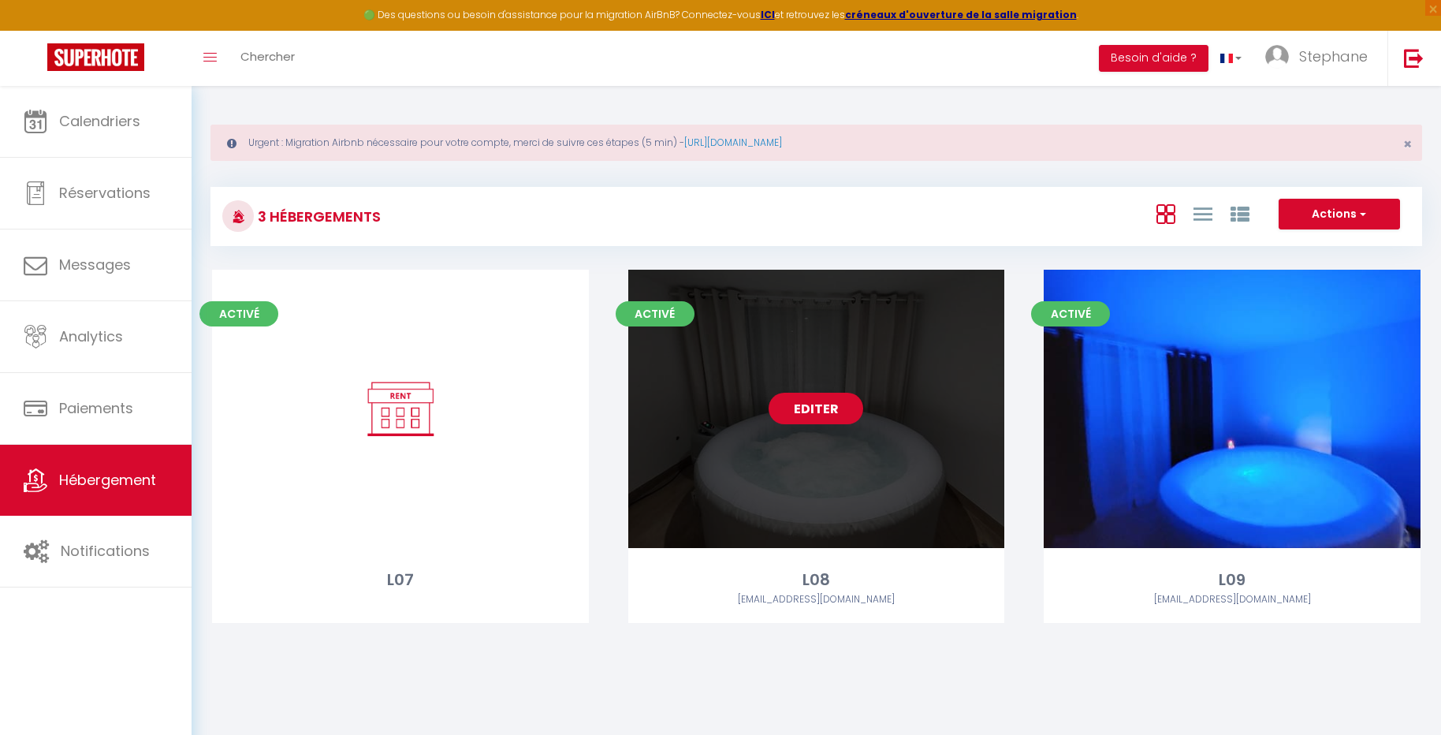
click at [819, 407] on link "Editer" at bounding box center [815, 409] width 95 height 32
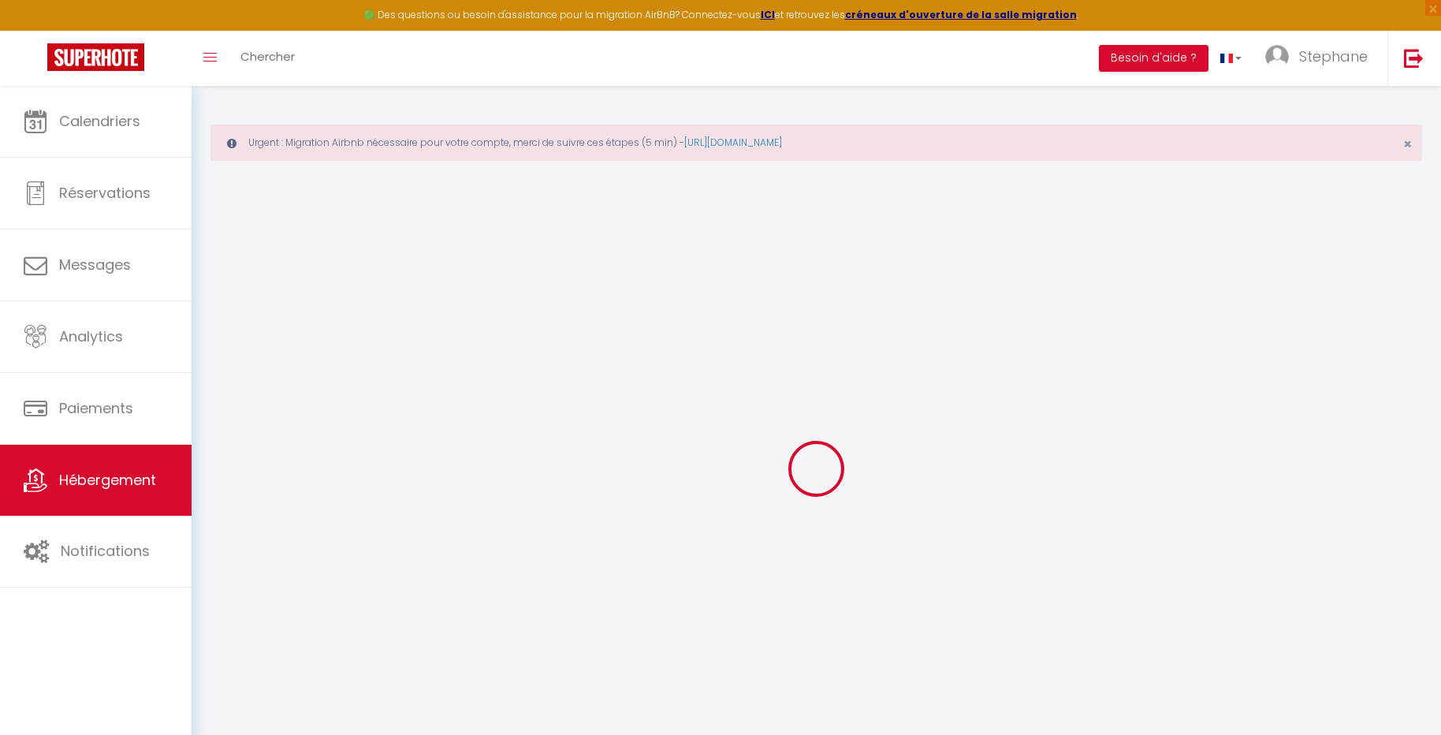
select select "8688-1191385353100199967"
select select "+ 20 %"
select select
checkbox input "false"
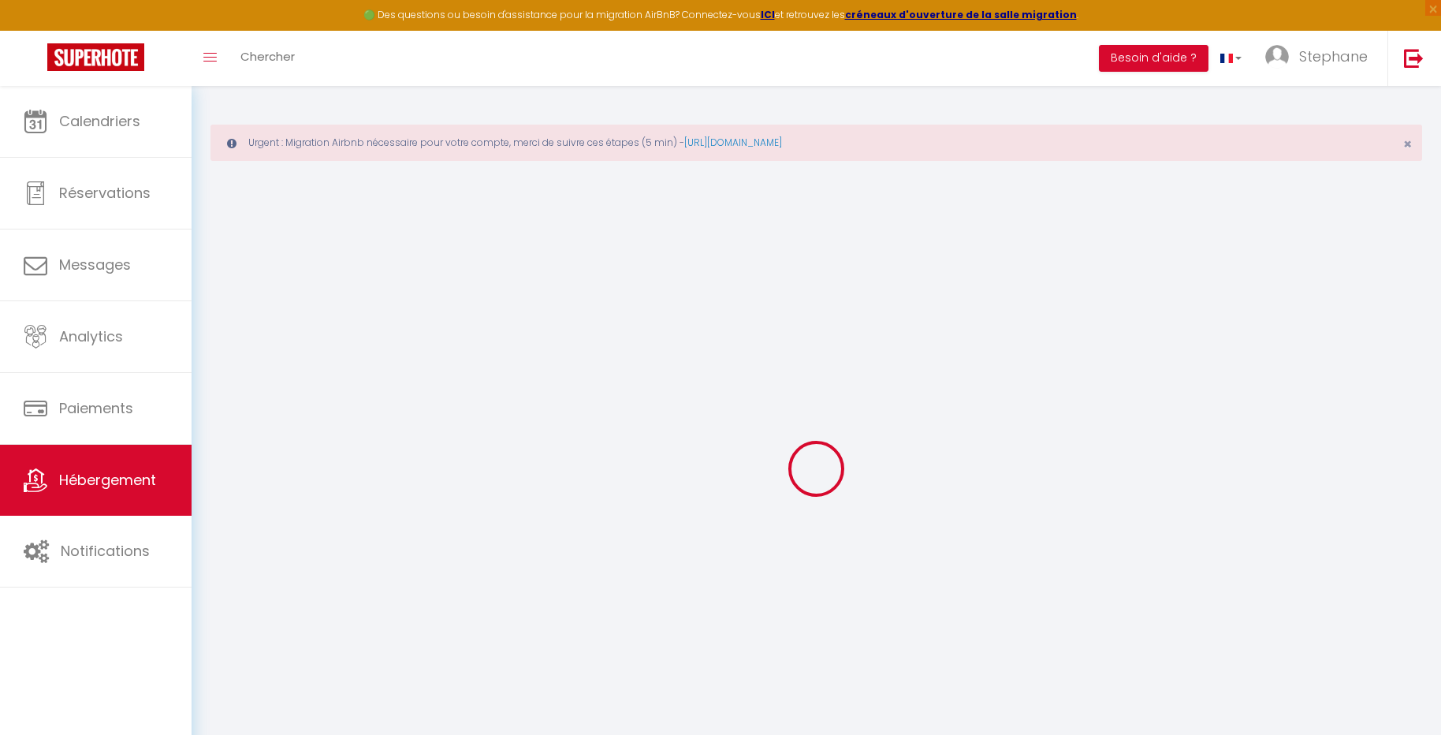
checkbox input "false"
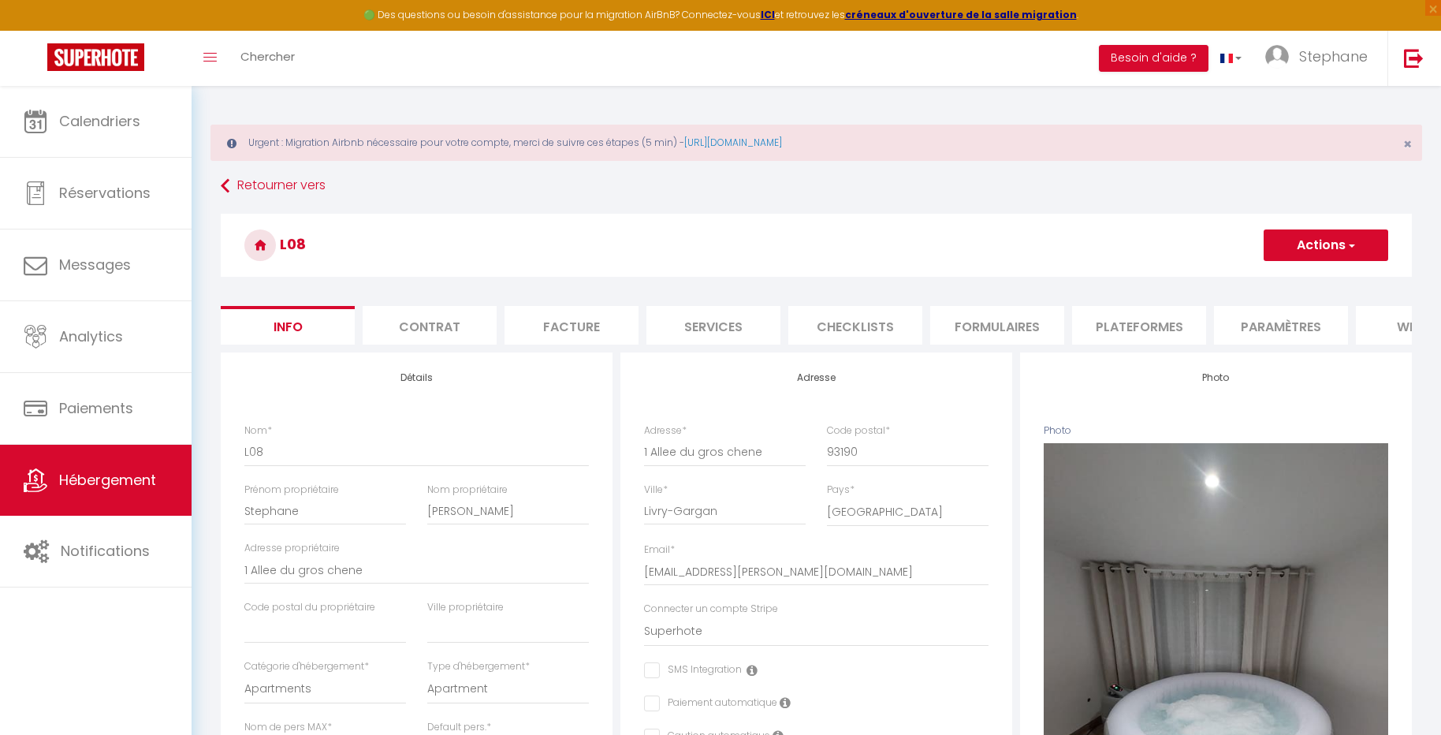
click at [1155, 318] on li "Plateformes" at bounding box center [1139, 325] width 134 height 39
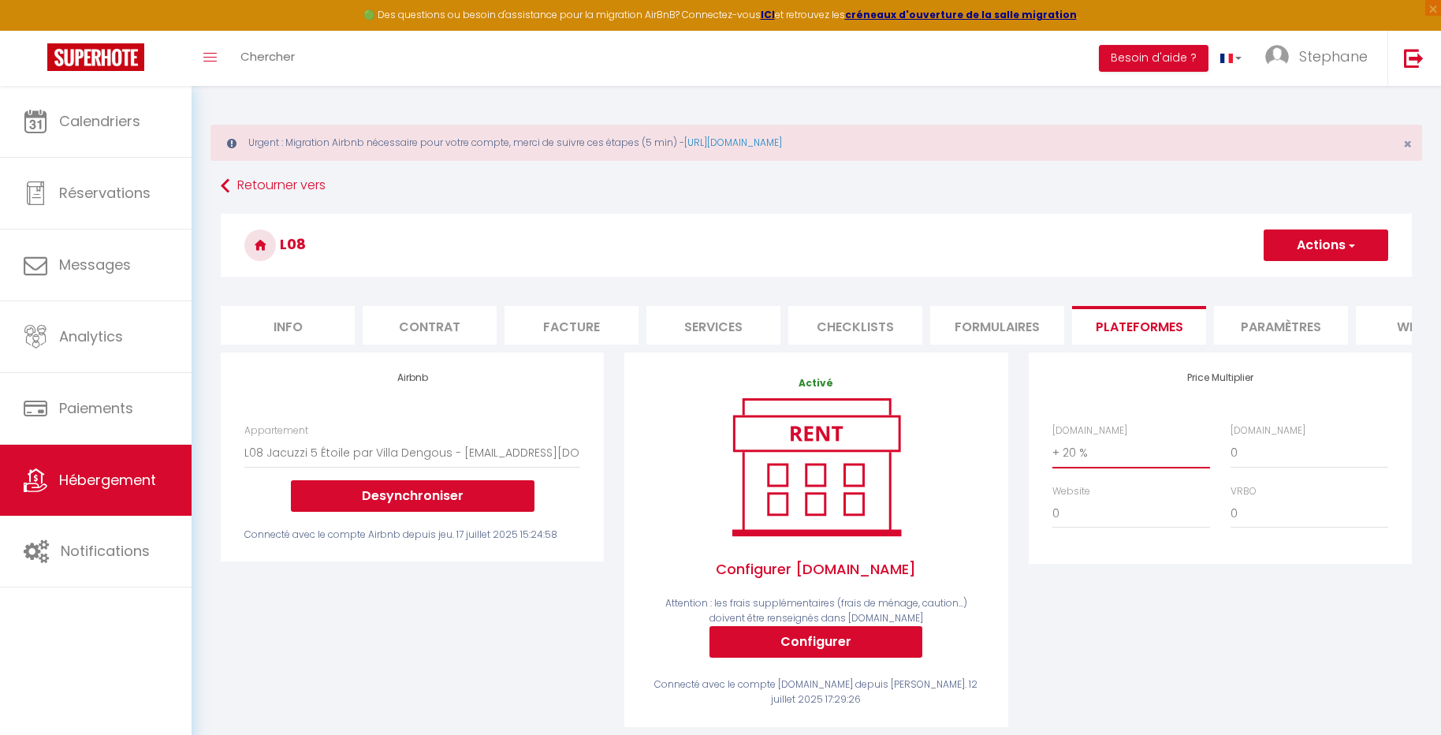
click at [1113, 447] on select "0 + 1 % + 2 % + 3 % + 4 % + 5 % + 6 % + 7 % + 8 % + 9 %" at bounding box center [1131, 452] width 158 height 30
select select "+ 22 %"
click at [1052, 437] on select "0 + 1 % + 2 % + 3 % + 4 % + 5 % + 6 % + 7 % + 8 % + 9 %" at bounding box center [1131, 452] width 158 height 30
click at [1322, 254] on button "Actions" at bounding box center [1325, 245] width 125 height 32
click at [1311, 282] on link "Enregistrer" at bounding box center [1325, 280] width 125 height 20
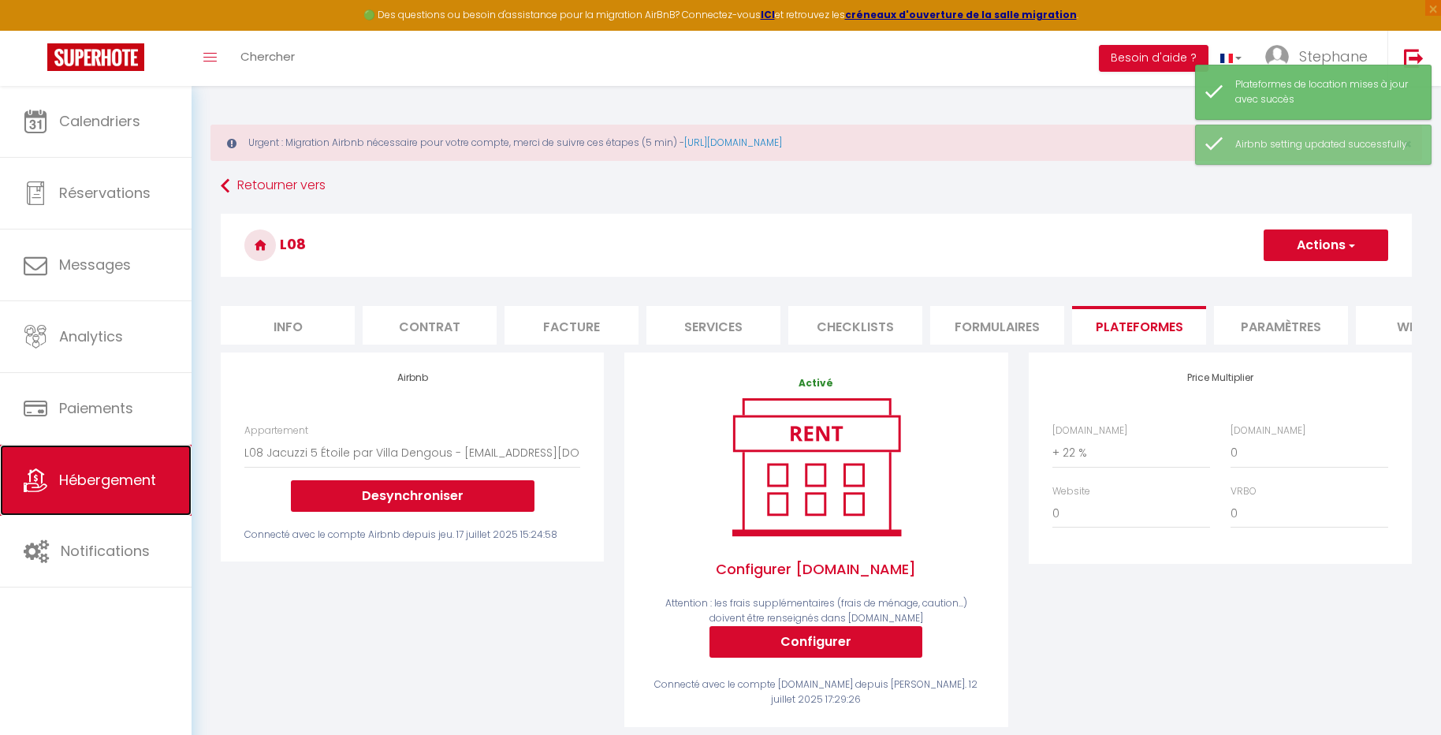
click at [162, 448] on link "Hébergement" at bounding box center [96, 480] width 192 height 71
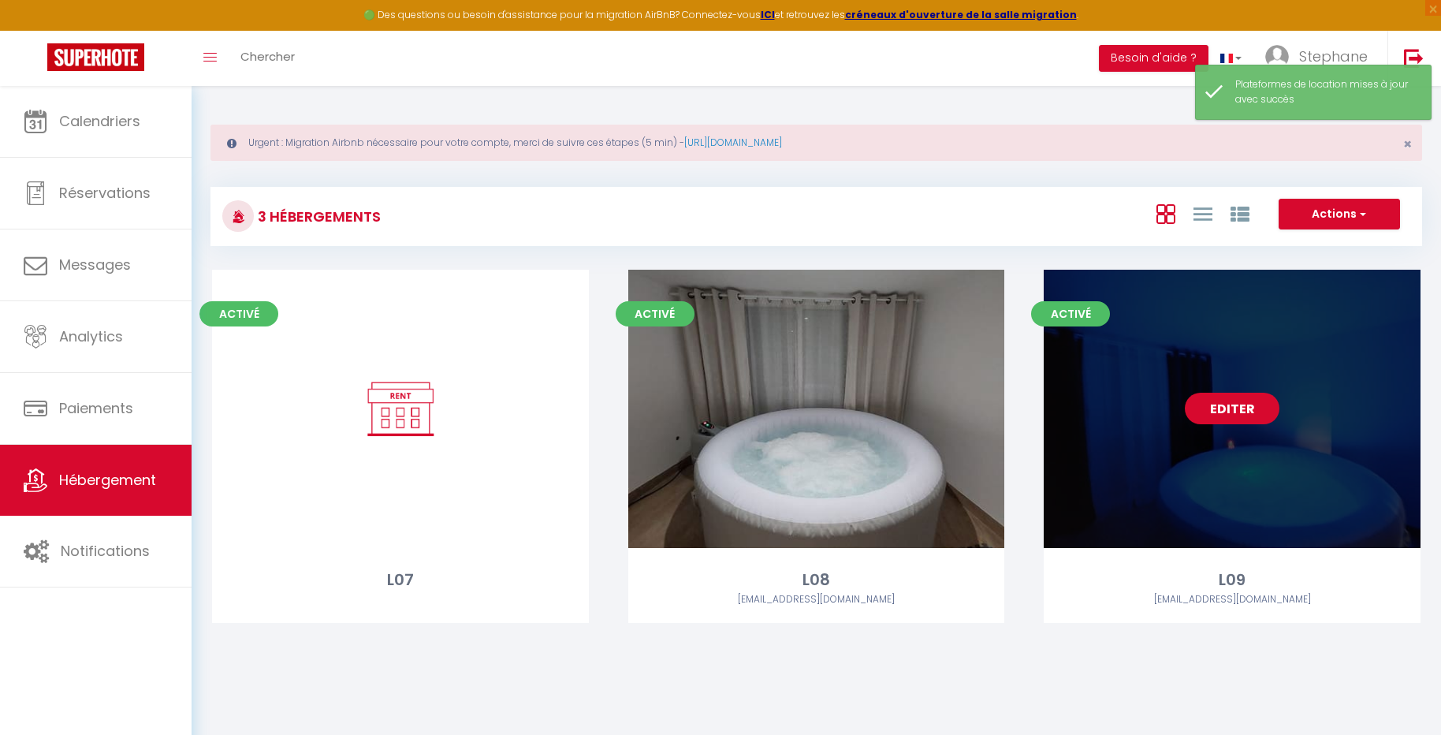
click at [1246, 415] on link "Editer" at bounding box center [1232, 409] width 95 height 32
click at [1236, 407] on link "Editer" at bounding box center [1232, 409] width 95 height 32
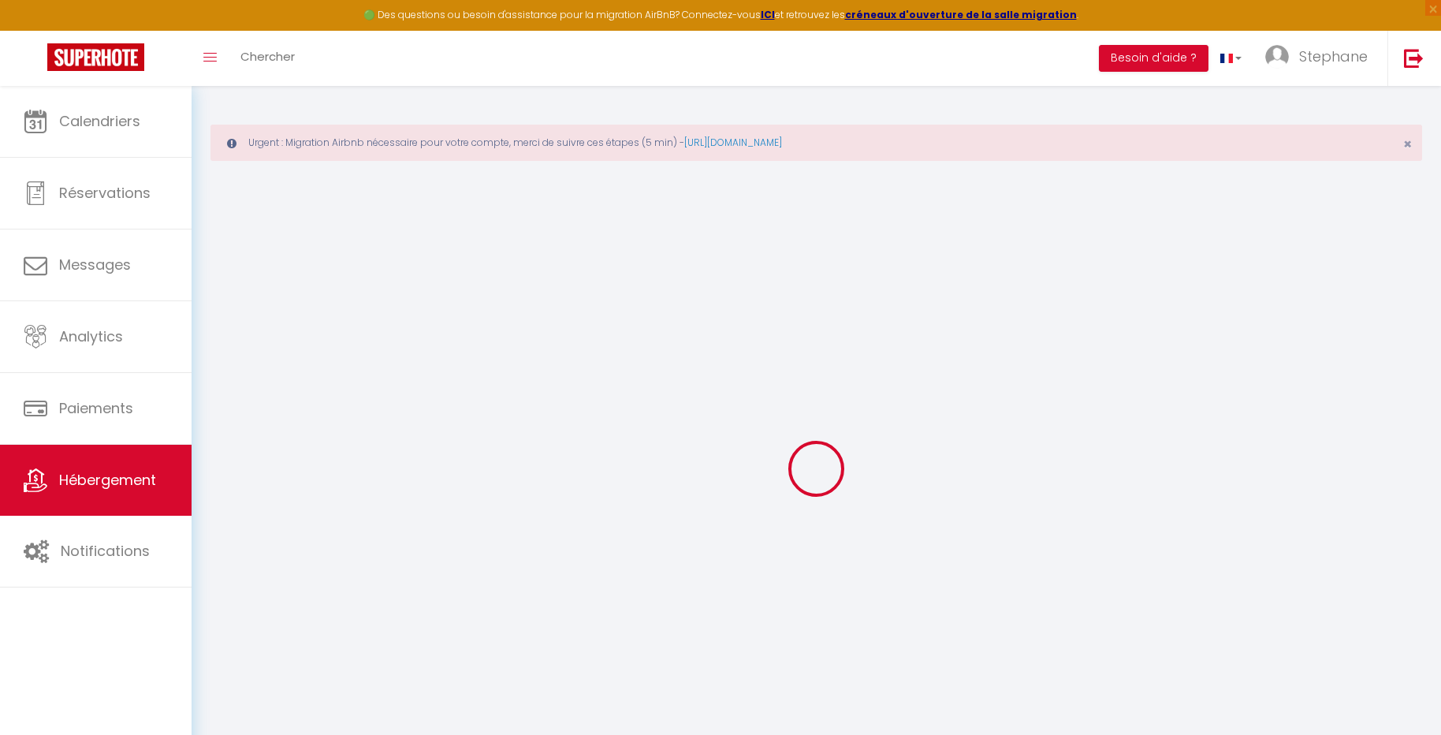
select select "8688-1300829508636323323"
select select "+ 20 %"
select select
checkbox input "false"
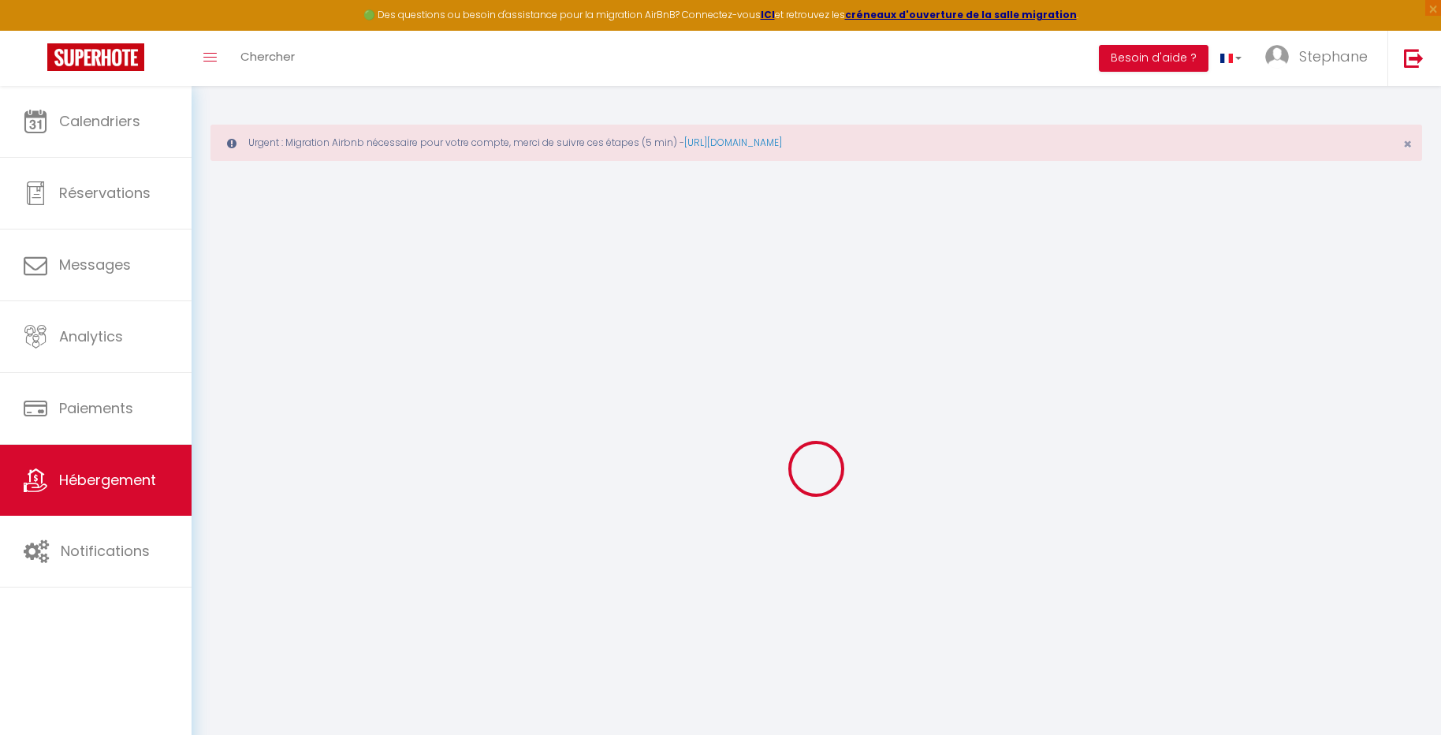
checkbox input "false"
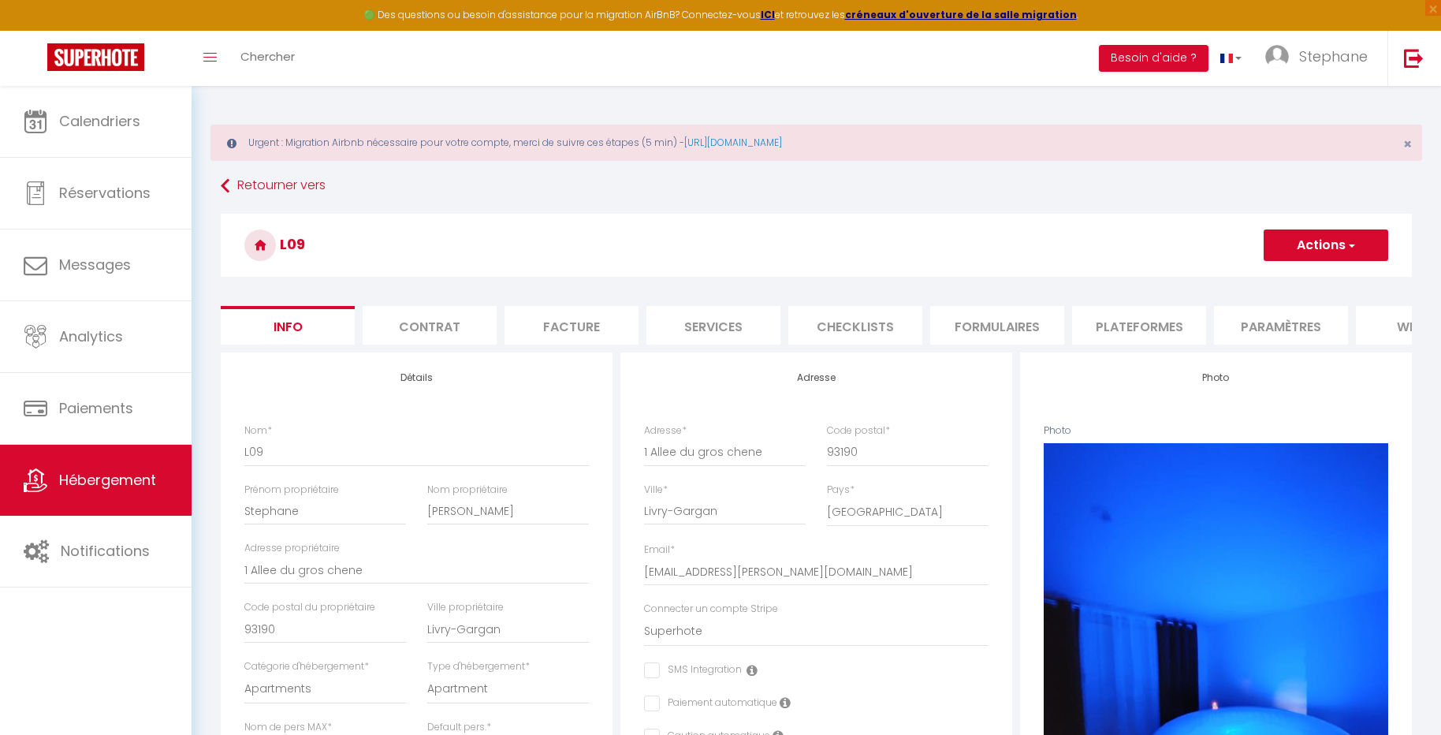
click at [1264, 318] on li "Paramètres" at bounding box center [1281, 325] width 134 height 39
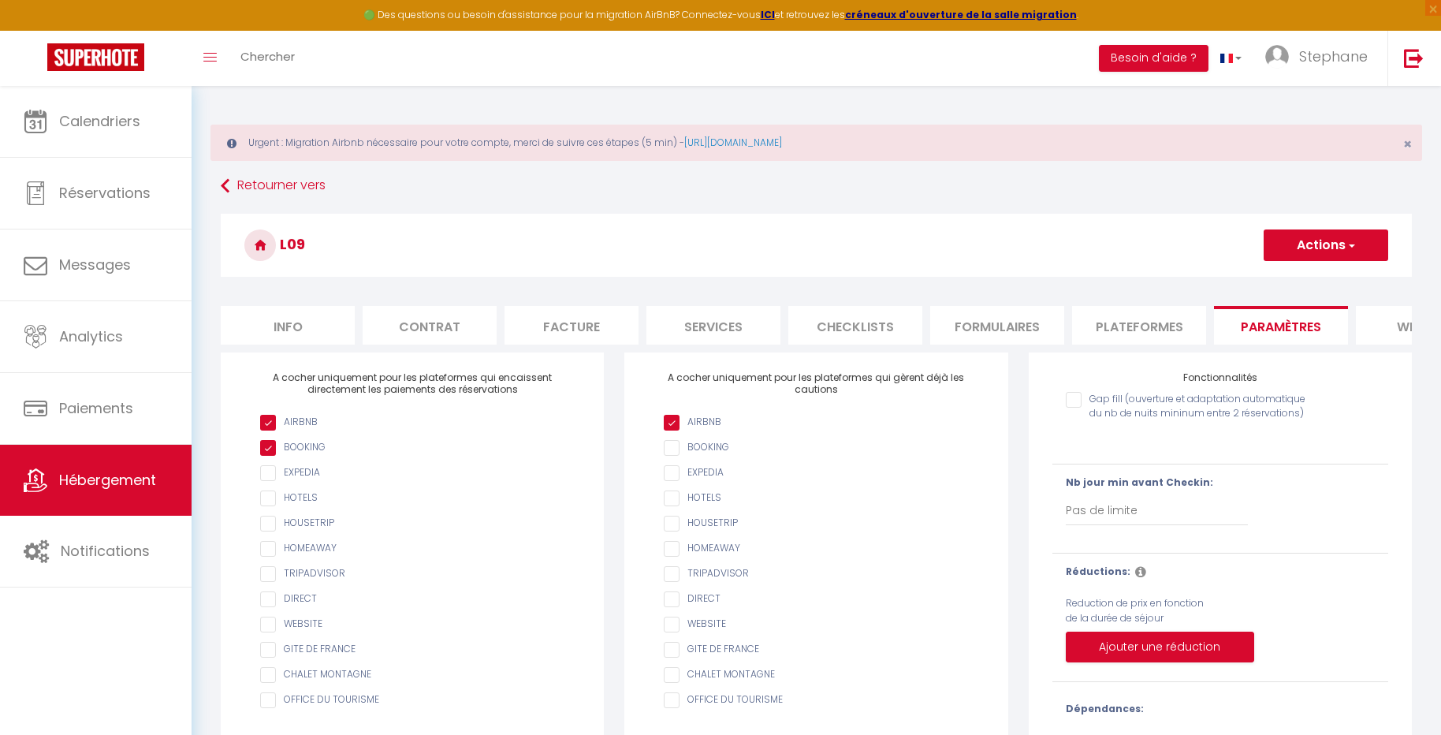
click at [1117, 324] on li "Plateformes" at bounding box center [1139, 325] width 134 height 39
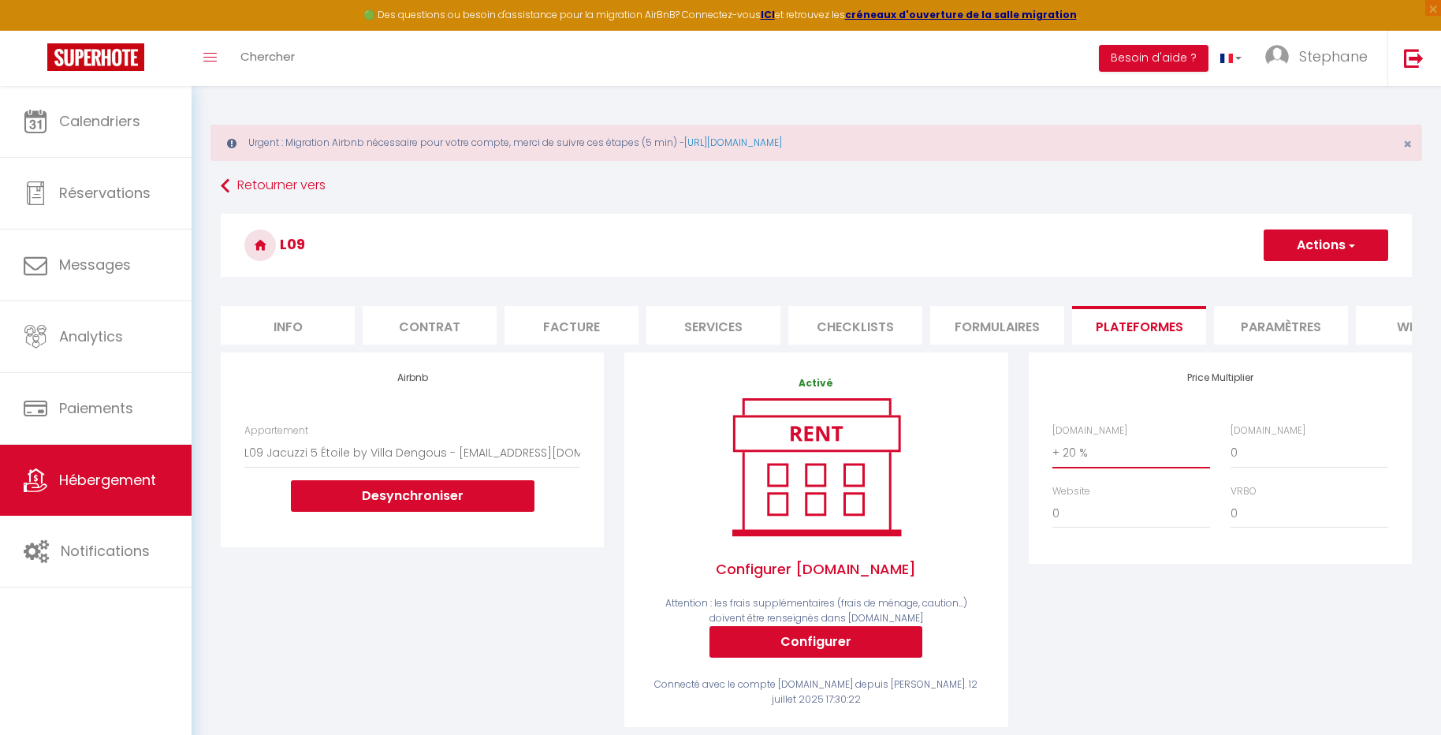
click at [1087, 456] on select "0 + 1 % + 2 % + 3 % + 4 % + 5 % + 6 % + 7 % + 8 % + 9 %" at bounding box center [1131, 452] width 158 height 30
select select "+ 22 %"
click at [1052, 437] on select "0 + 1 % + 2 % + 3 % + 4 % + 5 % + 6 % + 7 % + 8 % + 9 %" at bounding box center [1131, 452] width 158 height 30
click at [1336, 241] on button "Actions" at bounding box center [1325, 245] width 125 height 32
click at [1318, 277] on link "Enregistrer" at bounding box center [1325, 280] width 125 height 20
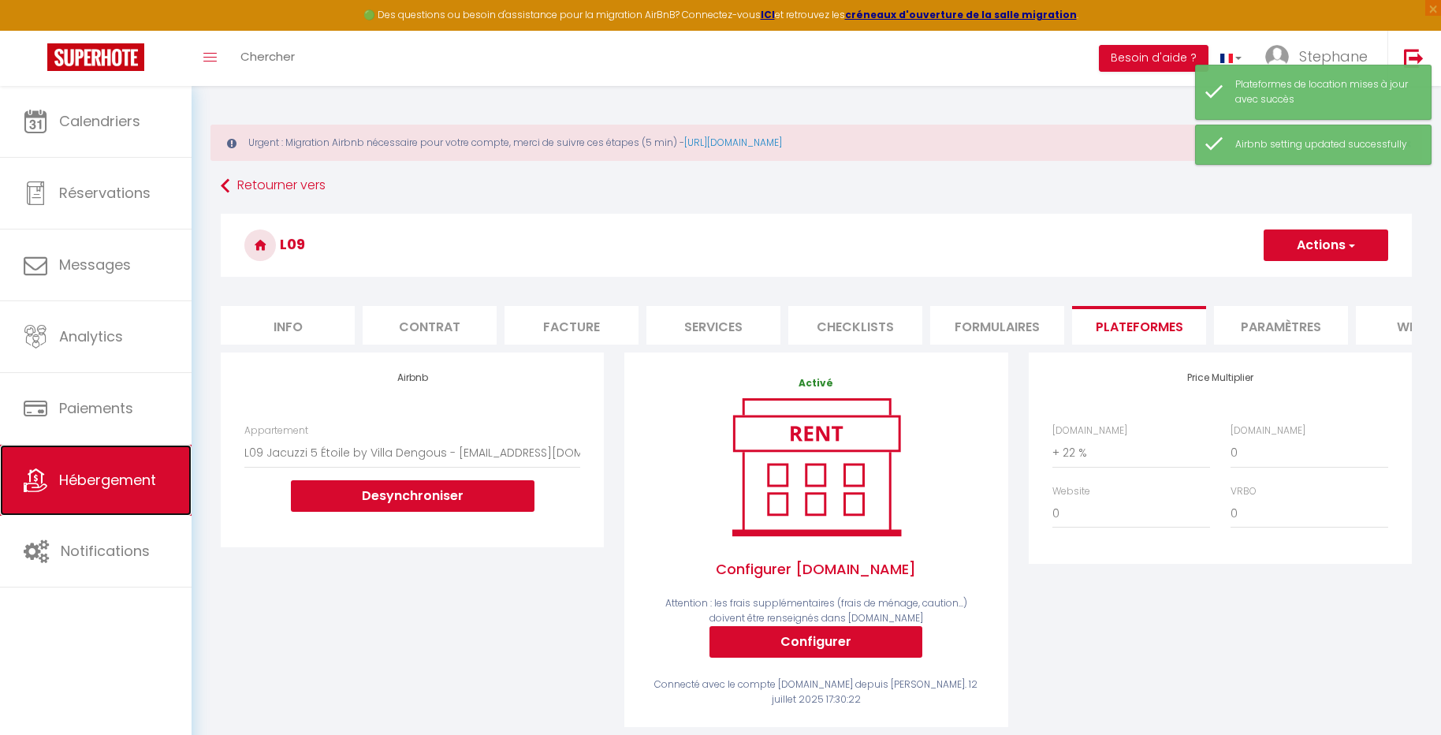
click at [78, 479] on span "Hébergement" at bounding box center [107, 480] width 97 height 20
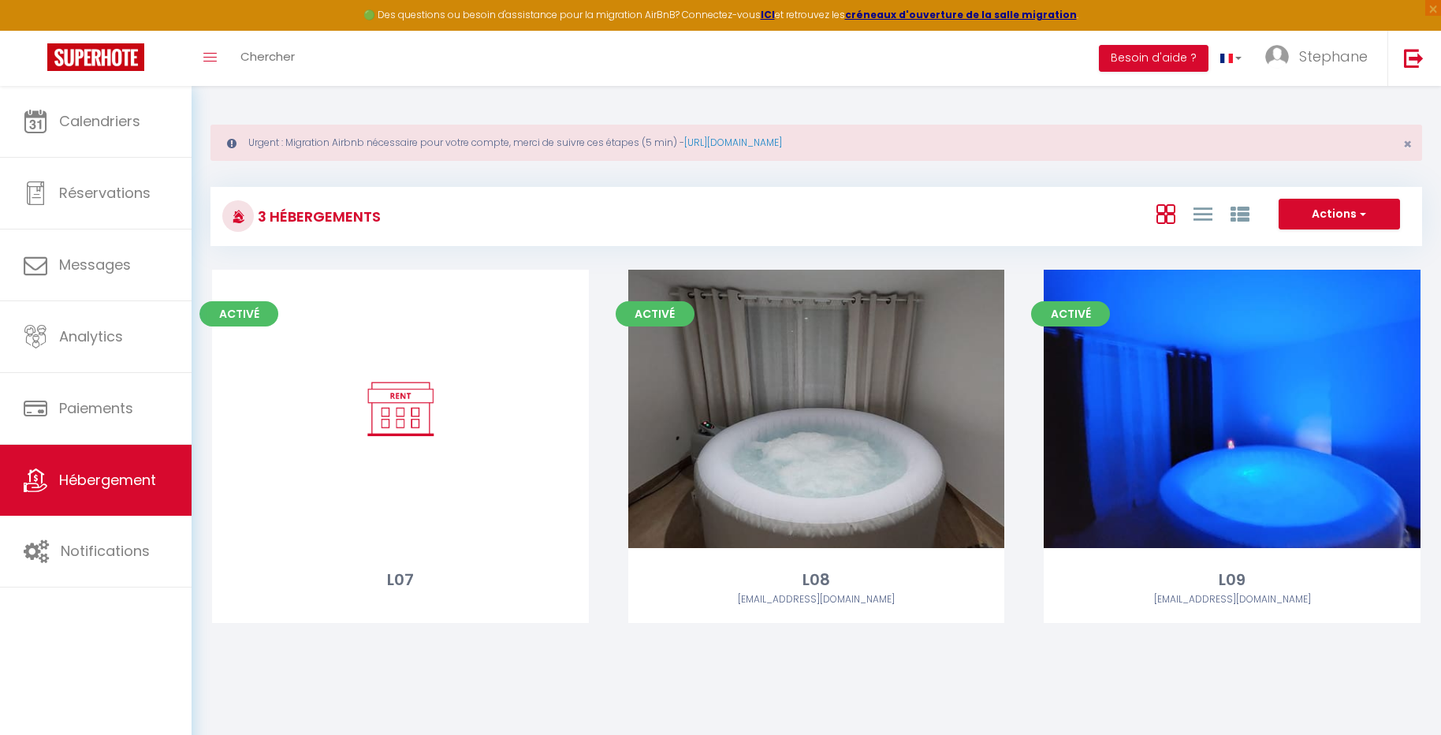
scroll to position [86, 0]
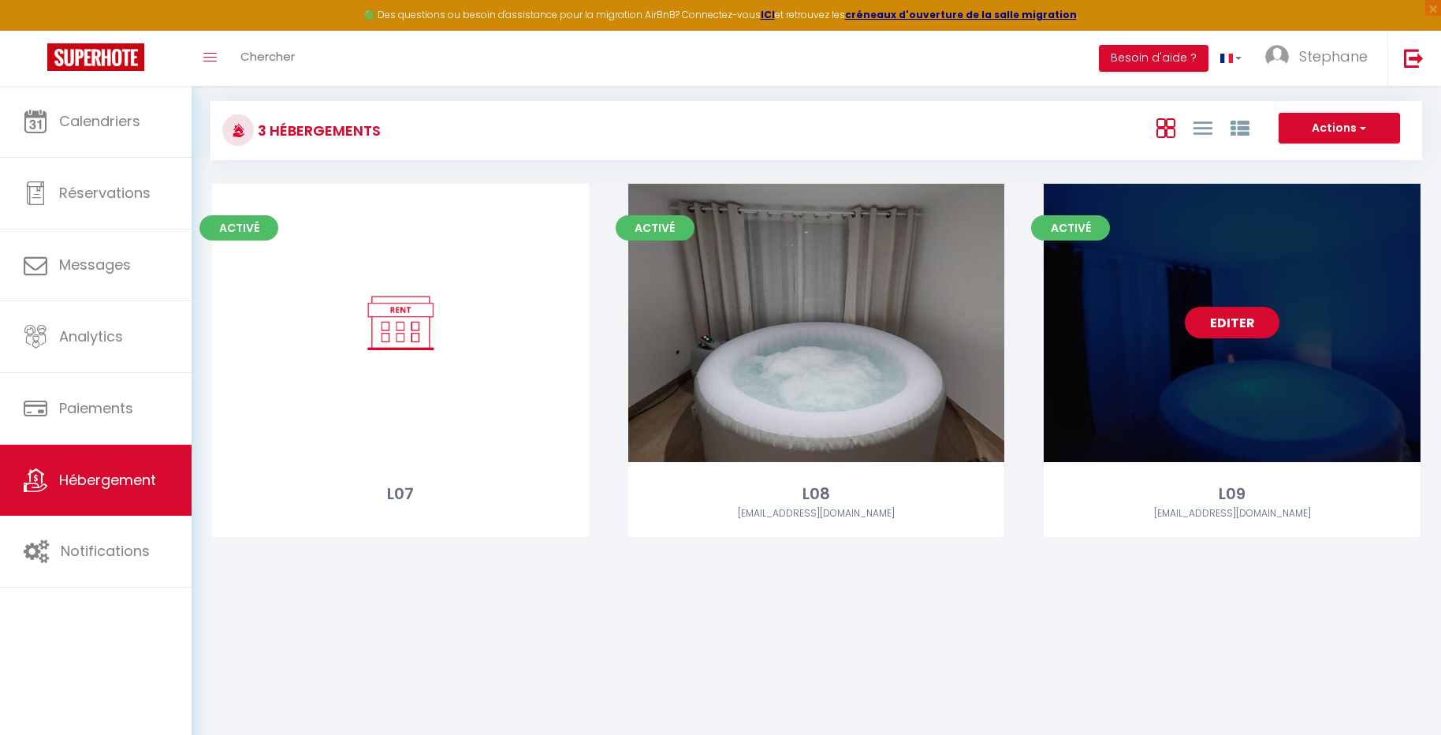
click at [1251, 326] on link "Editer" at bounding box center [1232, 323] width 95 height 32
select select "3"
select select "2"
select select "1"
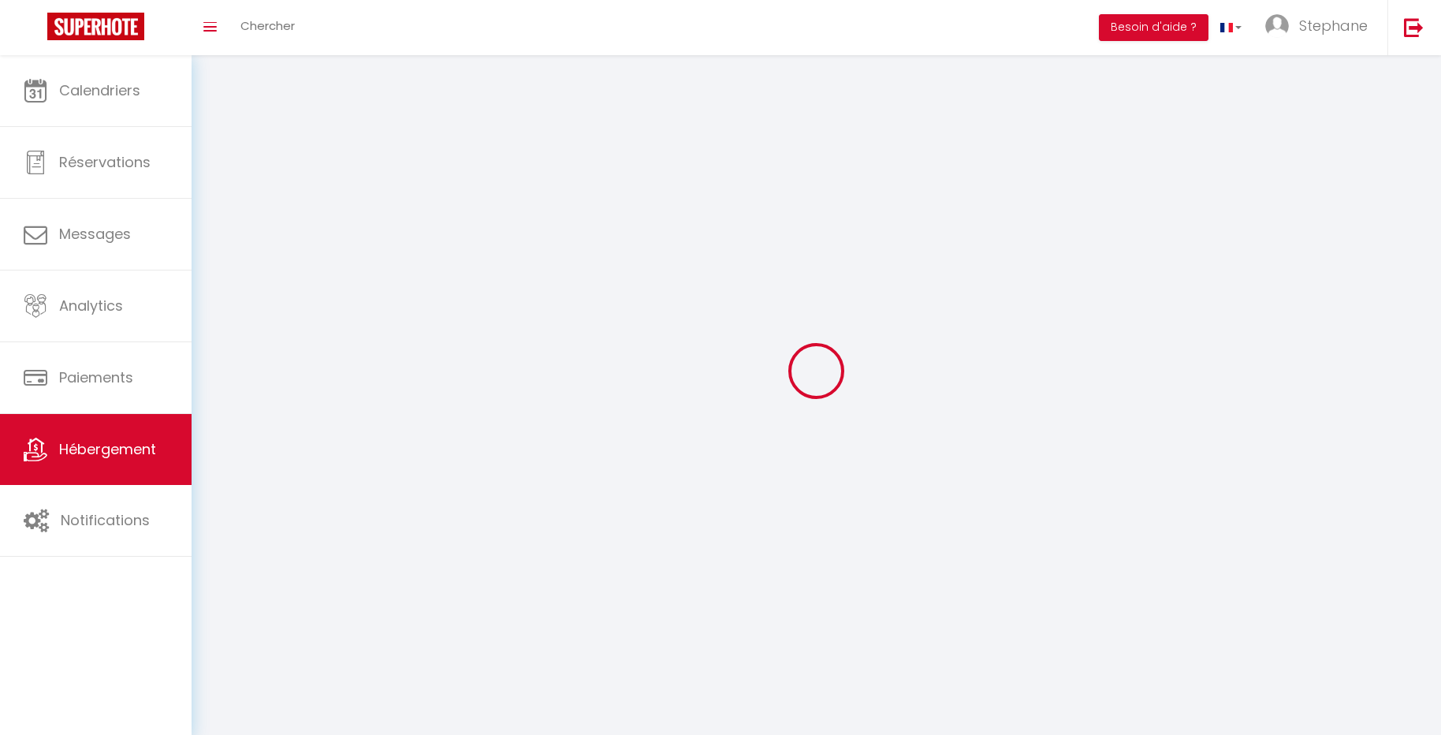
select select
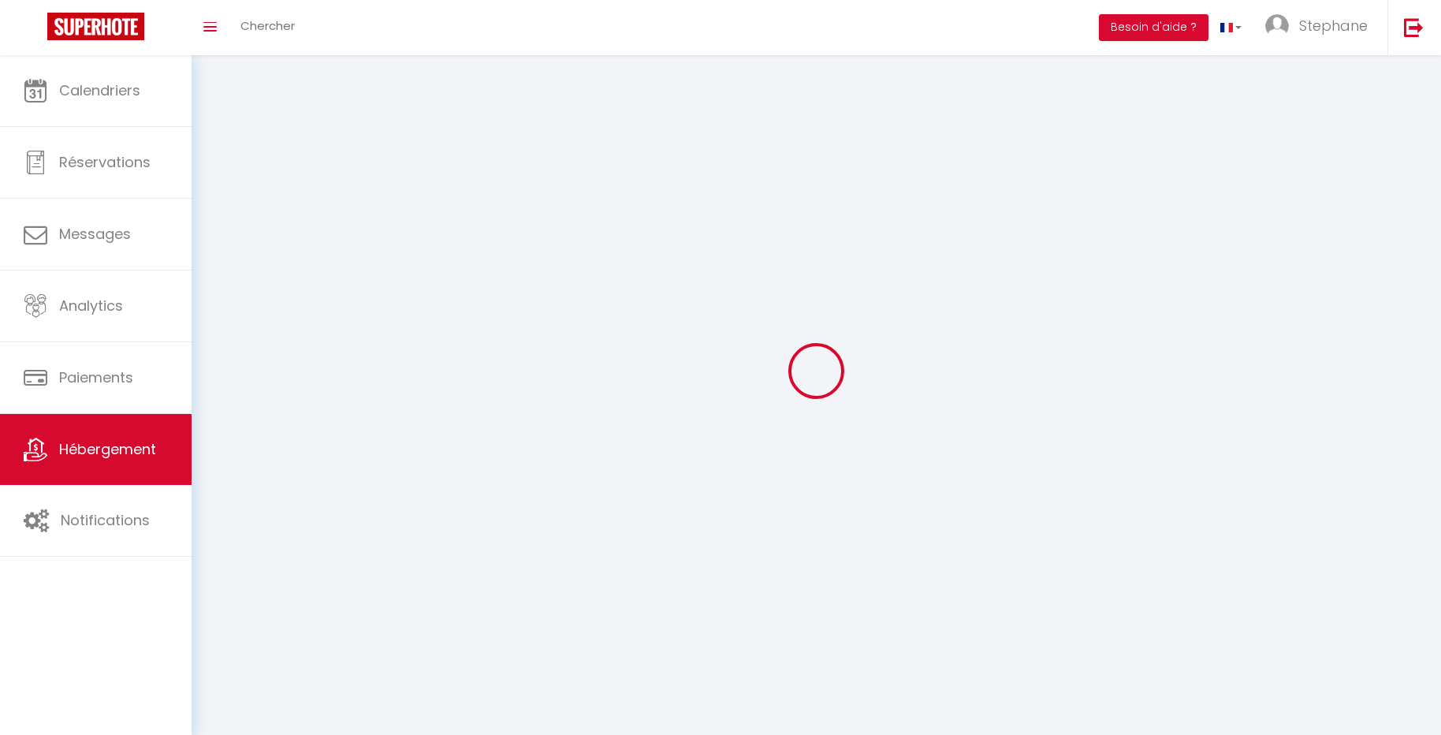
select select
checkbox input "false"
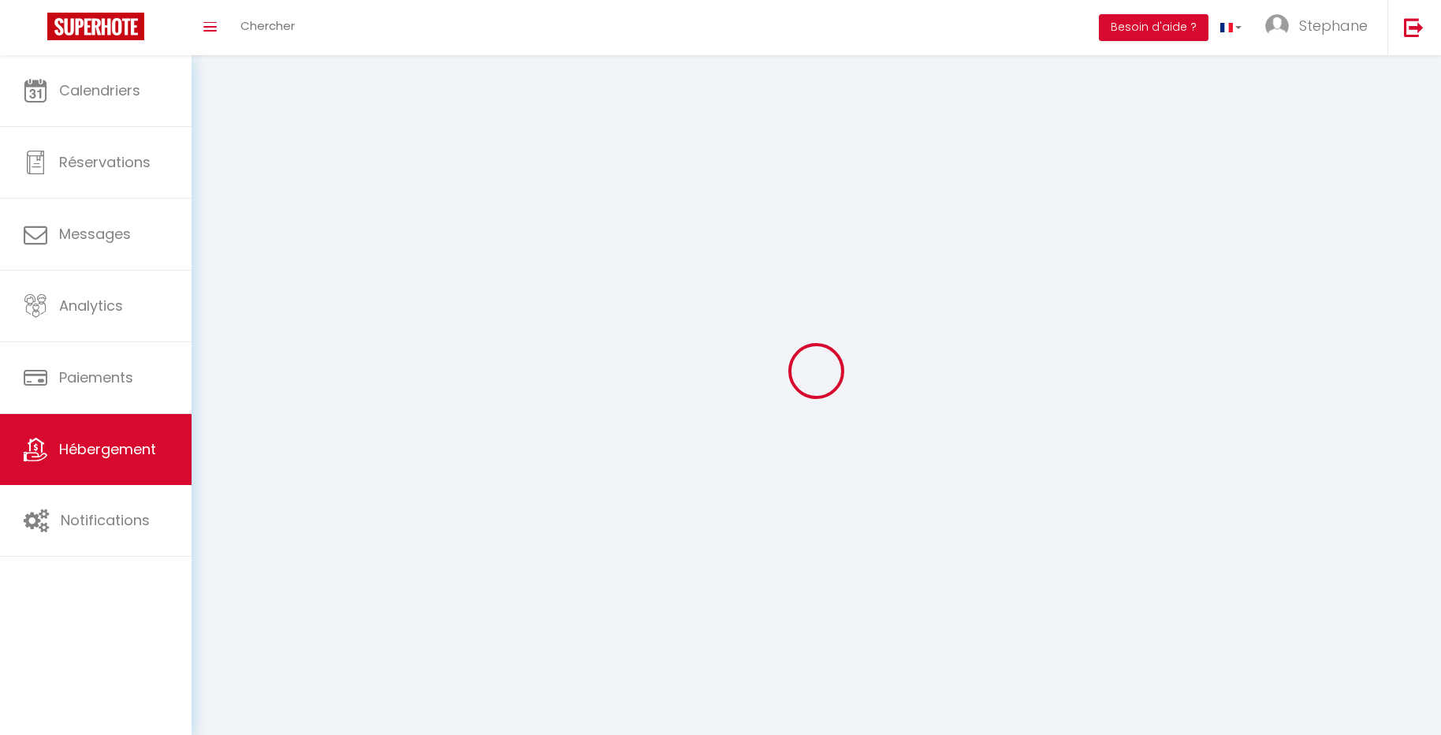
select select
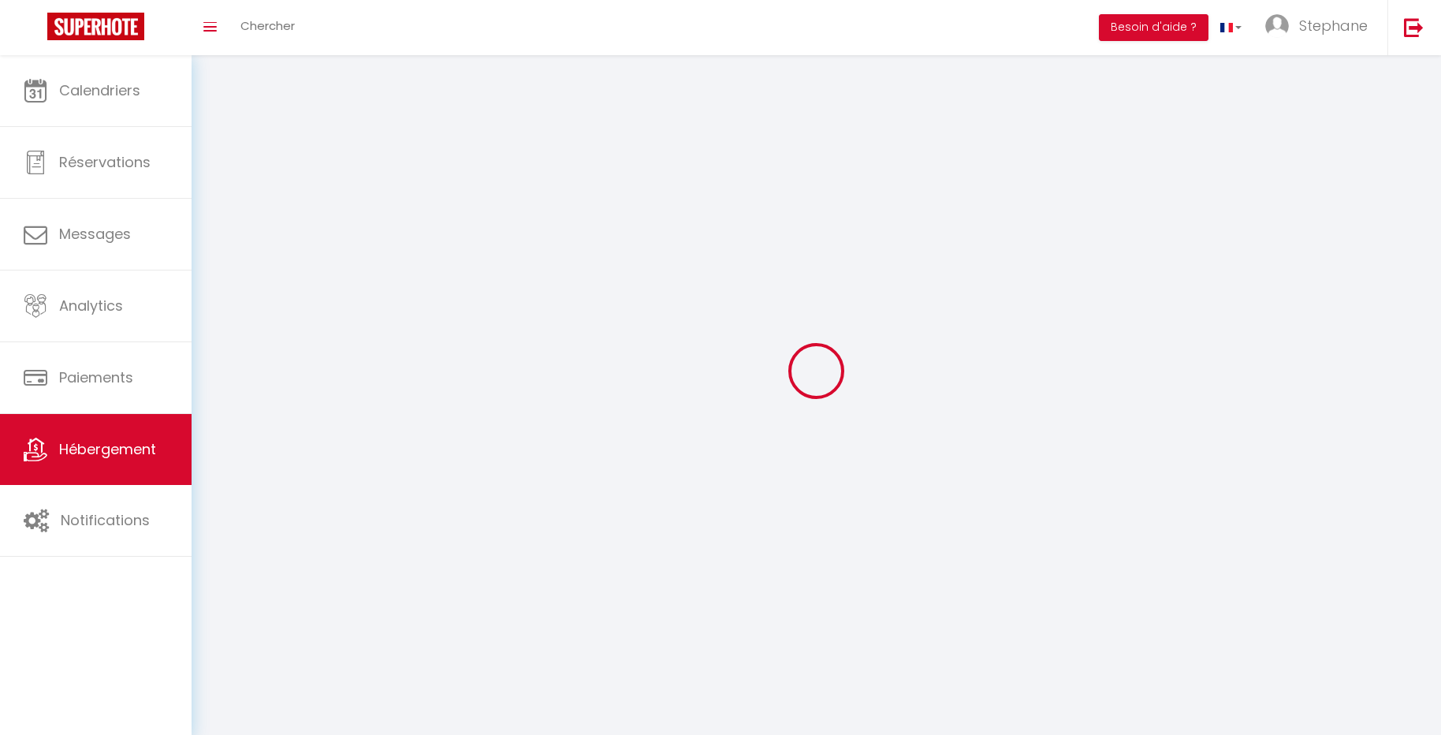
select select
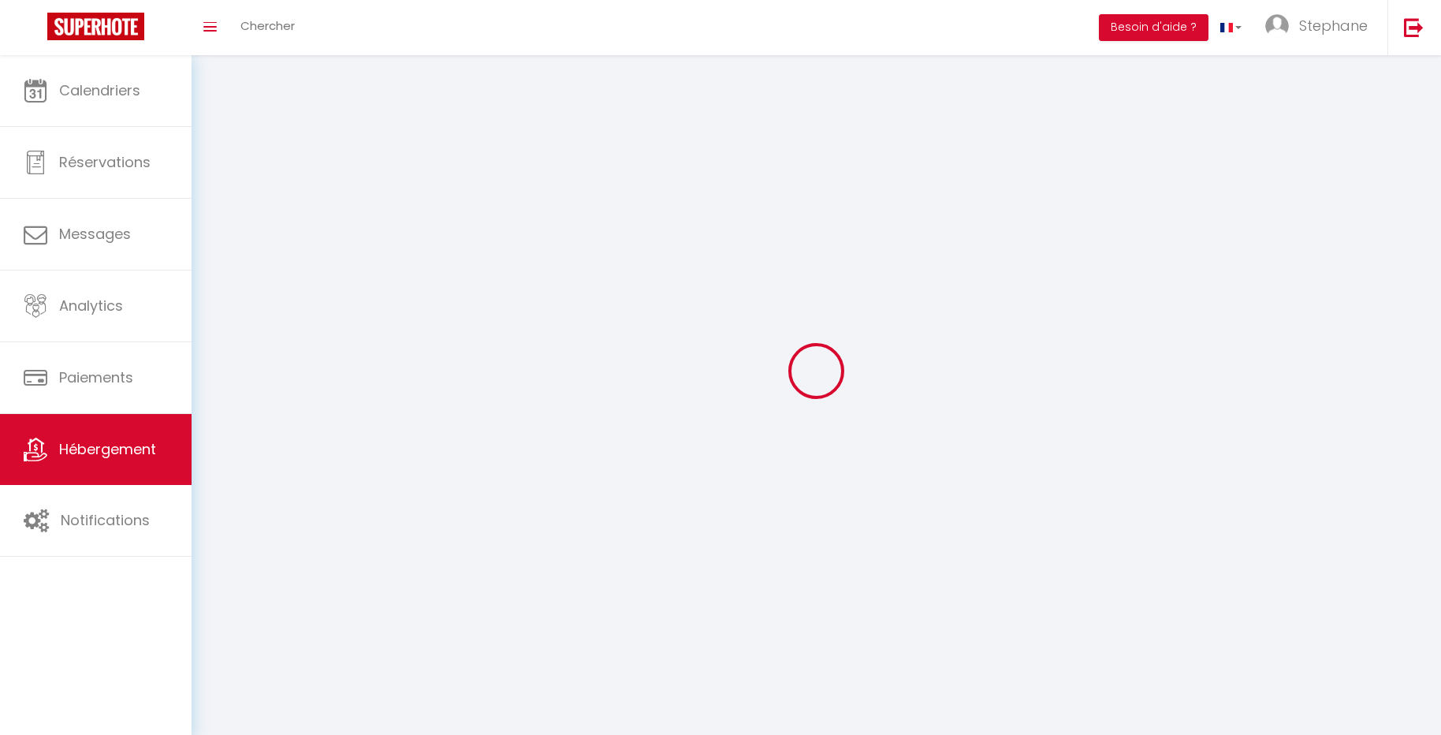
checkbox input "false"
select select
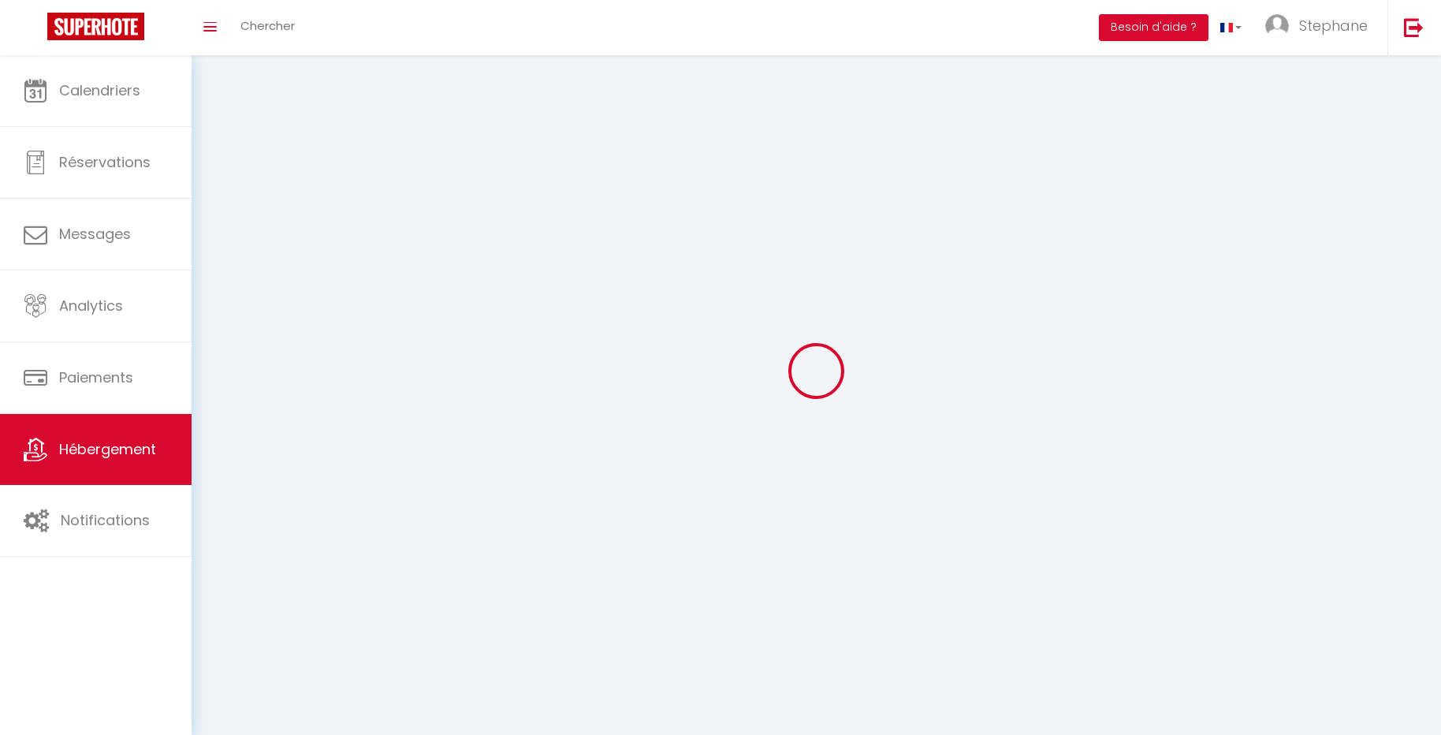
select select
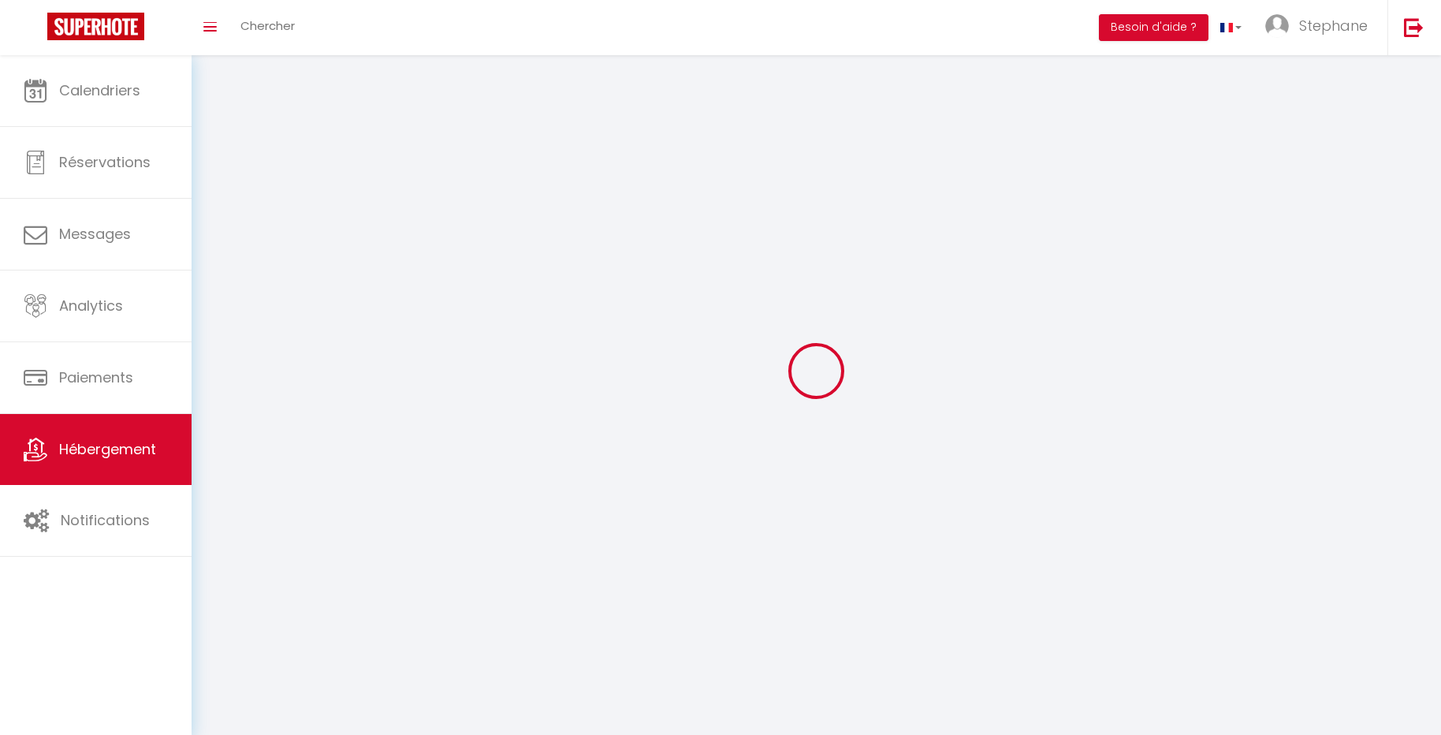
select select
checkbox input "false"
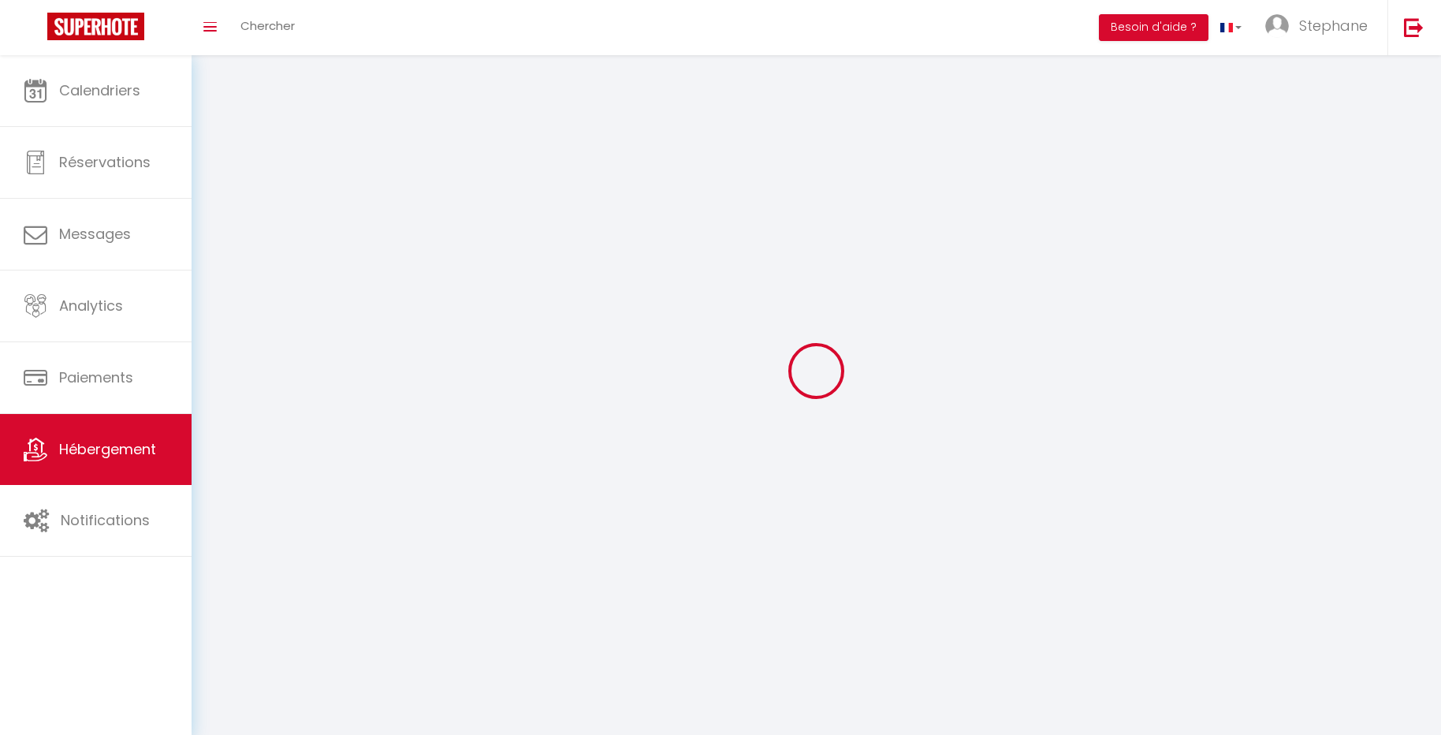
checkbox input "false"
select select
select select "28"
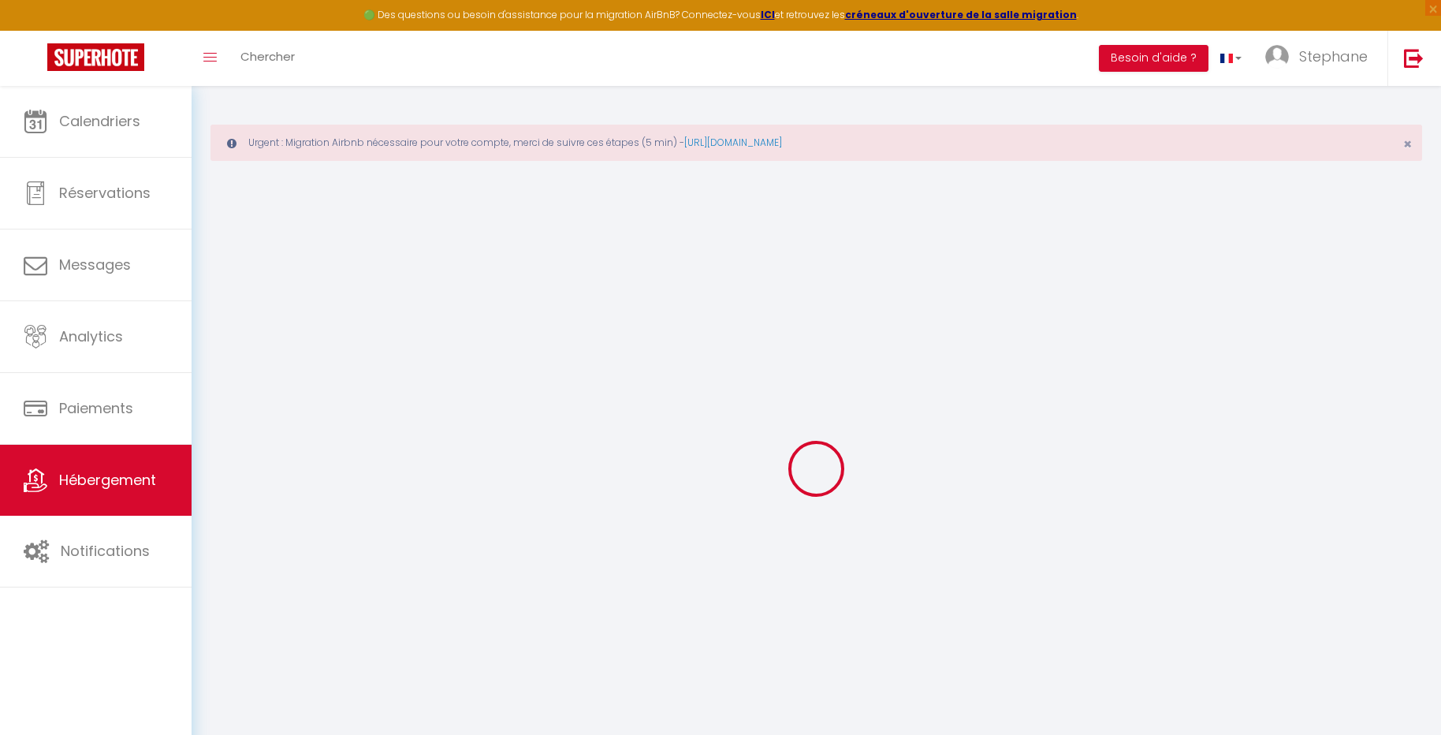
select select
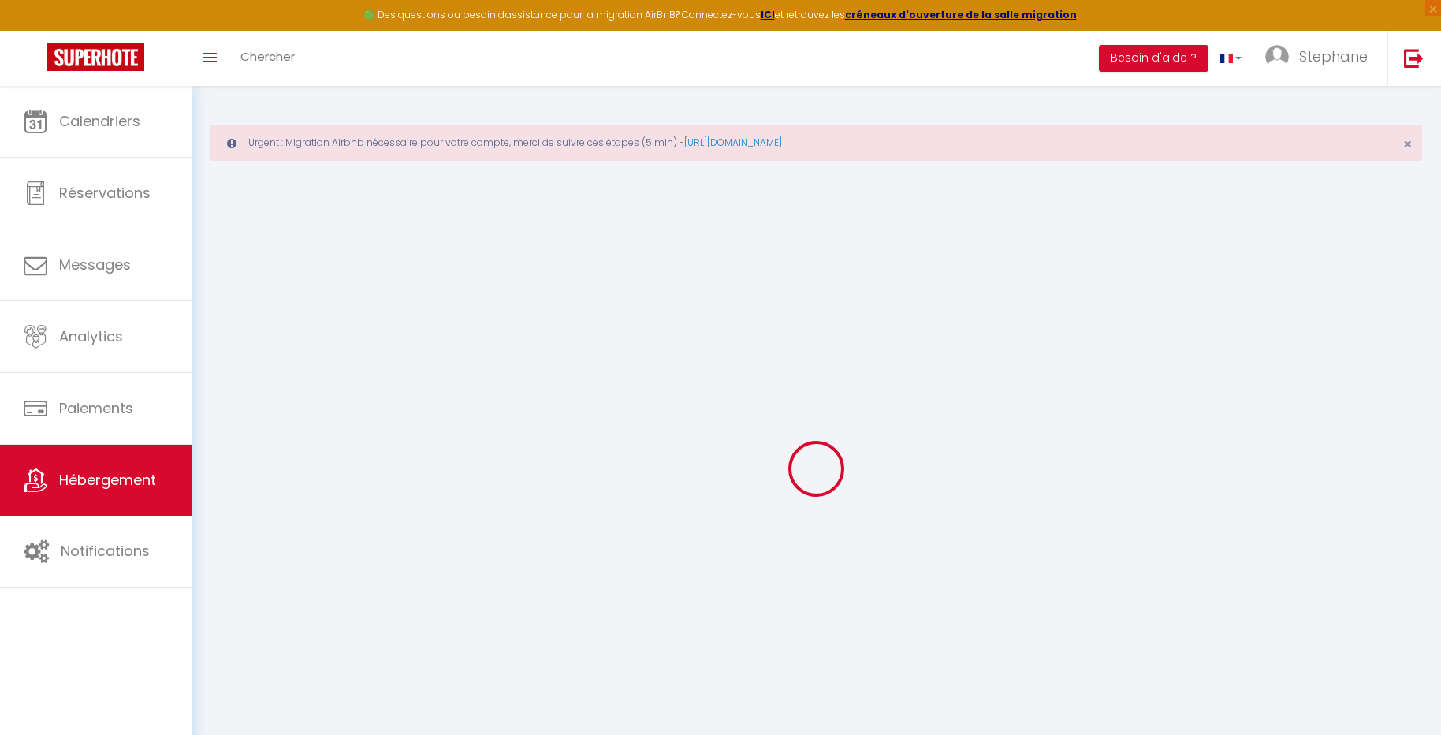
select select
checkbox input "false"
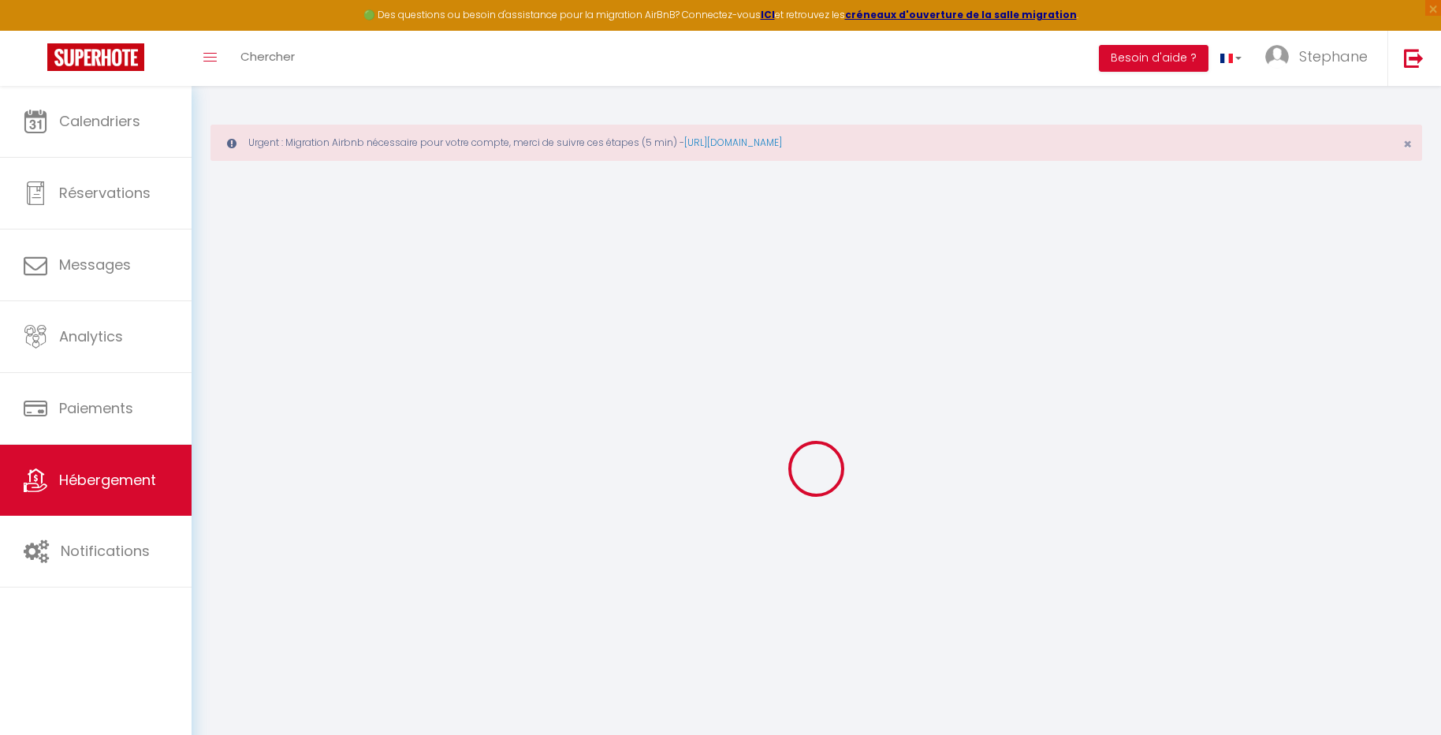
select select
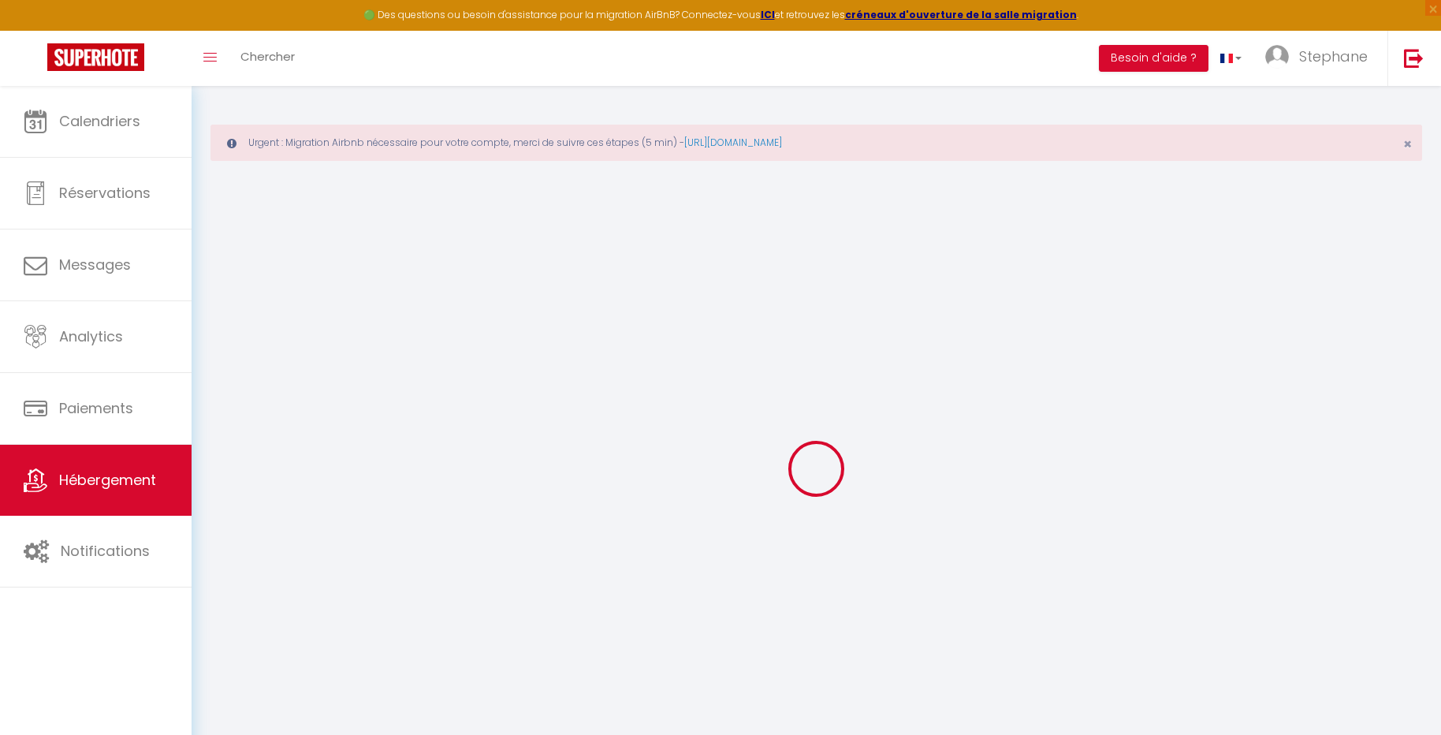
select select
checkbox input "false"
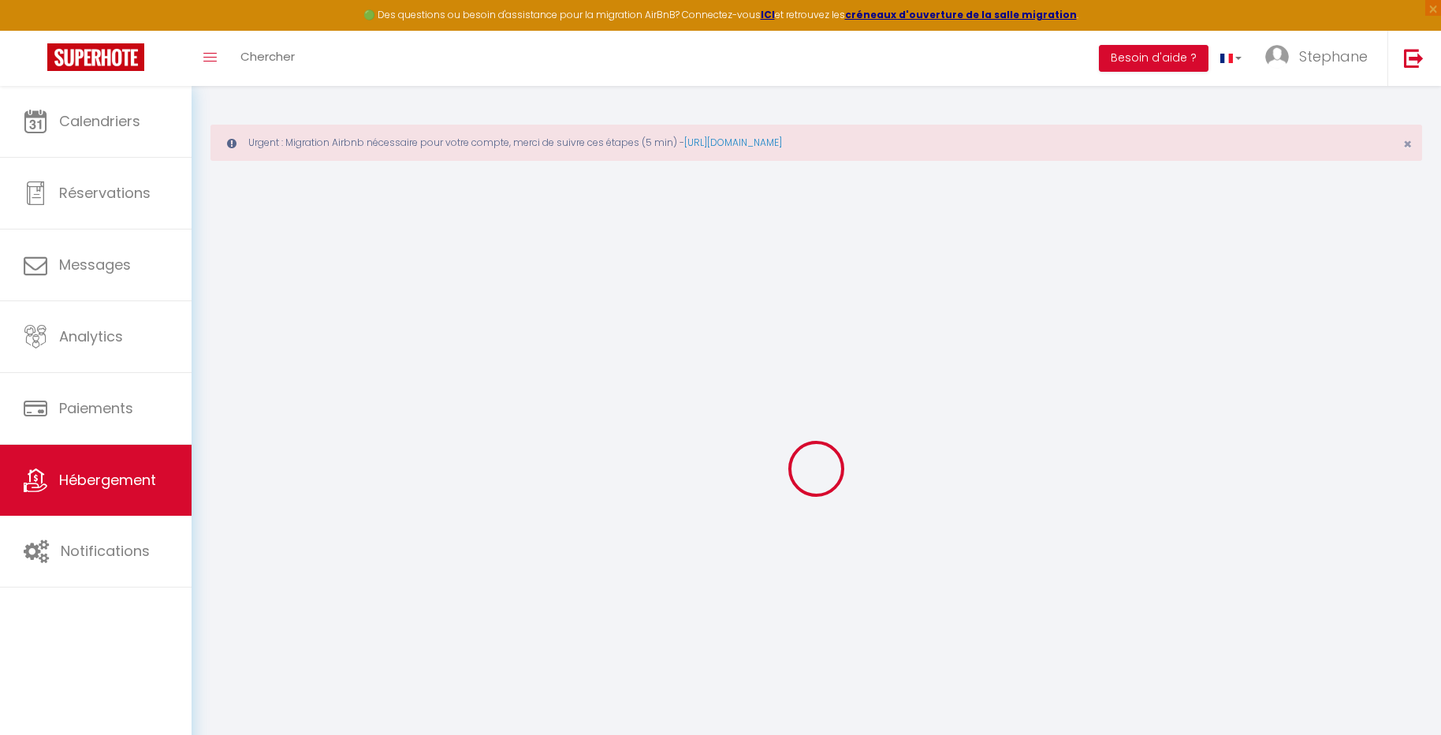
checkbox input "false"
select select
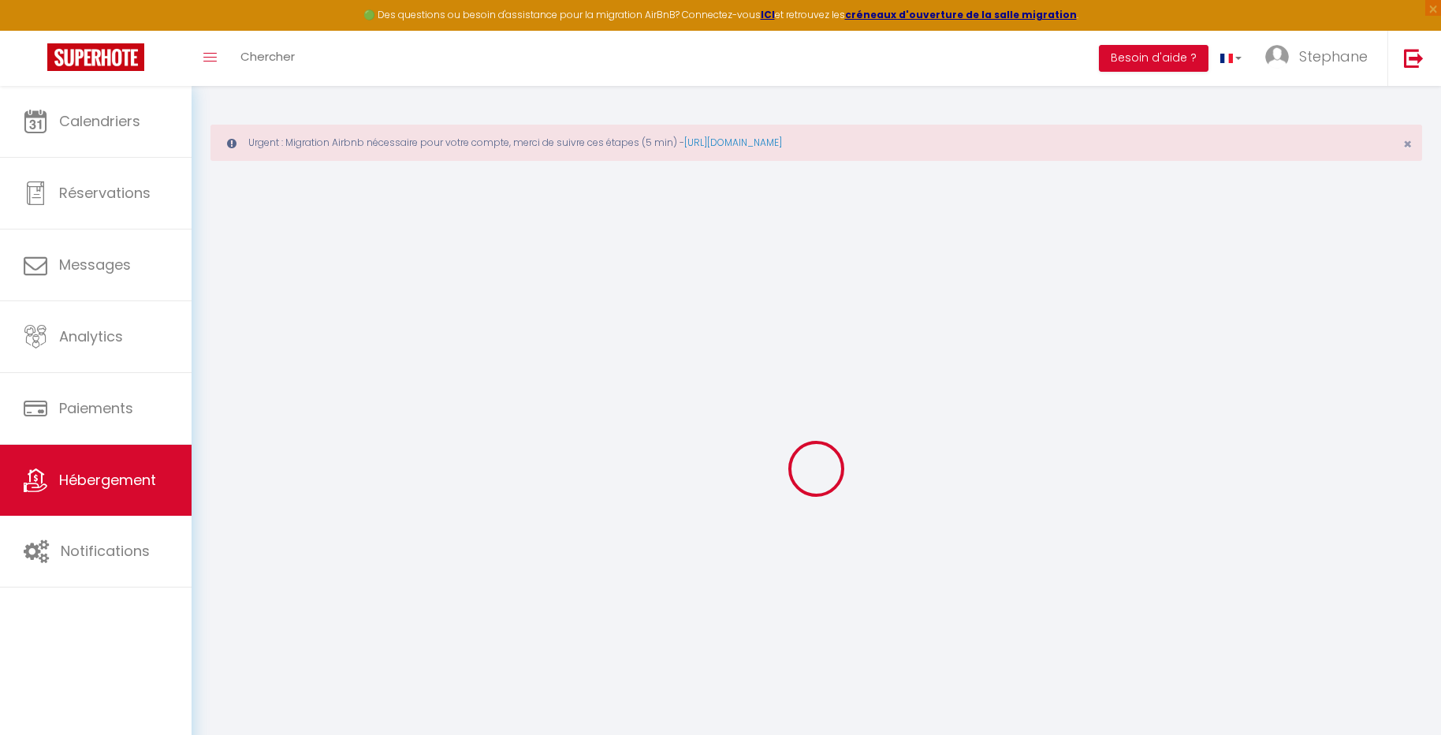
select select
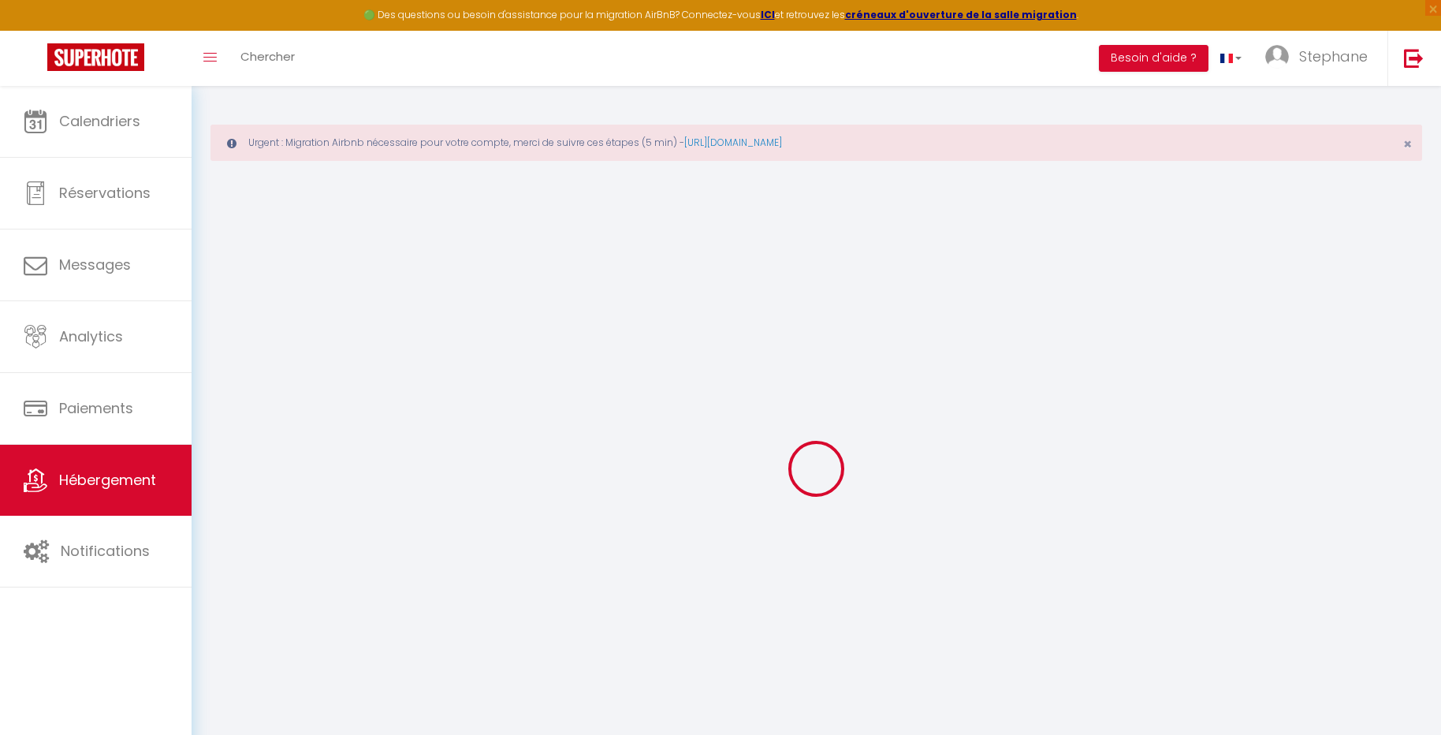
checkbox input "false"
select select
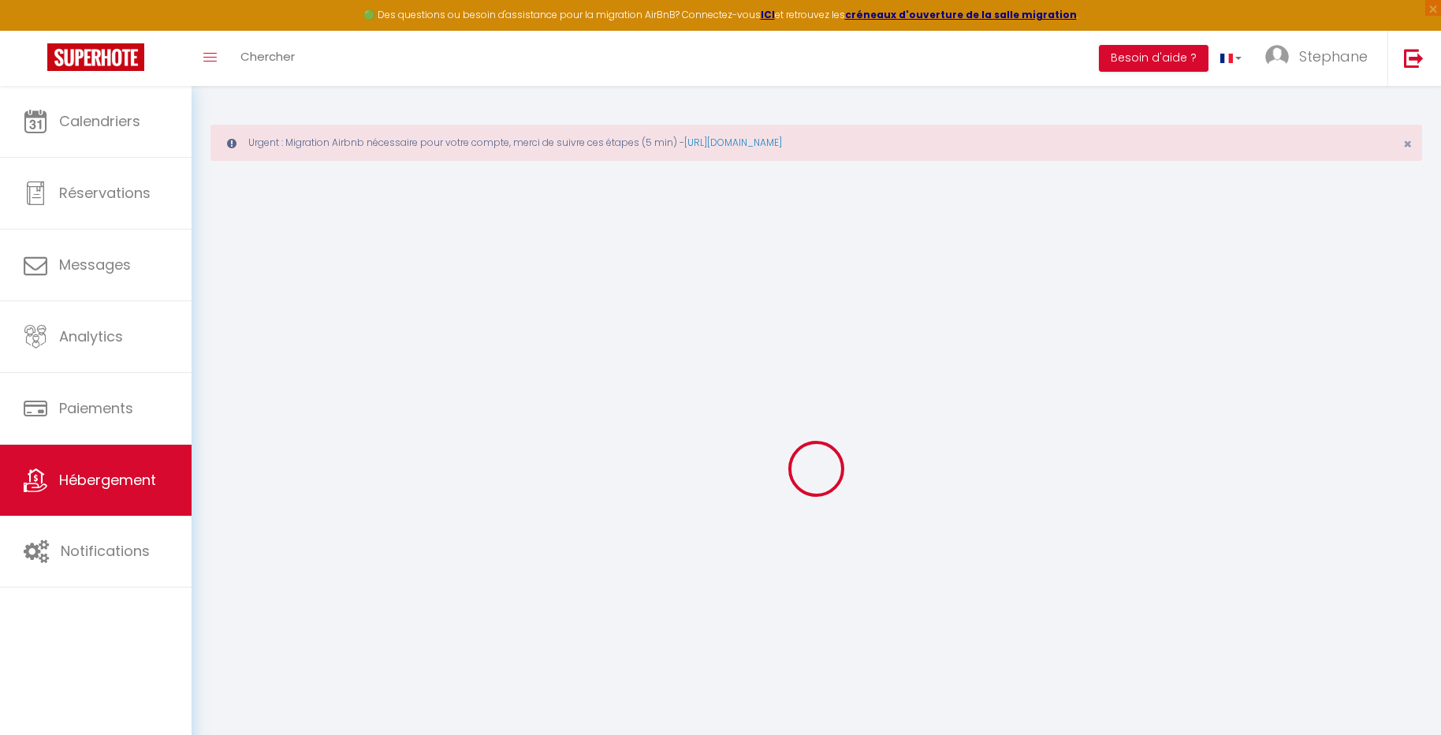
select select
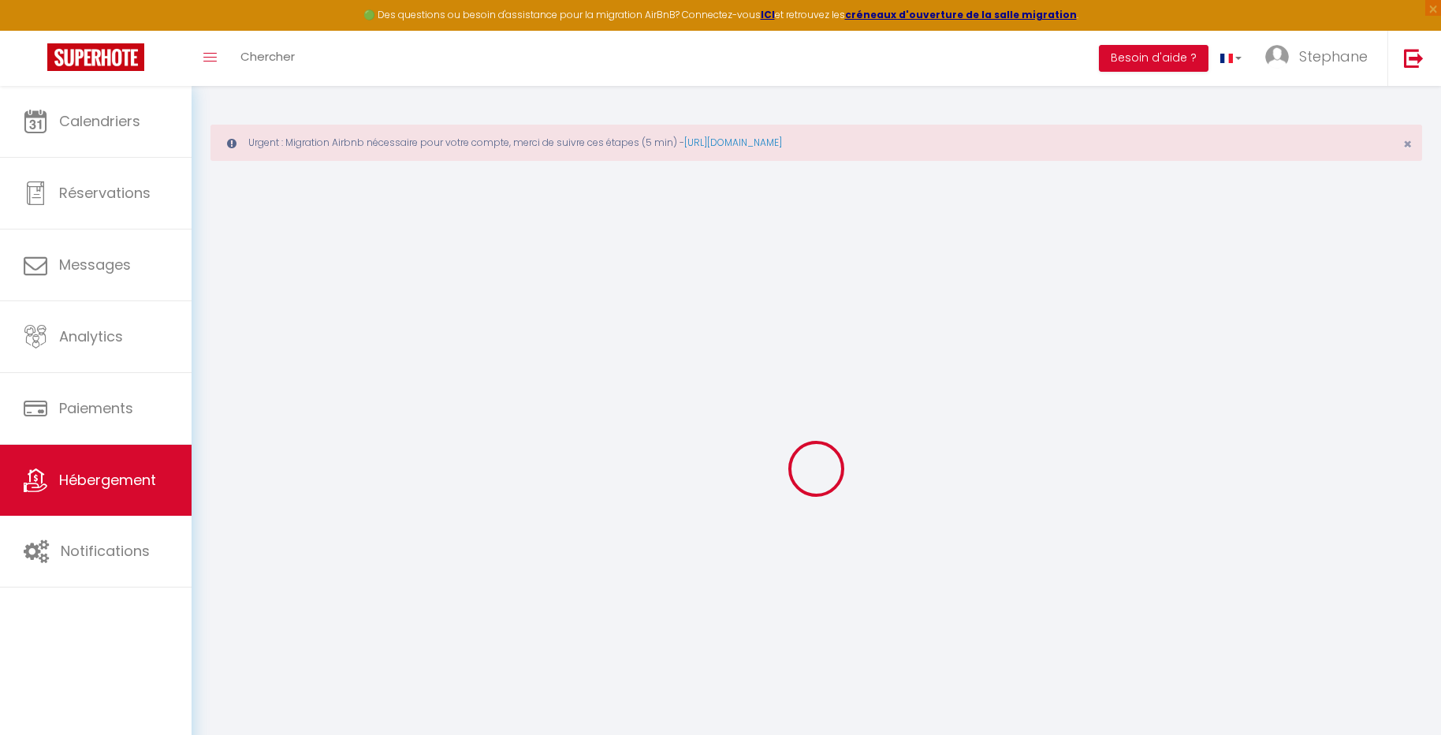
select select
checkbox input "false"
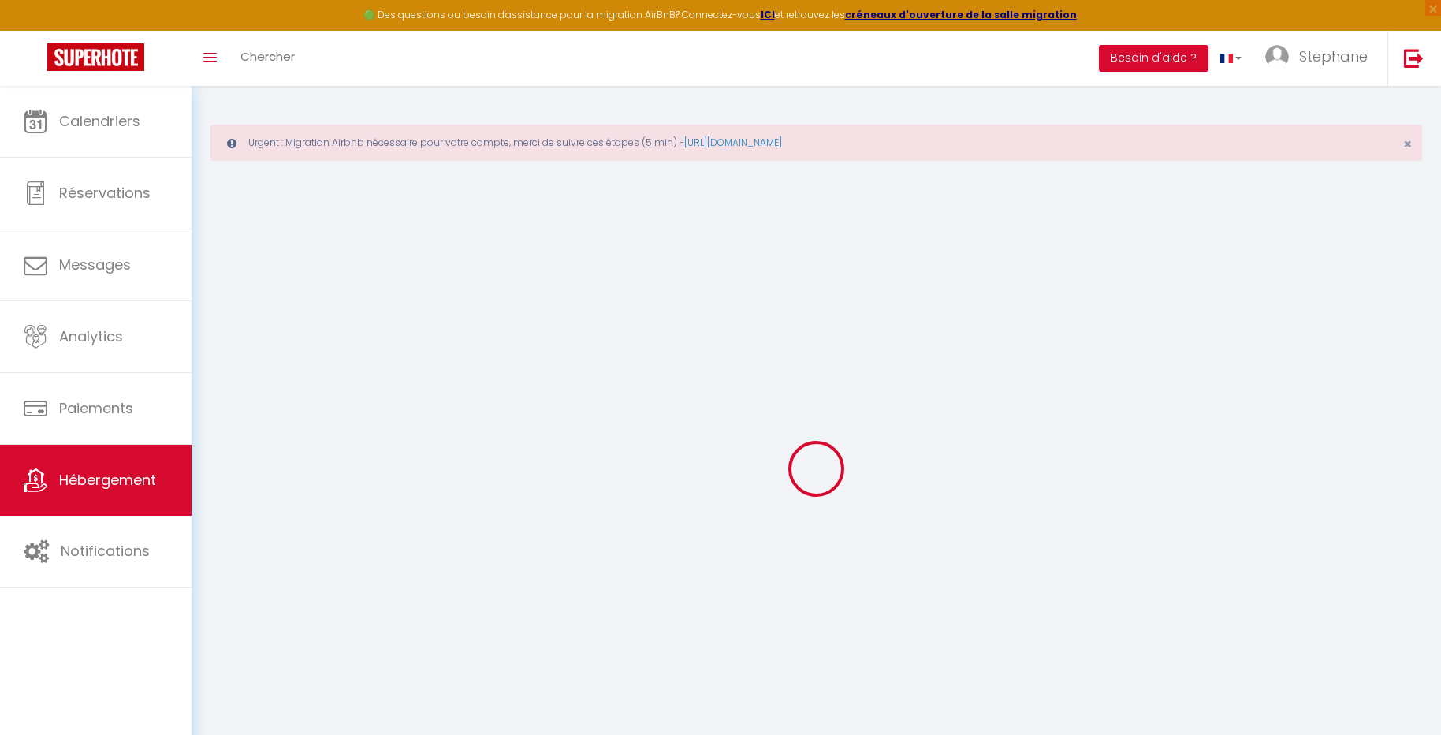
checkbox input "false"
select select
type input "L09"
type input "Stephane"
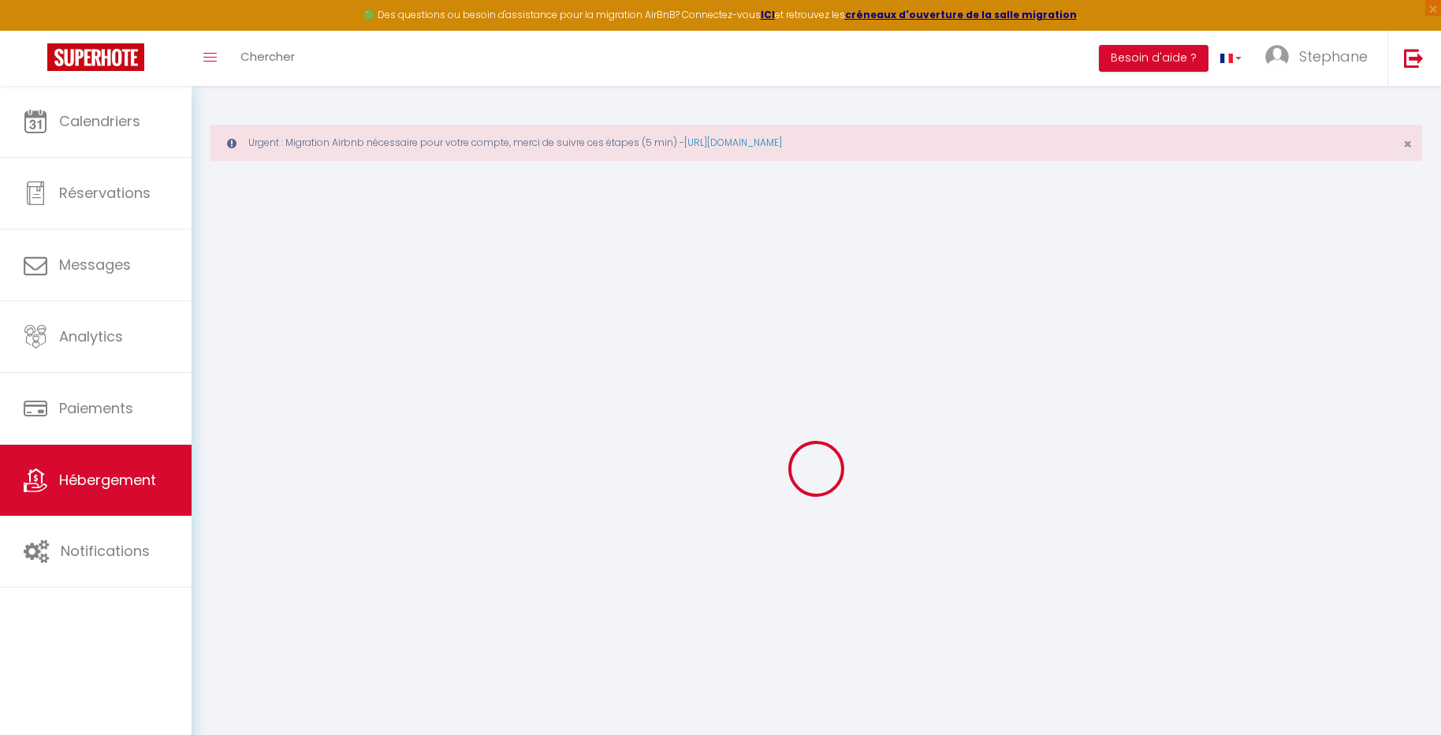
type input "Stephane Mamadou"
type input "1 Allee du gros chene"
type input "93190"
type input "Livry-Gargan"
select select "2"
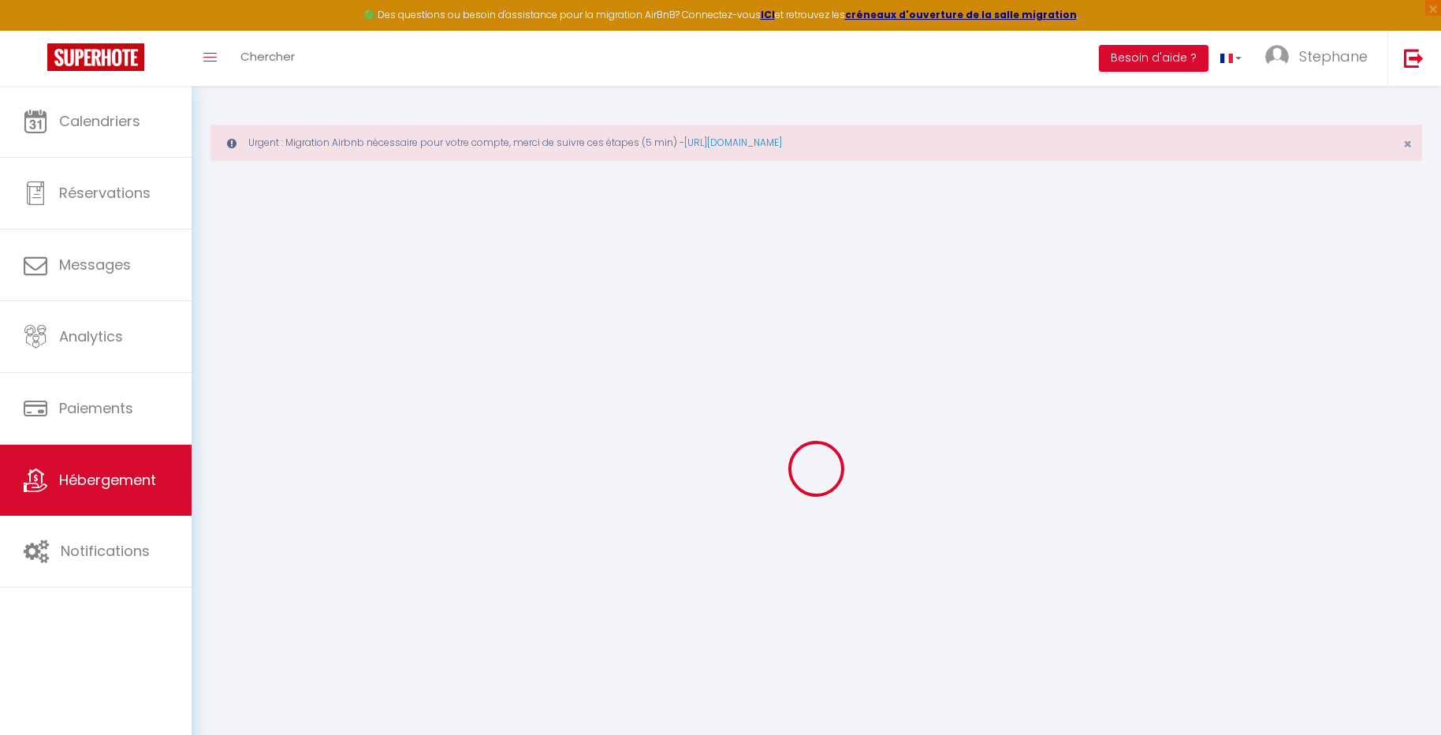
type input "120"
type input "30"
type input "150"
select select
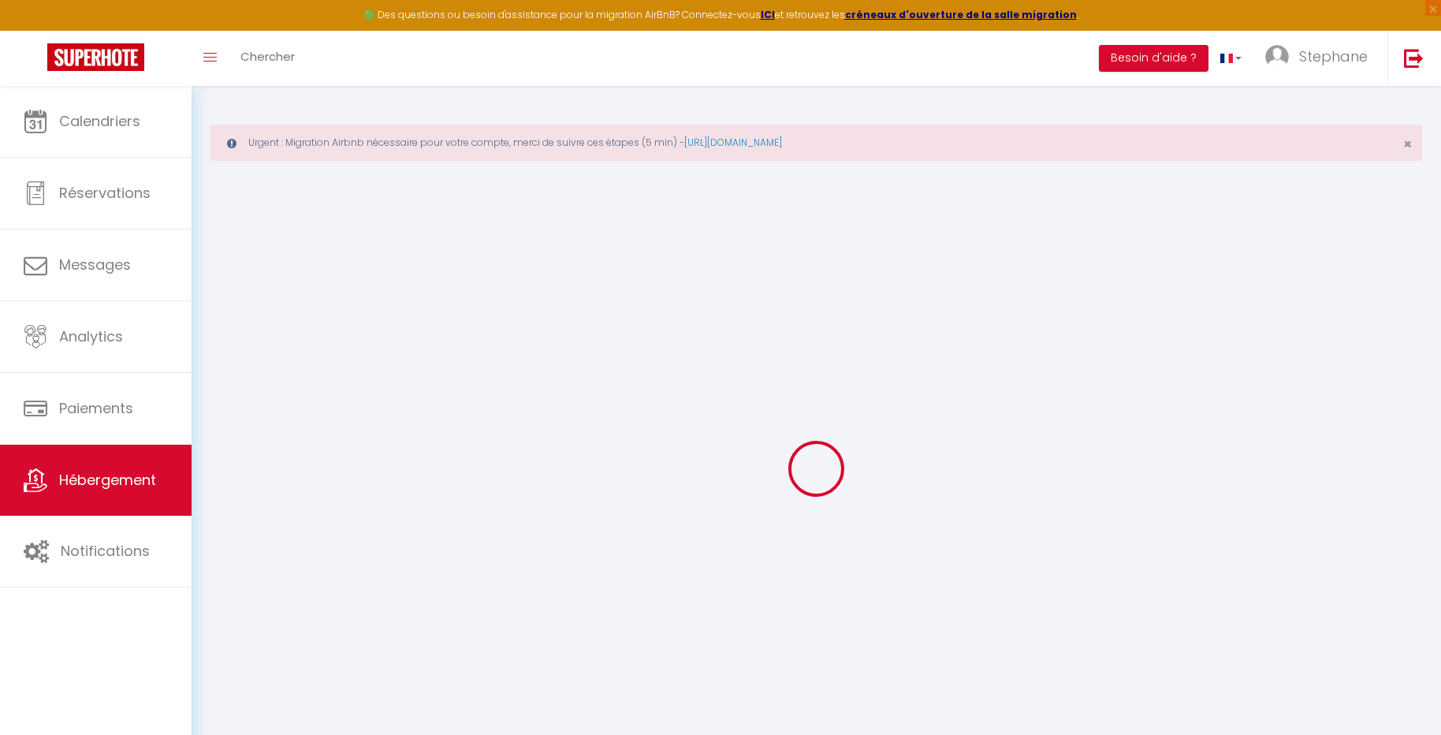
select select
type input "1 Allee du gros chene"
type input "93190"
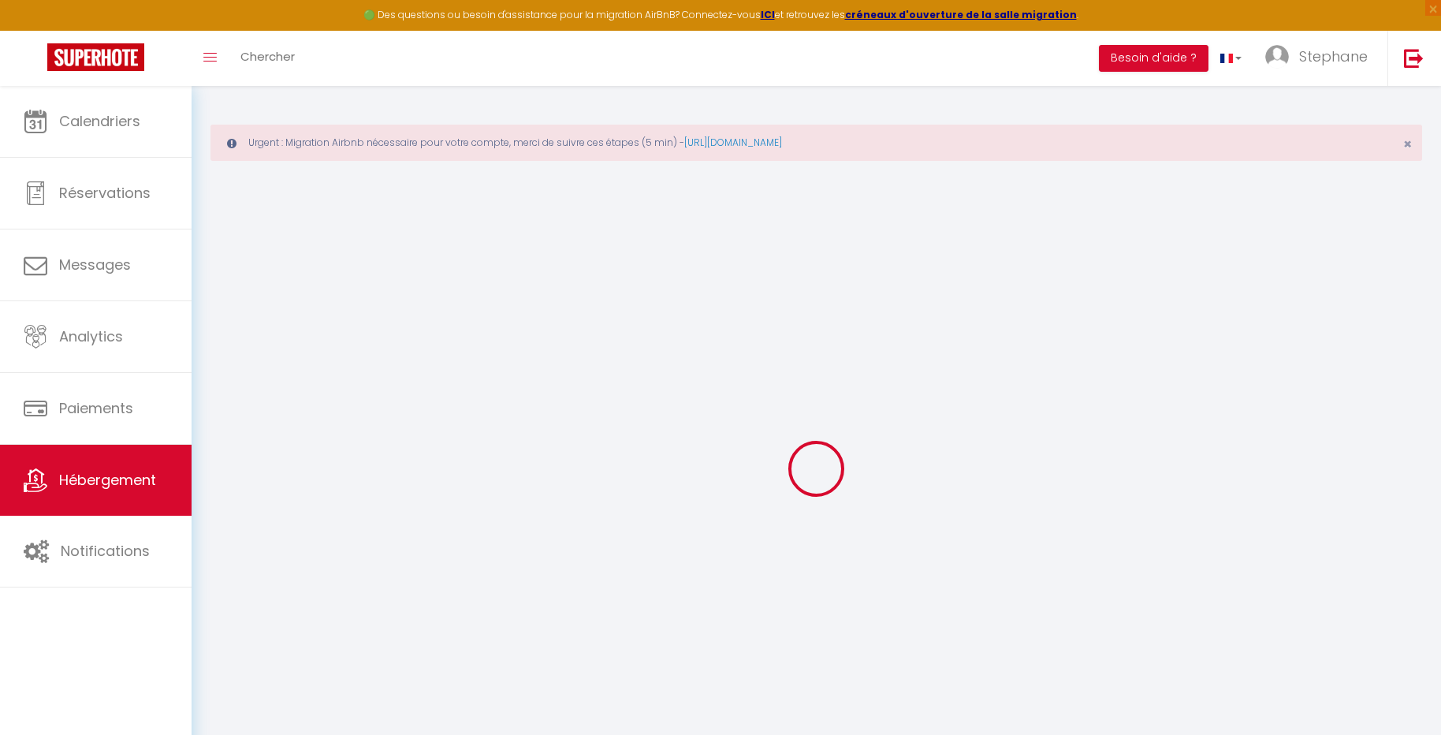
type input "Livry-Gargan"
type input "[EMAIL_ADDRESS][PERSON_NAME][DOMAIN_NAME]"
select select "15299"
checkbox input "false"
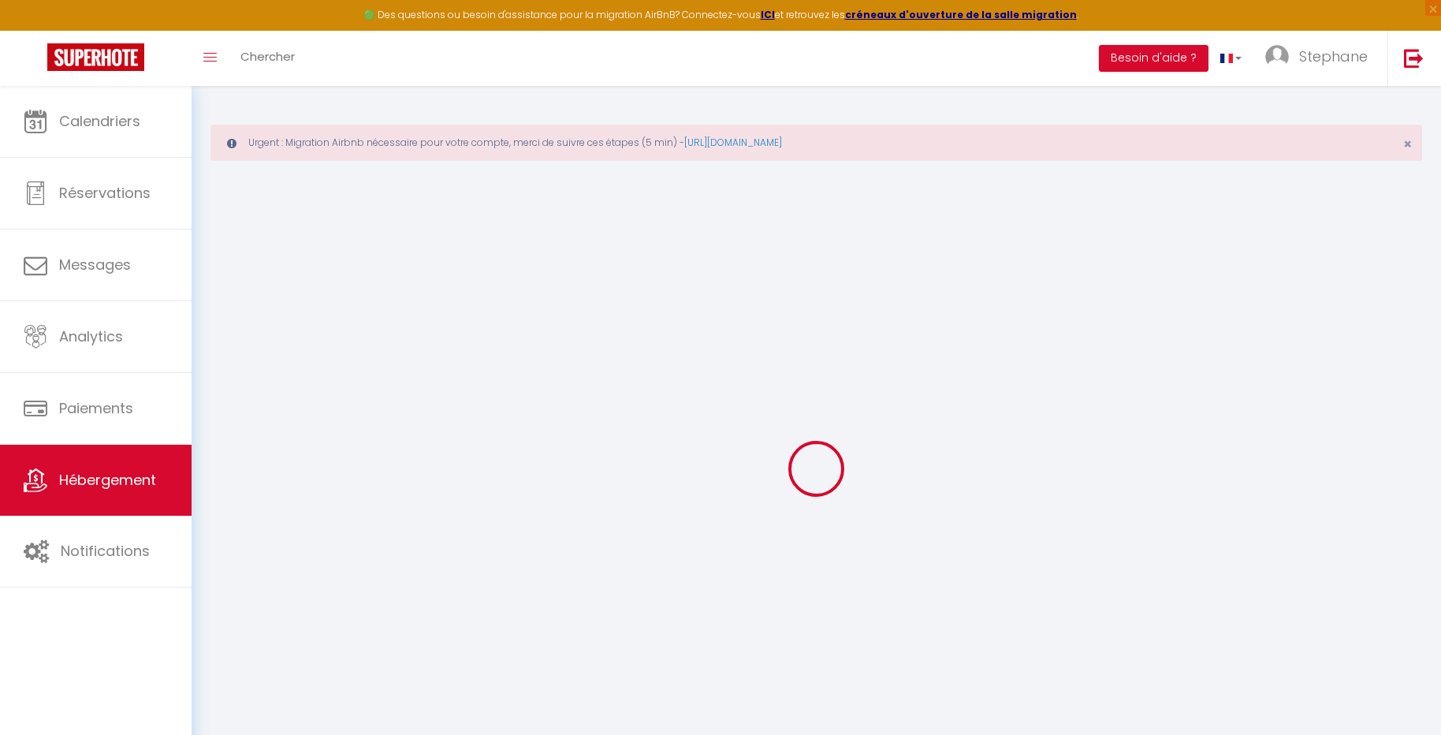
checkbox input "false"
type input "0"
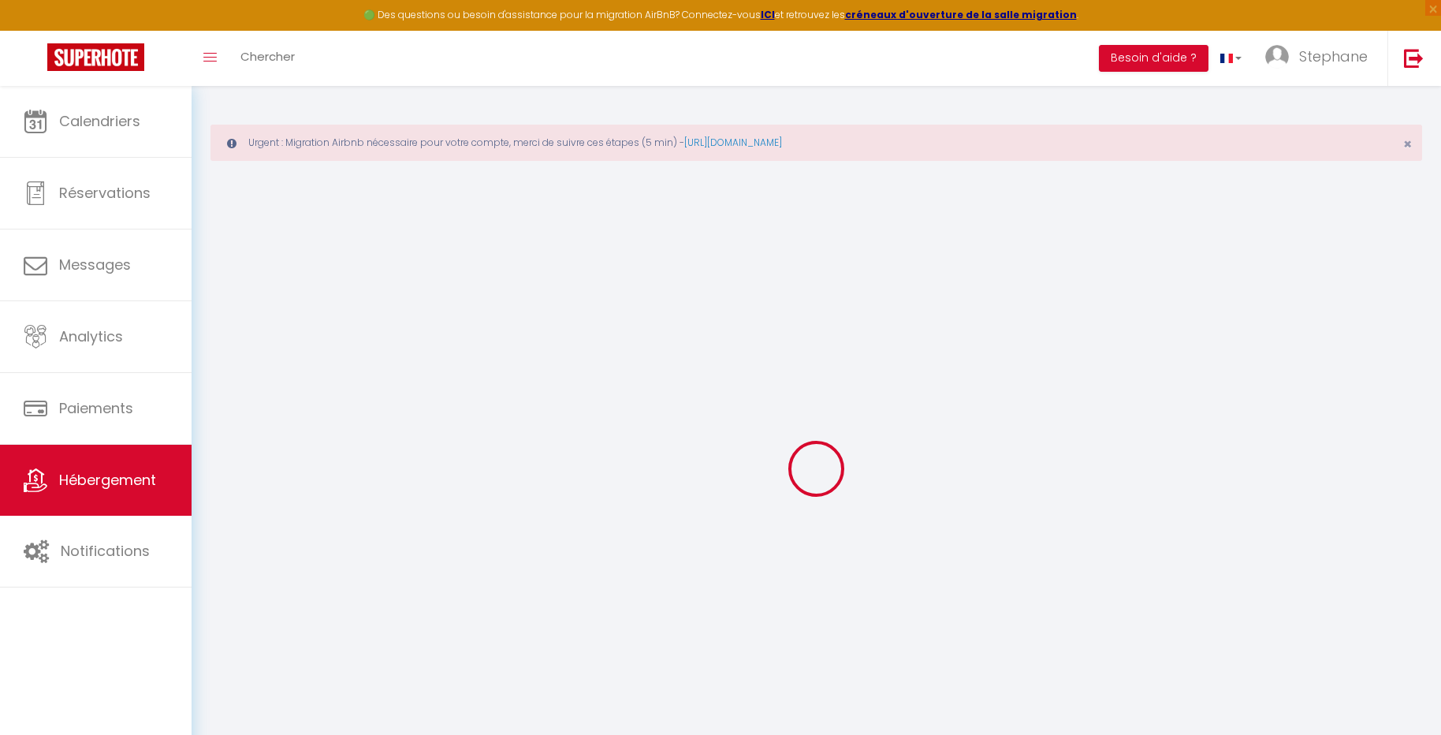
type input "0"
select select "+ 22 %"
select select
checkbox input "false"
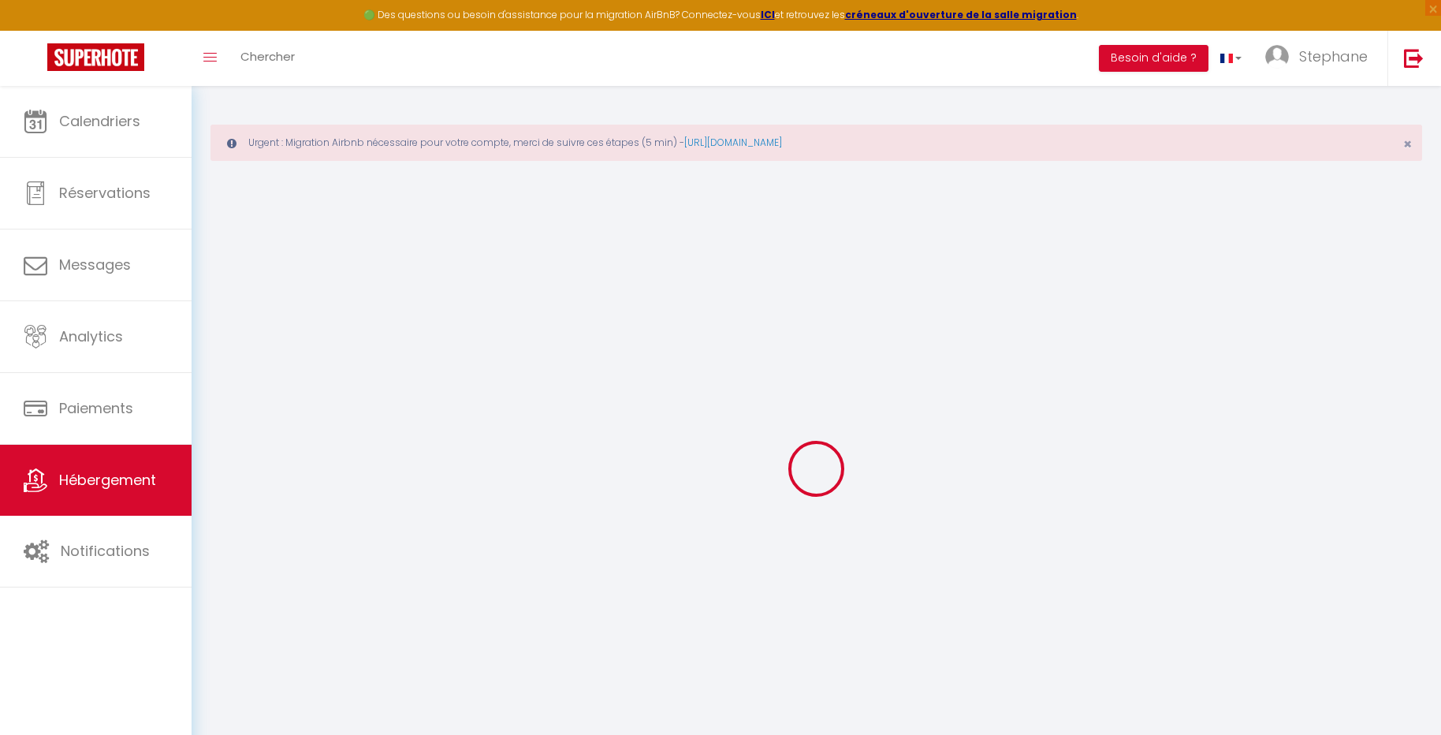
checkbox input "false"
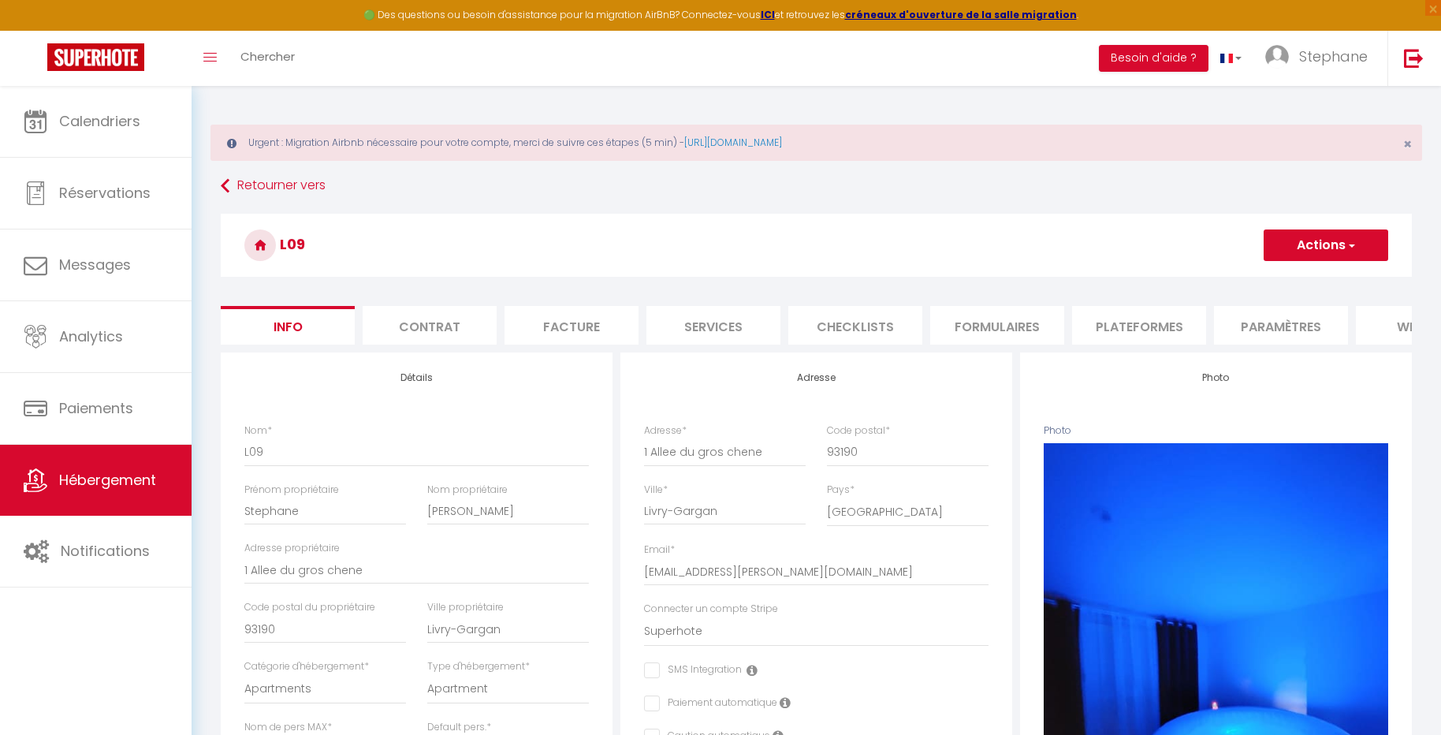
click at [1286, 312] on li "Paramètres" at bounding box center [1281, 325] width 134 height 39
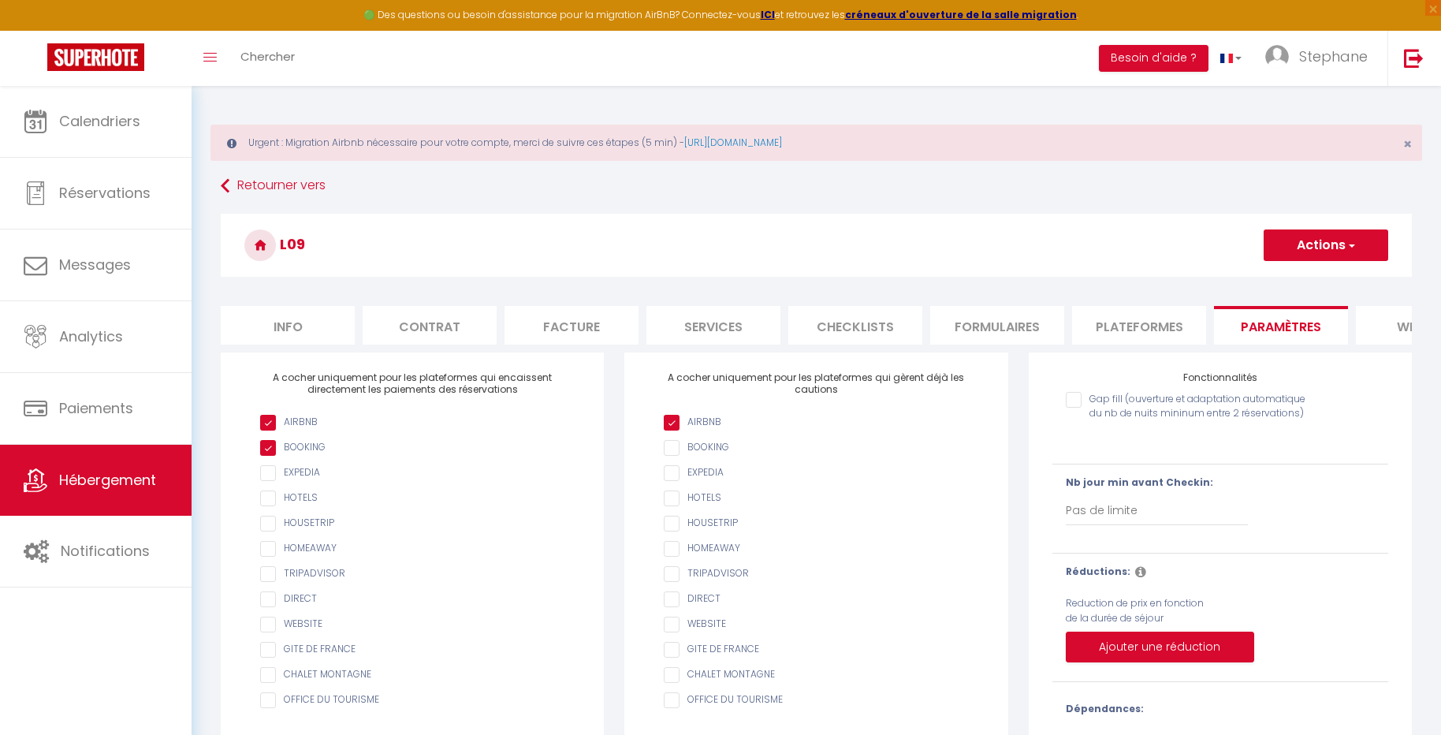
click at [1159, 320] on li "Plateformes" at bounding box center [1139, 325] width 134 height 39
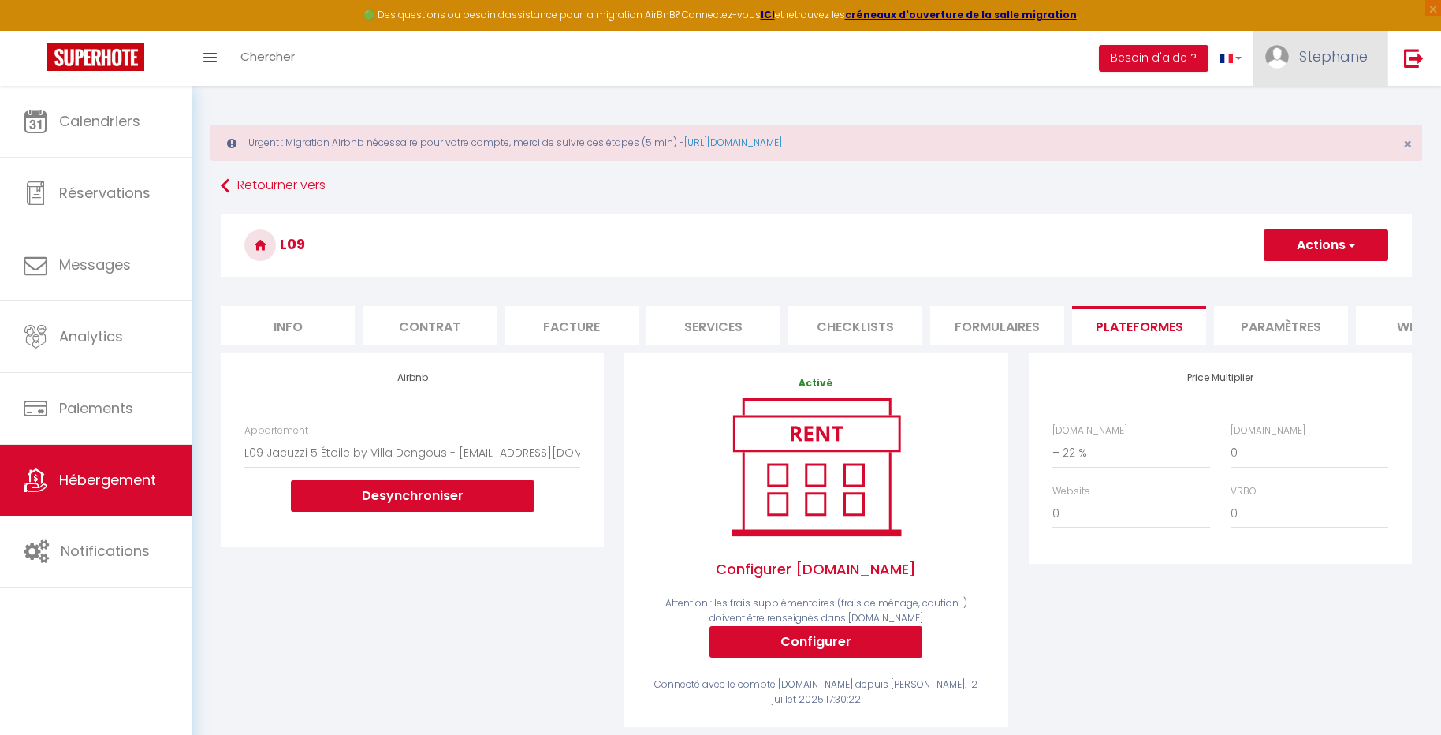
click at [1341, 55] on span "Stephane" at bounding box center [1333, 57] width 69 height 20
click at [1333, 112] on link "Paramètres" at bounding box center [1324, 109] width 117 height 27
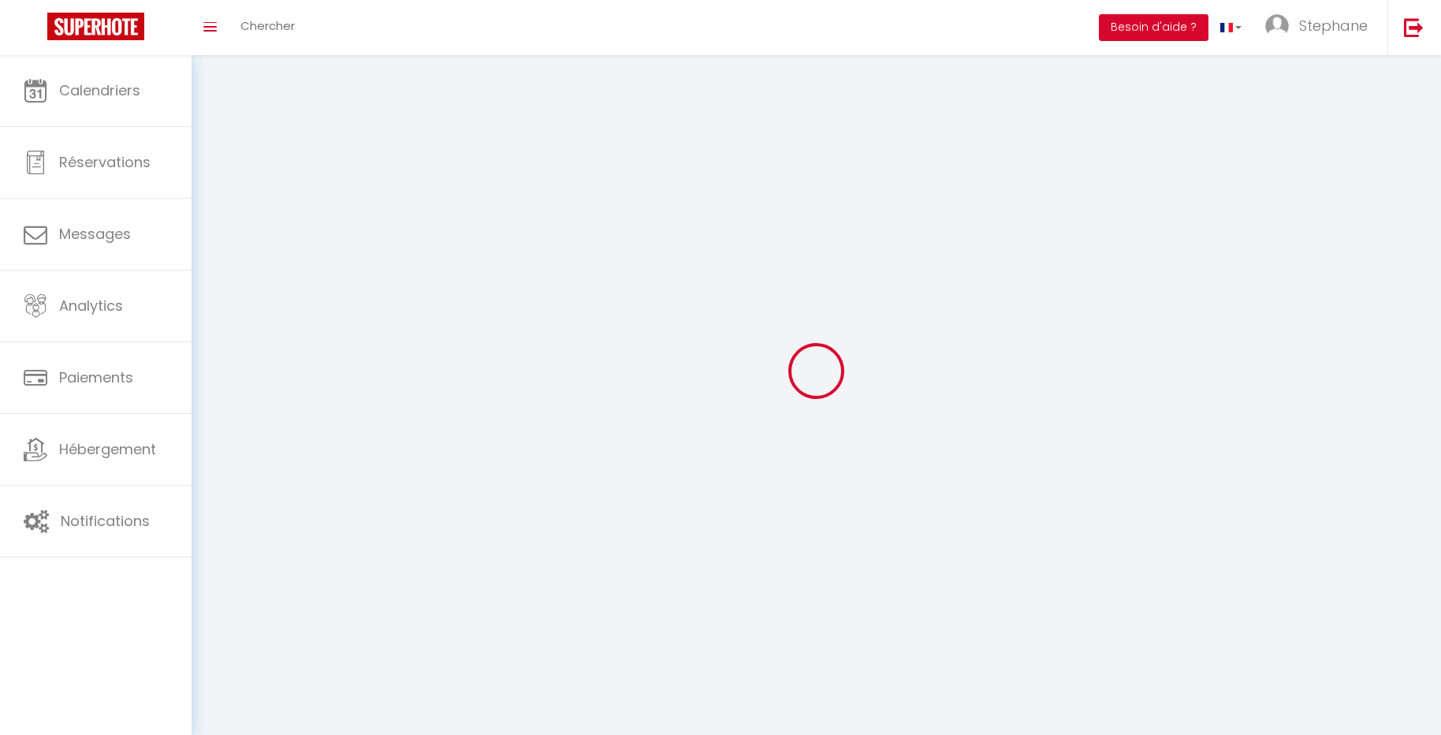
type input "wxv3quh3Qtbc93Xu85iESN3ur"
type input "QkVvwOjko5HShHaBPiKKjeppV"
type input "[URL][DOMAIN_NAME]"
select select "fr"
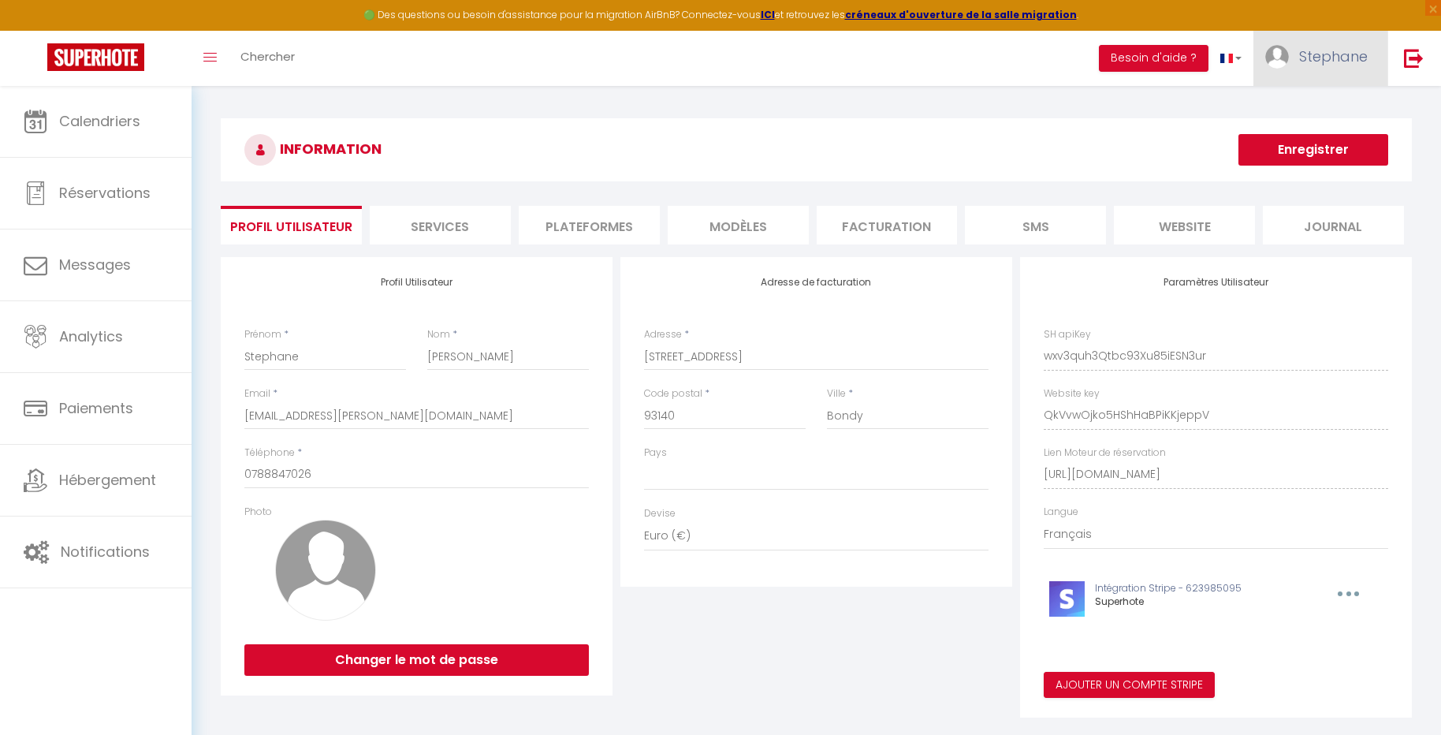
click at [1327, 47] on span "Stephane" at bounding box center [1333, 57] width 69 height 20
click at [1325, 102] on link "Paramètres" at bounding box center [1324, 109] width 117 height 27
click at [587, 223] on li "Plateformes" at bounding box center [589, 225] width 141 height 39
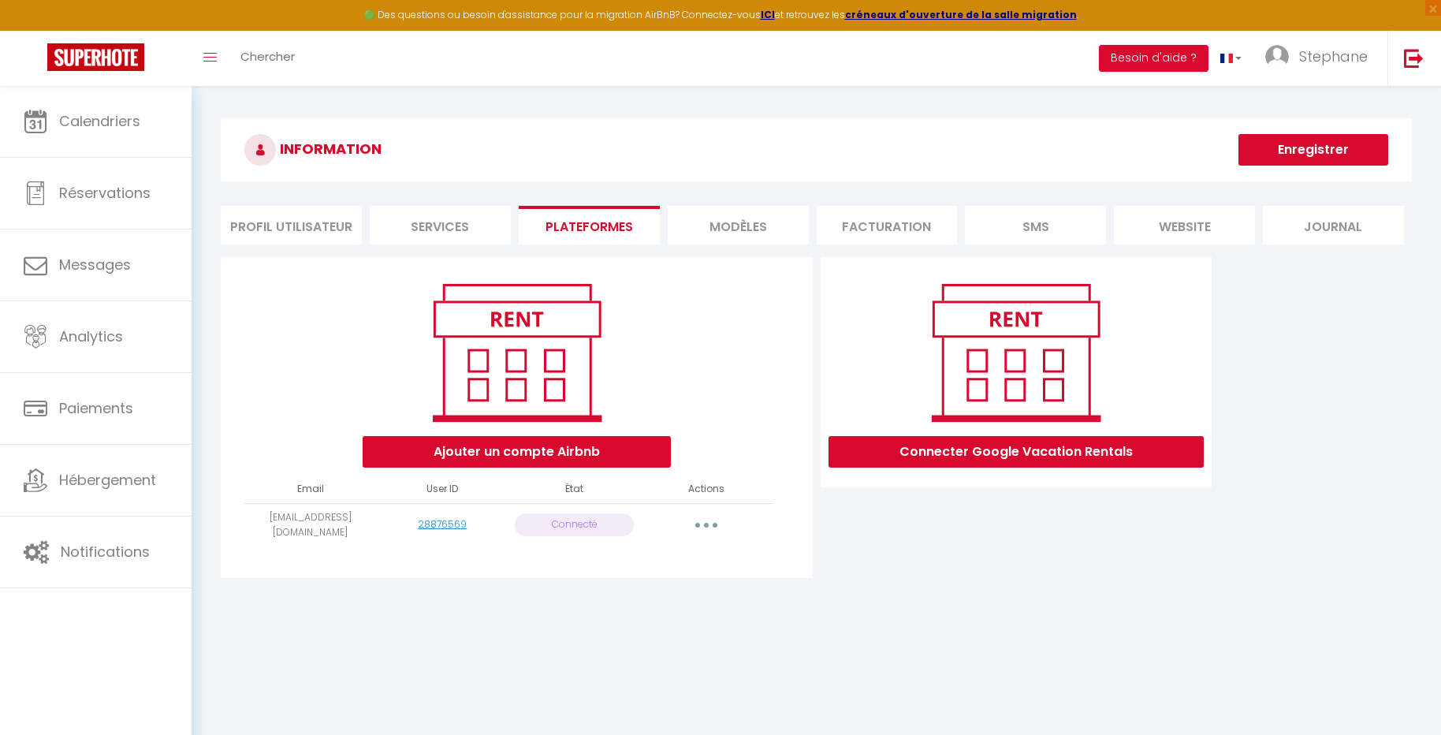
click at [713, 517] on button "button" at bounding box center [706, 524] width 44 height 25
click at [659, 611] on link "Reconnecter le compte" at bounding box center [636, 617] width 174 height 27
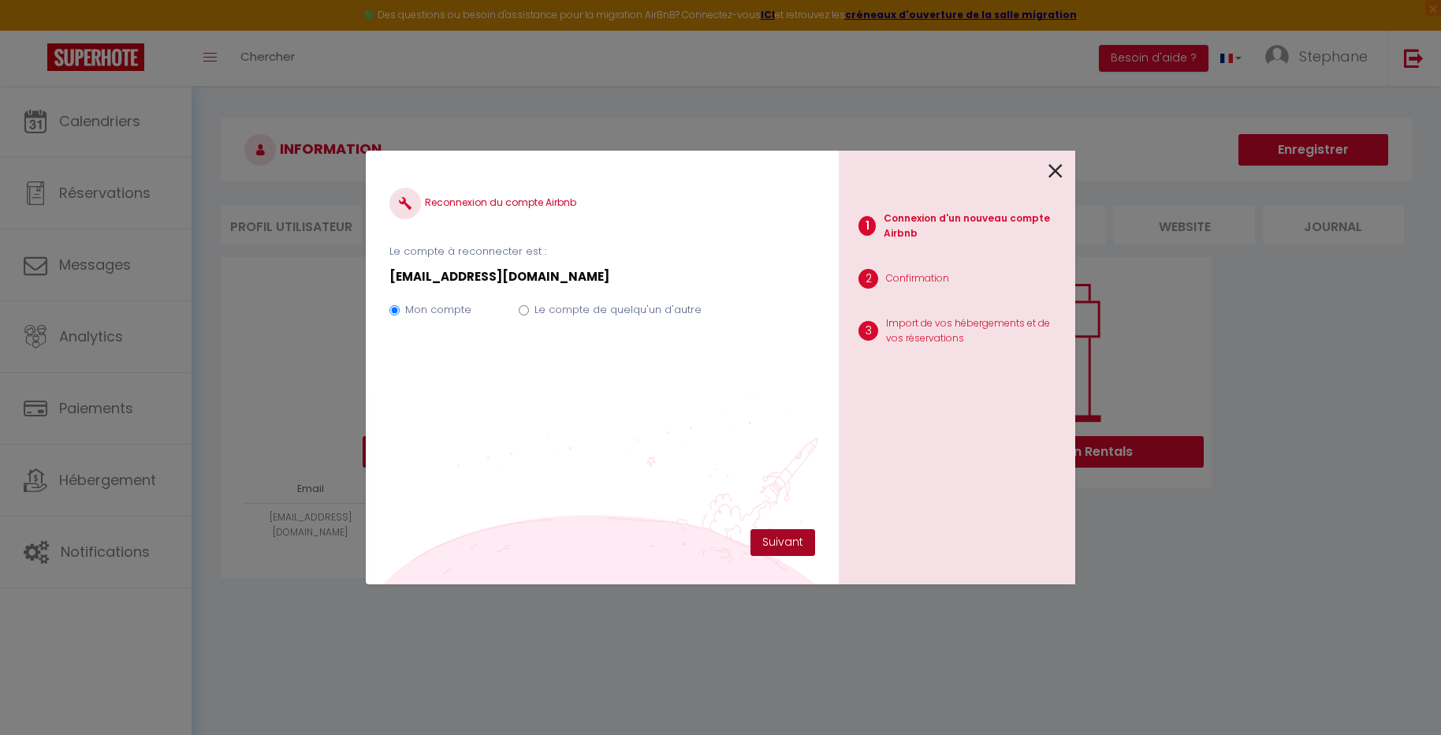
click at [794, 547] on button "Suivant" at bounding box center [782, 542] width 65 height 27
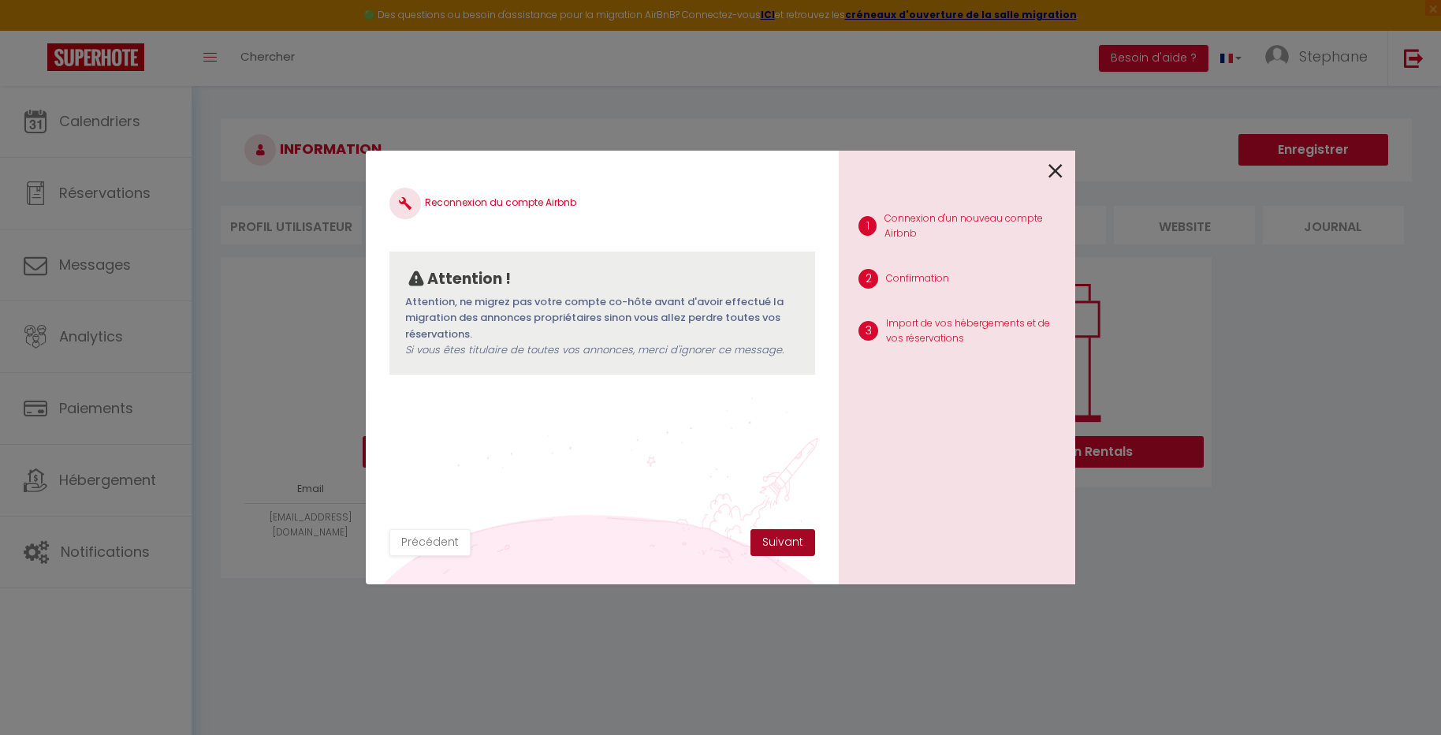
click at [793, 545] on button "Suivant" at bounding box center [782, 542] width 65 height 27
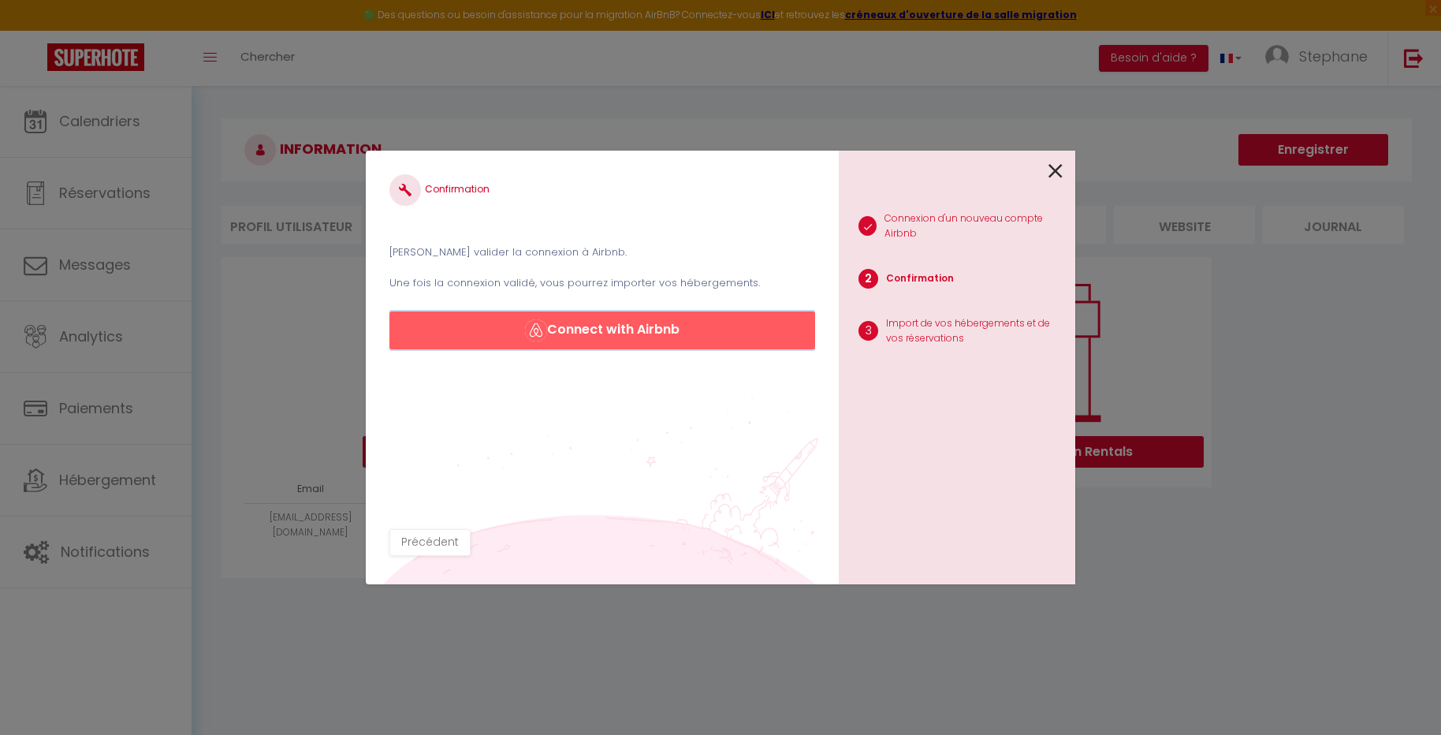
click at [623, 333] on button "Connect with Airbnb" at bounding box center [602, 330] width 426 height 38
click at [590, 318] on button "Connect with Airbnb" at bounding box center [602, 330] width 426 height 38
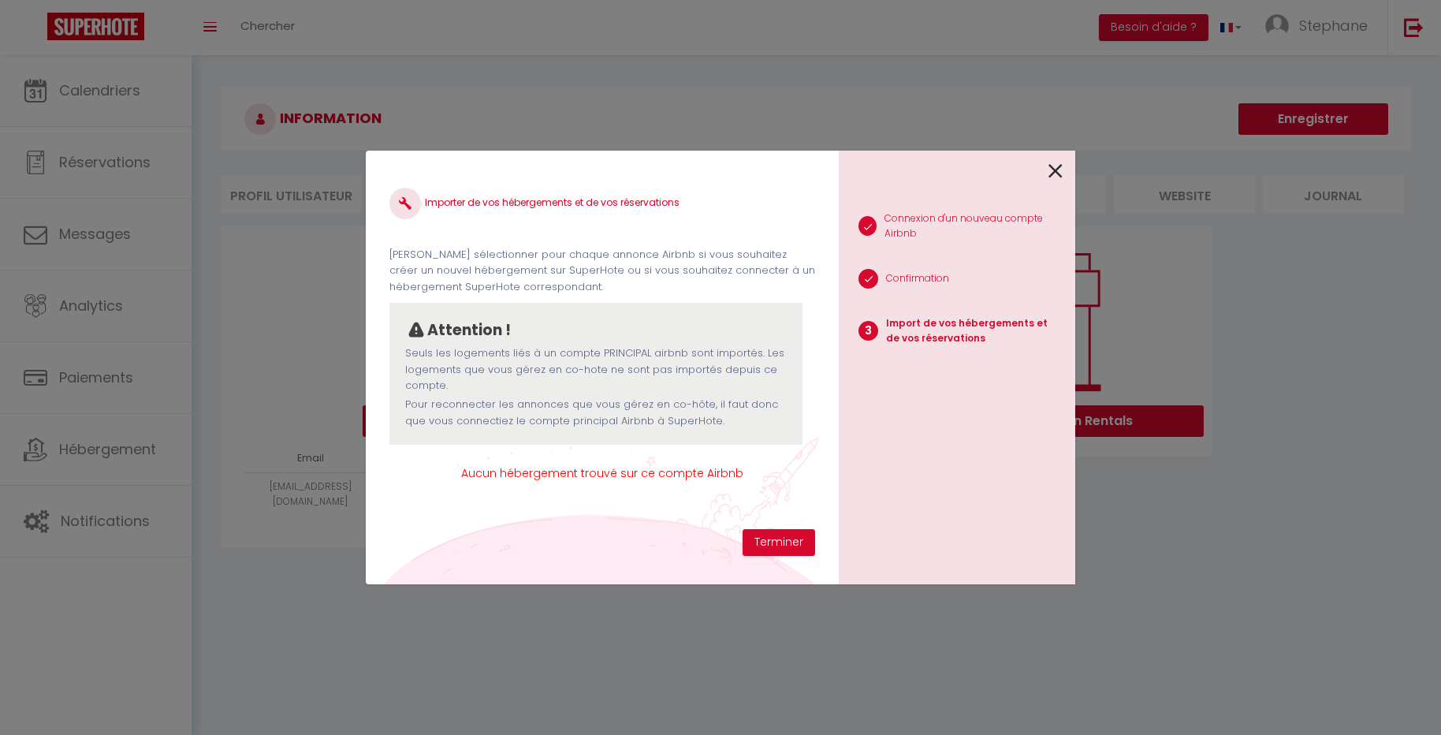
click at [623, 333] on div "Attention !" at bounding box center [595, 330] width 381 height 24
click at [610, 381] on p "Seuls les logements liés à un compte PRINCIPAL airbnb sont importés. Les logeme…" at bounding box center [595, 369] width 381 height 48
click at [481, 207] on h4 "Importer de vos hébergements et de vos réservations" at bounding box center [602, 204] width 426 height 32
click at [780, 541] on button "Terminer" at bounding box center [778, 542] width 73 height 27
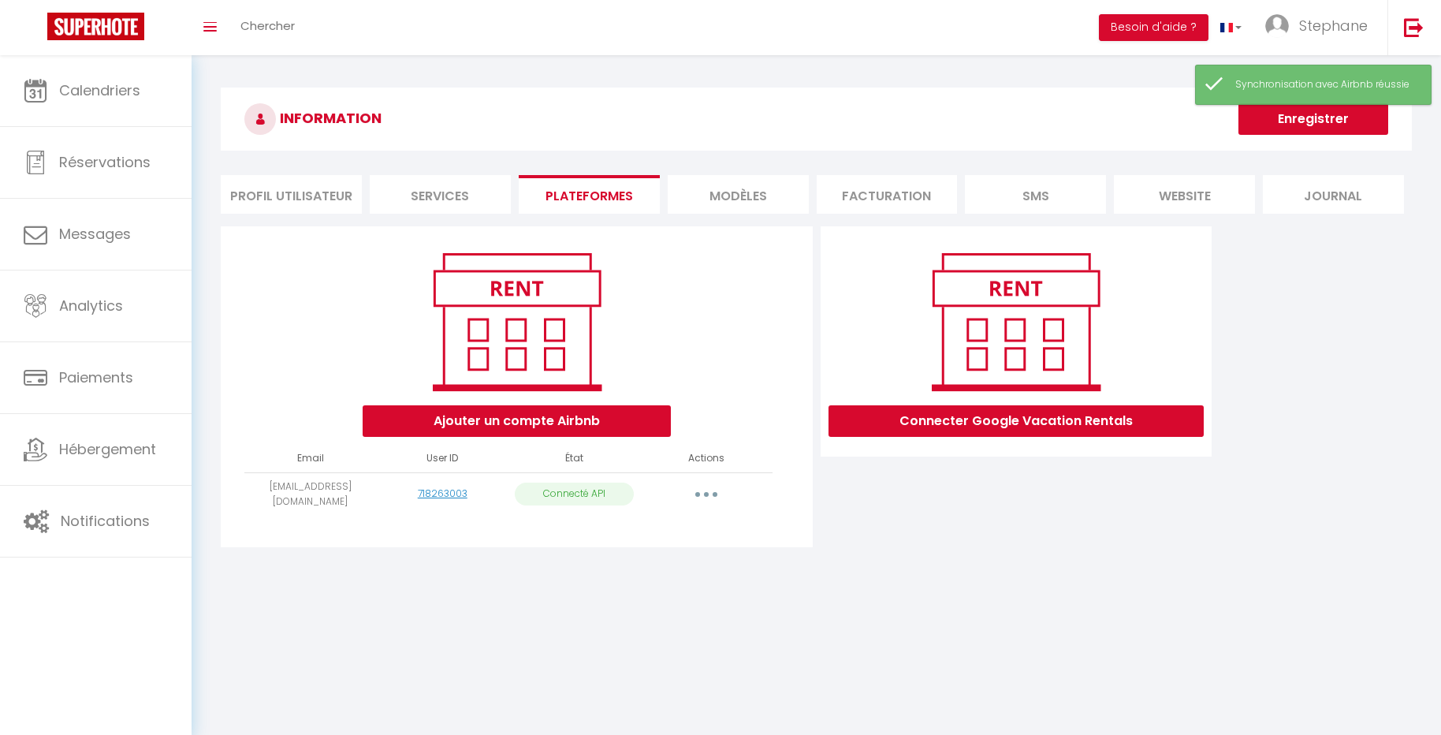
click at [715, 492] on button "button" at bounding box center [706, 494] width 44 height 25
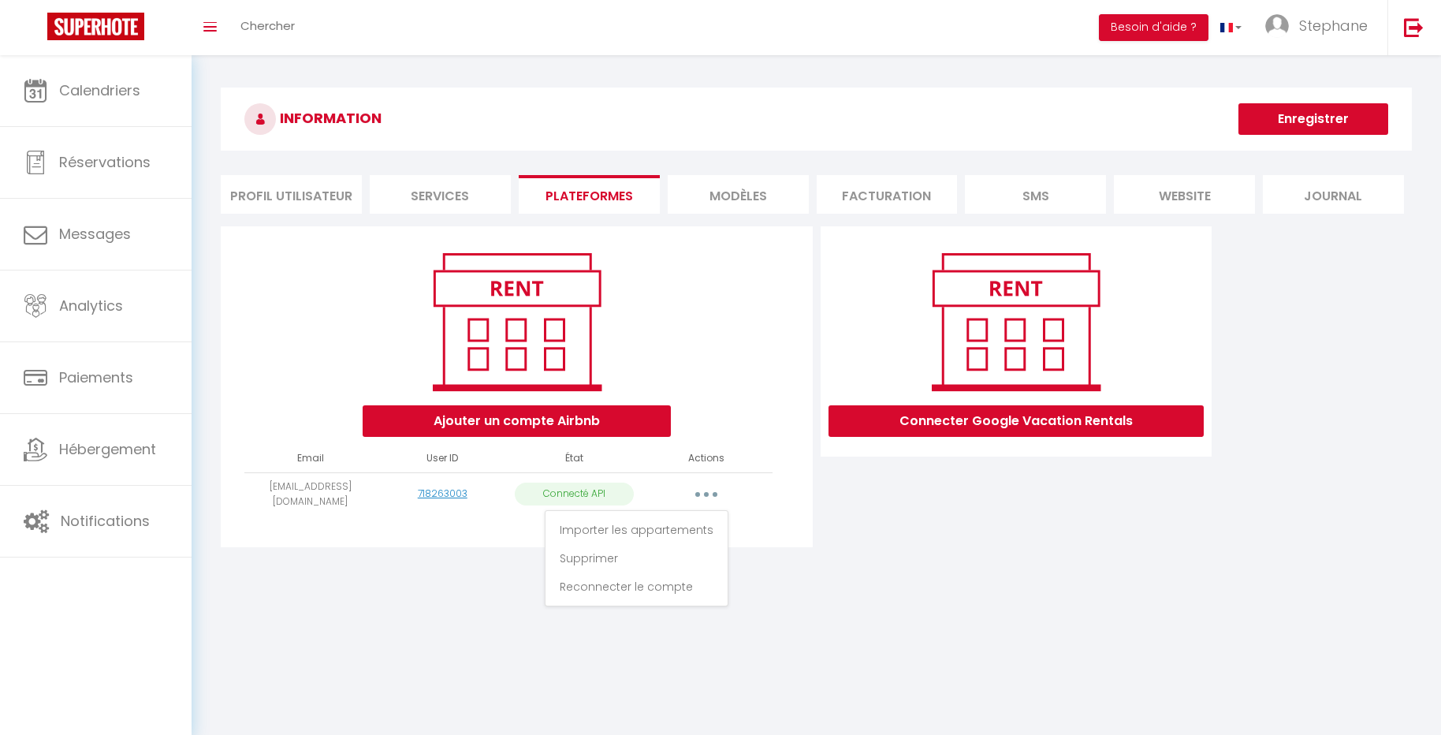
click at [642, 638] on body "🟢 Des questions ou besoin d'assistance pour la migration AirBnB? Connectez-vous…" at bounding box center [720, 422] width 1441 height 735
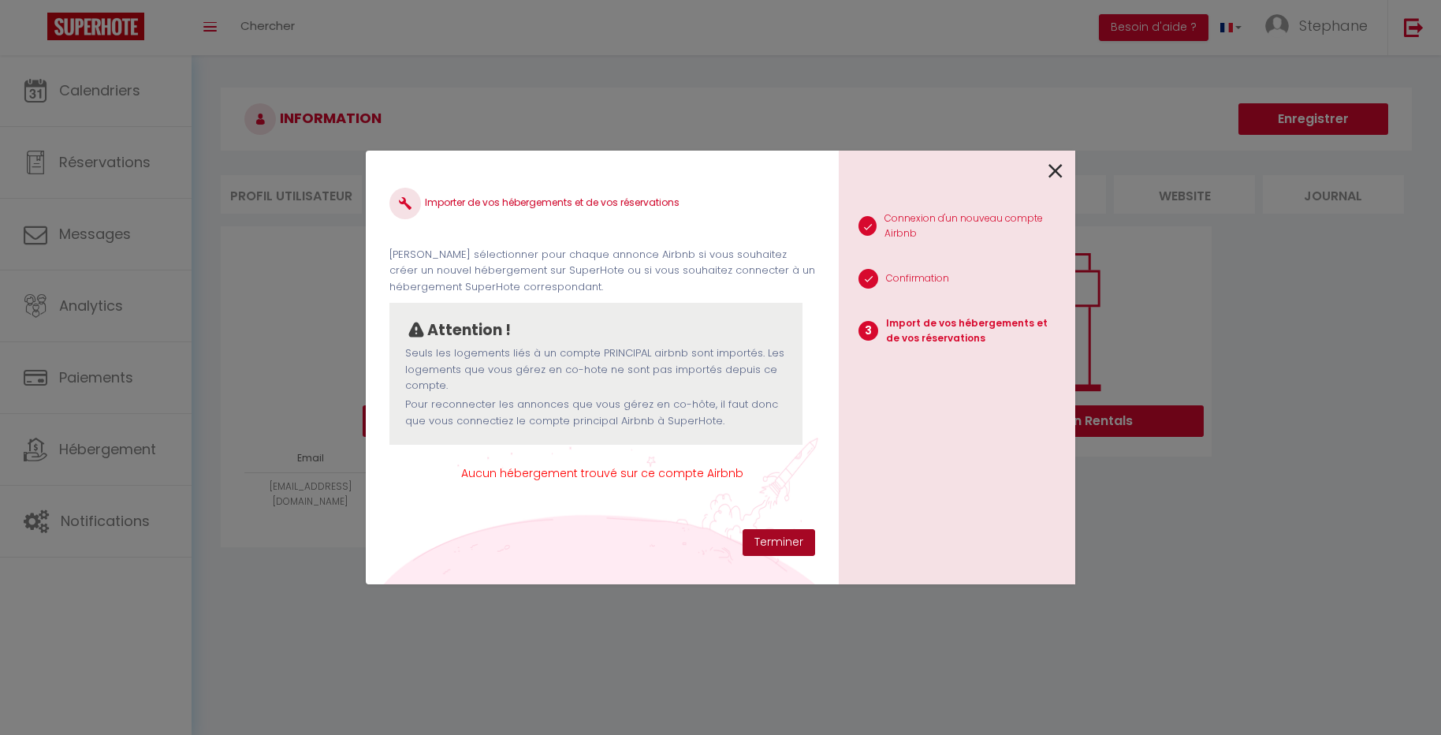
click at [783, 549] on button "Terminer" at bounding box center [778, 542] width 73 height 27
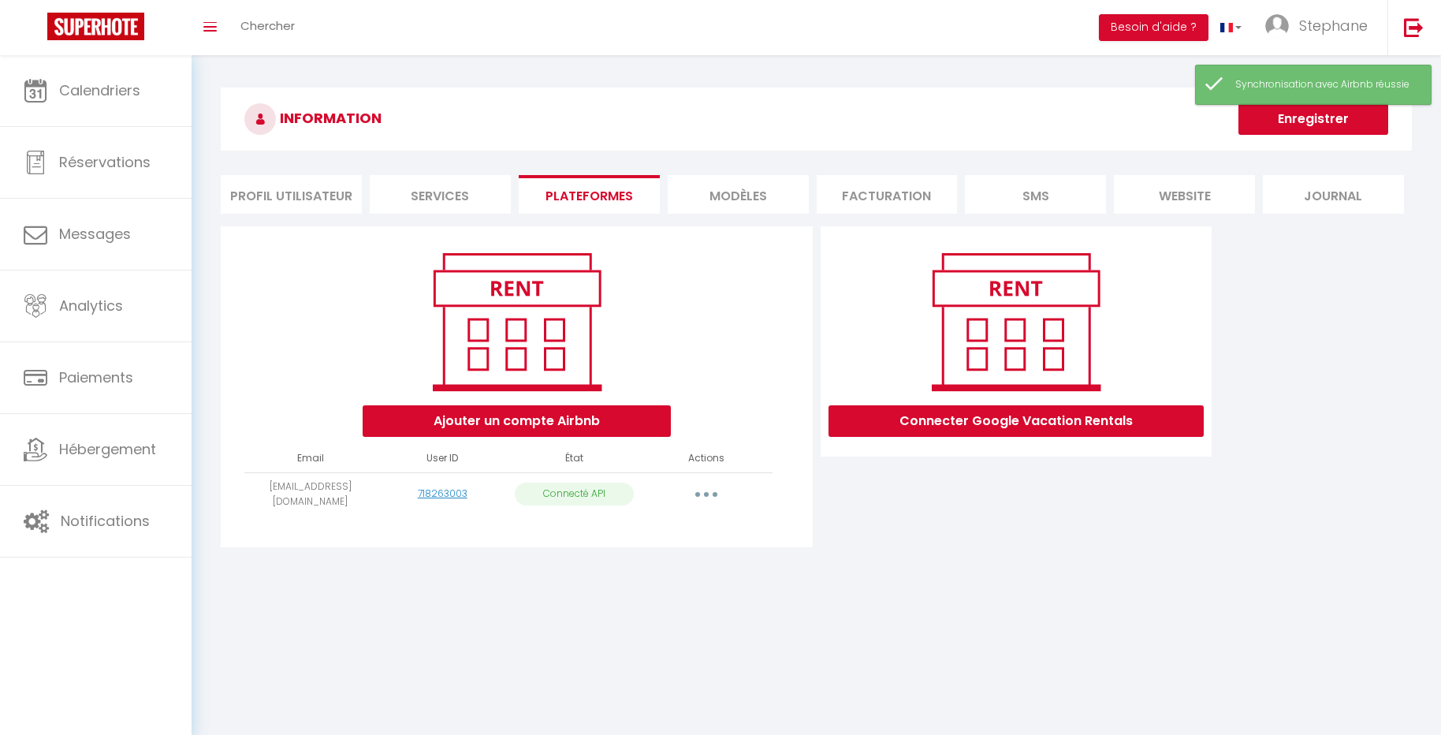
click at [720, 492] on button "button" at bounding box center [706, 494] width 44 height 25
click at [695, 532] on link "Importer les appartements" at bounding box center [636, 529] width 174 height 27
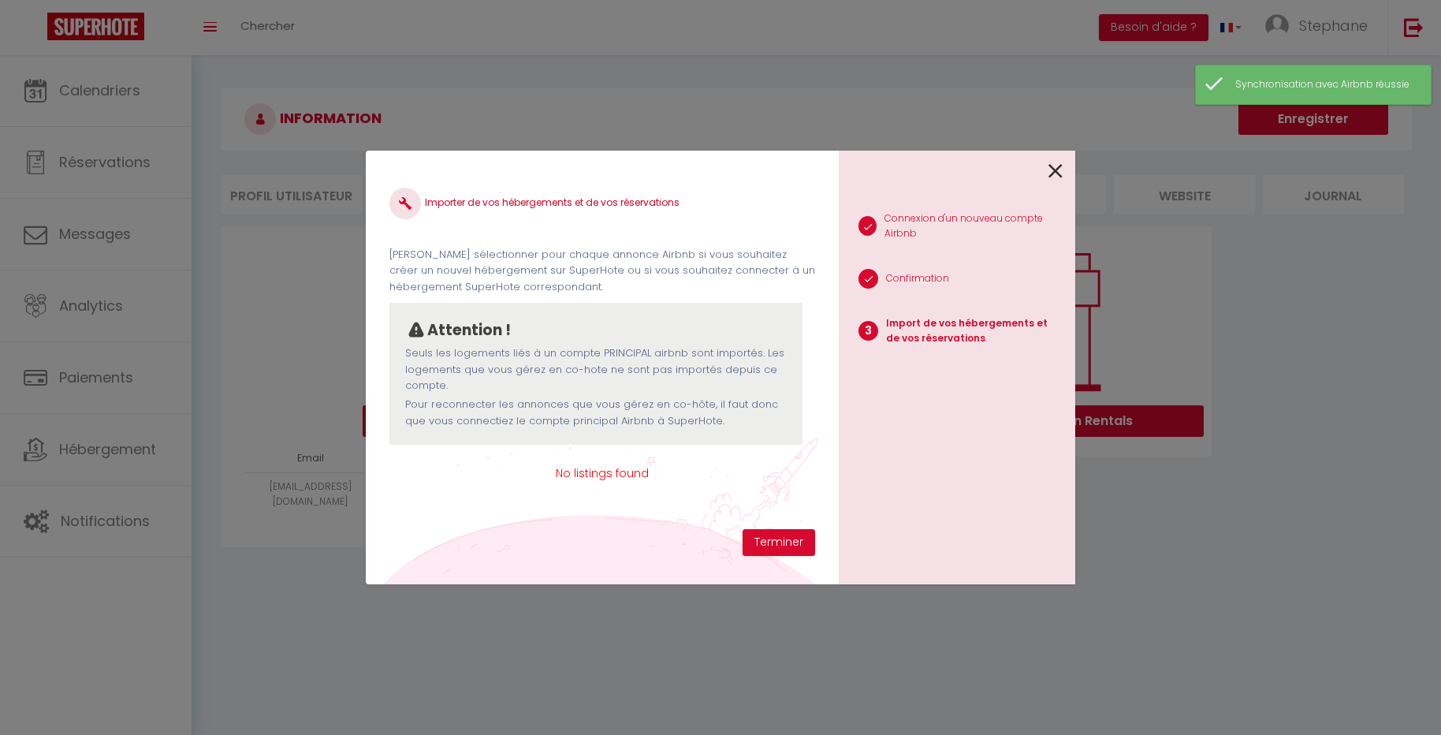
click at [628, 480] on span "No listings found" at bounding box center [602, 472] width 426 height 17
click at [772, 526] on div "Importer de vos hébergements et de vos réservations Veuillez sélectionner pour …" at bounding box center [602, 351] width 426 height 355
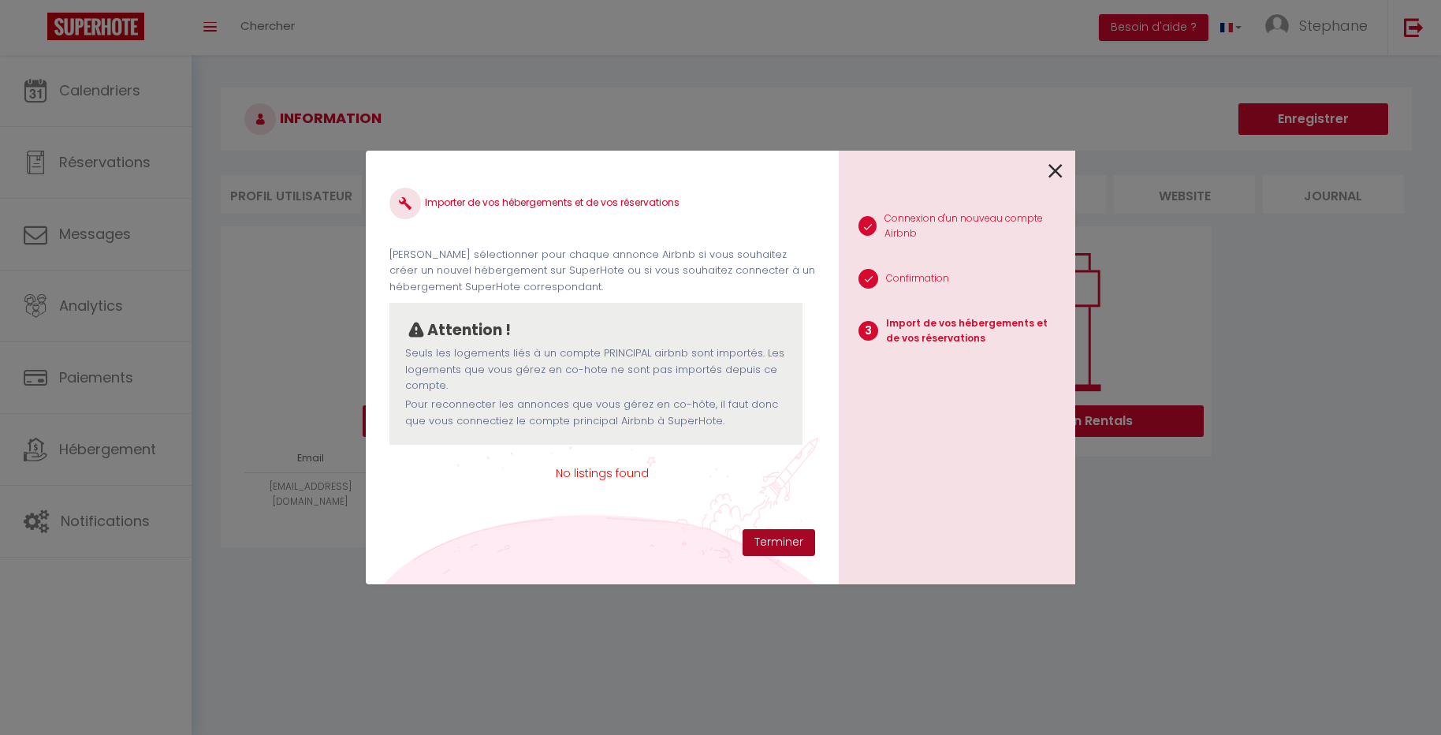
click at [787, 536] on button "Terminer" at bounding box center [778, 542] width 73 height 27
